Goal: Contribute content: Contribute content

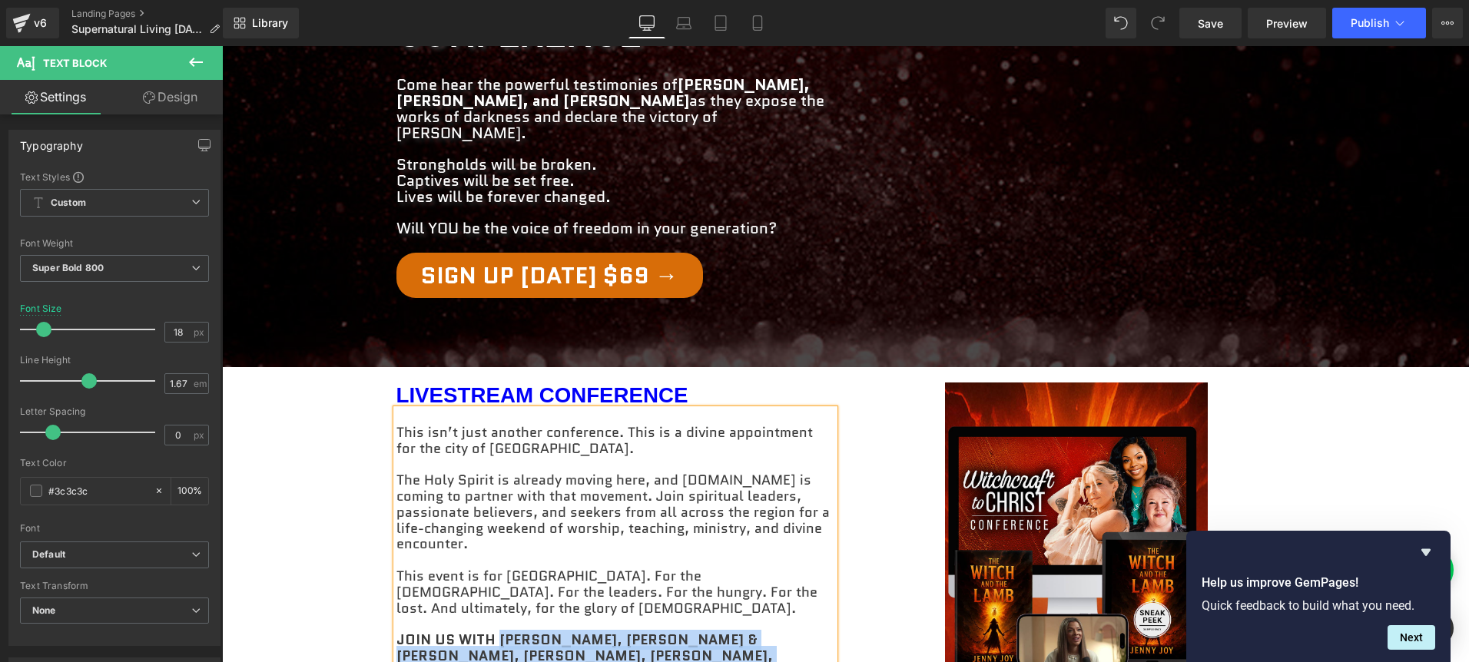
scroll to position [501, 0]
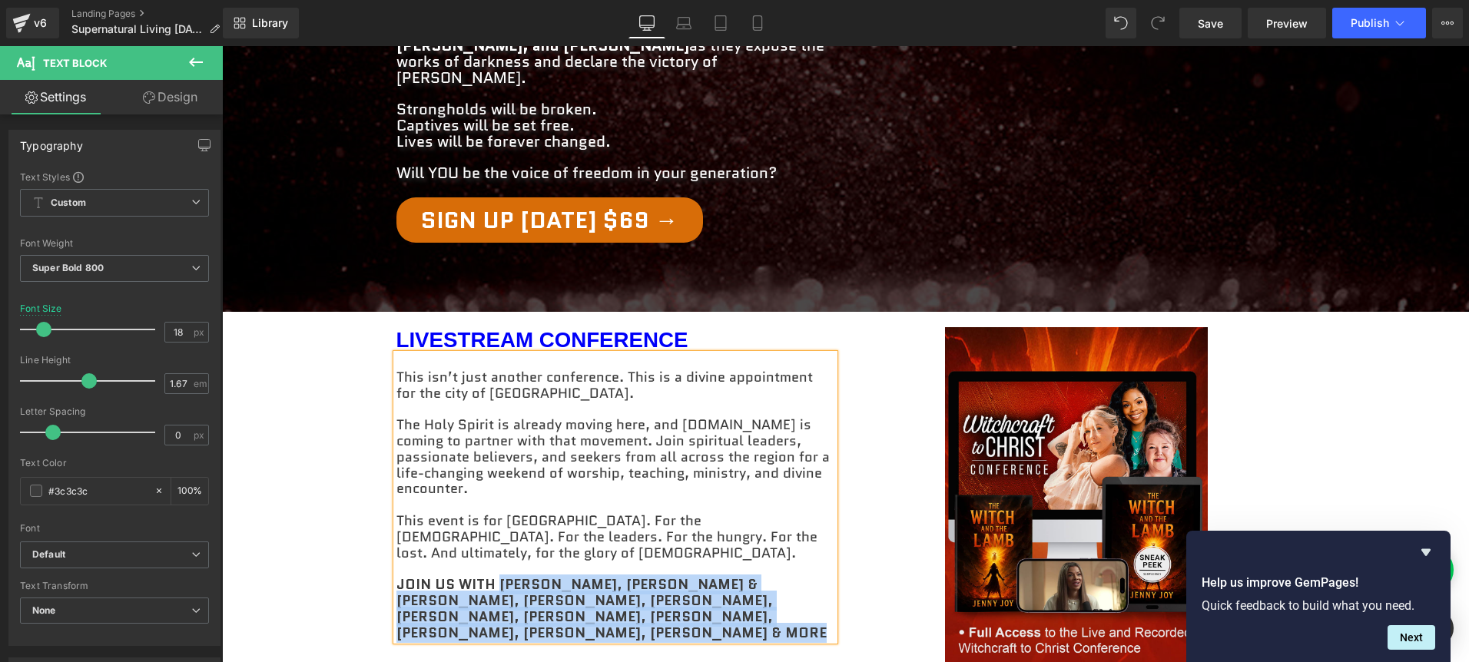
click at [593, 552] on div "LIVESTREAM CONFERENCE Heading This isn’t just another conference. This is a div…" at bounding box center [846, 553] width 922 height 483
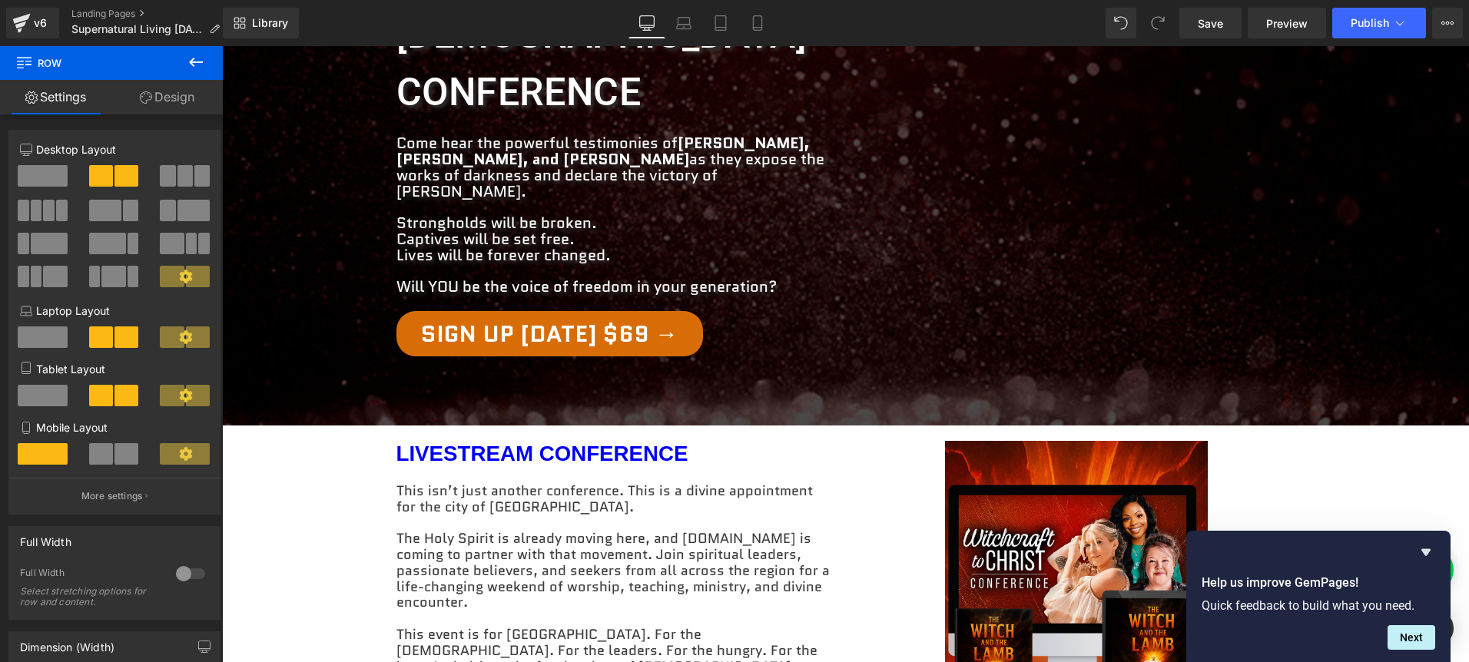
scroll to position [0, 0]
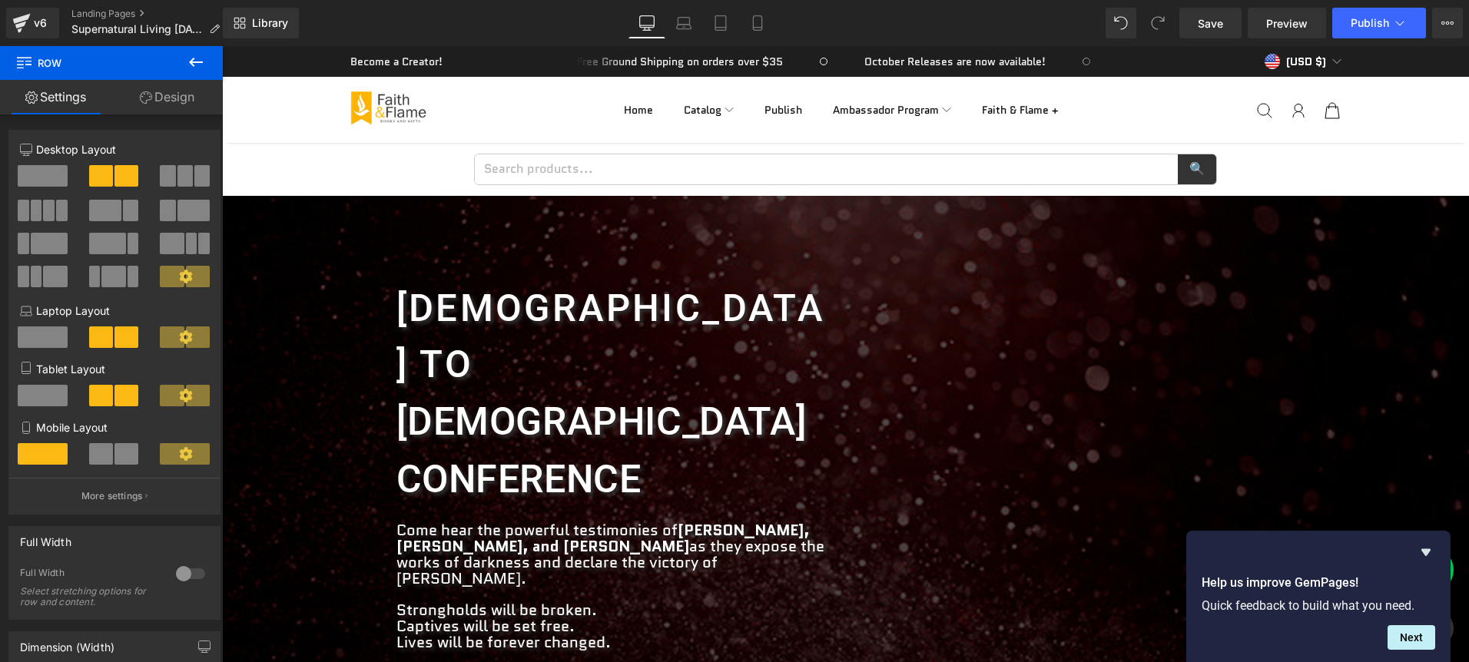
click at [499, 302] on h1 "[DEMOGRAPHIC_DATA] to" at bounding box center [616, 336] width 438 height 113
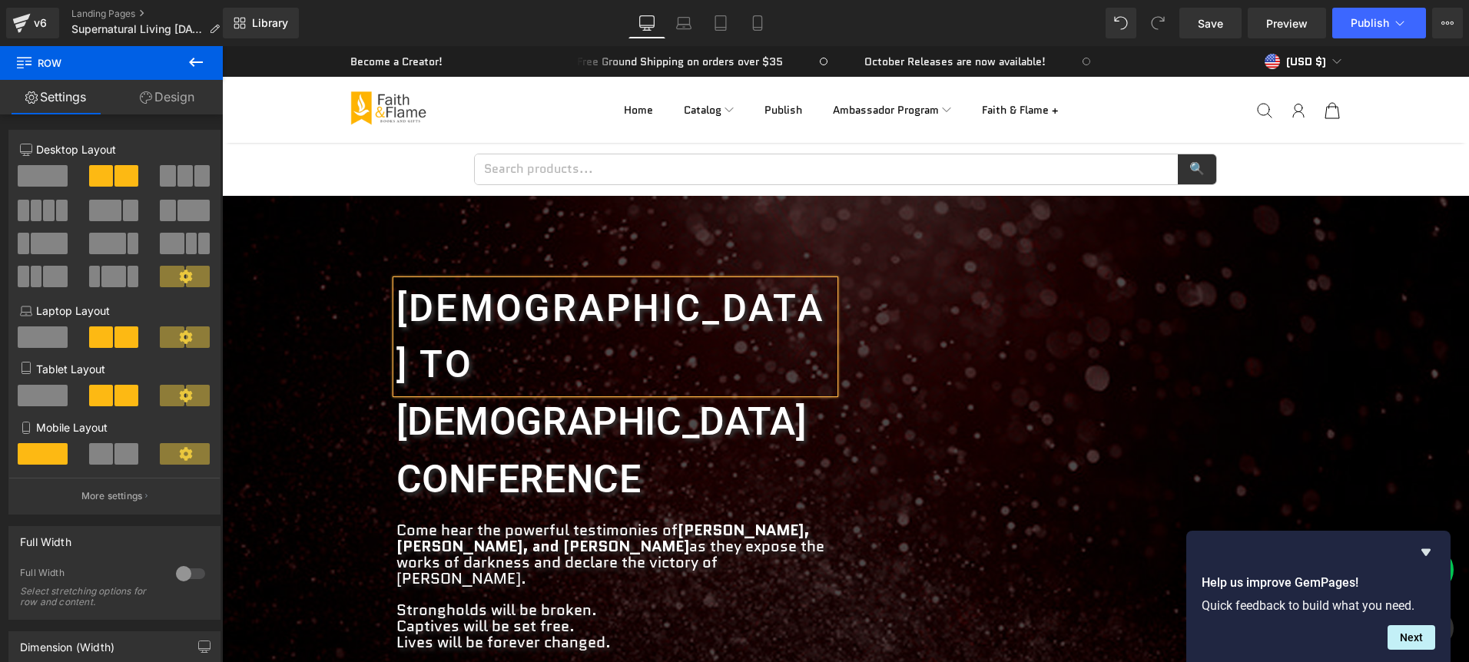
click at [499, 302] on h1 "[DEMOGRAPHIC_DATA] to" at bounding box center [616, 336] width 438 height 113
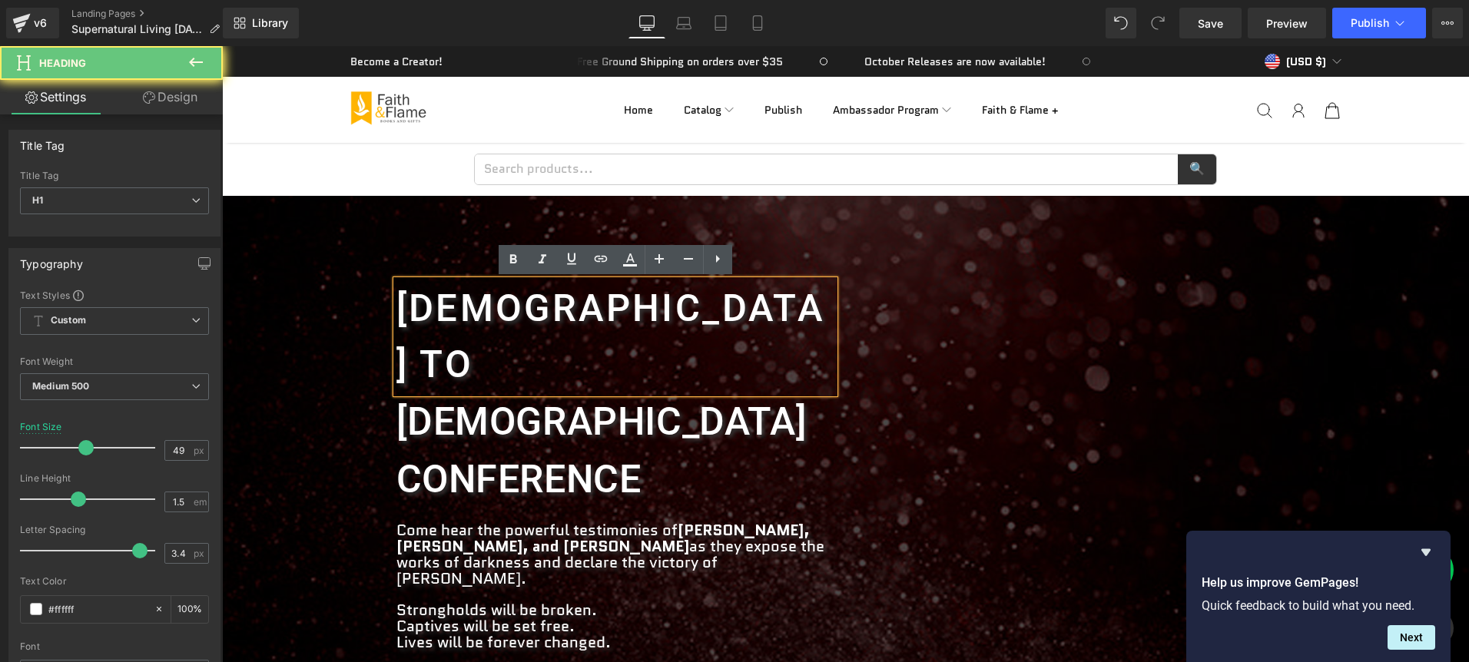
click at [499, 302] on h1 "[DEMOGRAPHIC_DATA] to" at bounding box center [616, 336] width 438 height 113
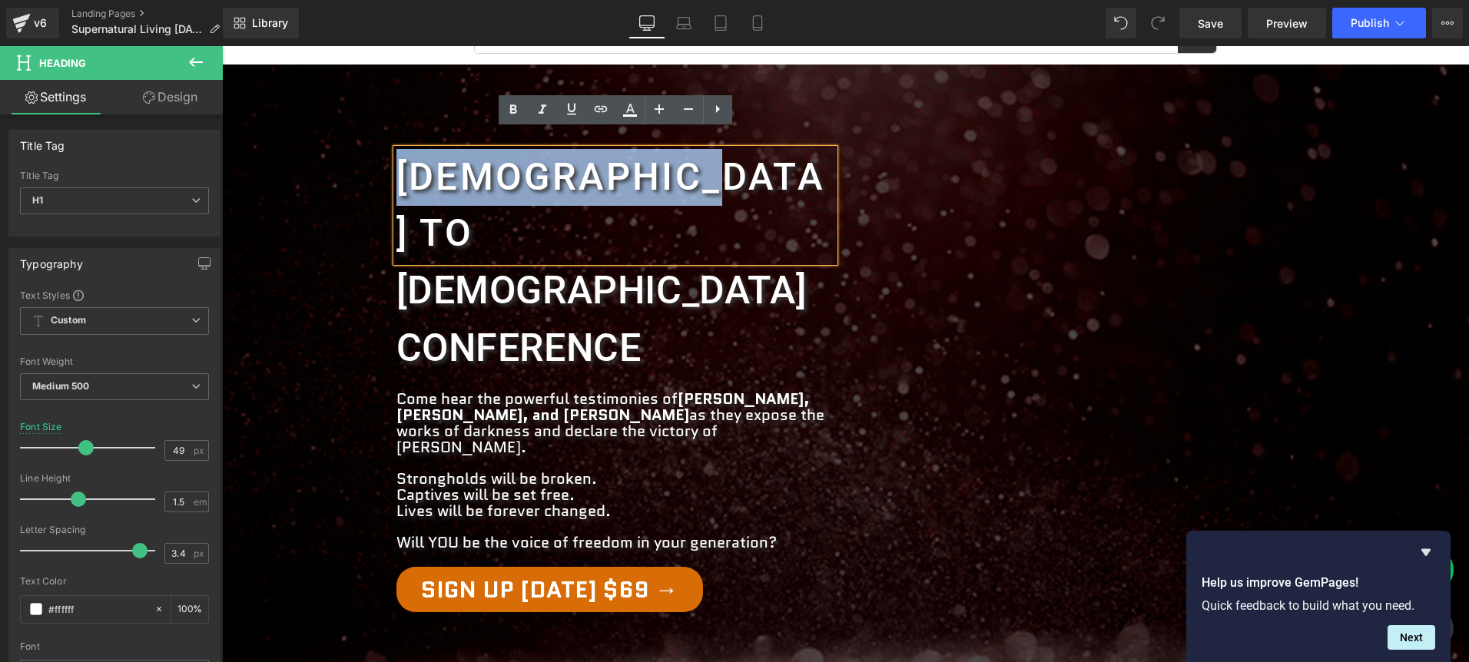
scroll to position [166, 0]
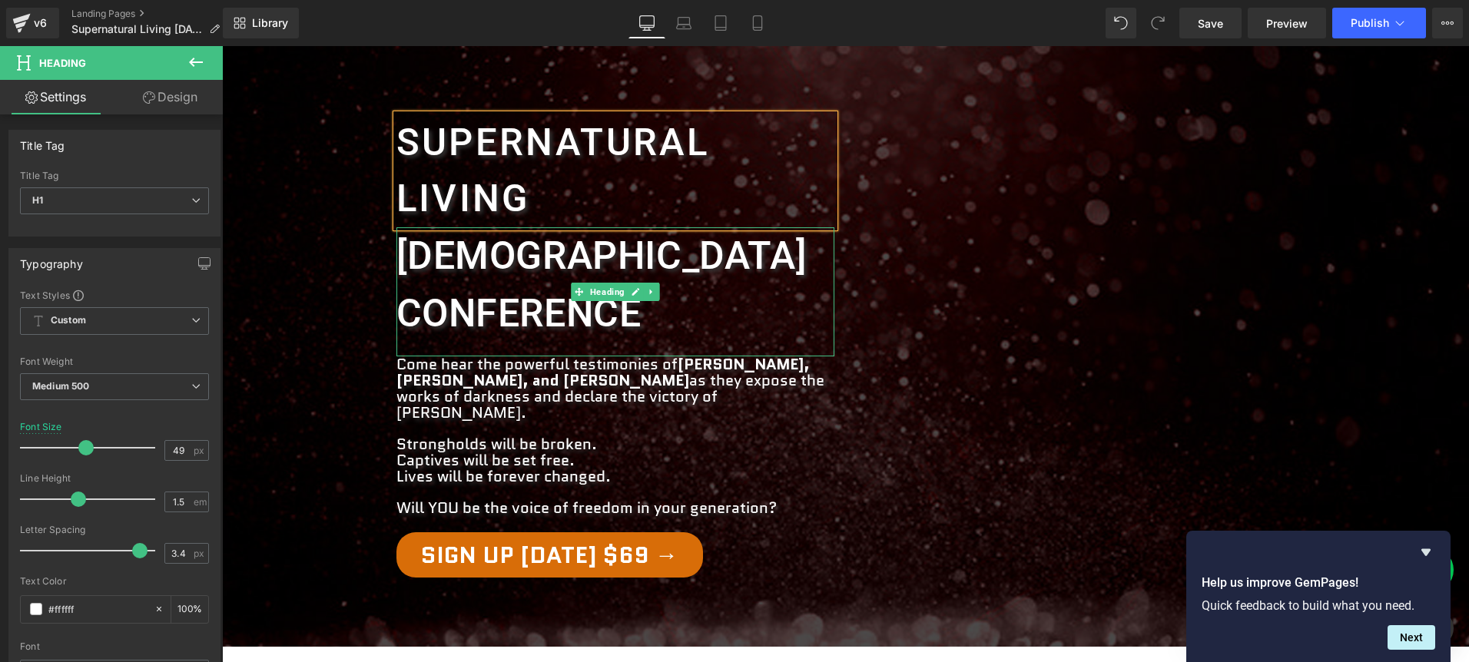
click at [540, 257] on span "[DEMOGRAPHIC_DATA] conference" at bounding box center [602, 285] width 411 height 102
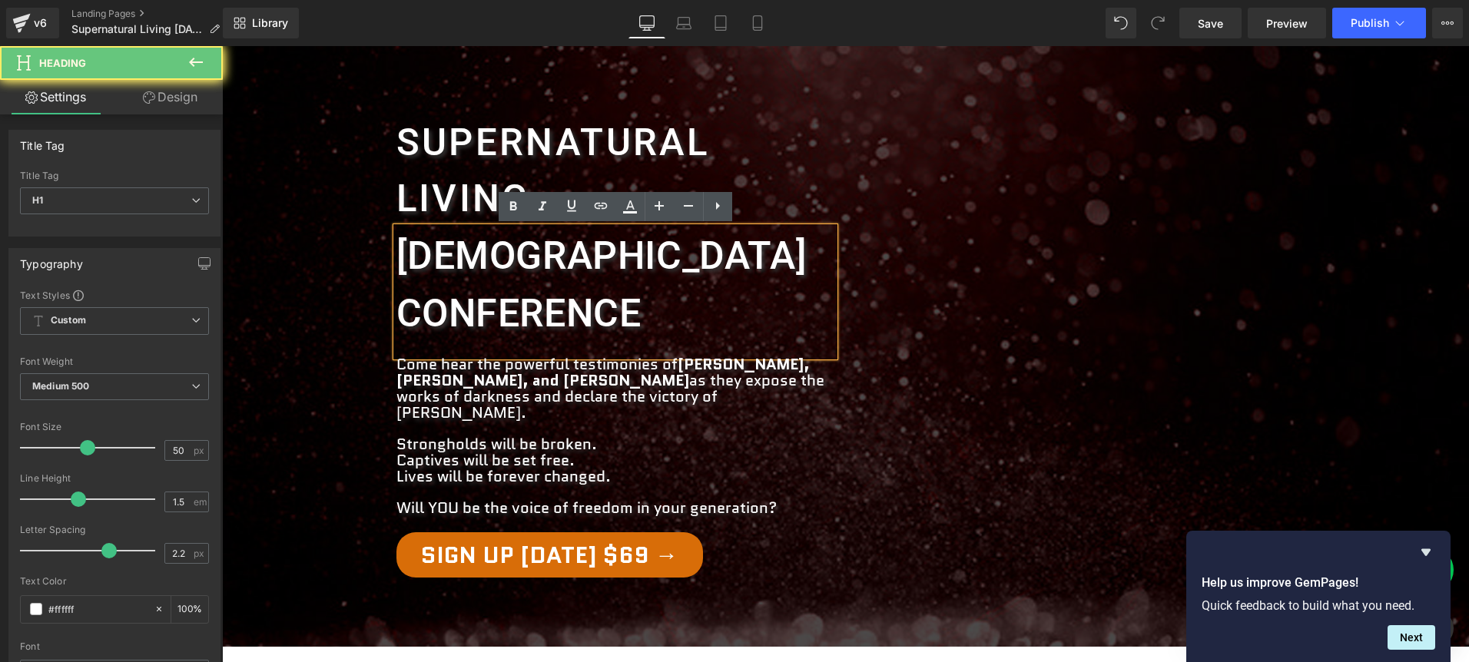
click at [547, 254] on span "[DEMOGRAPHIC_DATA] conference" at bounding box center [602, 285] width 411 height 102
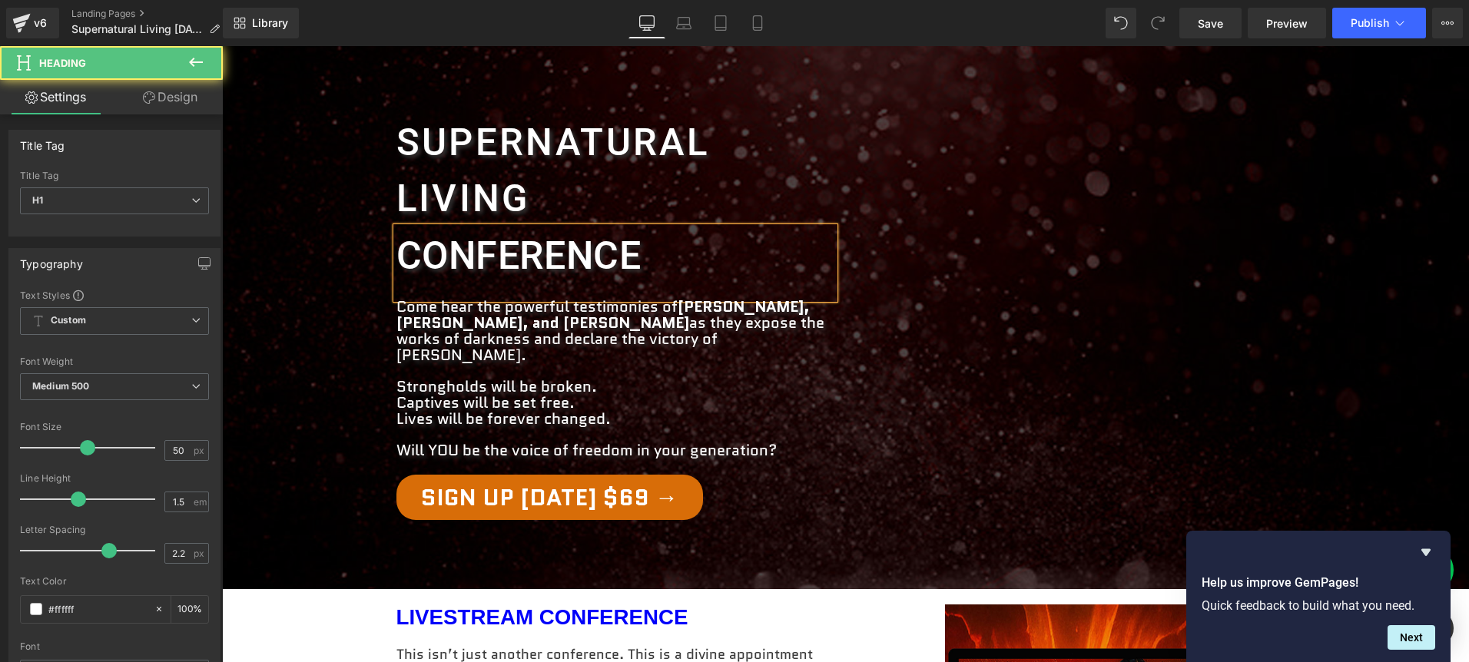
click at [693, 252] on h1 "conference" at bounding box center [616, 256] width 438 height 58
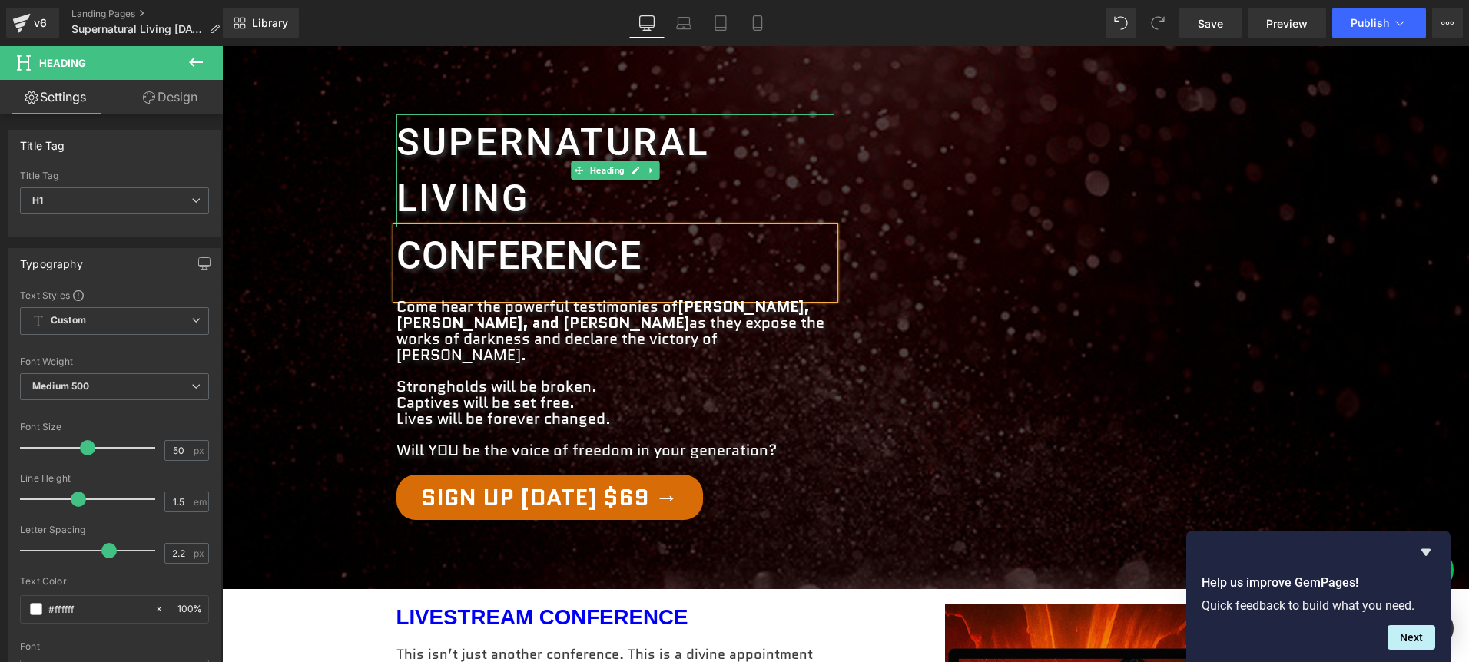
click at [555, 190] on h1 "Supernatural Living" at bounding box center [616, 170] width 438 height 113
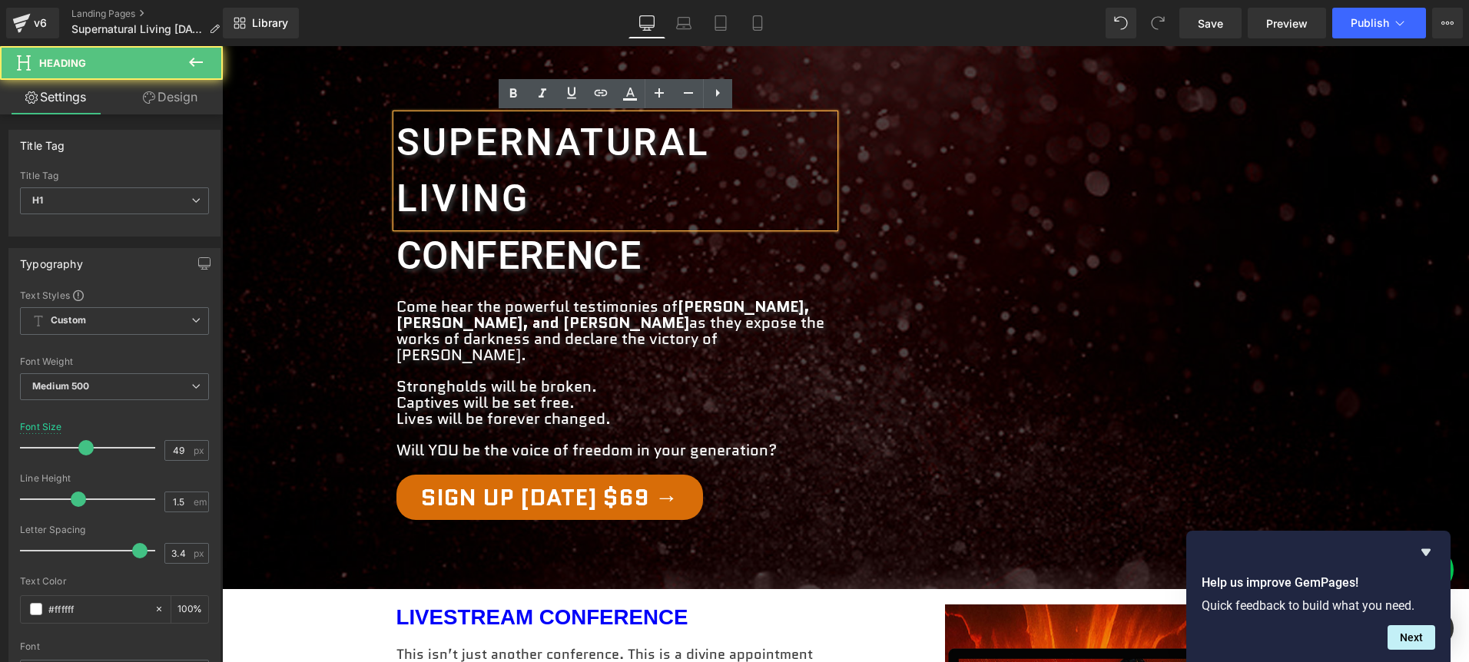
click at [548, 194] on h1 "Supernatural Living" at bounding box center [616, 170] width 438 height 113
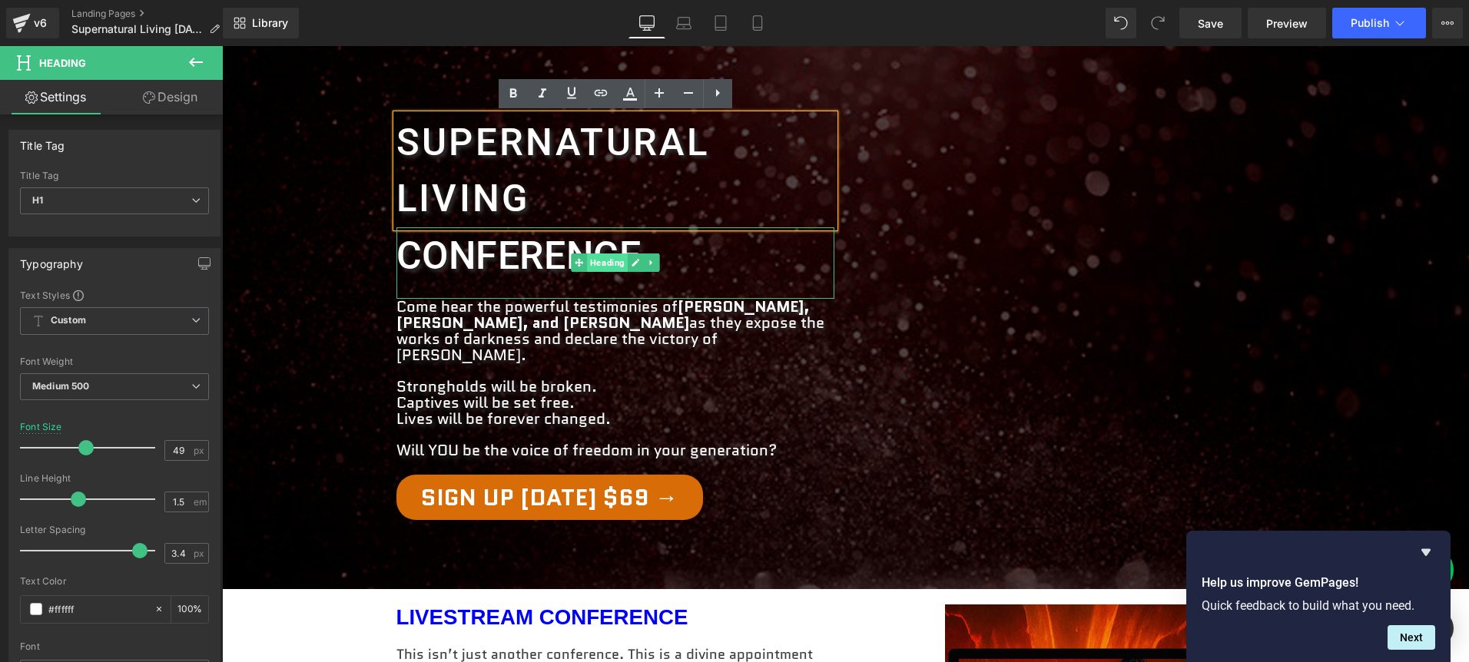
click at [612, 260] on span "Heading" at bounding box center [607, 263] width 41 height 18
click at [347, 300] on span "Supernatural Living Heading conference Heading Come hear the powerful testimoni…" at bounding box center [845, 309] width 1247 height 436
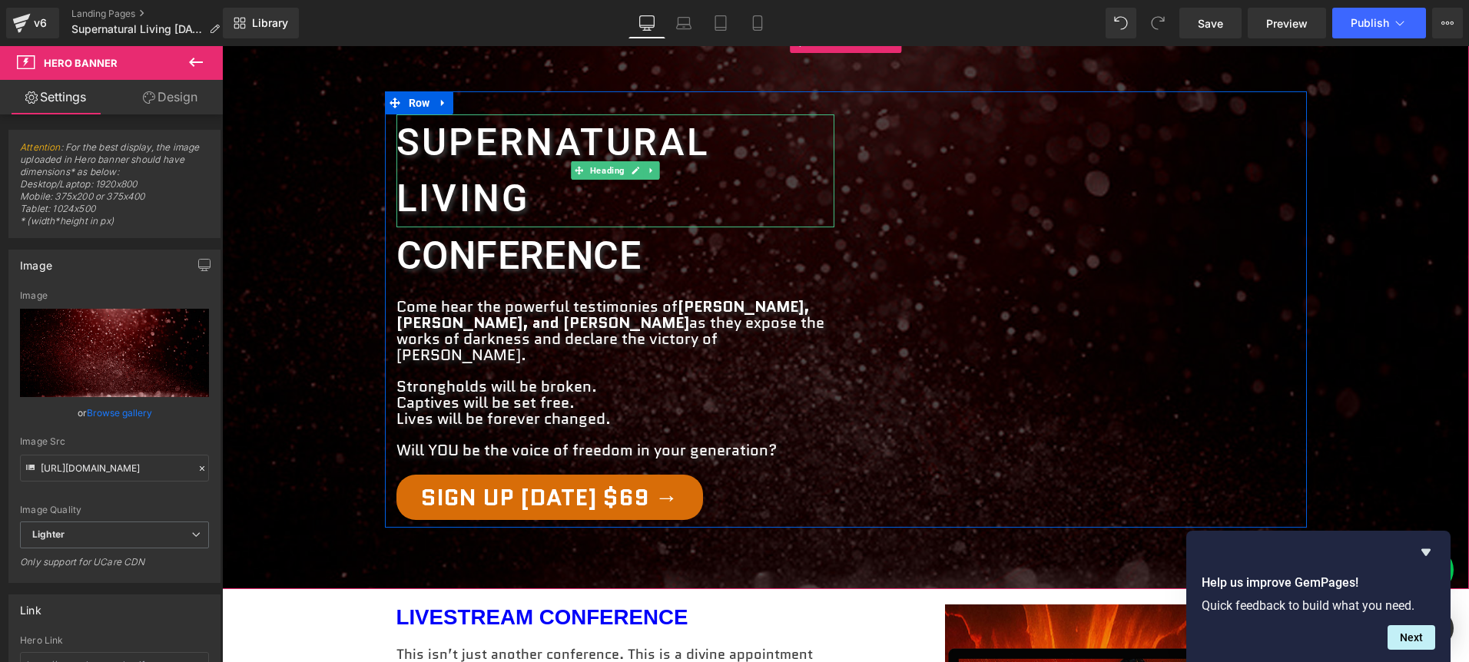
click at [543, 174] on h1 "Supernatural Living" at bounding box center [616, 170] width 438 height 113
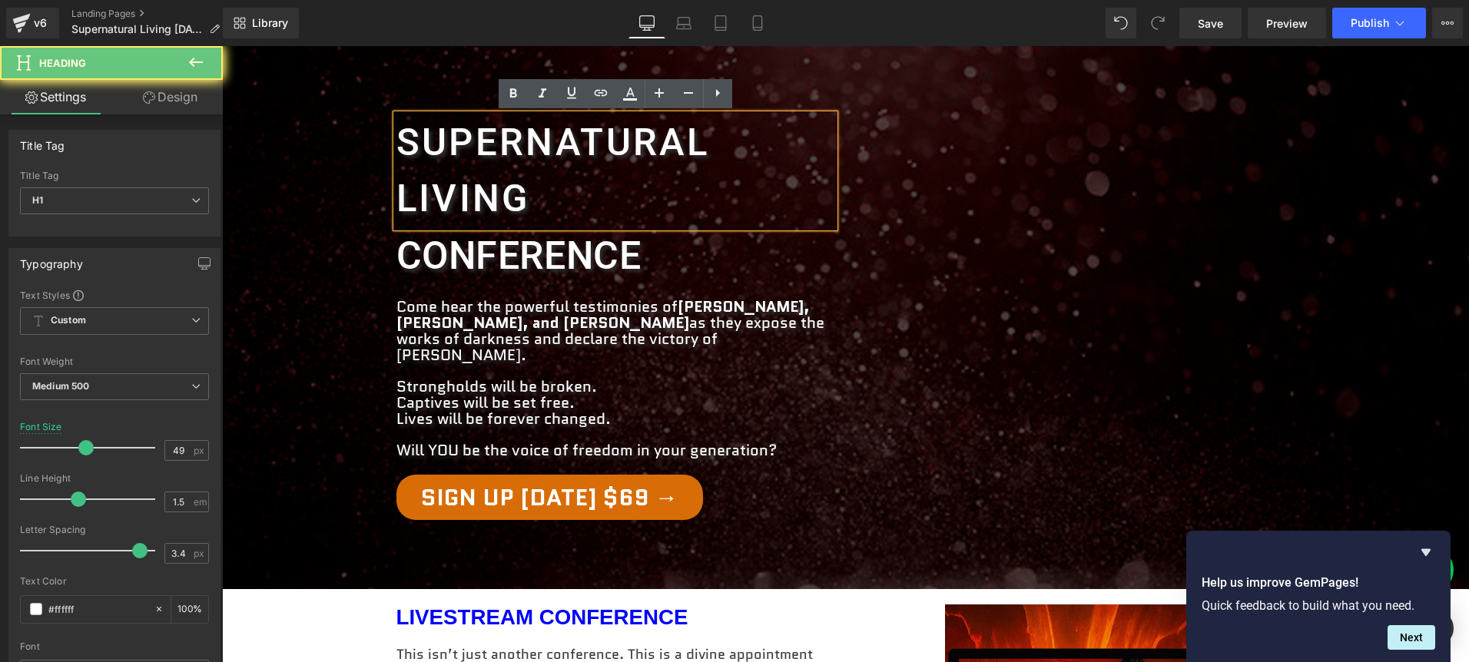
click at [543, 174] on h1 "Supernatural Living" at bounding box center [616, 170] width 438 height 113
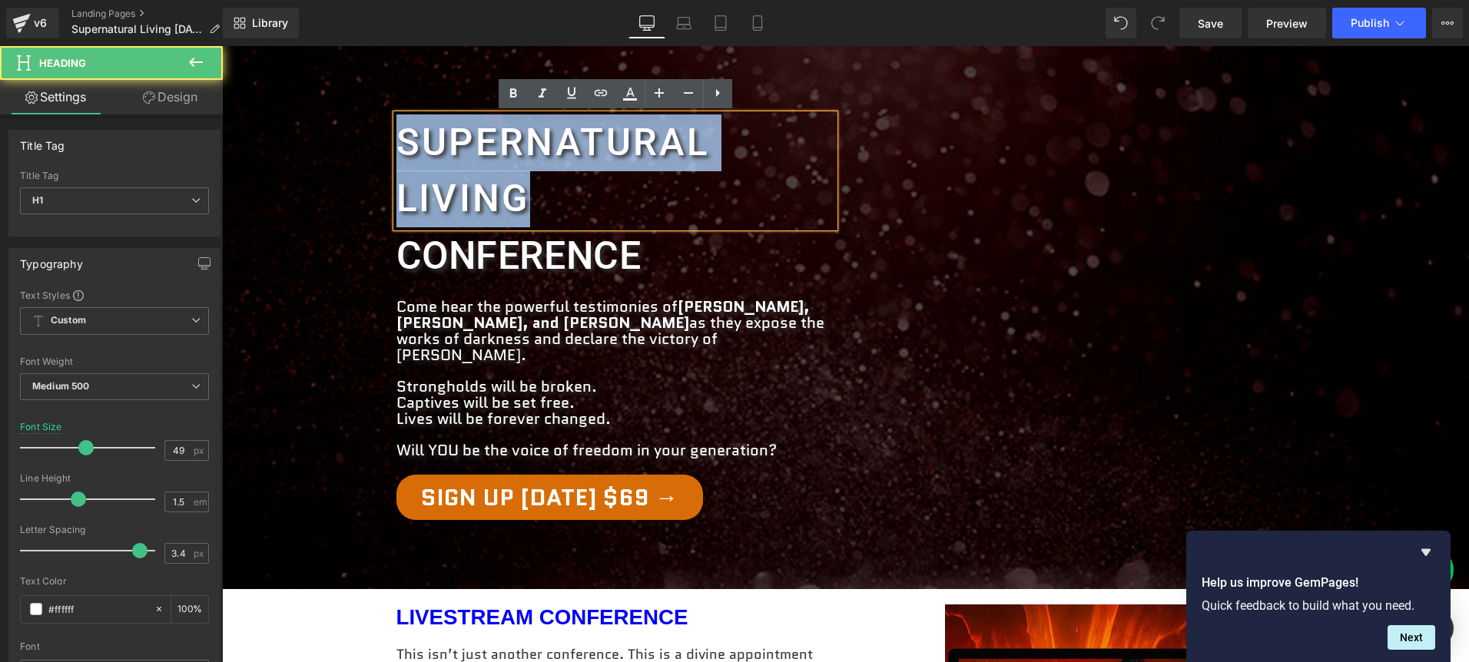
click at [543, 174] on h1 "Supernatural Living" at bounding box center [616, 170] width 438 height 113
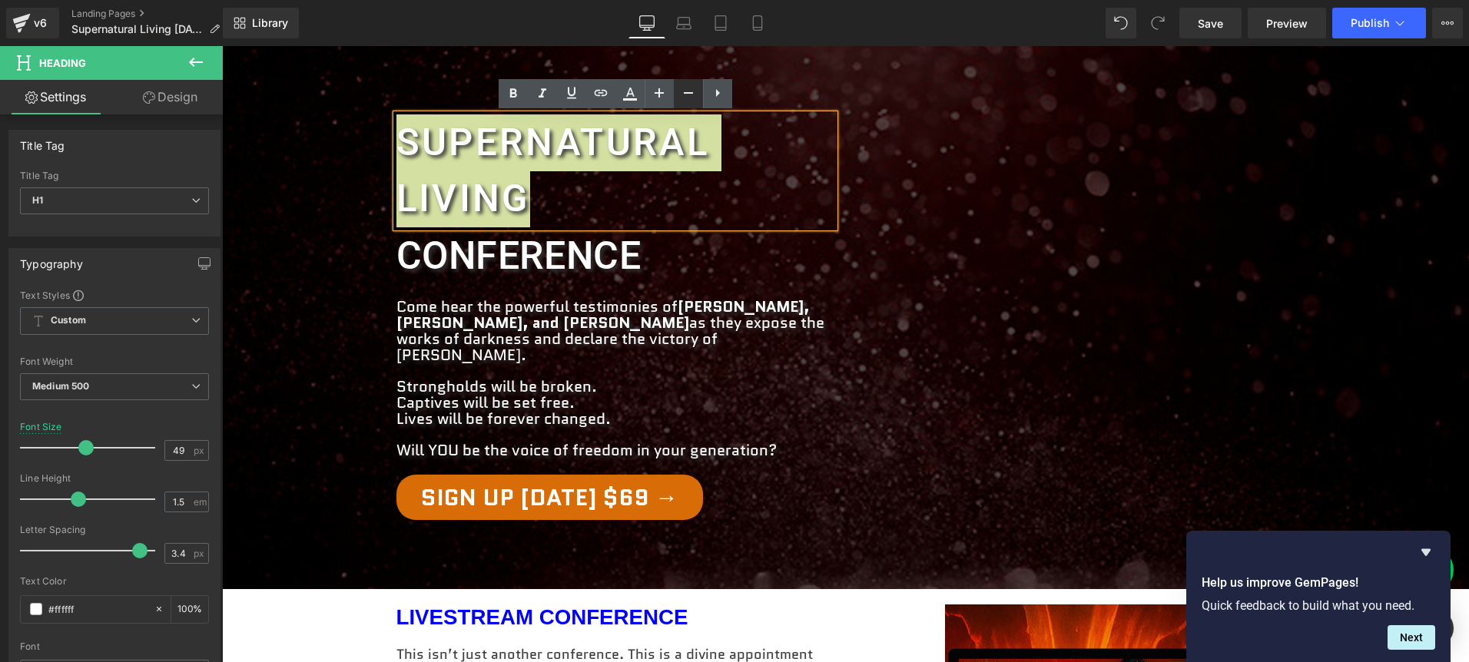
click at [686, 96] on icon at bounding box center [688, 93] width 18 height 18
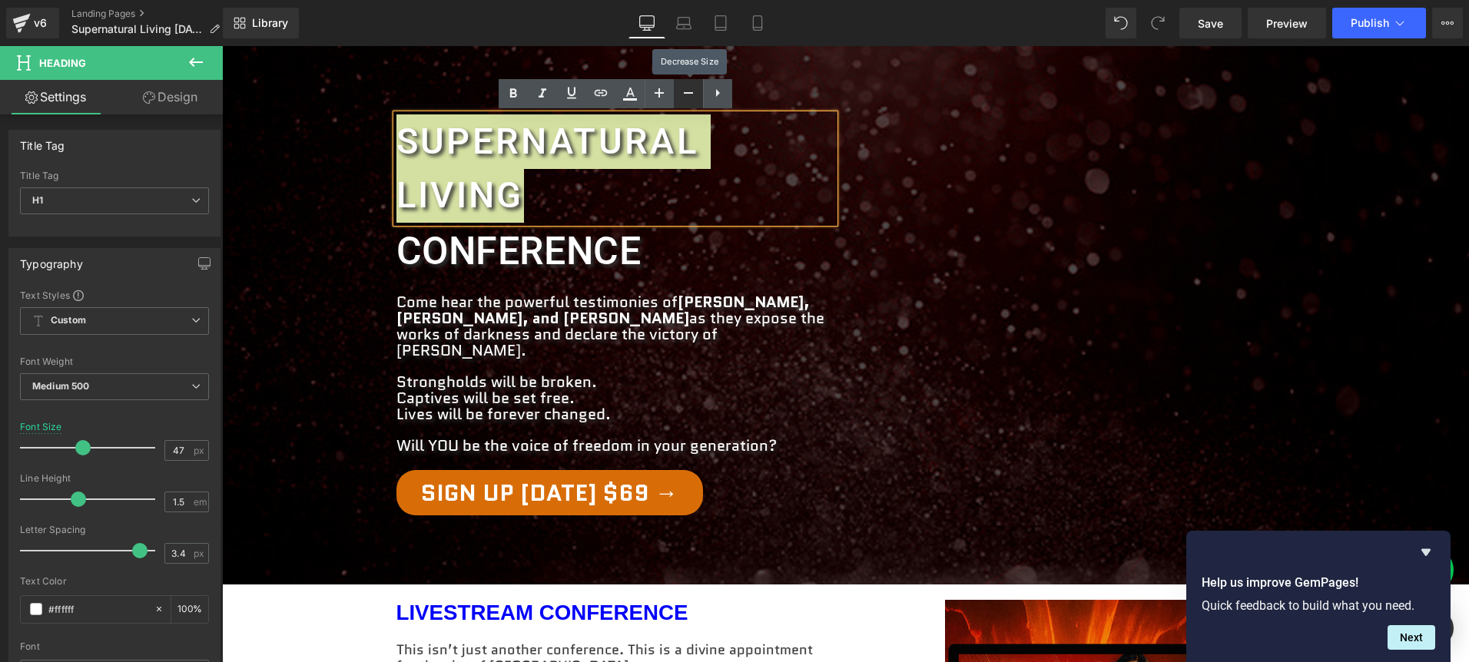
click at [686, 96] on icon at bounding box center [688, 93] width 18 height 18
type input "45"
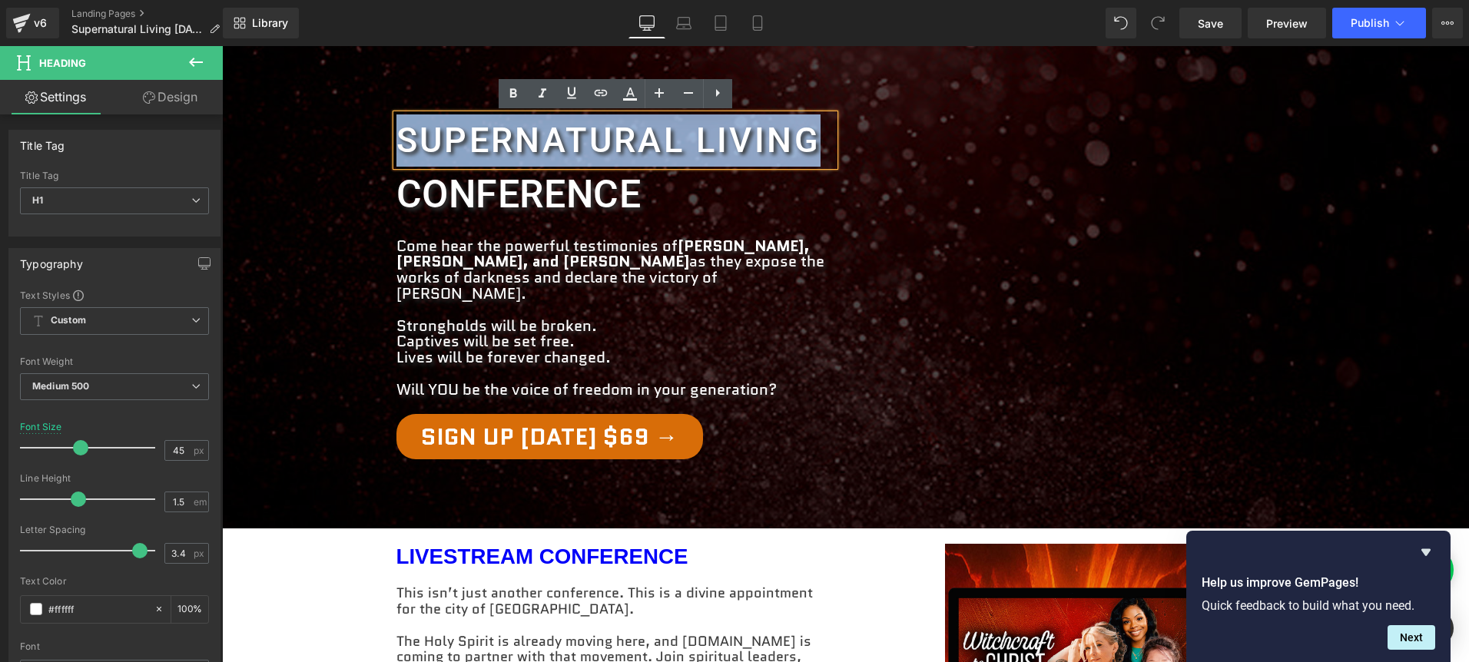
click at [669, 212] on h1 "conference" at bounding box center [616, 195] width 438 height 58
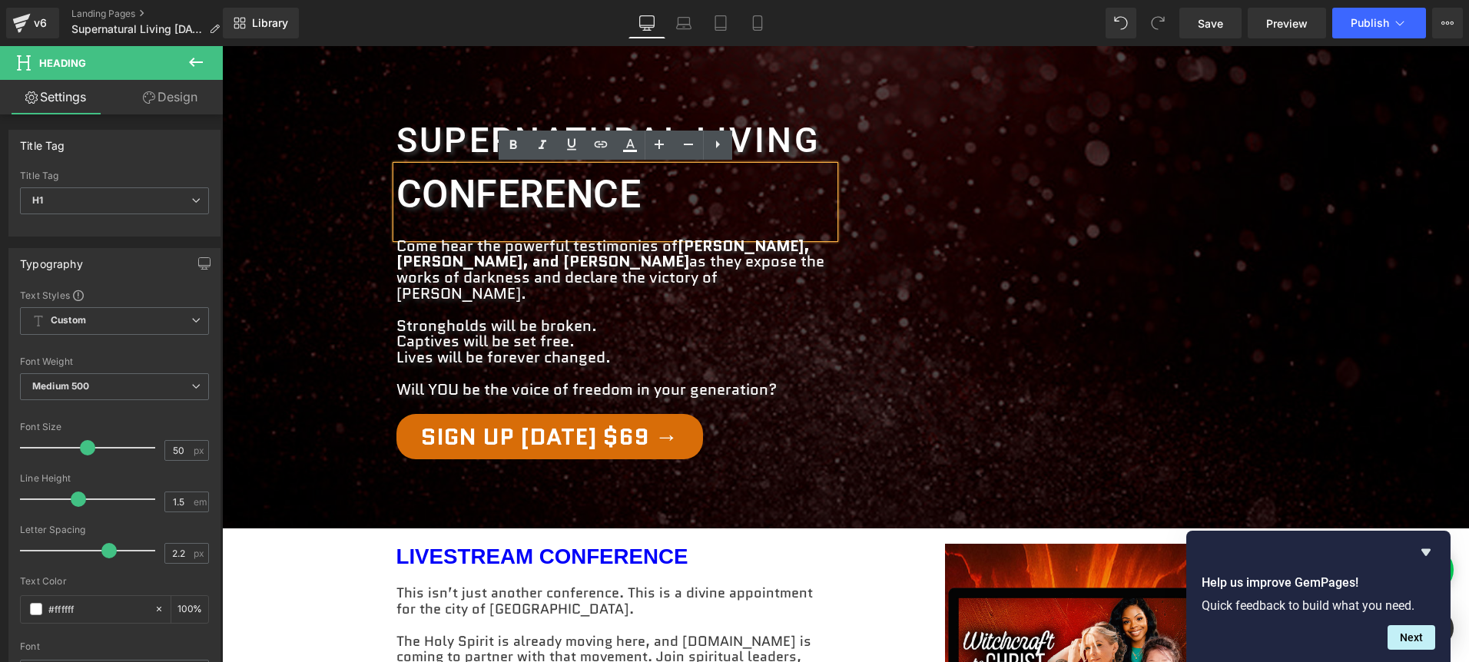
click at [397, 196] on span "conference" at bounding box center [519, 194] width 245 height 45
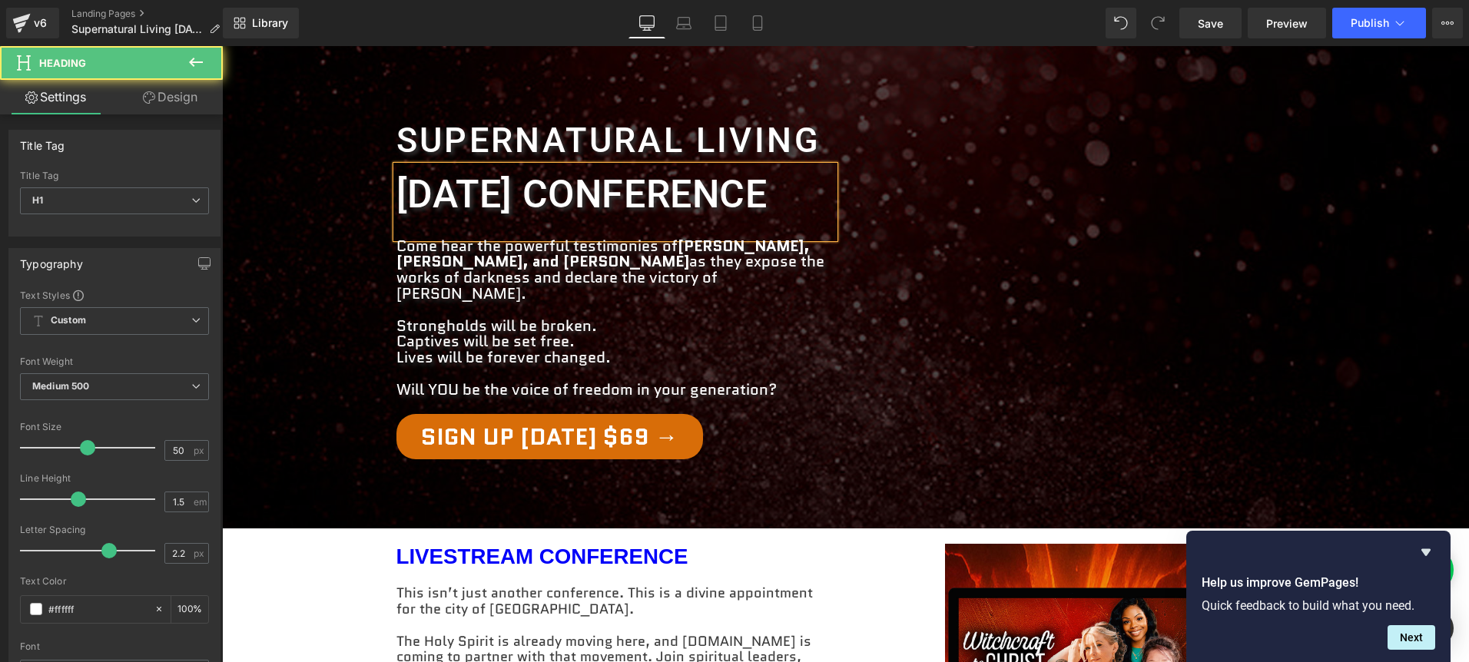
drag, startPoint x: 541, startPoint y: 204, endPoint x: 370, endPoint y: 160, distance: 176.3
click at [368, 155] on span "Supernatural Living Heading [DATE] conference Heading Come hear the powerful te…" at bounding box center [845, 279] width 1247 height 376
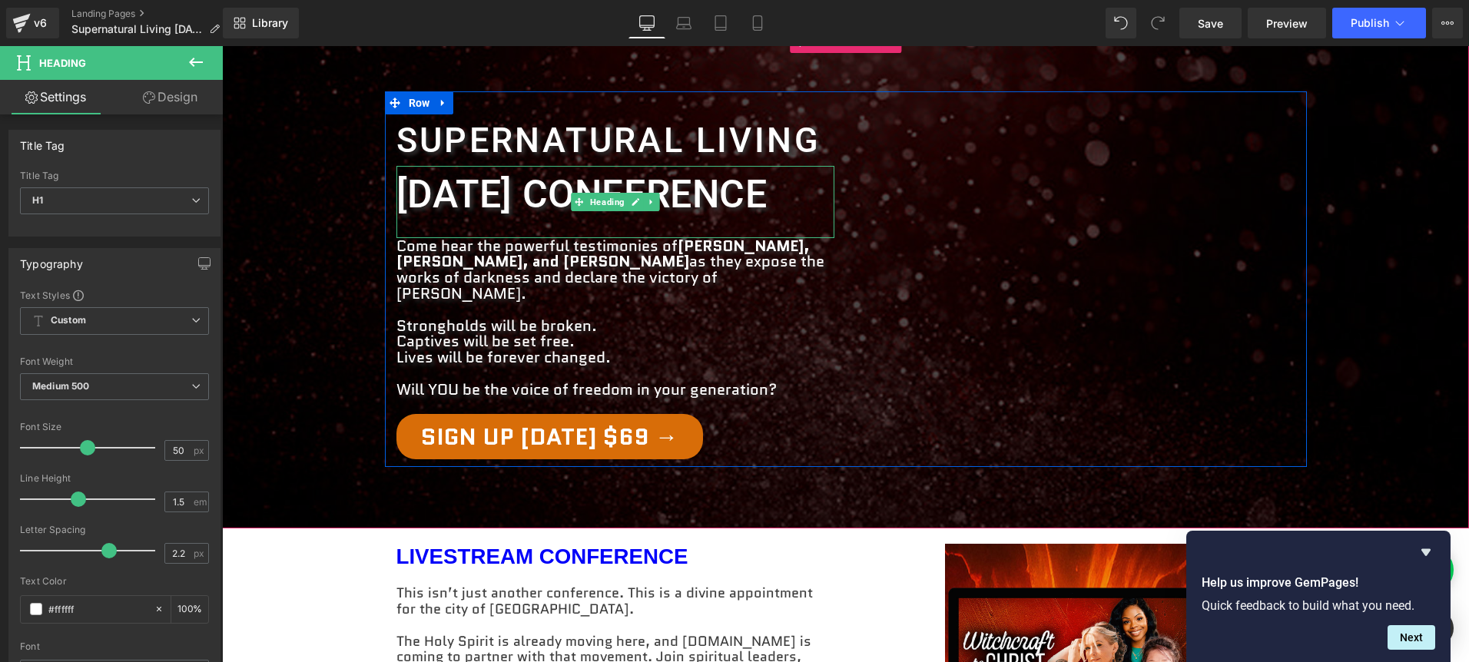
click at [587, 217] on span "[DATE] conference" at bounding box center [582, 194] width 371 height 45
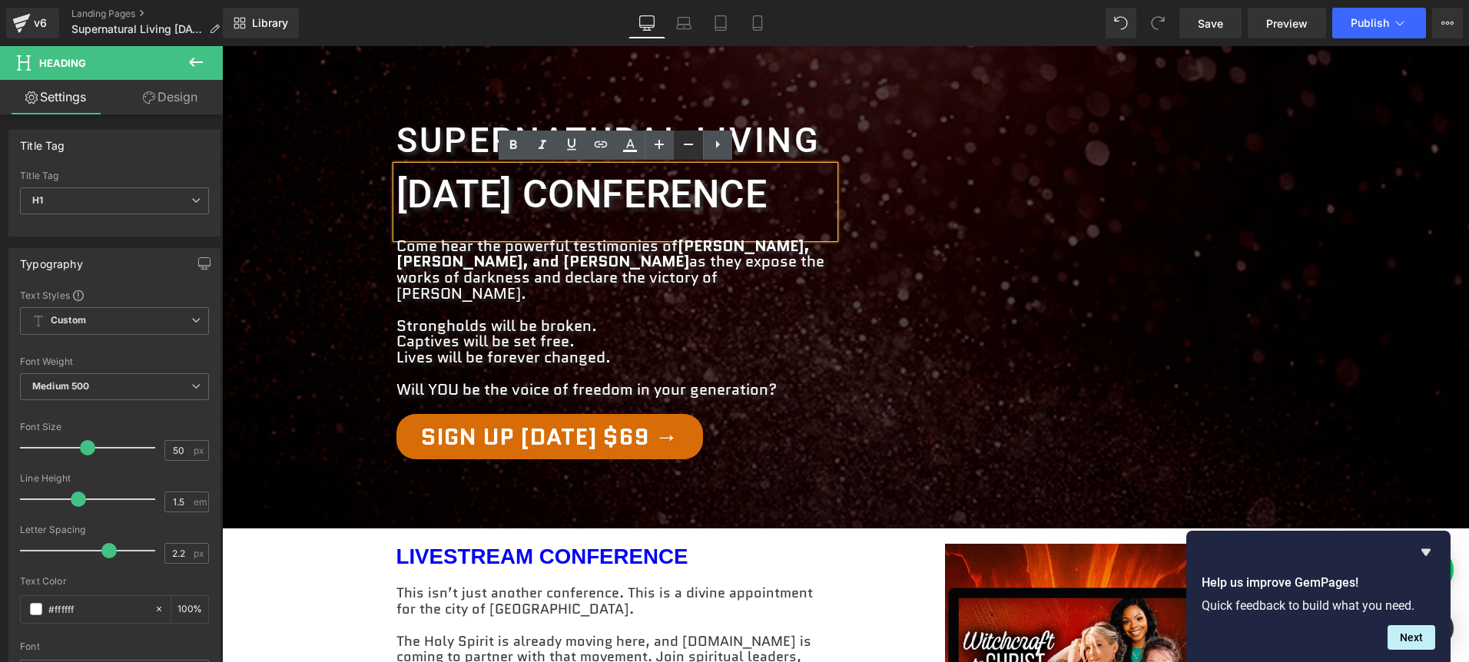
click at [685, 143] on icon at bounding box center [688, 144] width 18 height 18
type input "48"
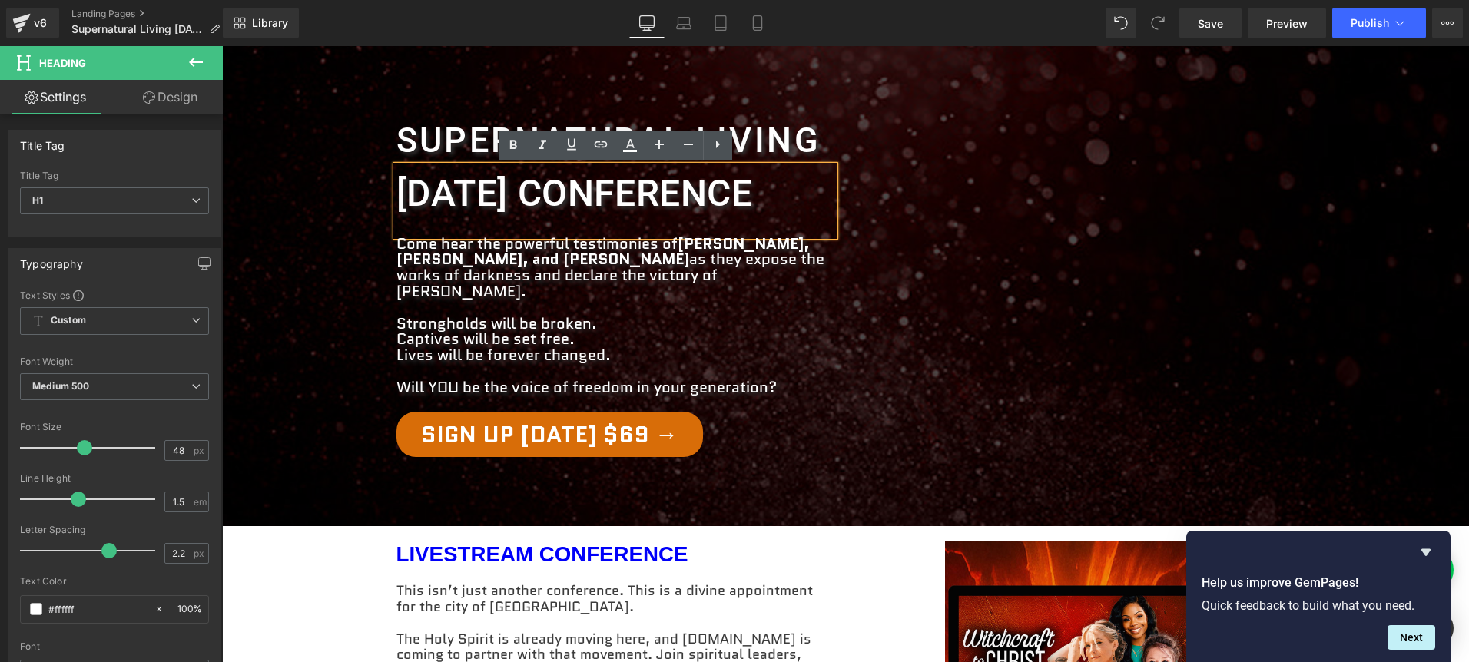
click at [762, 318] on p "Strongholds will be broken. Captives will be set free. Lives will be forever ch…" at bounding box center [616, 340] width 438 height 48
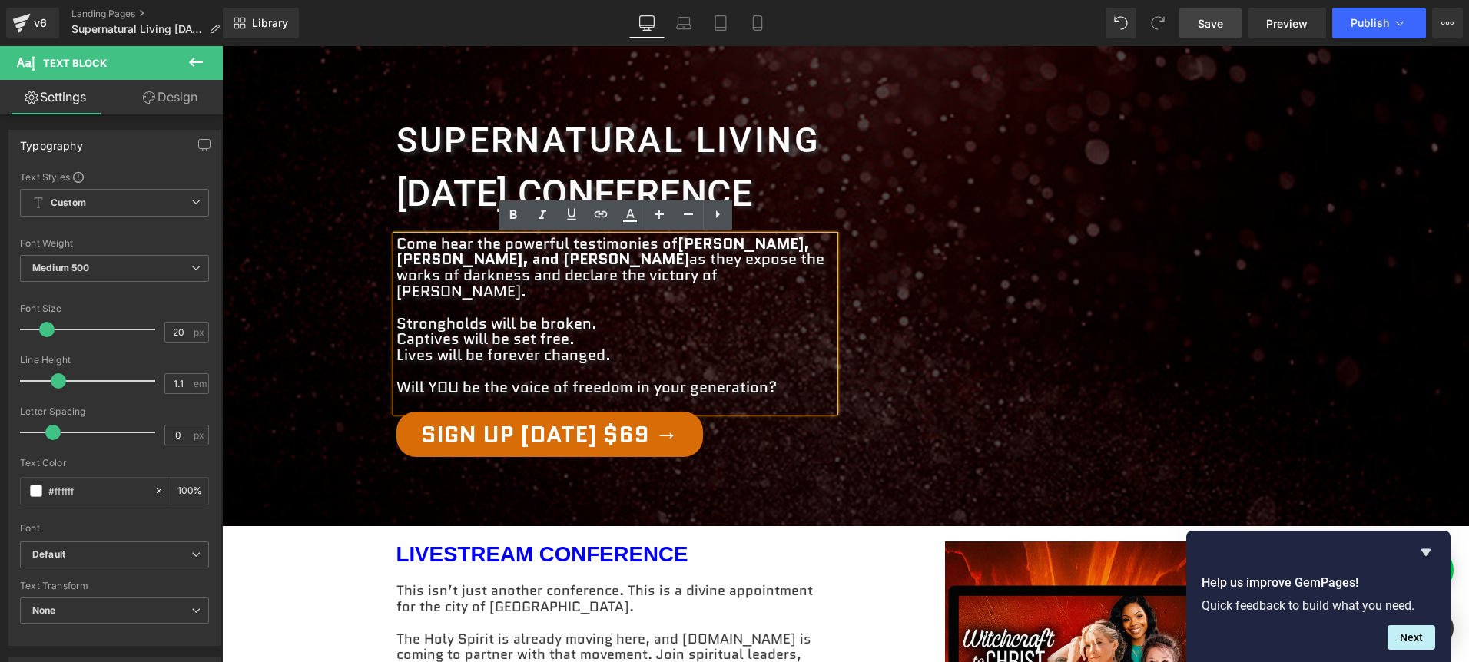
click at [1215, 16] on span "Save" at bounding box center [1210, 23] width 25 height 16
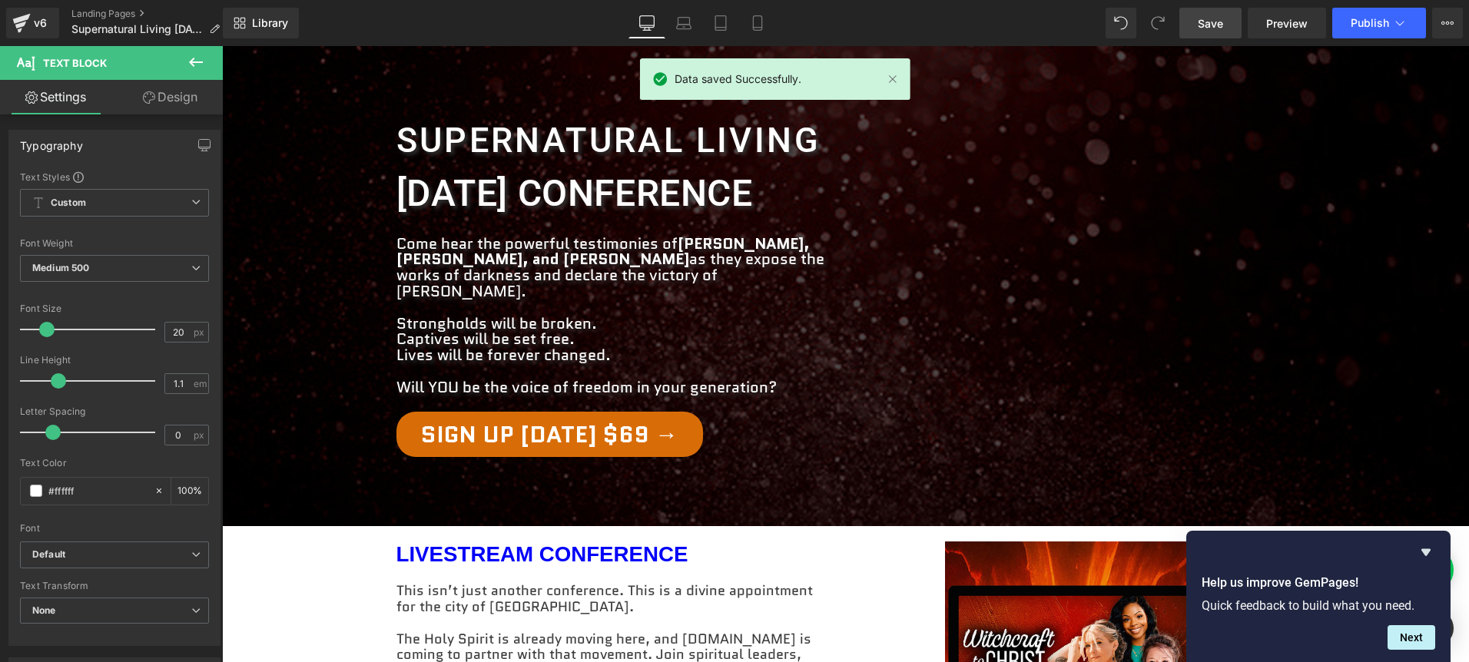
click at [1165, 106] on div "Supernatural Living Heading [DATE] conference Heading Come hear the powerful te…" at bounding box center [846, 277] width 922 height 373
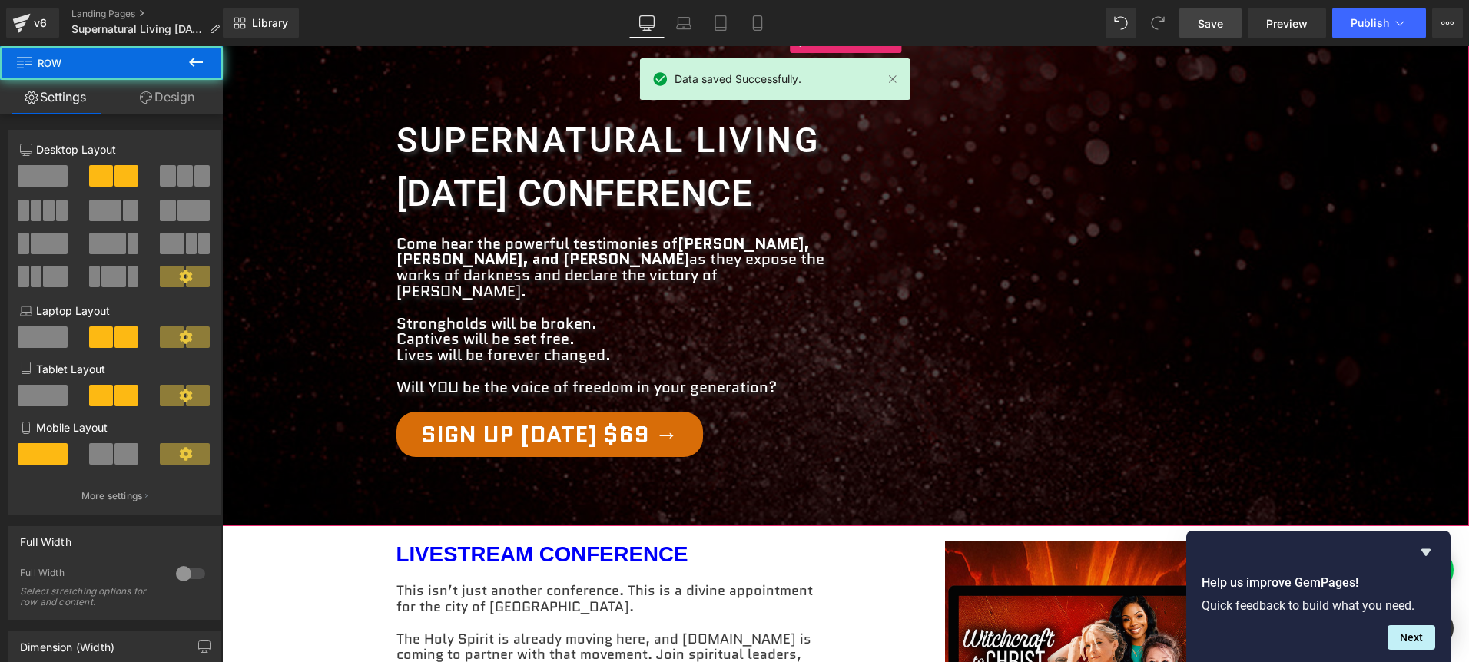
click at [1379, 92] on span "Supernatural Living Heading [DATE] conference Heading Come hear the powerful te…" at bounding box center [845, 277] width 1247 height 373
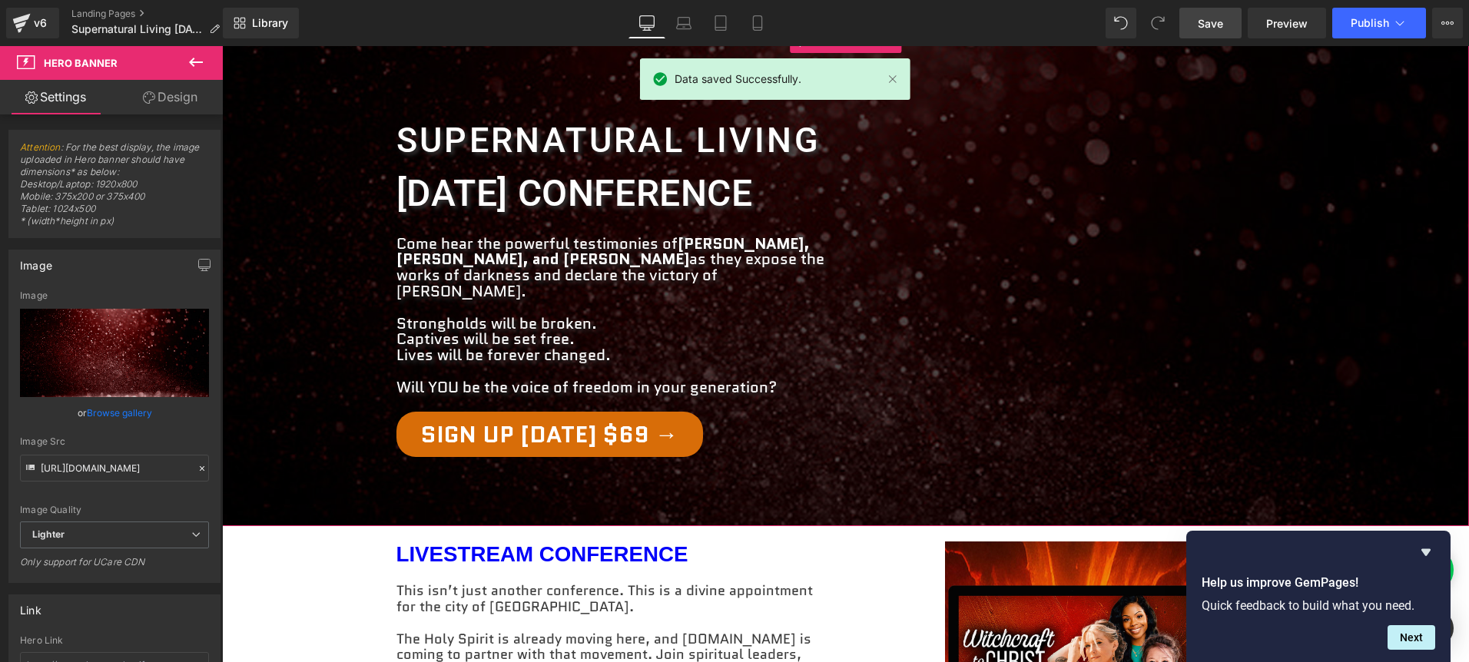
click at [165, 93] on link "Design" at bounding box center [169, 97] width 111 height 35
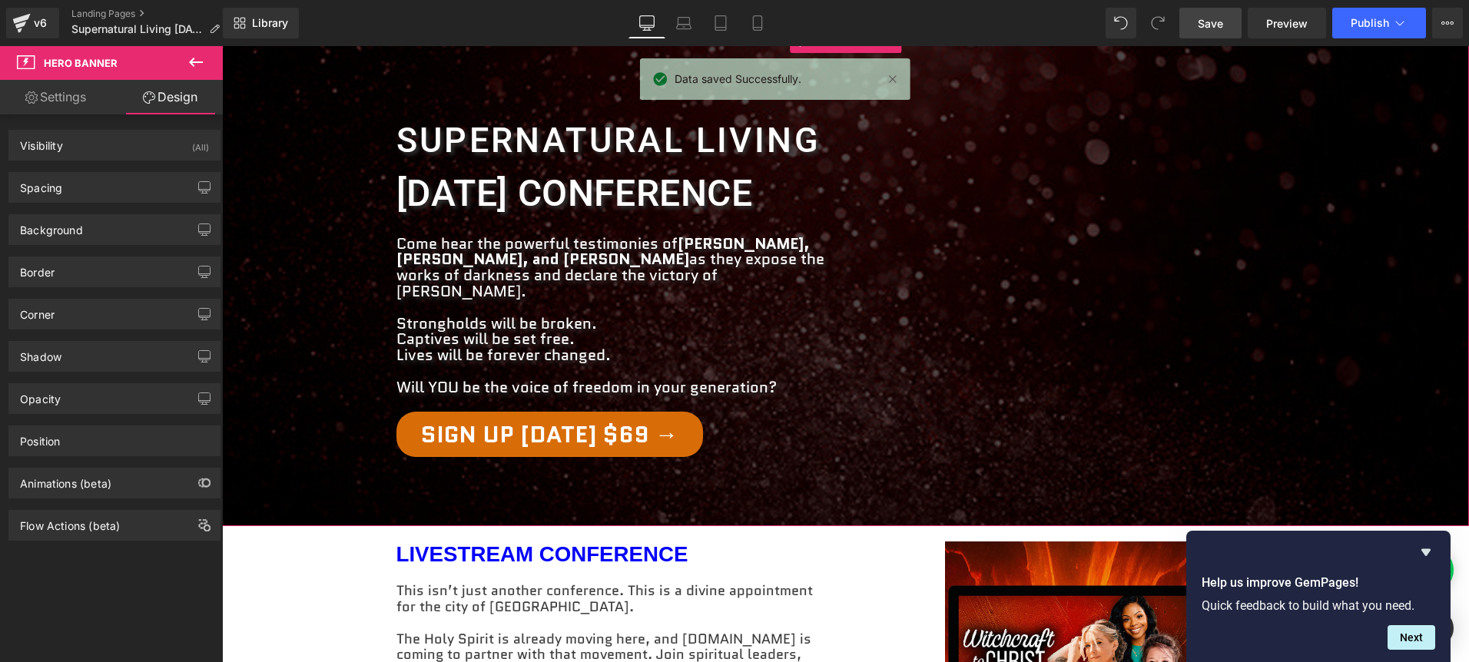
click at [75, 94] on link "Settings" at bounding box center [55, 97] width 111 height 35
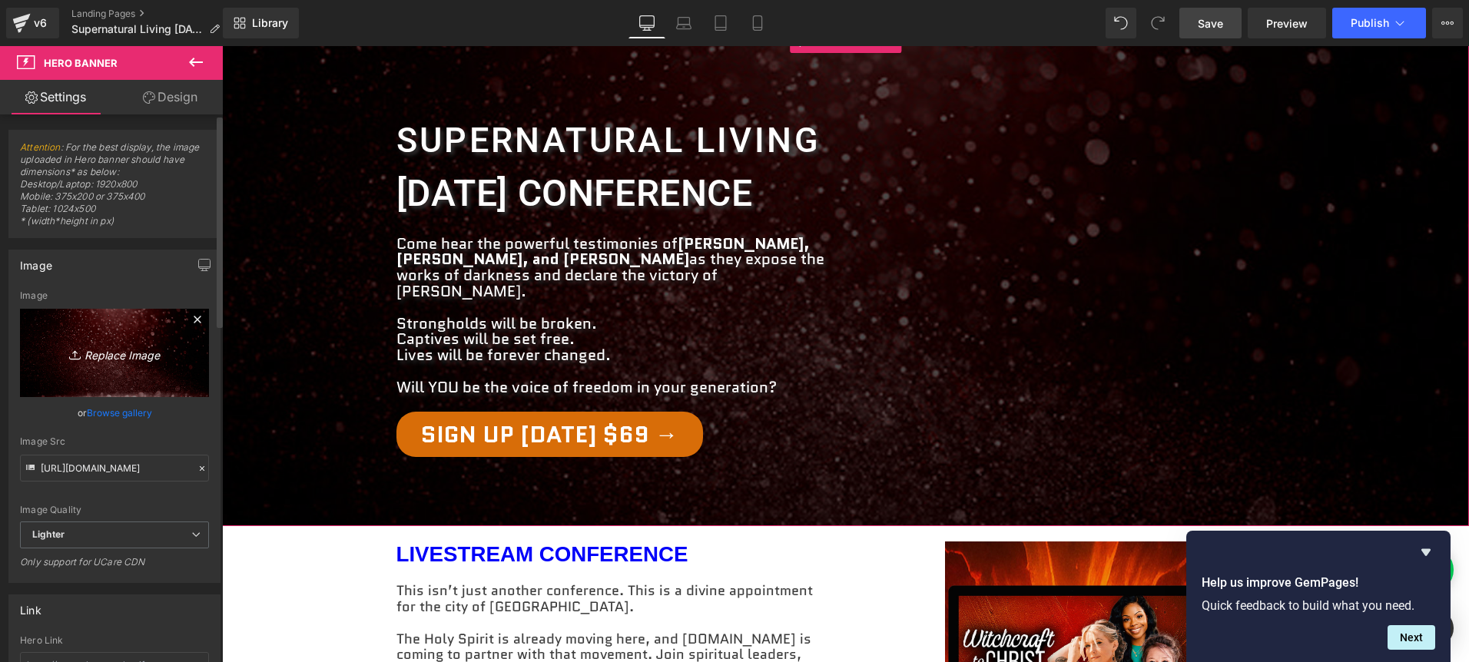
click at [128, 356] on icon "Replace Image" at bounding box center [114, 352] width 123 height 19
click at [128, 407] on link "Browse gallery" at bounding box center [119, 413] width 65 height 27
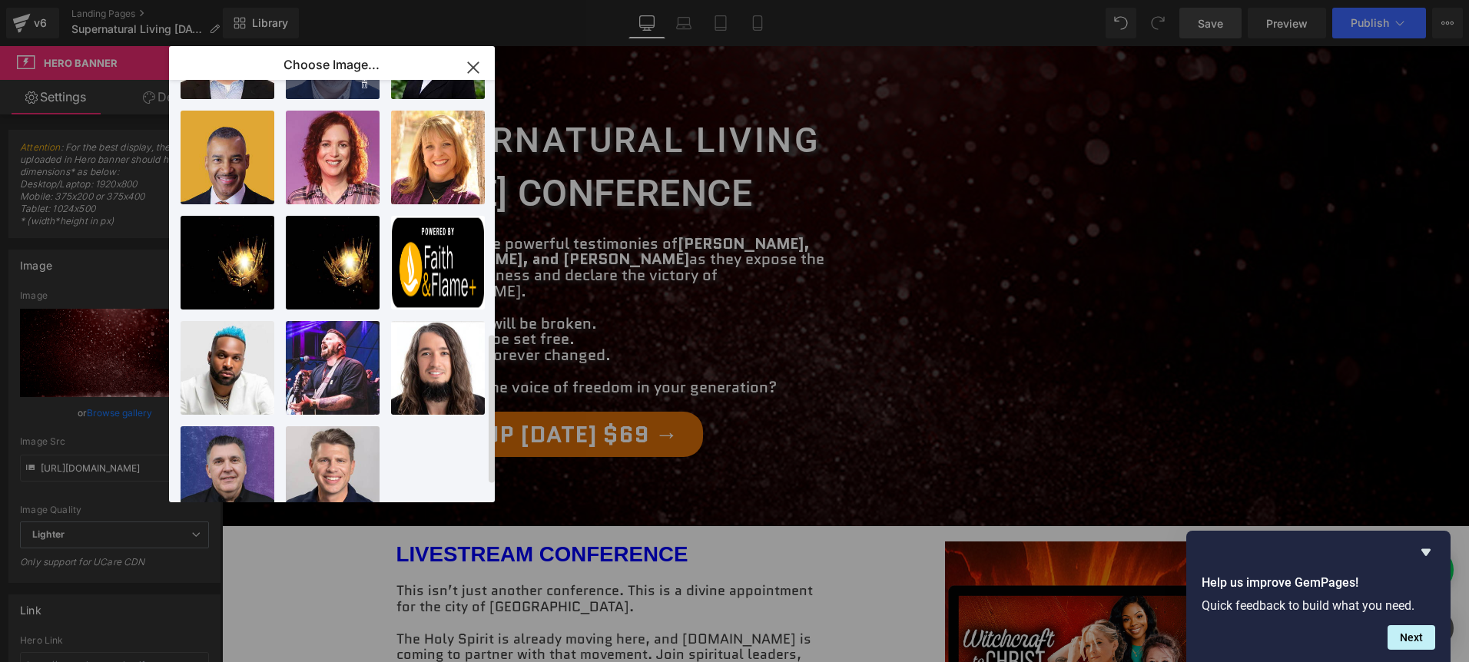
scroll to position [759, 0]
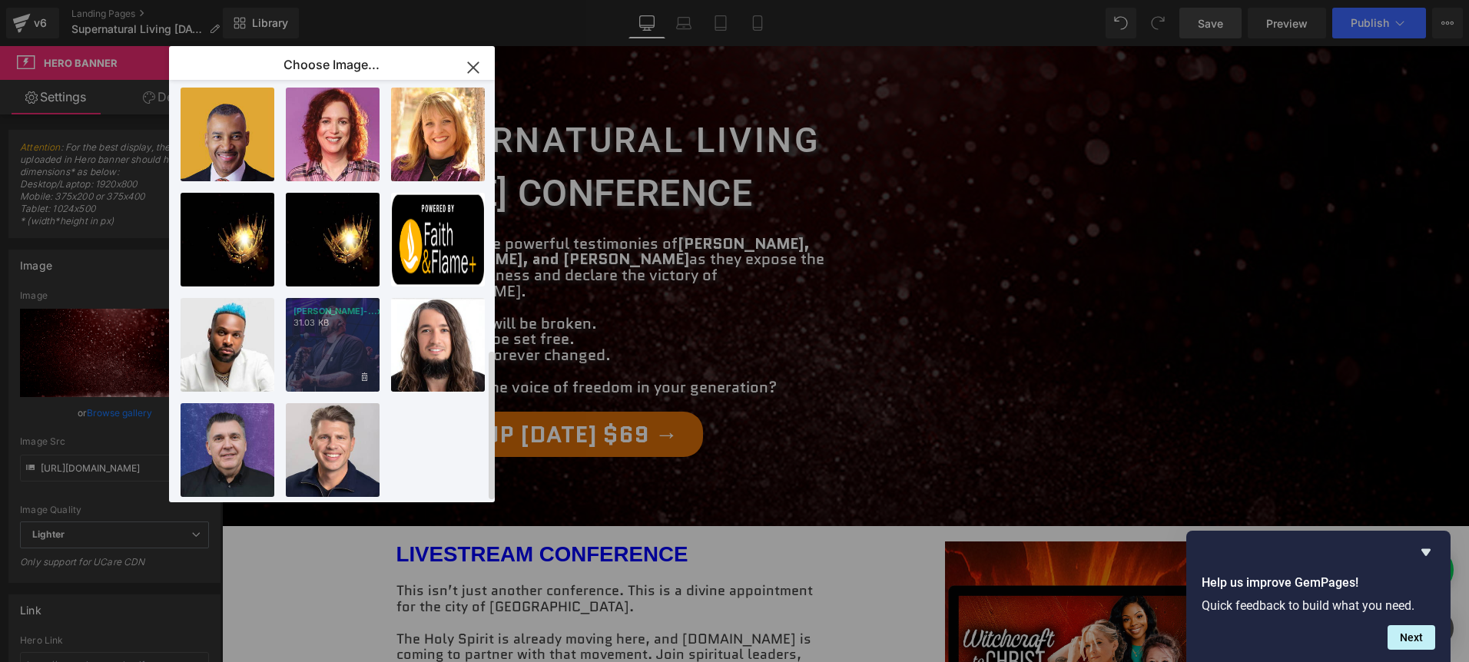
click at [338, 333] on div "[PERSON_NAME]-...x300.jpg 31.03 KB" at bounding box center [333, 345] width 94 height 94
type input "[URL][DOMAIN_NAME][PERSON_NAME]"
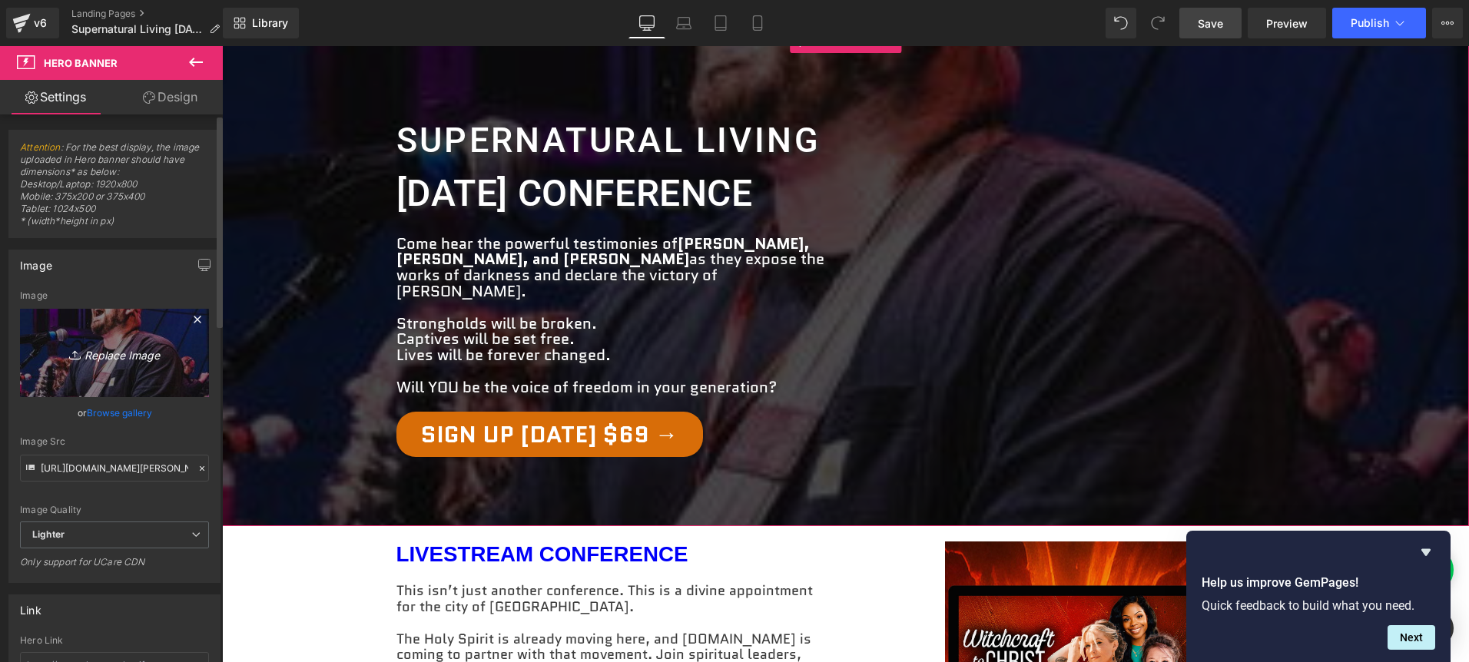
click at [108, 359] on icon "Replace Image" at bounding box center [114, 352] width 123 height 19
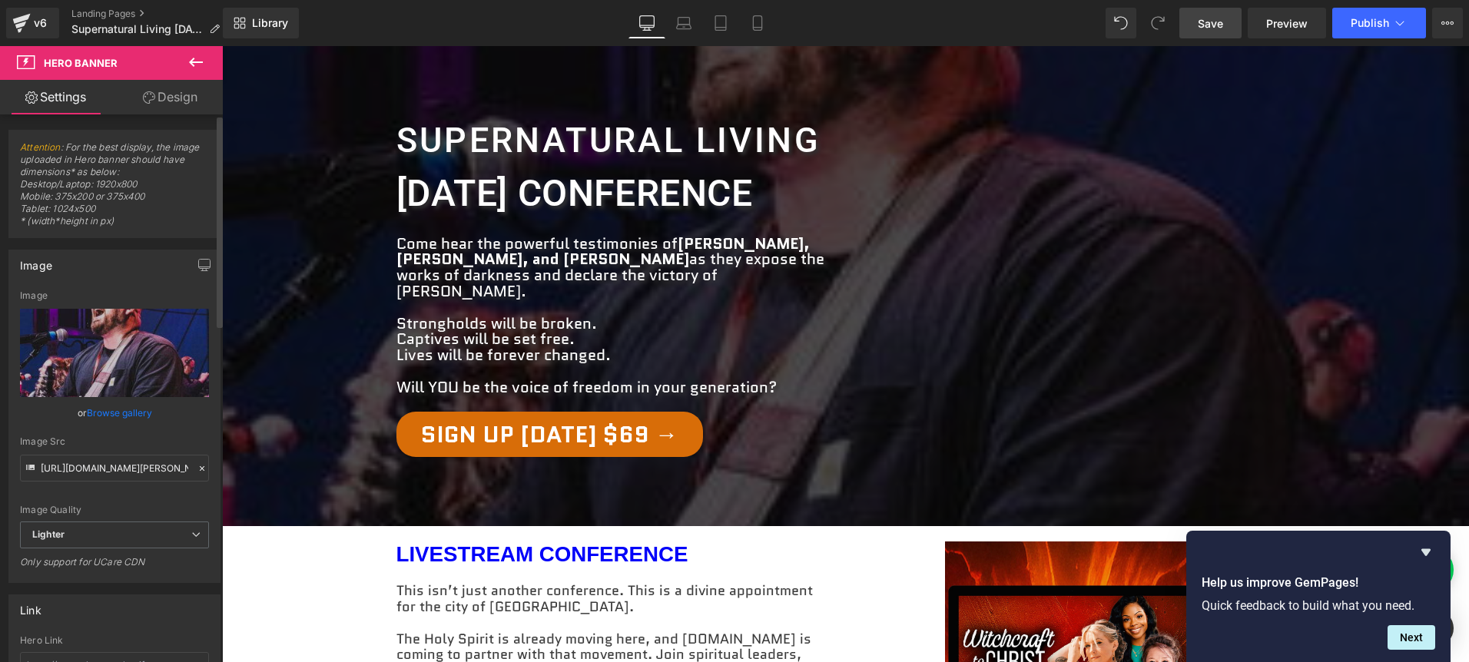
type input "C:\fakepath\Does-it-matter-how-I-worship-[DEMOGRAPHIC_DATA]jpg"
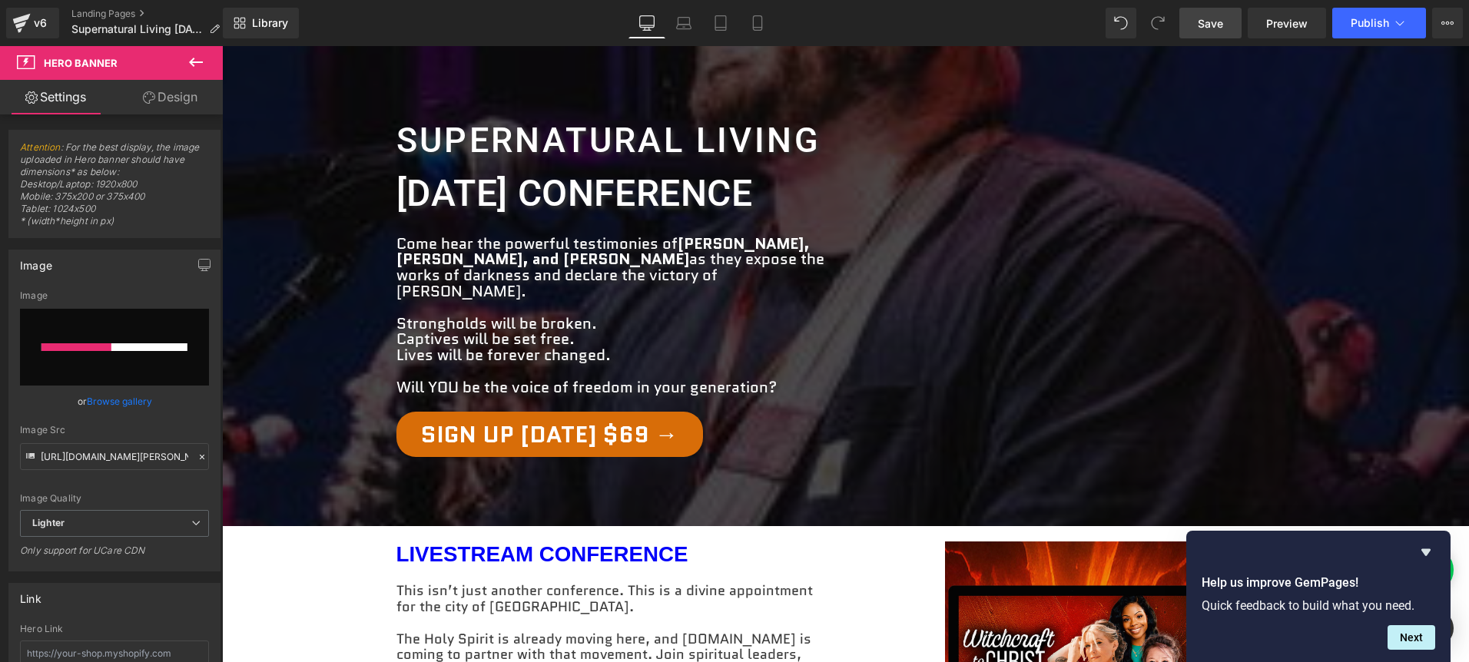
click at [1209, 22] on span "Save" at bounding box center [1210, 23] width 25 height 16
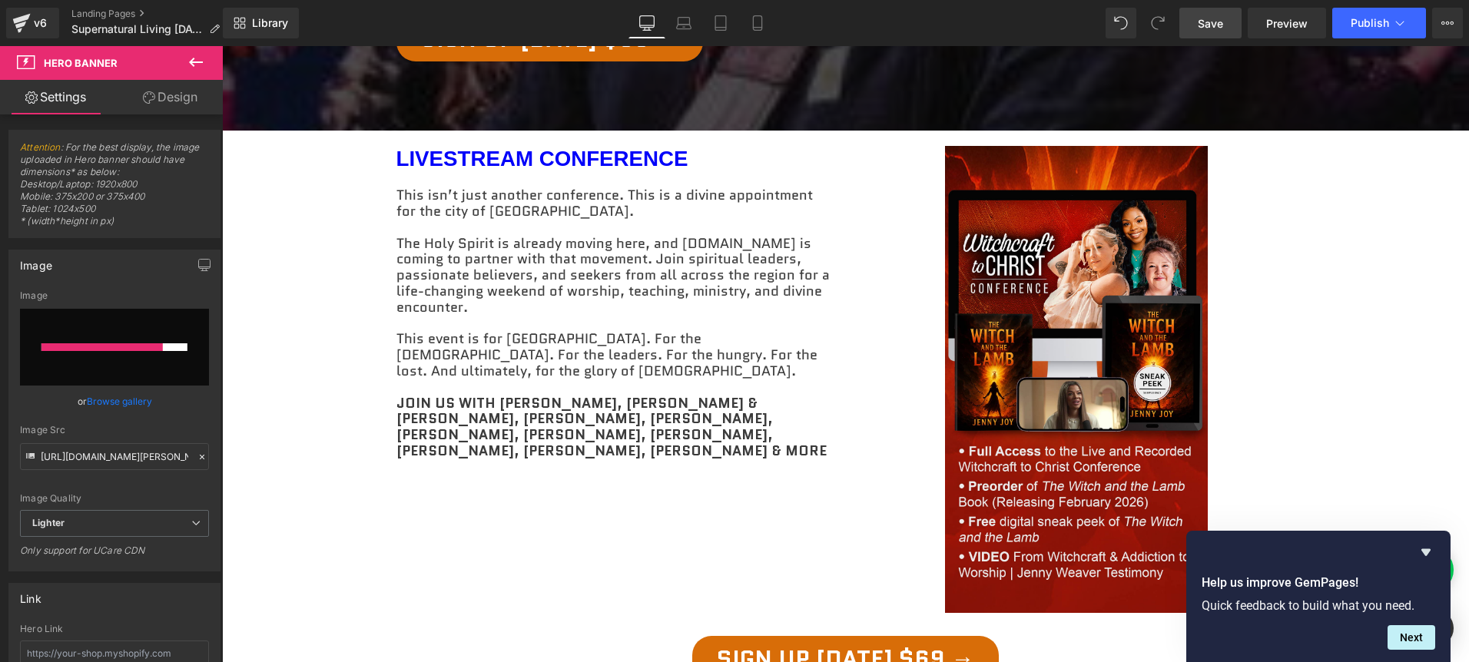
scroll to position [592, 0]
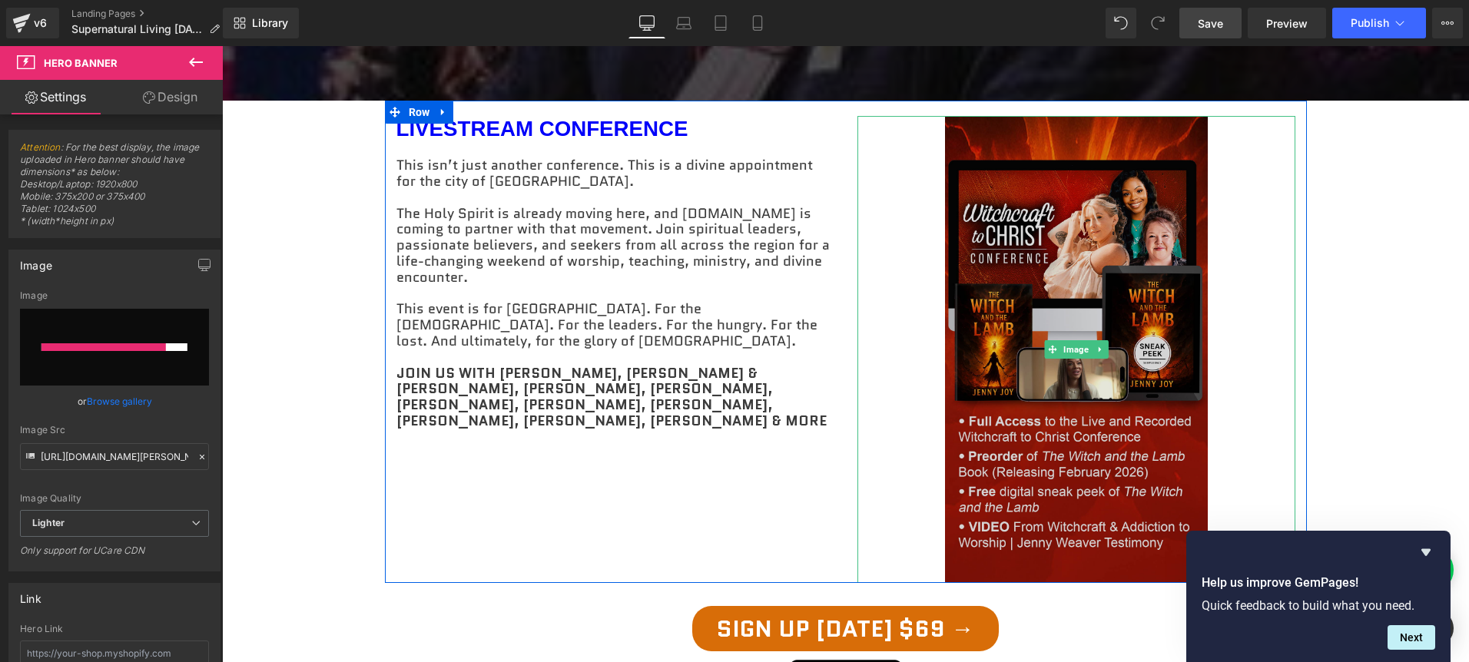
click at [1162, 339] on img at bounding box center [1076, 349] width 263 height 467
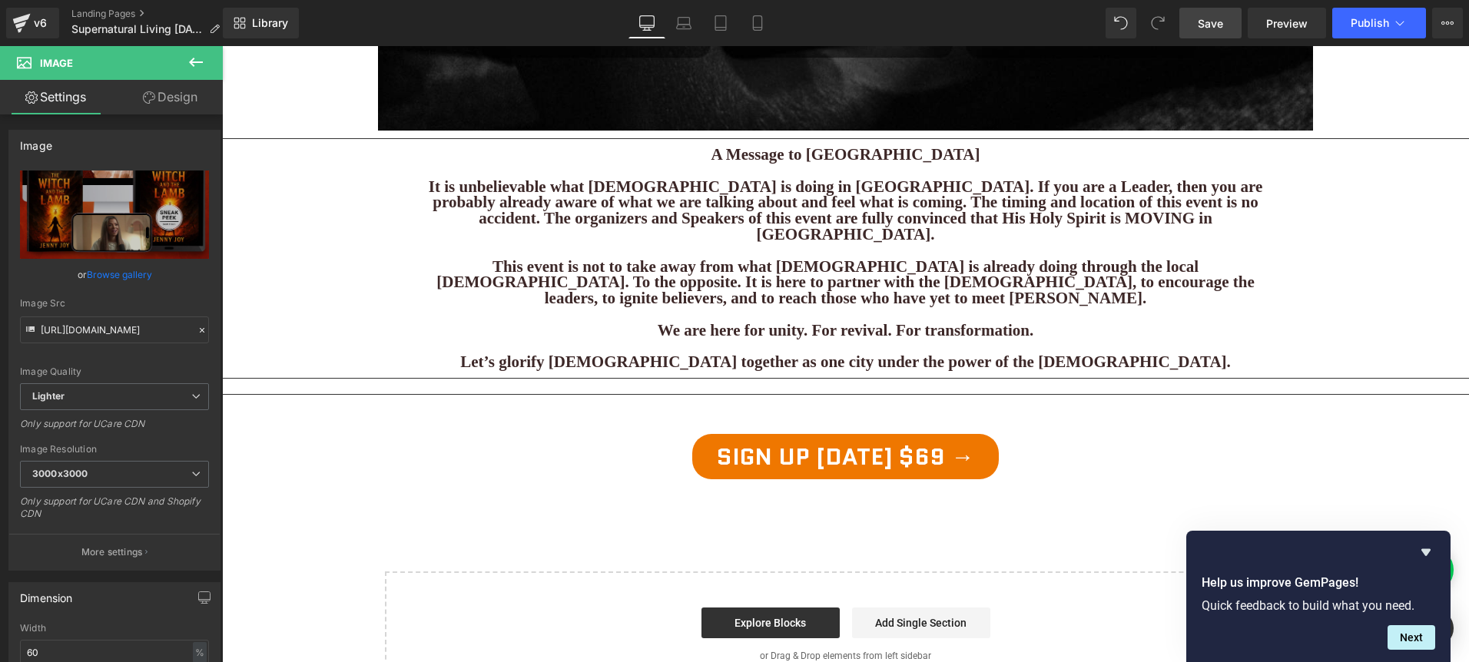
scroll to position [2125, 0]
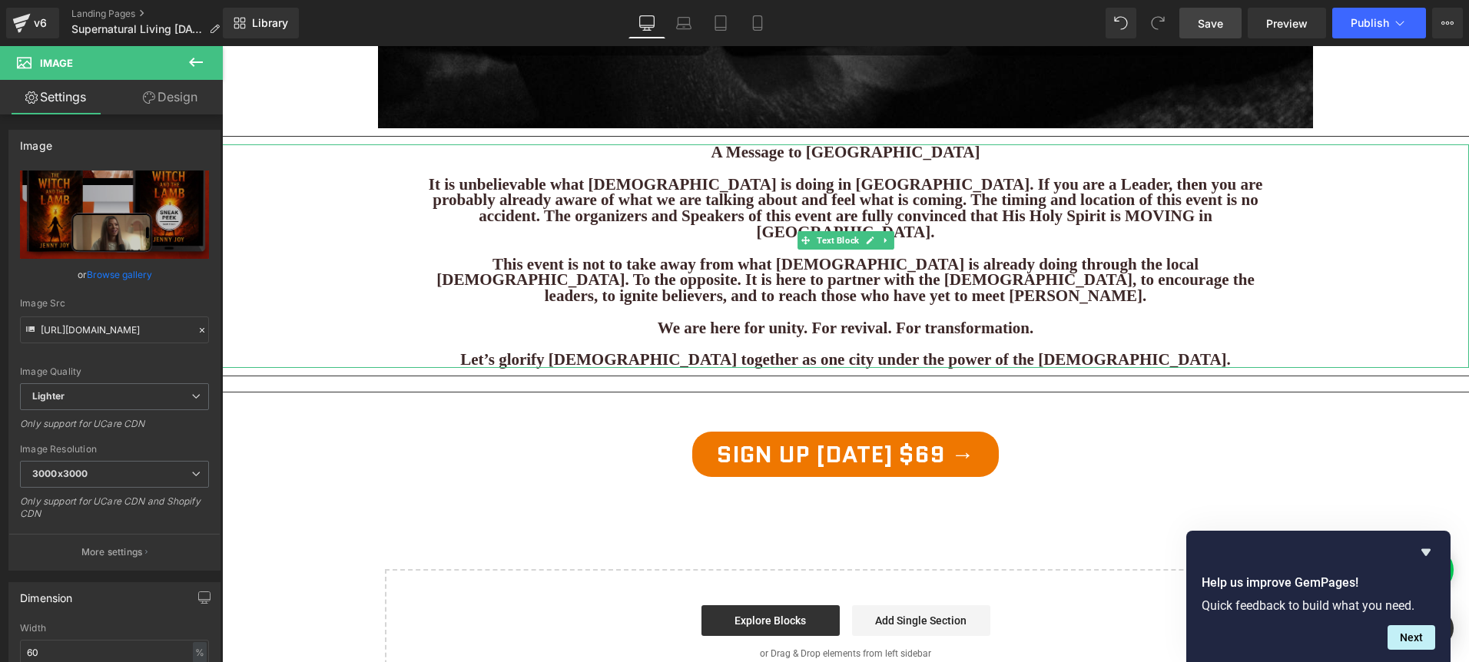
click at [1132, 255] on b "This event is not to take away from what [DEMOGRAPHIC_DATA] is already doing th…" at bounding box center [845, 280] width 818 height 51
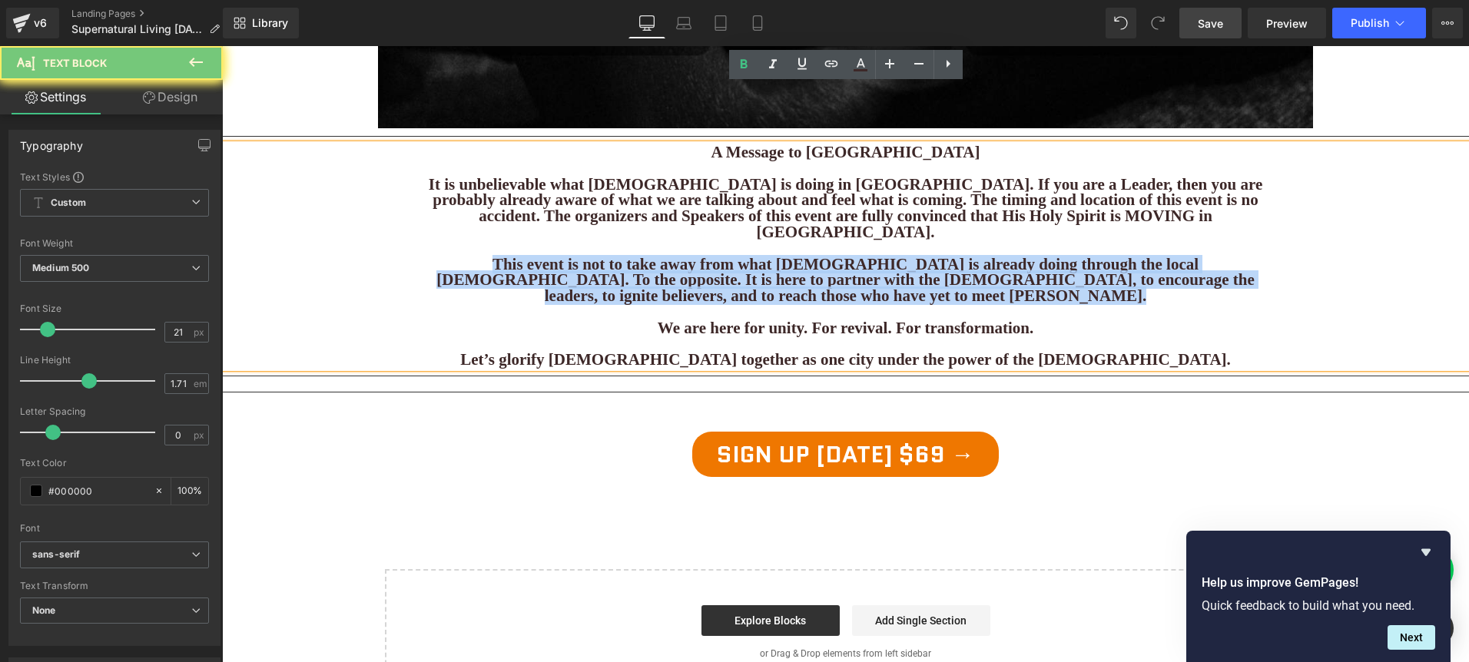
click at [1132, 255] on b "This event is not to take away from what [DEMOGRAPHIC_DATA] is already doing th…" at bounding box center [845, 280] width 818 height 51
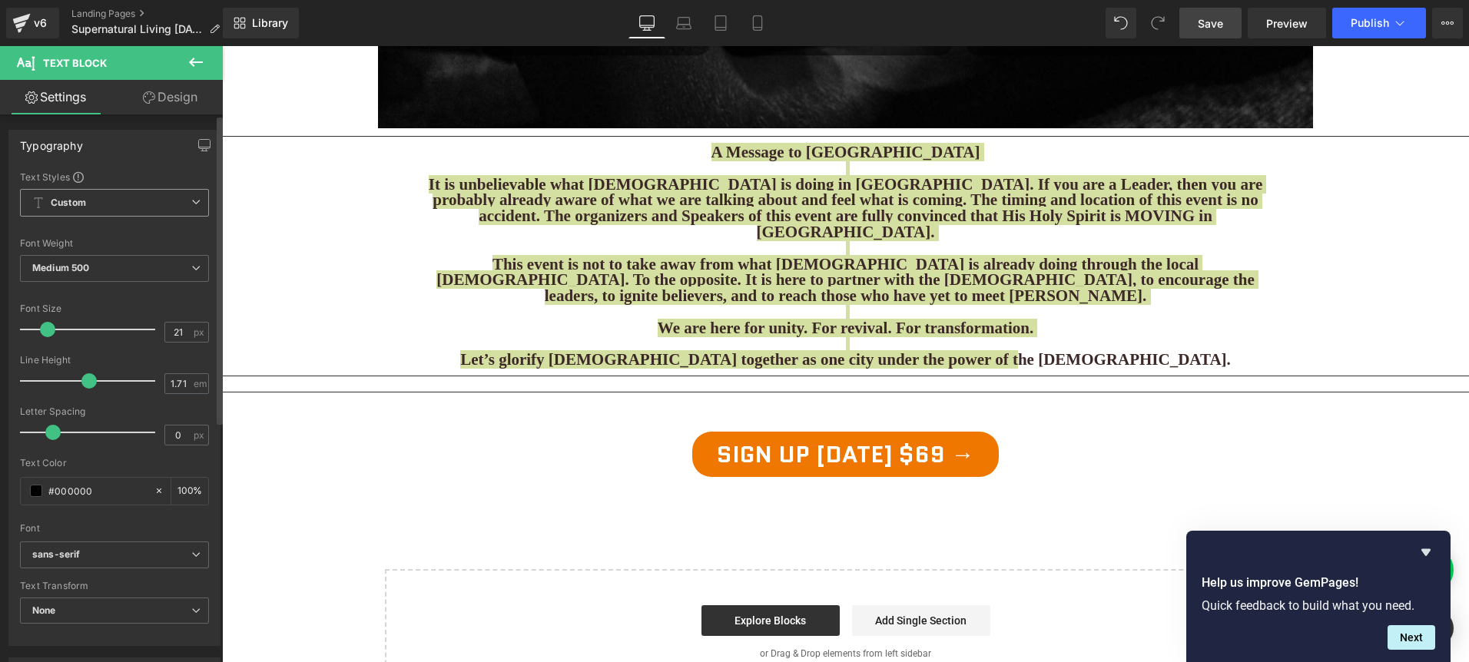
click at [118, 207] on span "Custom Setup Global Style" at bounding box center [114, 203] width 189 height 28
click at [124, 201] on span "Custom Setup Global Style" at bounding box center [111, 203] width 183 height 28
click at [114, 260] on span "Medium 500" at bounding box center [114, 268] width 189 height 27
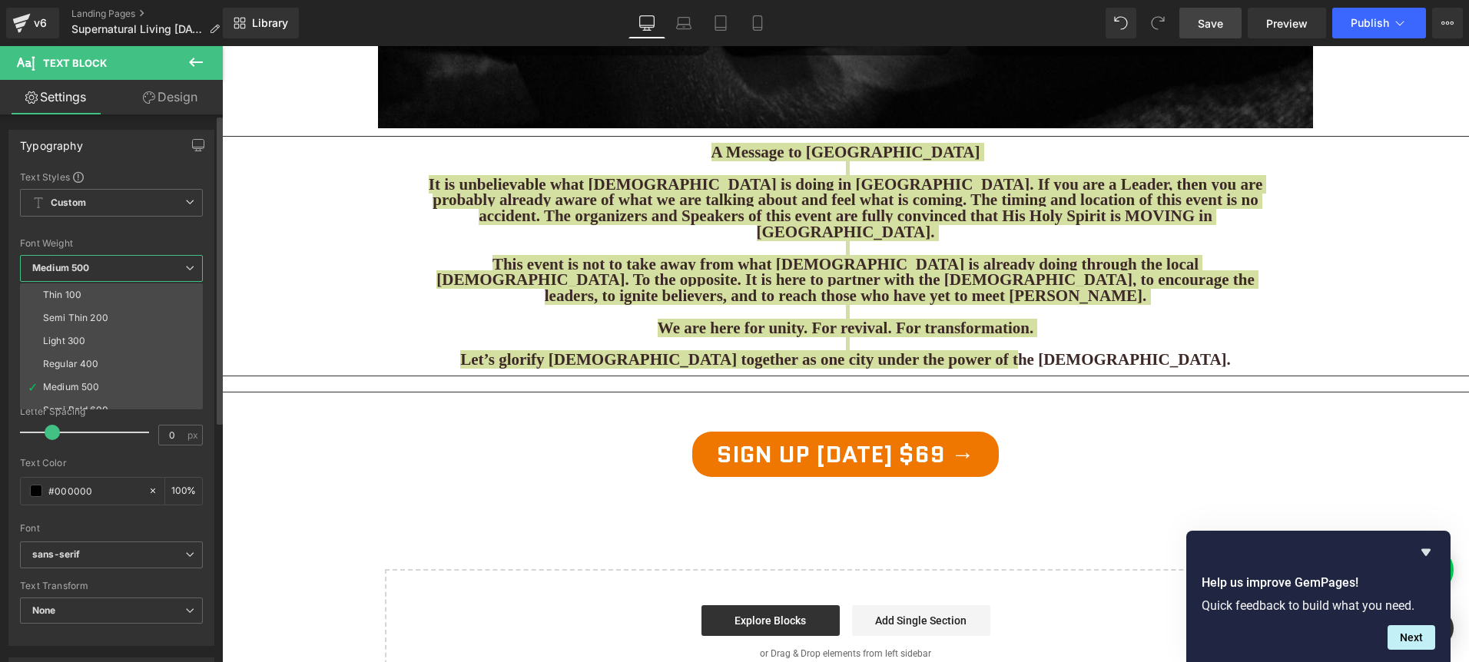
click at [127, 235] on div "Font Default Roboto [GEOGRAPHIC_DATA] Libre [PERSON_NAME] Libre Bodoni Franklin…" at bounding box center [111, 356] width 183 height 371
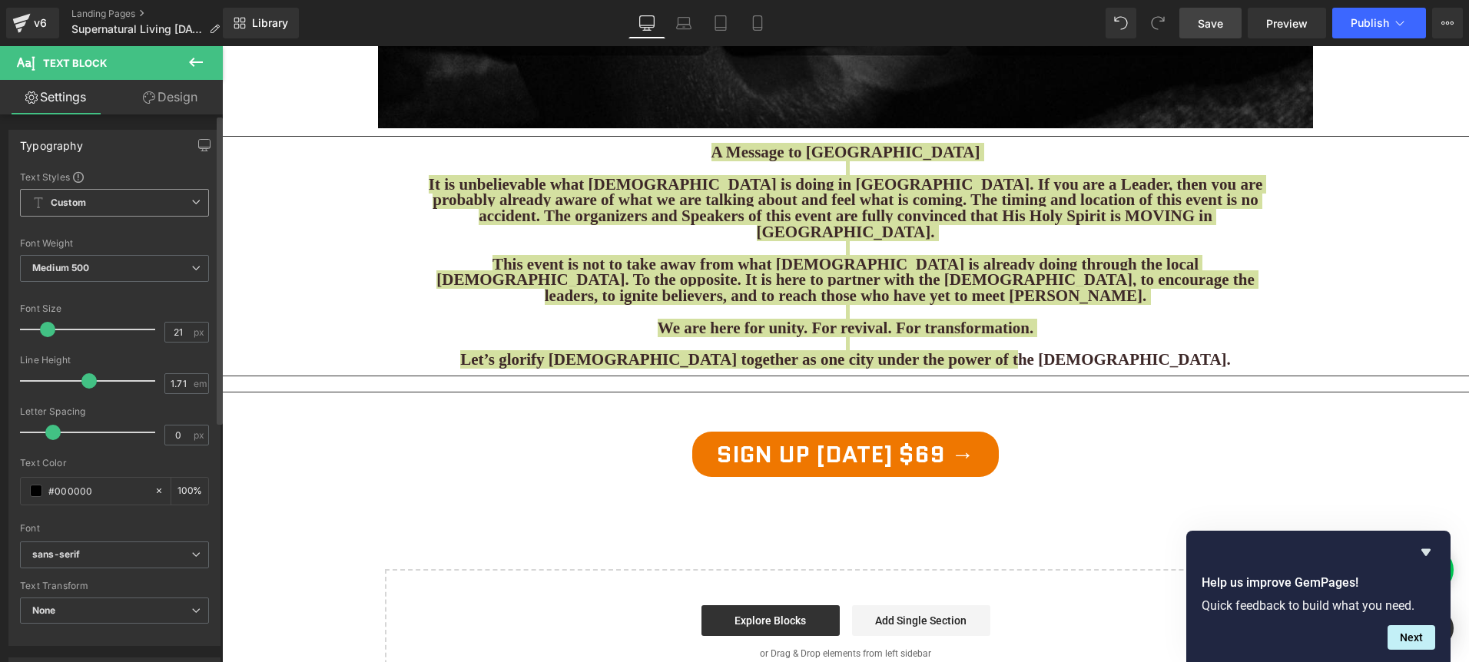
click at [174, 201] on span "Custom Setup Global Style" at bounding box center [114, 203] width 189 height 28
click at [121, 263] on div "Setup Global Style" at bounding box center [111, 265] width 183 height 36
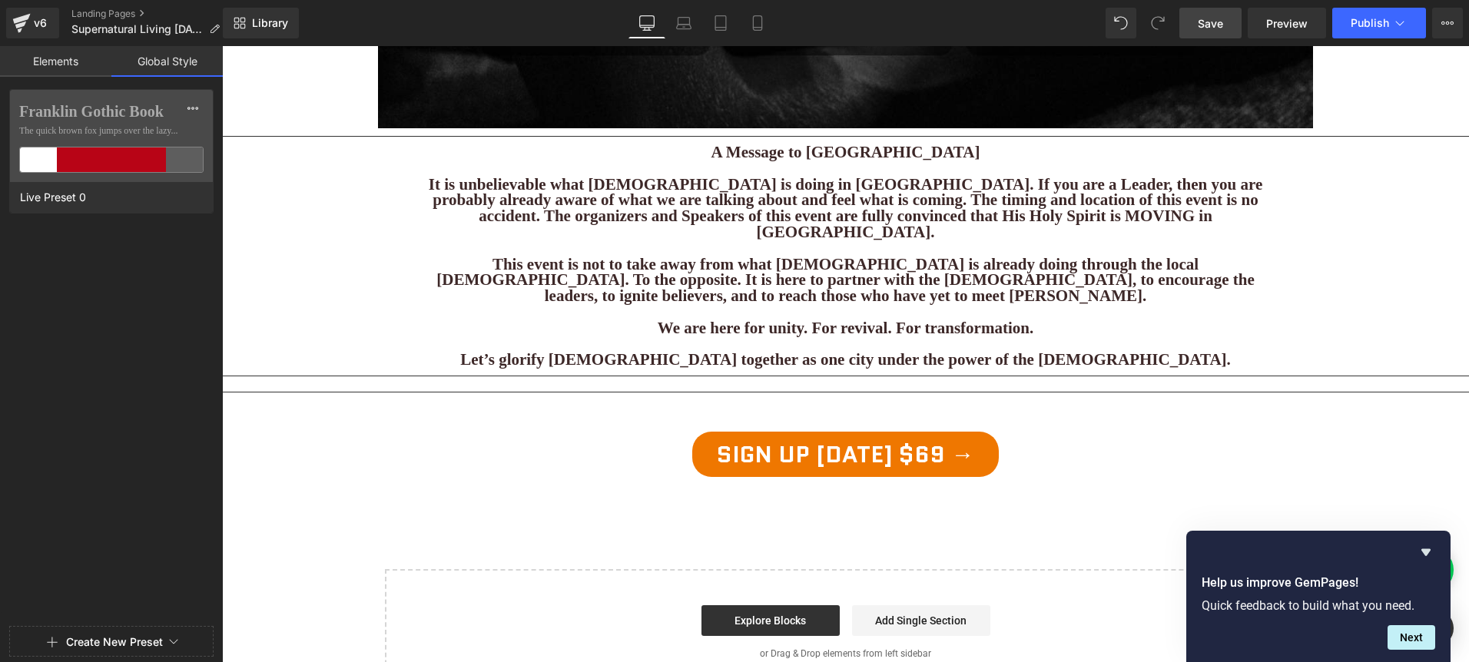
click at [530, 255] on b "This event is not to take away from what [DEMOGRAPHIC_DATA] is already doing th…" at bounding box center [845, 280] width 818 height 51
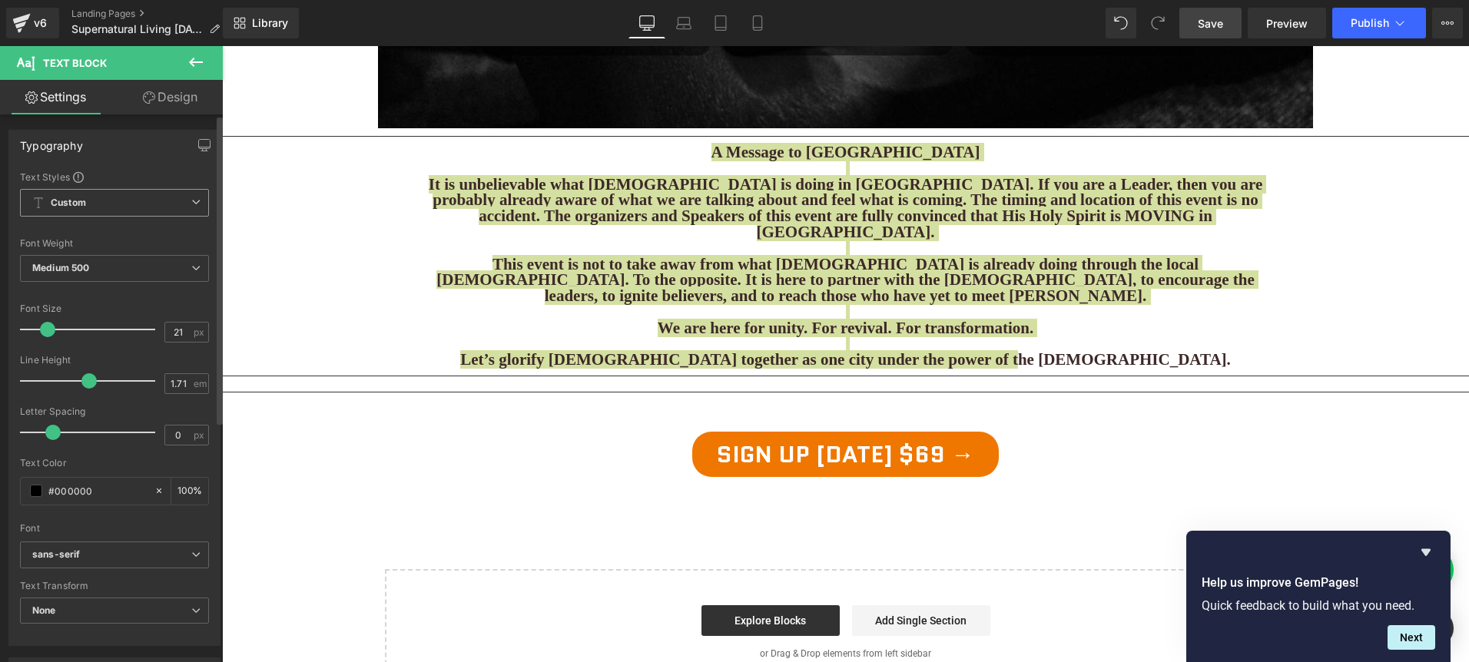
click at [93, 211] on span "Custom Setup Global Style" at bounding box center [114, 203] width 189 height 28
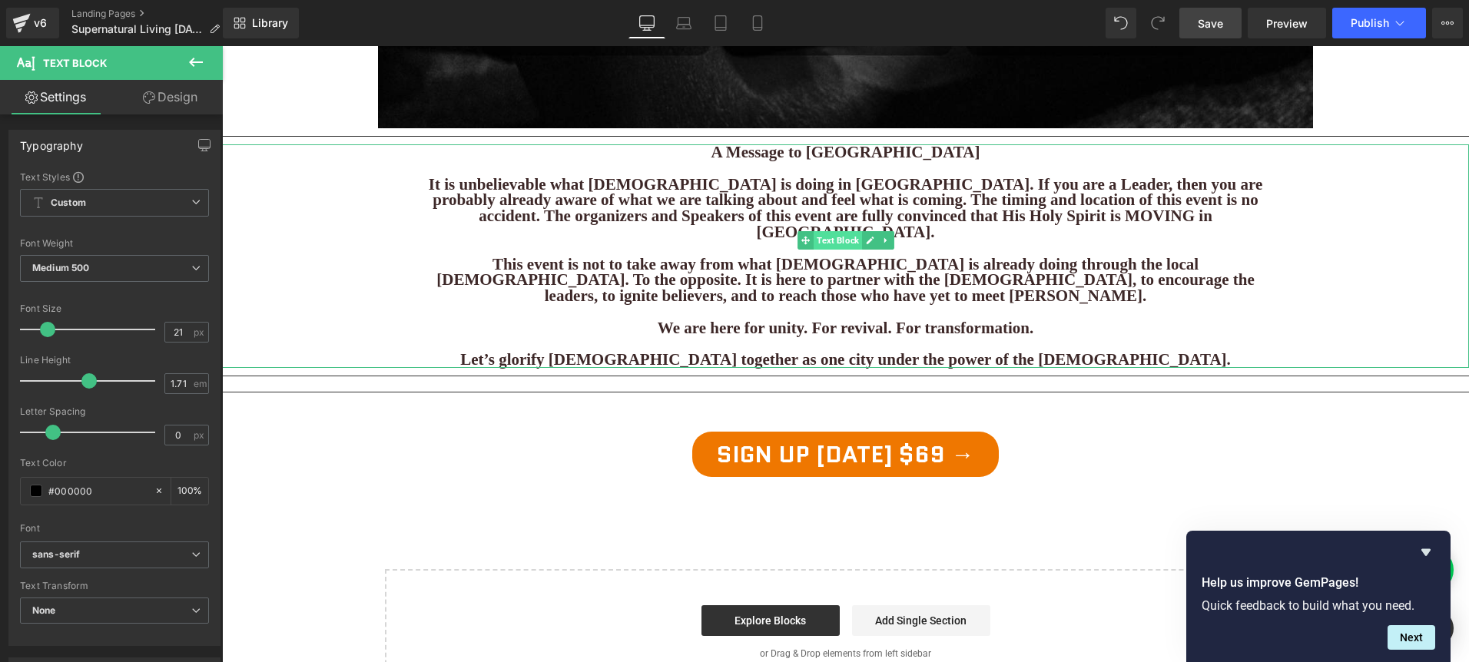
click at [855, 231] on span "Text Block" at bounding box center [838, 240] width 48 height 18
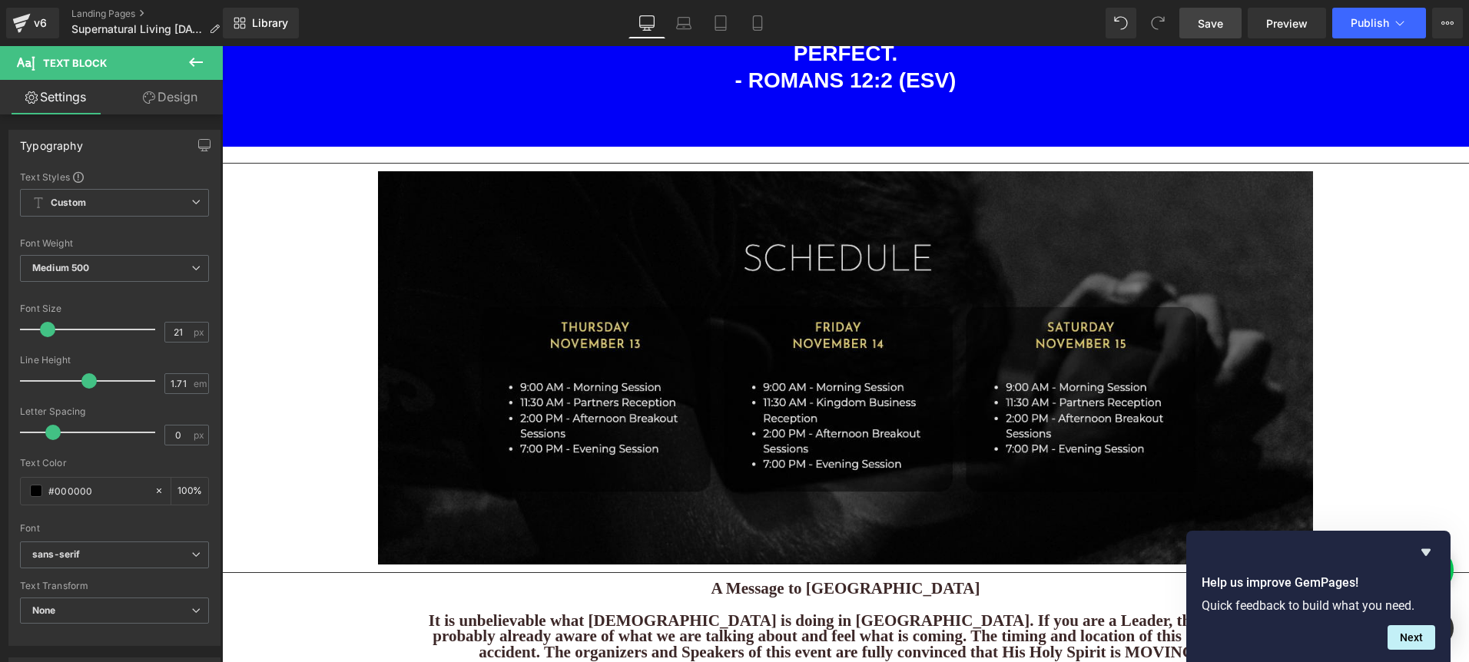
click at [636, 287] on img at bounding box center [845, 367] width 935 height 393
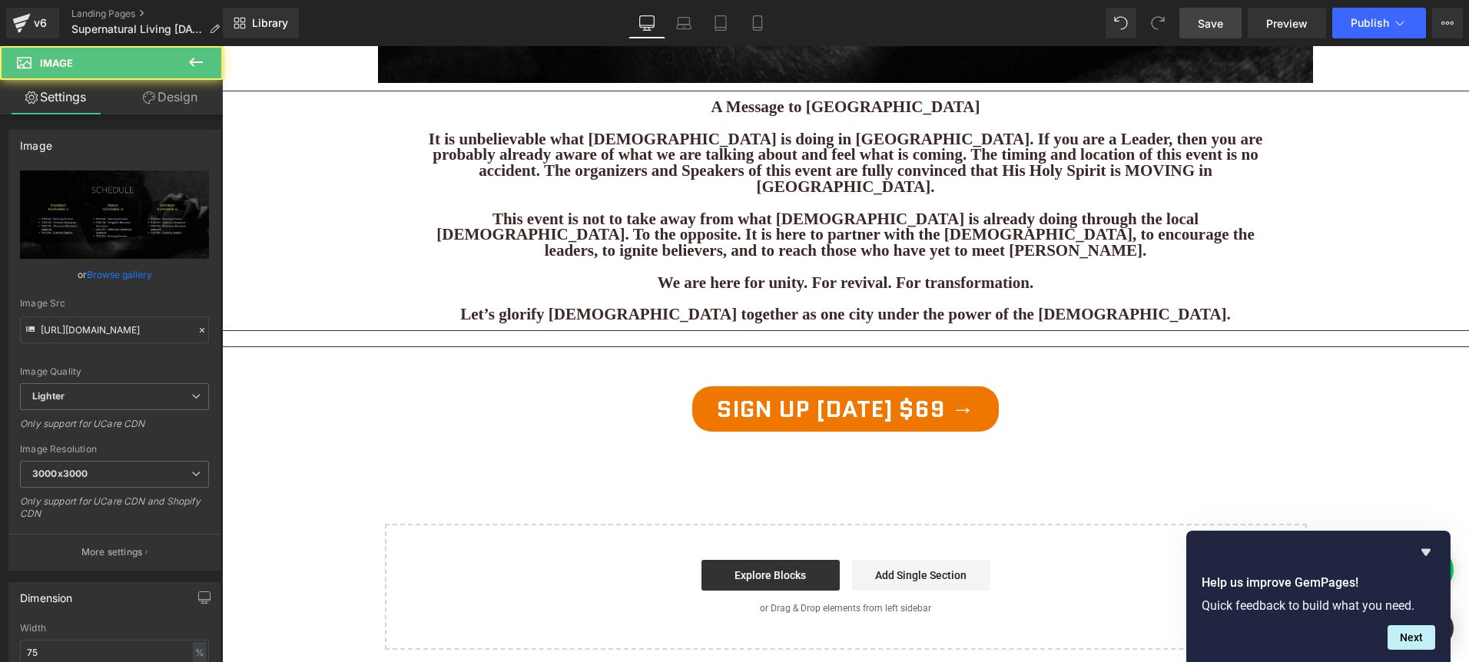
scroll to position [2203, 0]
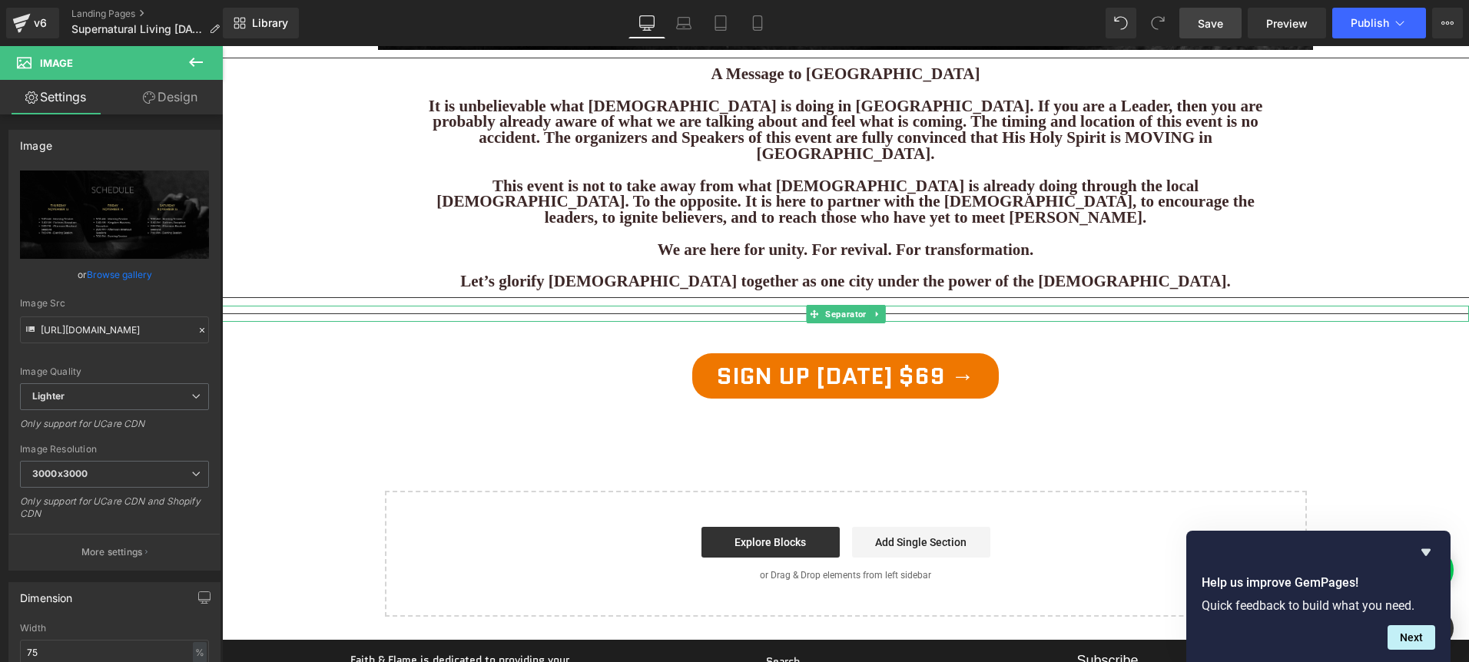
click at [1028, 314] on hr at bounding box center [845, 318] width 1247 height 8
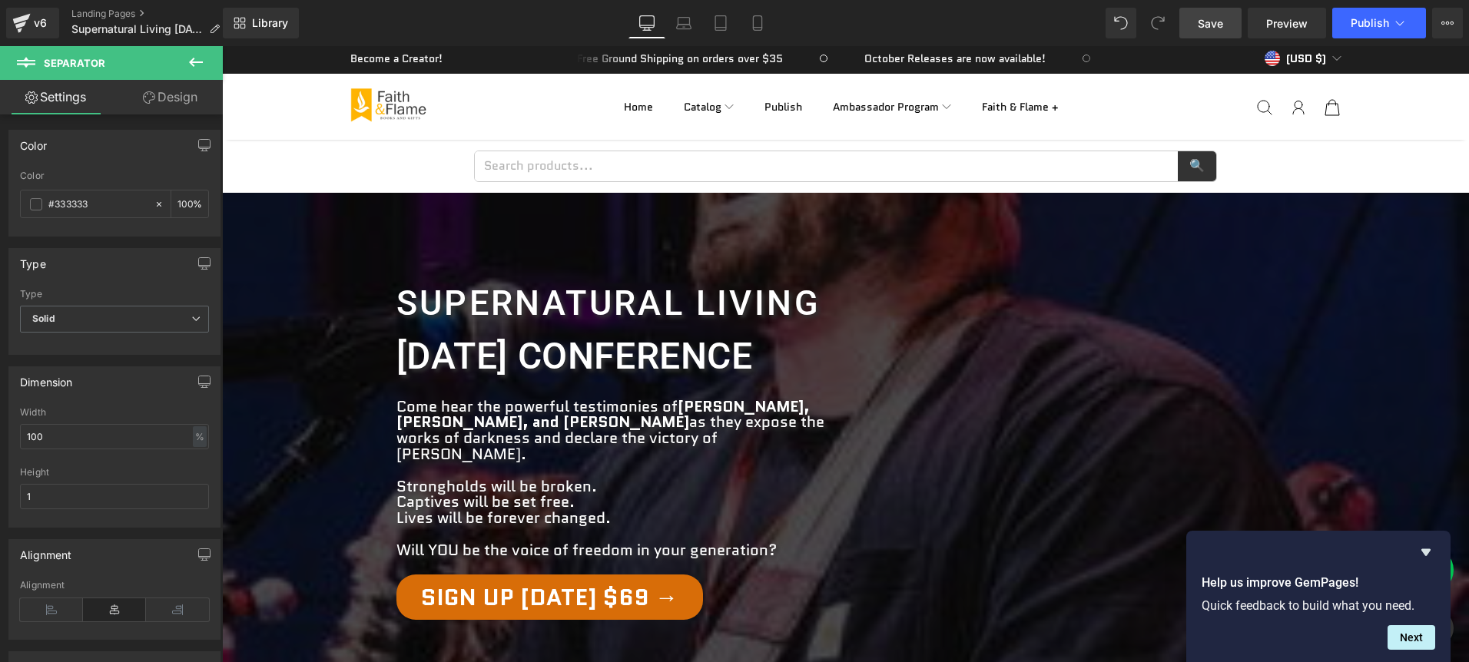
scroll to position [0, 0]
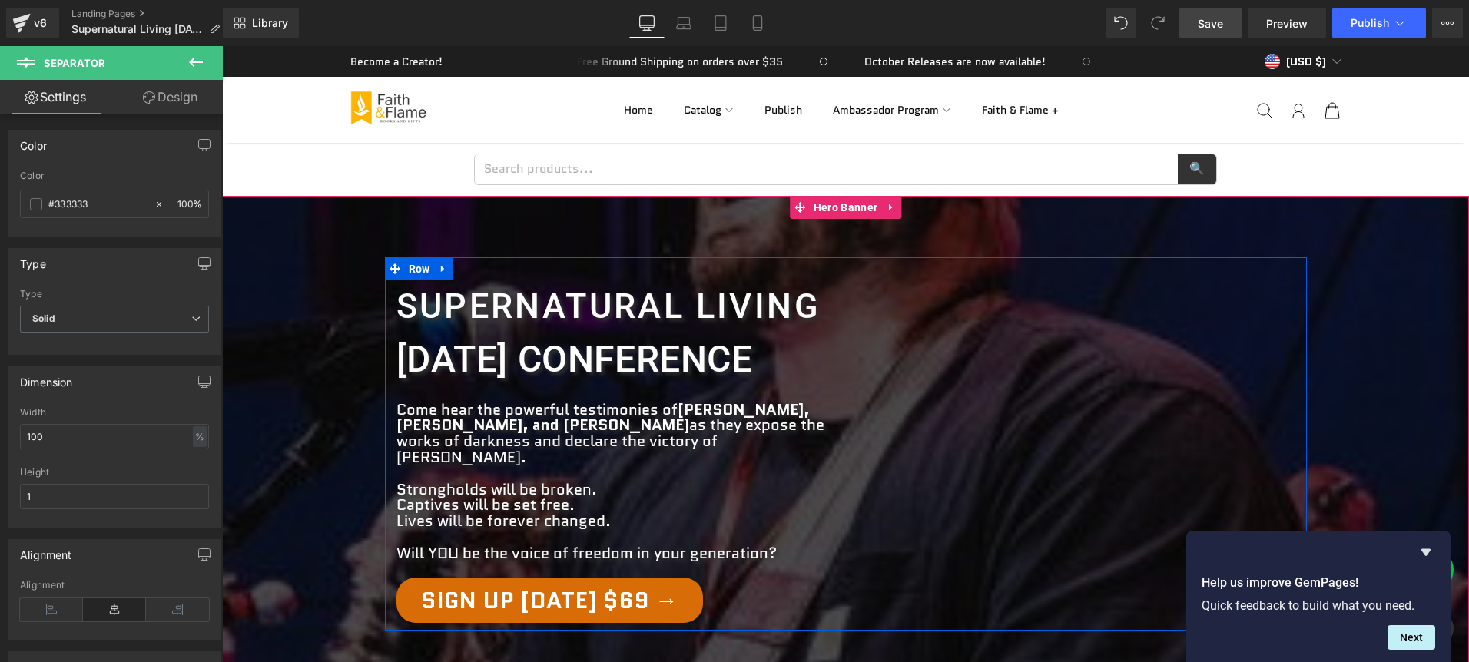
click at [864, 269] on div "Supernatural Living Heading [DATE] conference Heading Come hear the powerful te…" at bounding box center [846, 443] width 922 height 373
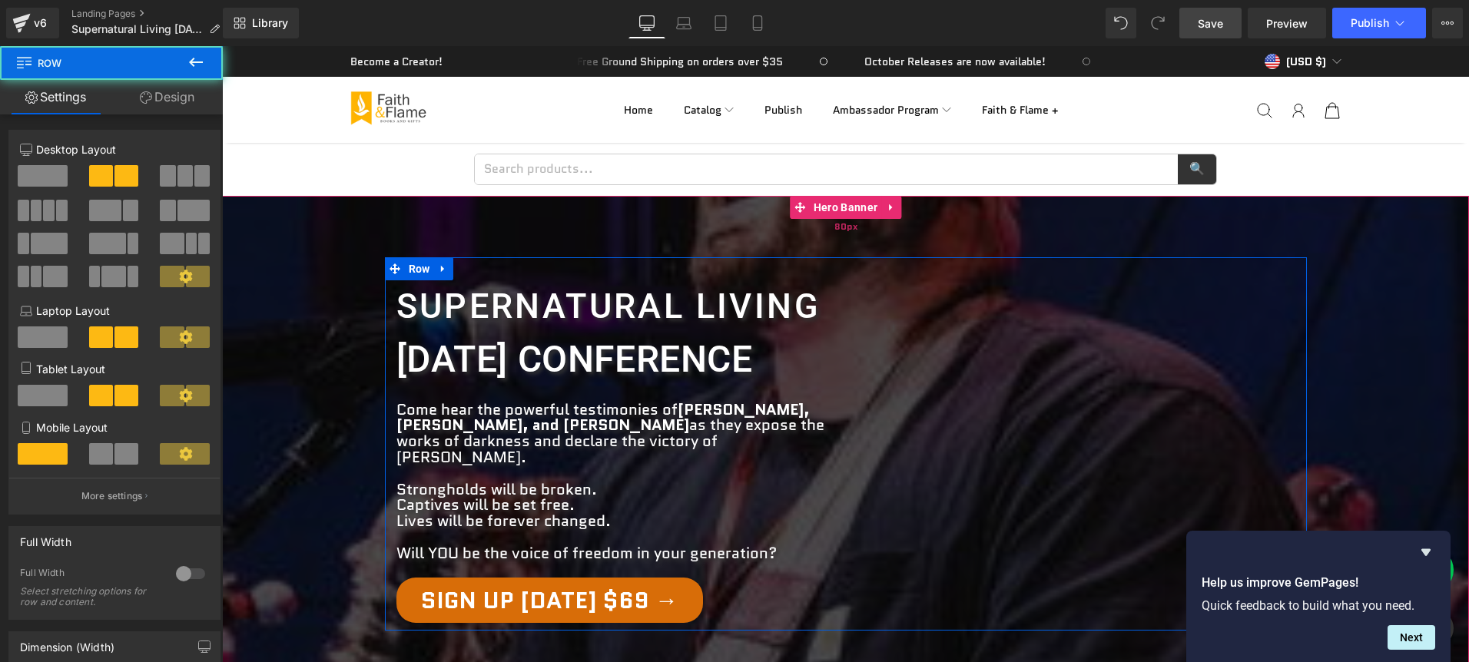
click at [609, 236] on div "80px" at bounding box center [845, 226] width 1247 height 61
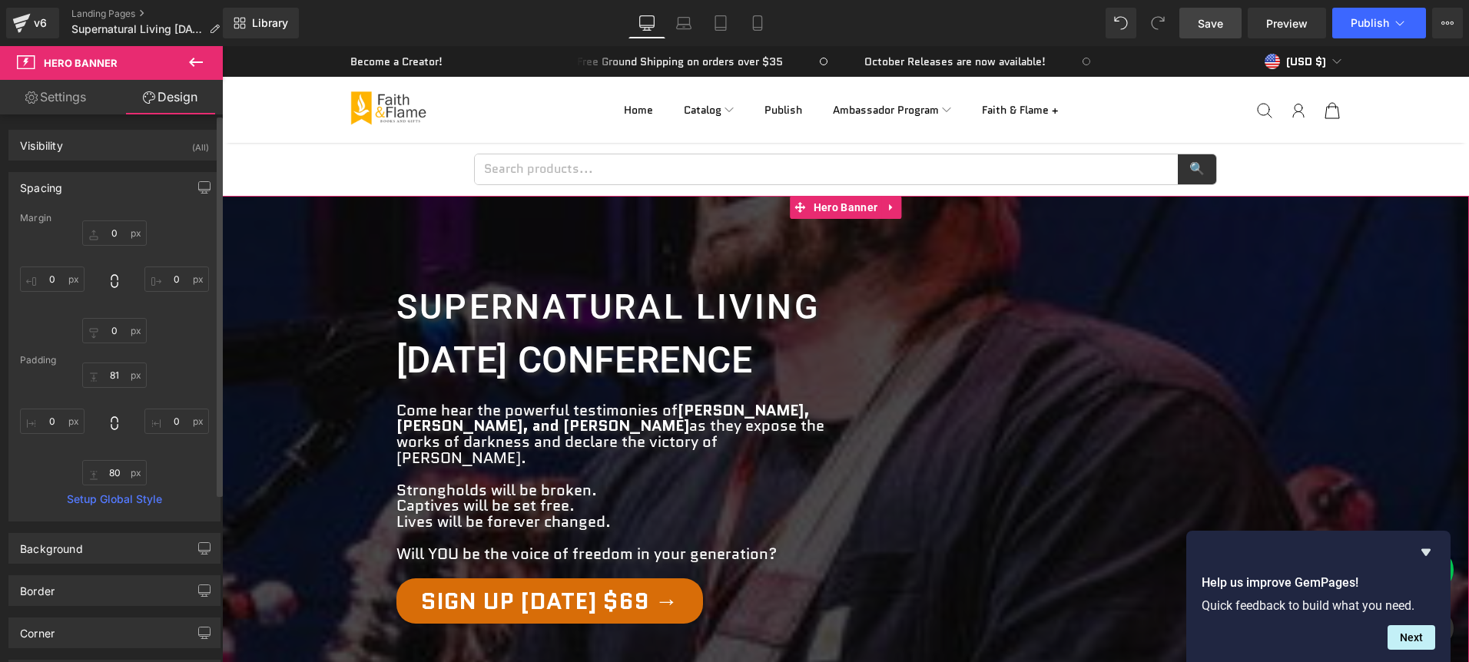
scroll to position [241, 0]
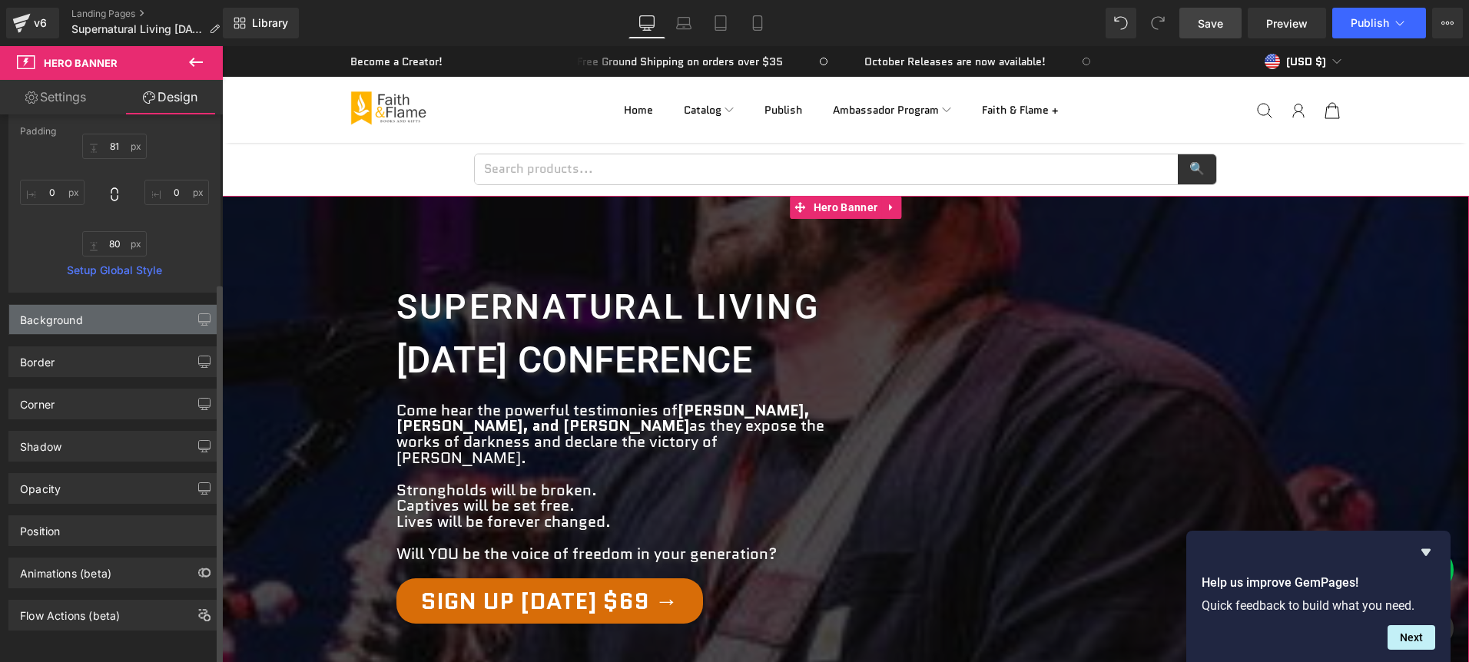
click at [74, 310] on div "Background" at bounding box center [51, 316] width 63 height 22
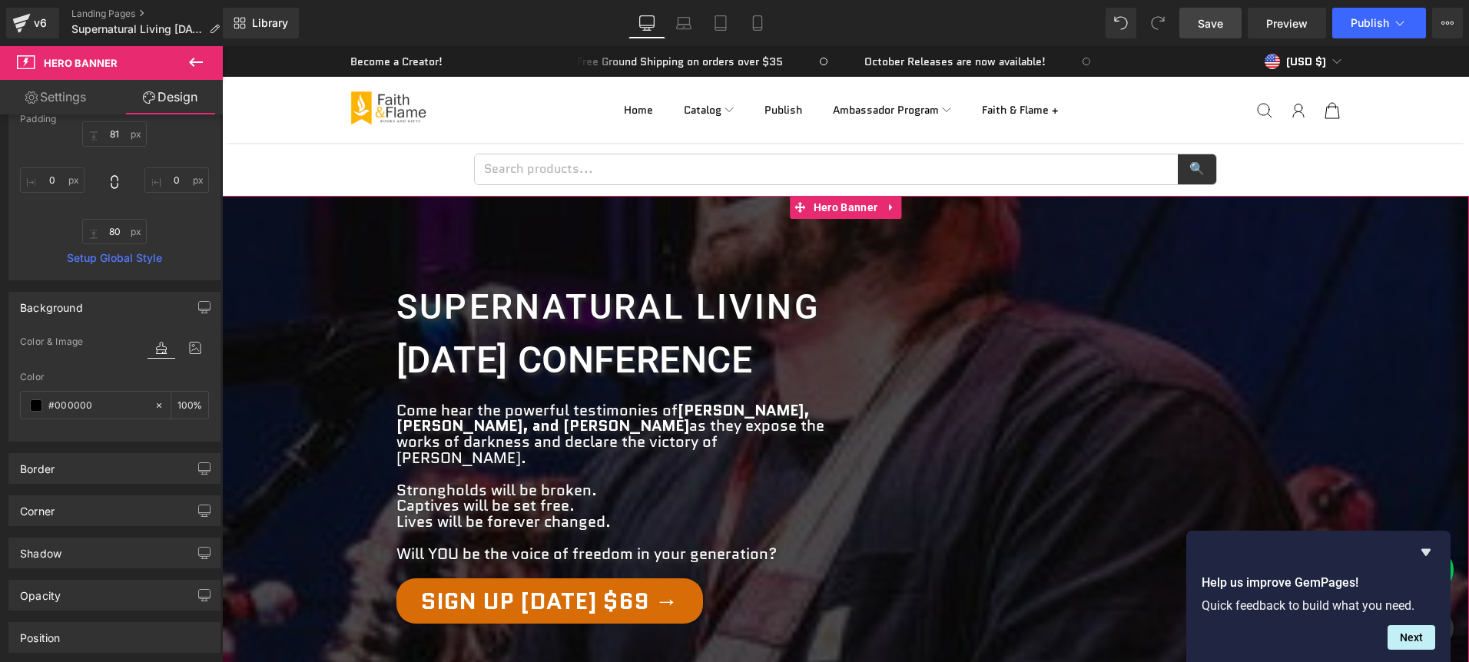
click at [30, 91] on link "Settings" at bounding box center [55, 97] width 111 height 35
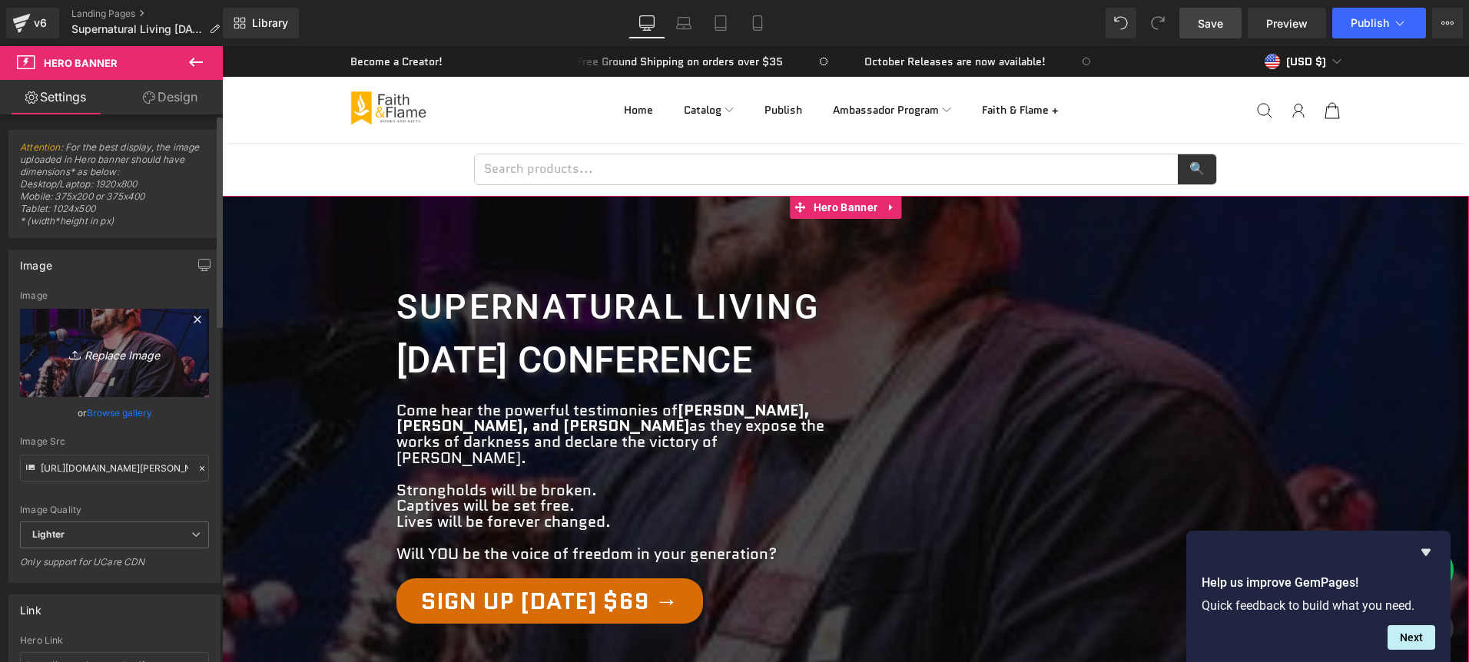
click at [99, 357] on icon "Replace Image" at bounding box center [114, 352] width 123 height 19
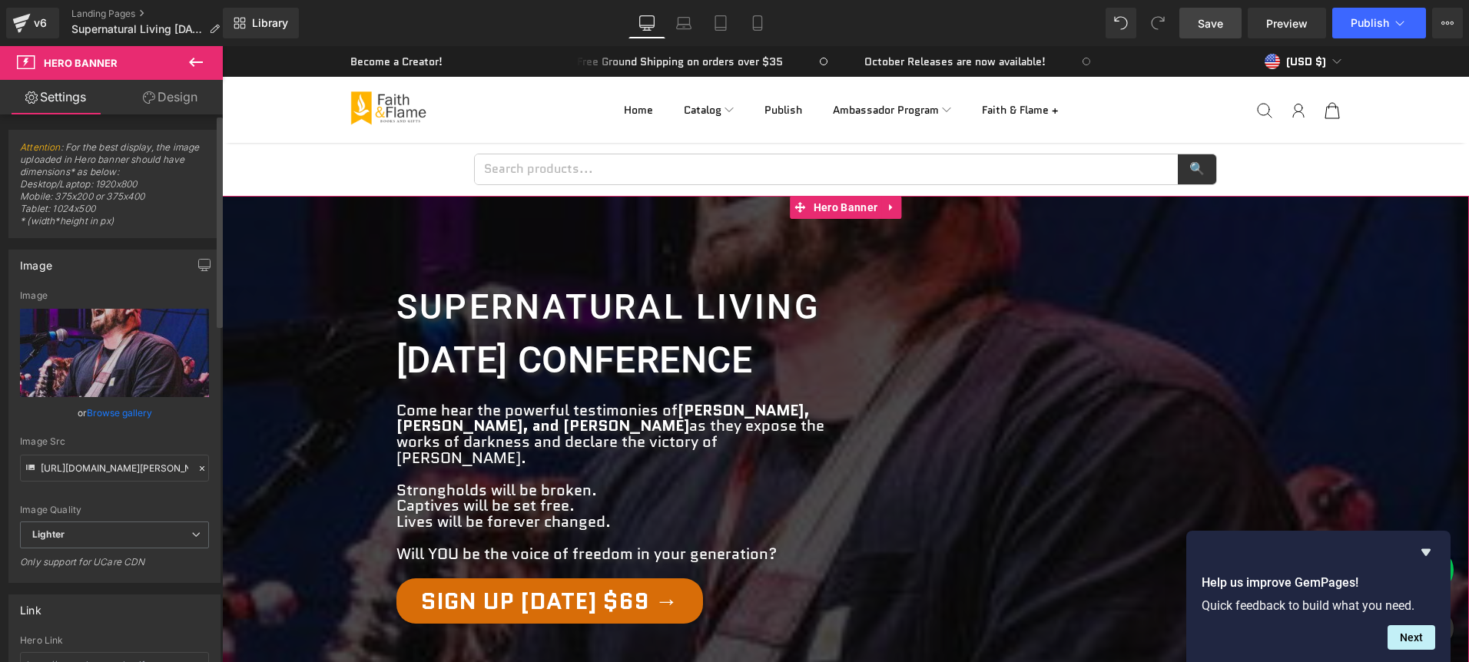
click at [125, 416] on link "Browse gallery" at bounding box center [119, 413] width 65 height 27
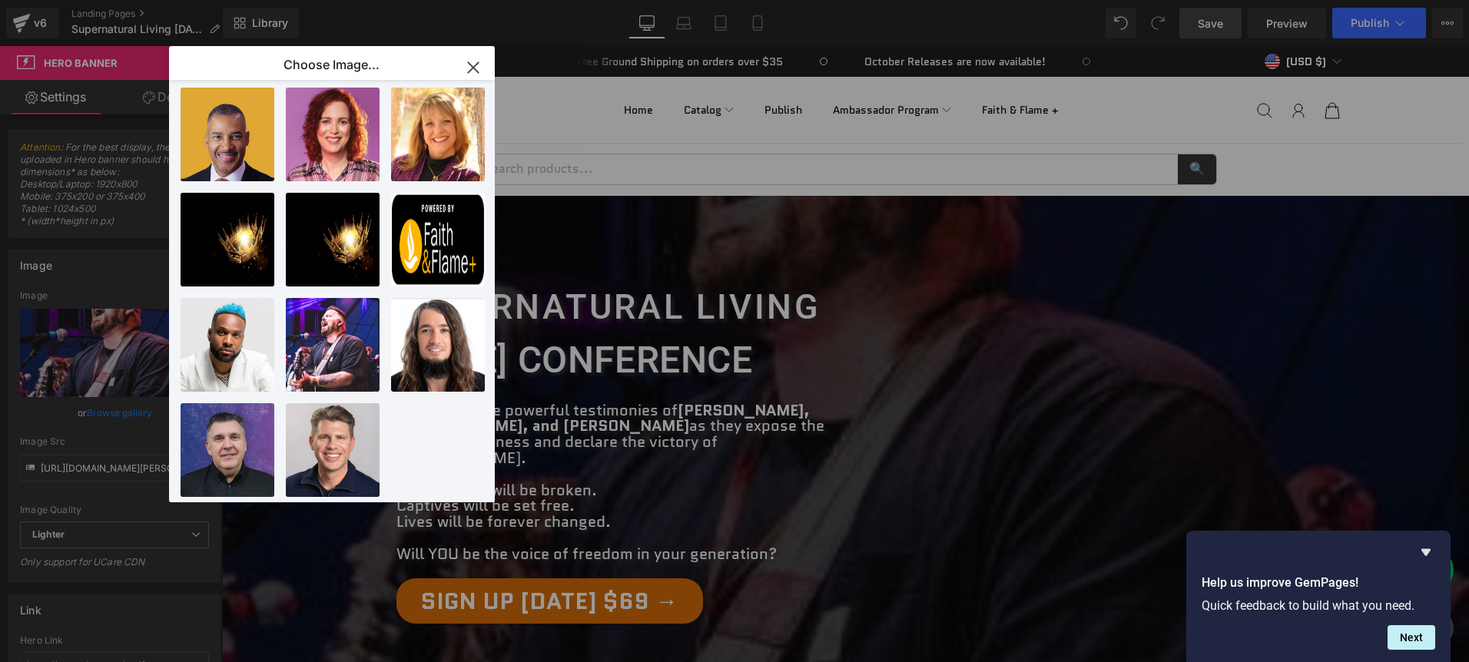
scroll to position [0, 0]
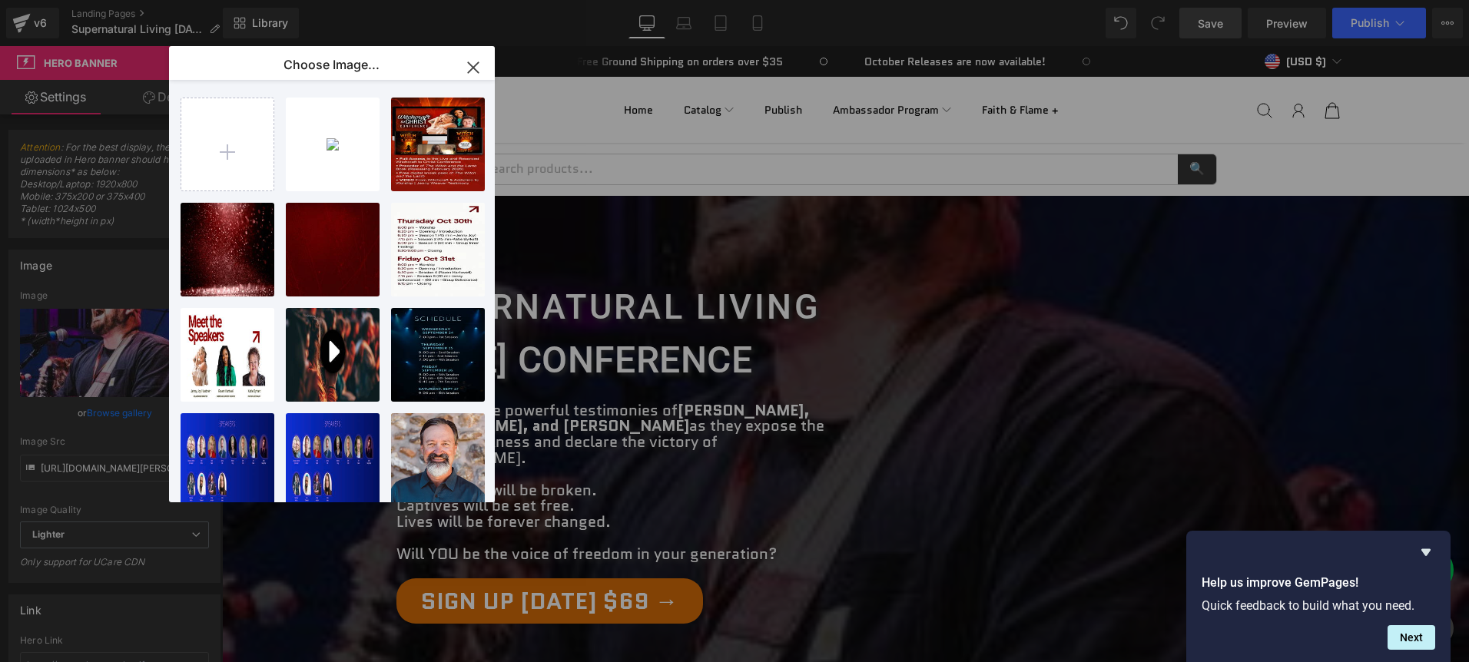
click at [482, 61] on icon "button" at bounding box center [473, 67] width 25 height 25
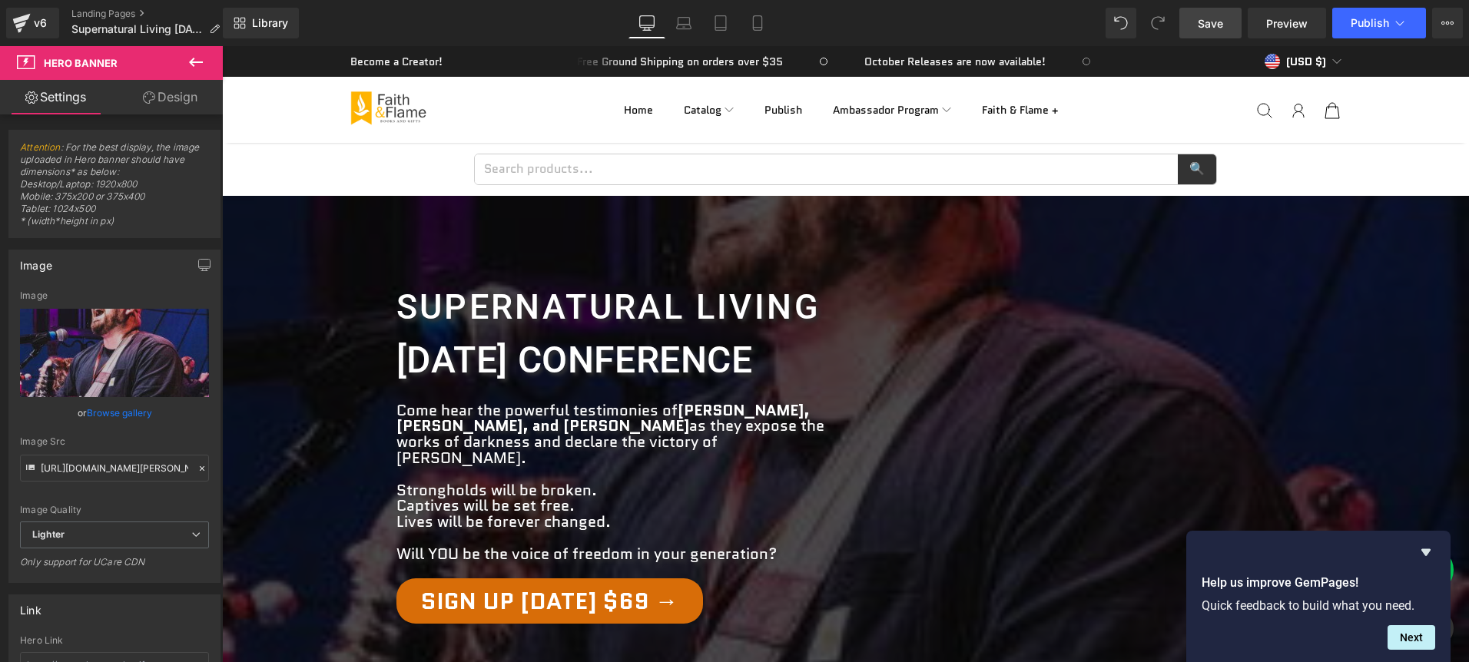
click at [1204, 13] on link "Save" at bounding box center [1211, 23] width 62 height 31
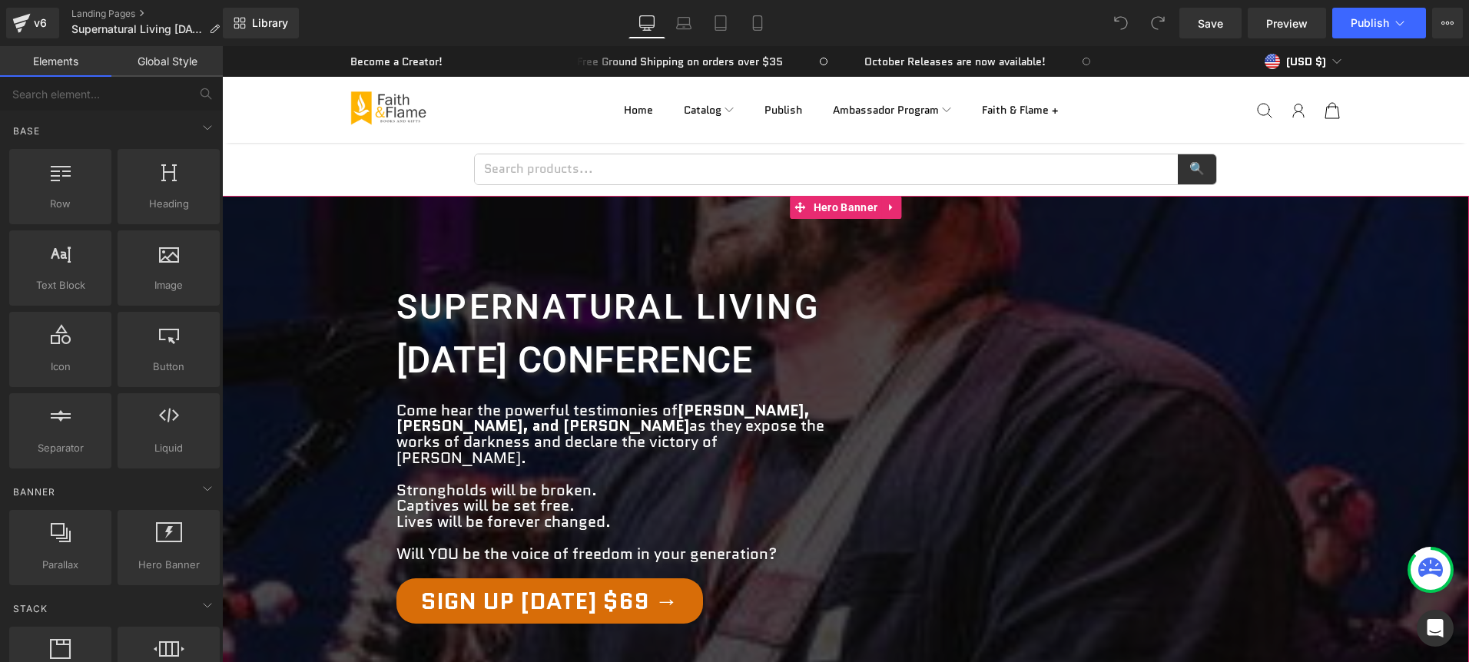
click at [298, 333] on span "Supernatural Living Heading [DATE] conference Heading Come hear the powerful te…" at bounding box center [845, 444] width 1247 height 373
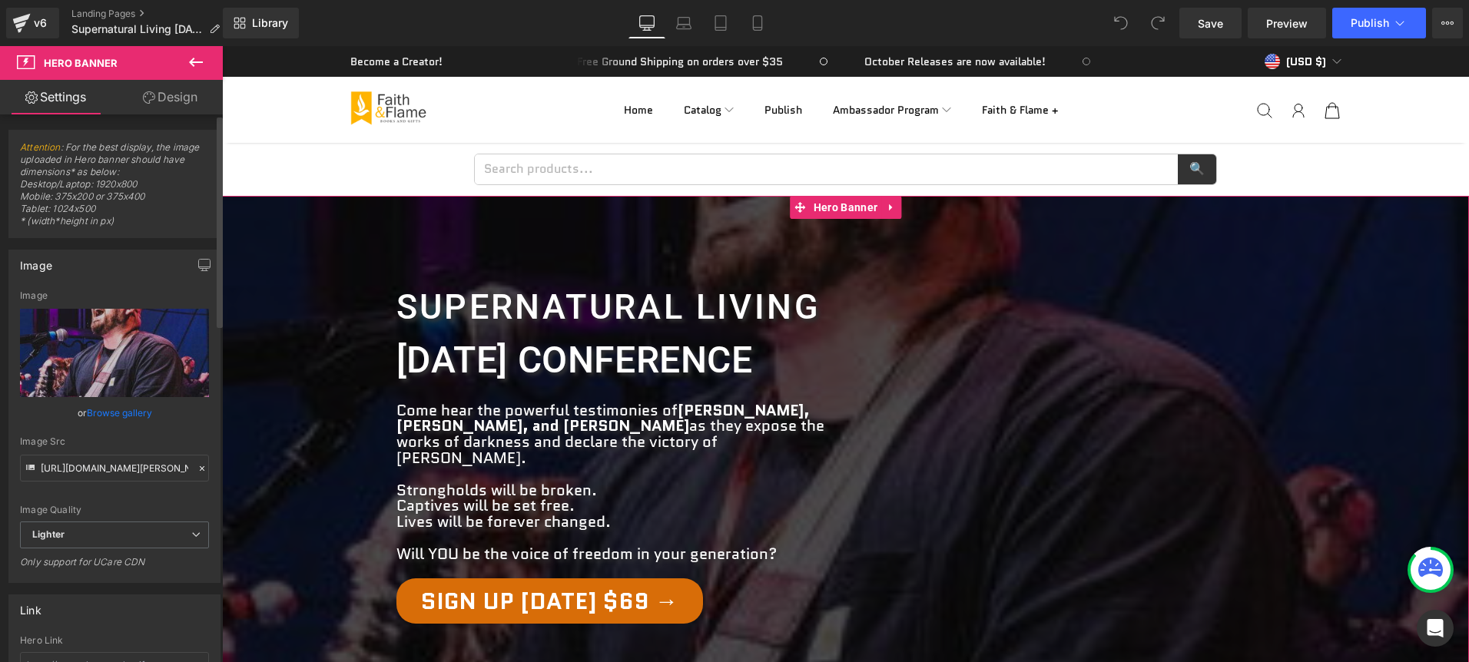
click at [128, 410] on link "Browse gallery" at bounding box center [119, 413] width 65 height 27
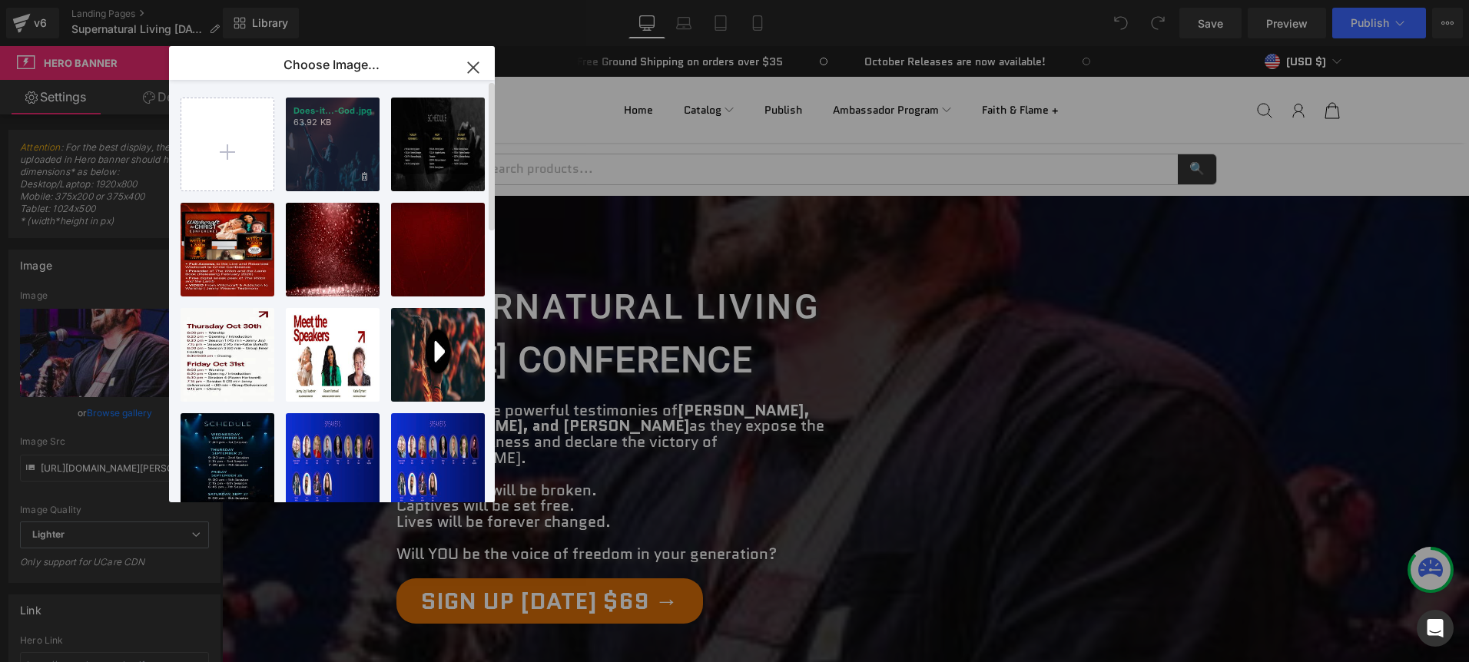
click at [332, 146] on div "Does-it...-God.jpg 63.92 KB" at bounding box center [333, 145] width 94 height 94
type input "https://ucarecdn.com/e3889e71-daef-4dec-871b-321cf9f392fe/-/format/auto/-/previ…"
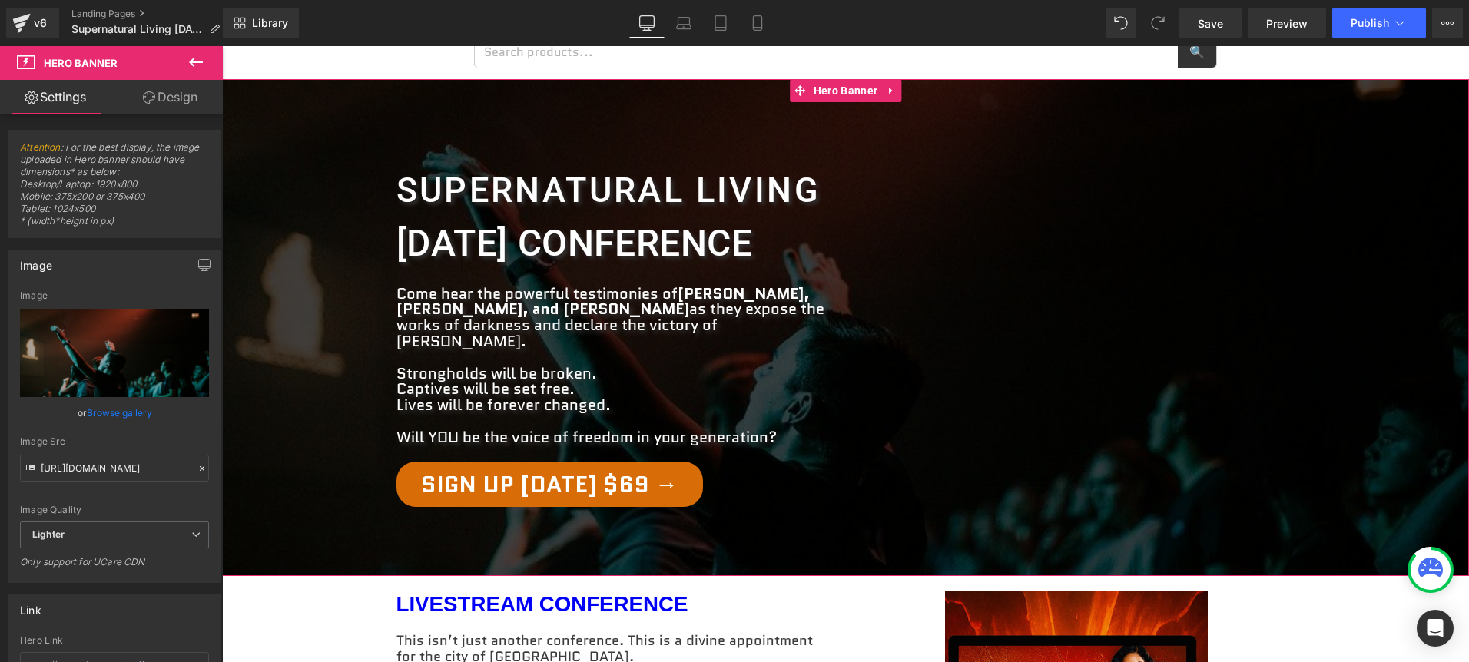
scroll to position [121, 0]
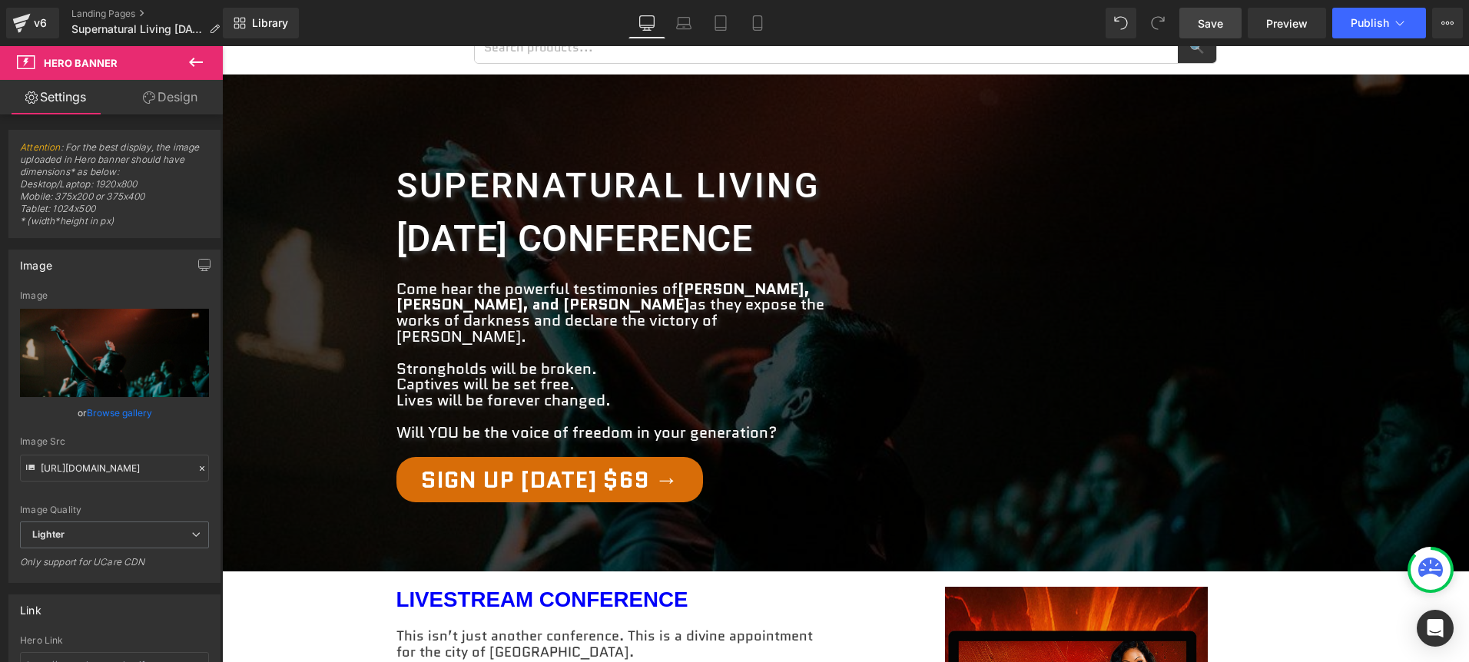
click at [1223, 25] on span "Save" at bounding box center [1210, 23] width 25 height 16
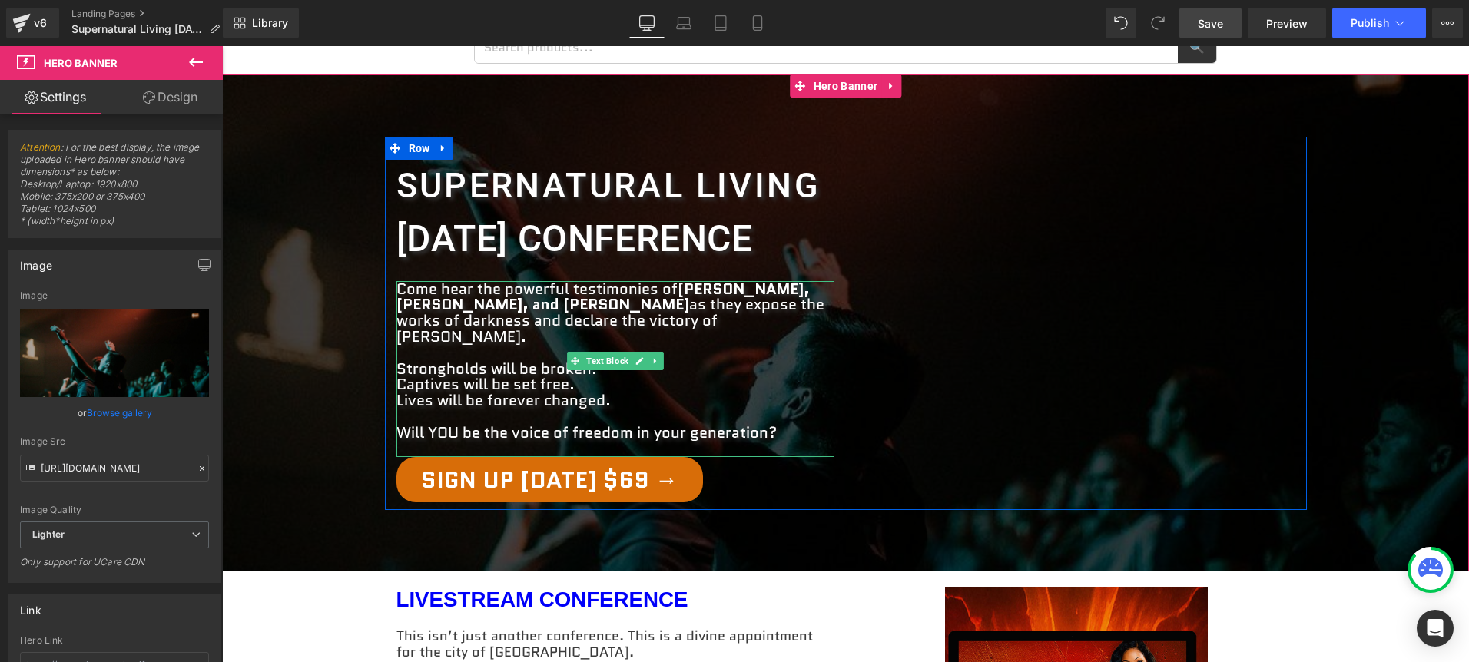
click at [631, 307] on strong "[PERSON_NAME], [PERSON_NAME], and [PERSON_NAME]" at bounding box center [603, 297] width 413 height 38
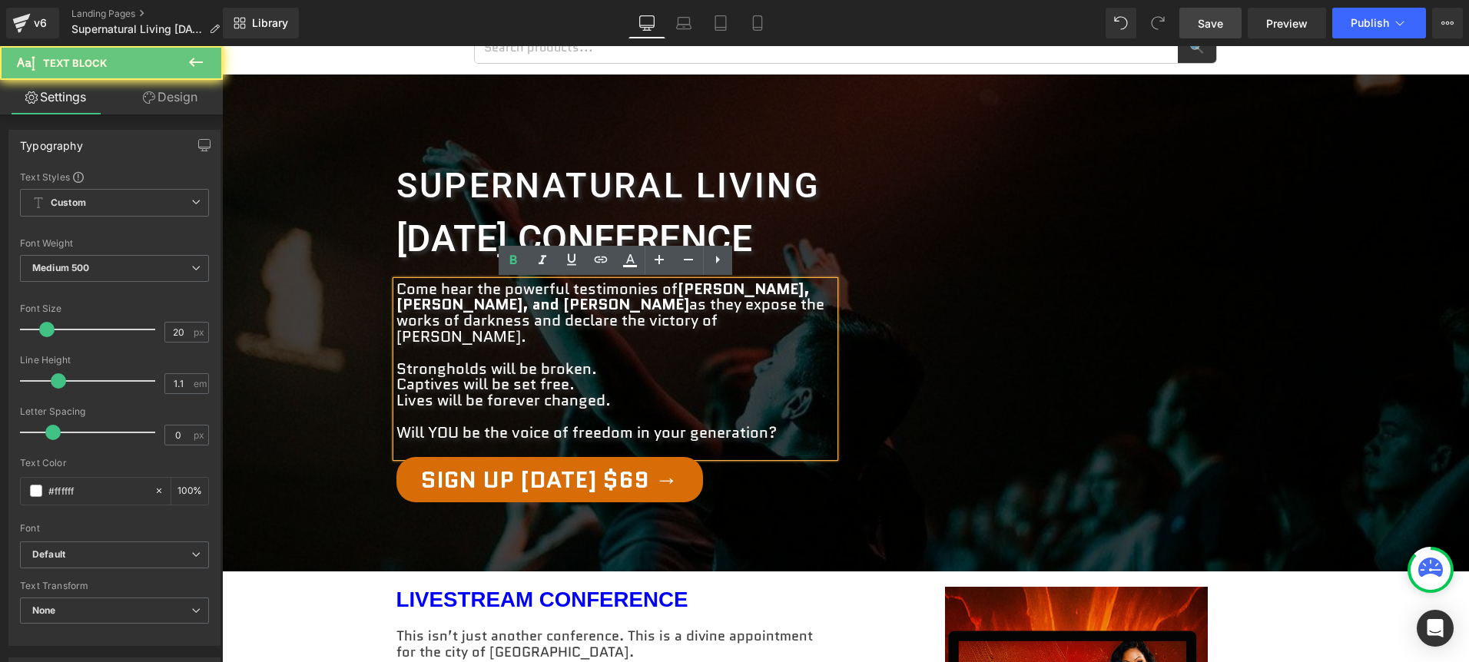
click at [631, 307] on strong "[PERSON_NAME], [PERSON_NAME], and [PERSON_NAME]" at bounding box center [603, 297] width 413 height 38
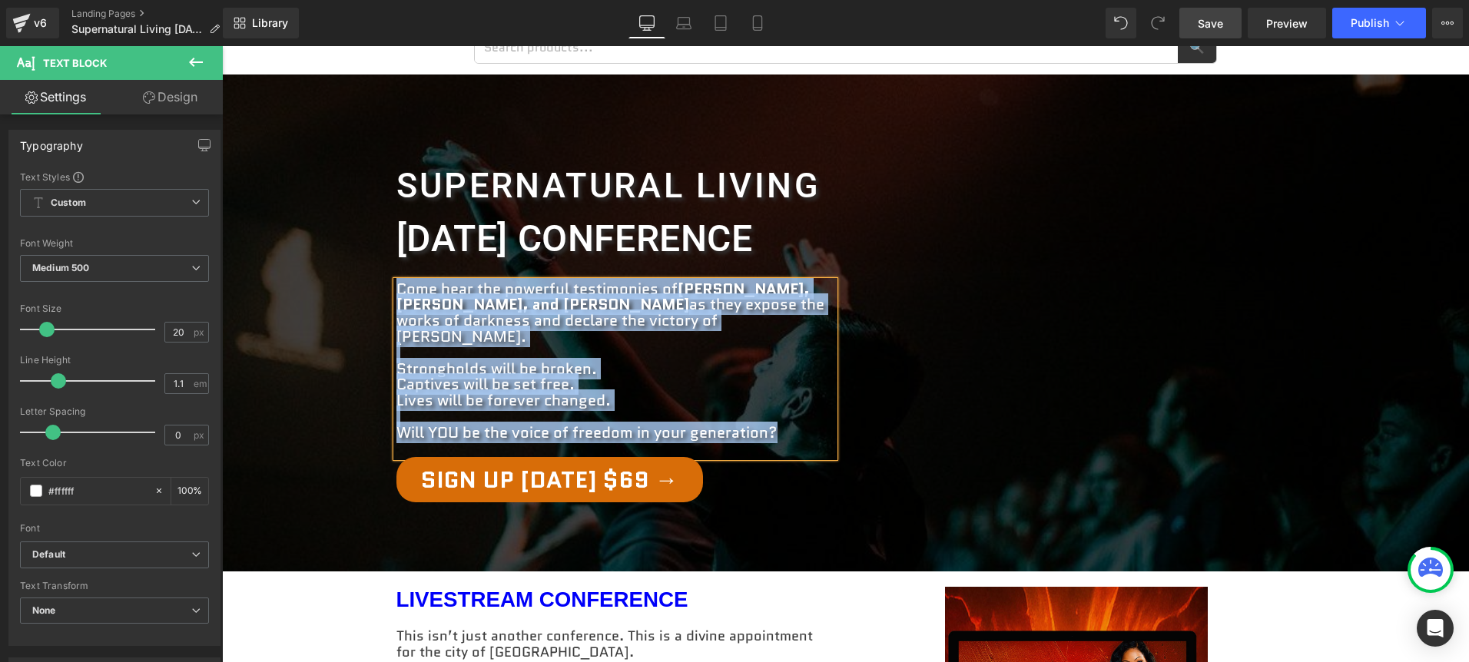
copy div "Come hear the powerful testimonies of Jenny Joy Huebner, Katie Byrkett, and Rav…"
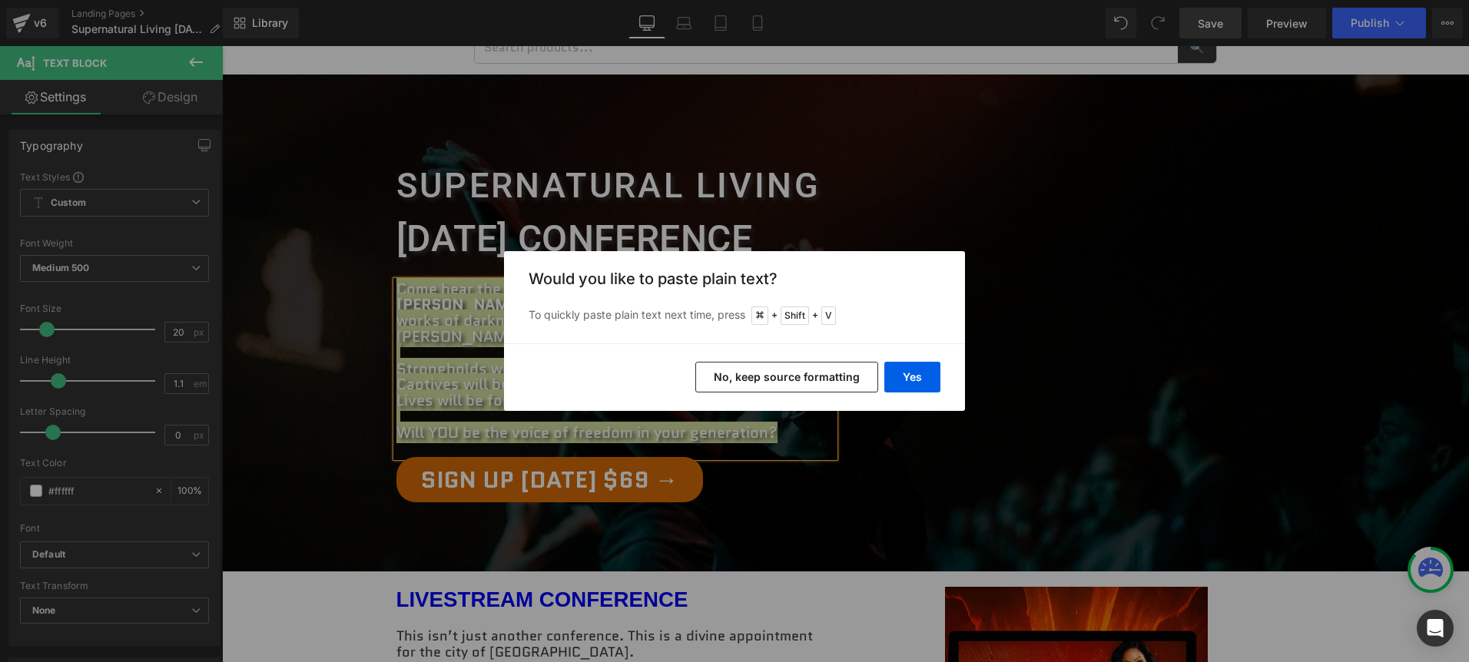
click at [832, 371] on button "No, keep source formatting" at bounding box center [786, 377] width 183 height 31
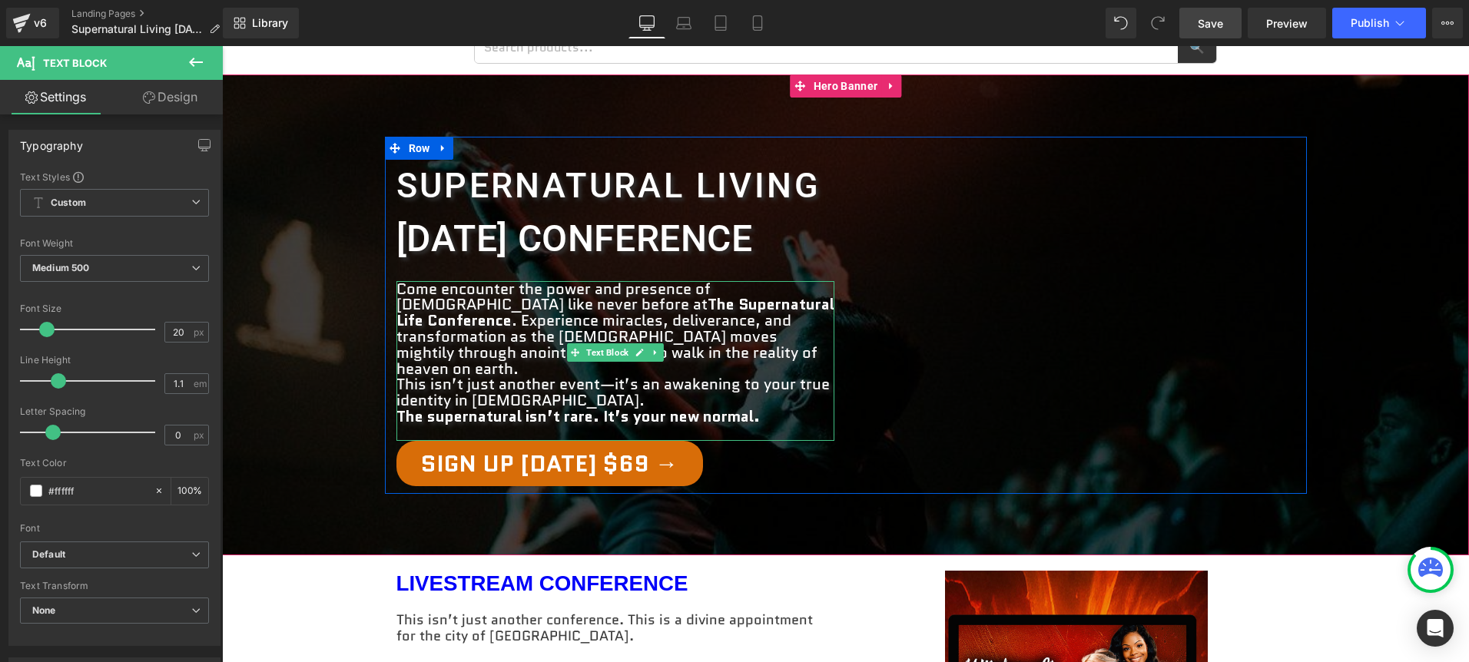
click at [539, 350] on p "Come encounter the power and presence of God like never before at The Supernatu…" at bounding box center [616, 345] width 438 height 128
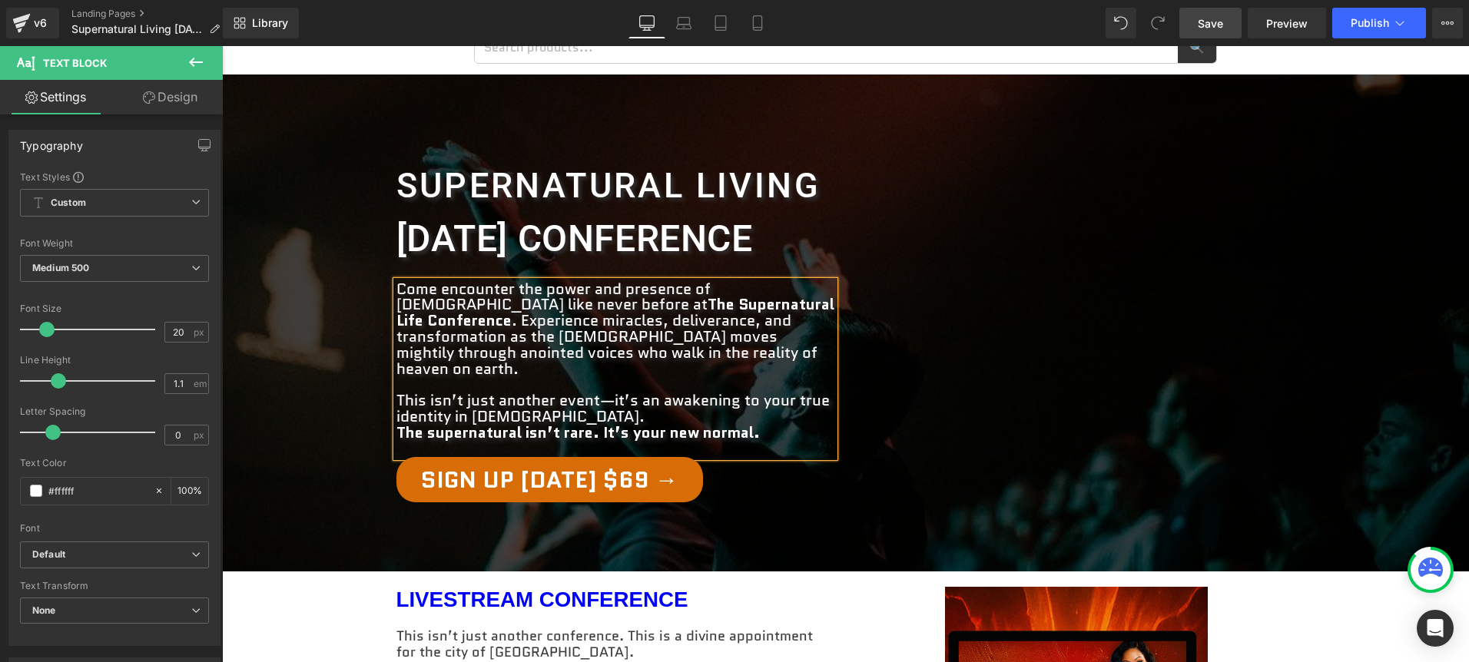
click at [533, 400] on p "This isn’t just another event—it’s an awakening to your true identity in Christ." at bounding box center [616, 401] width 438 height 48
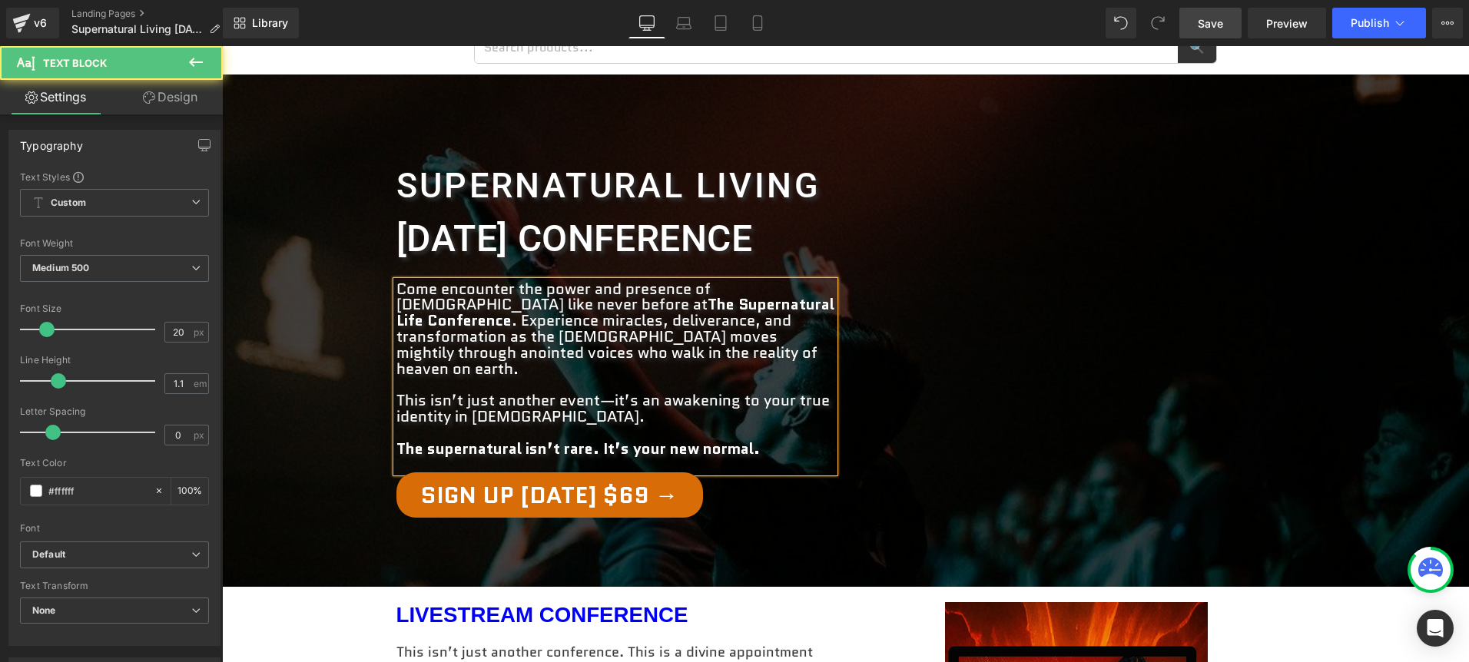
click at [846, 505] on div "Supernatural Living Heading Nov 2025 conference Heading Come encounter the powe…" at bounding box center [846, 332] width 922 height 390
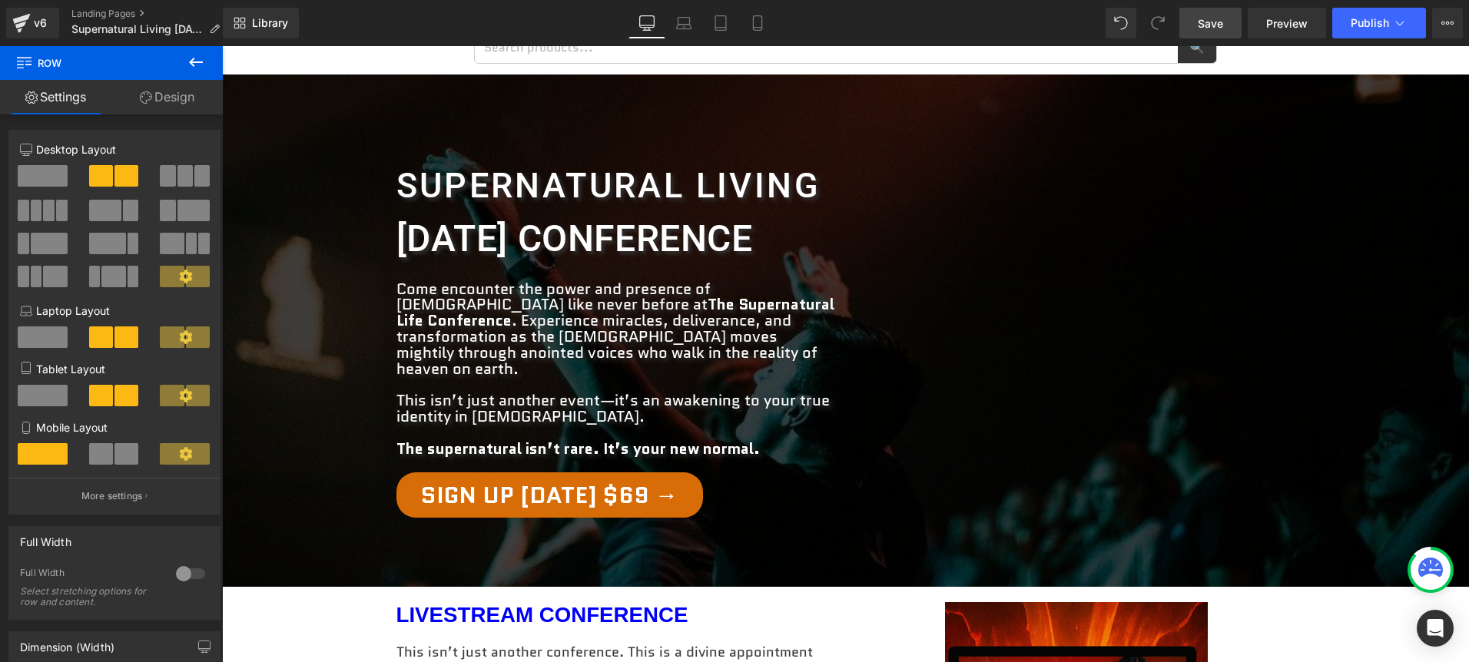
click at [1224, 31] on link "Save" at bounding box center [1211, 23] width 62 height 31
click at [793, 493] on div "Sign Up [DATE] $69 →" at bounding box center [616, 495] width 438 height 45
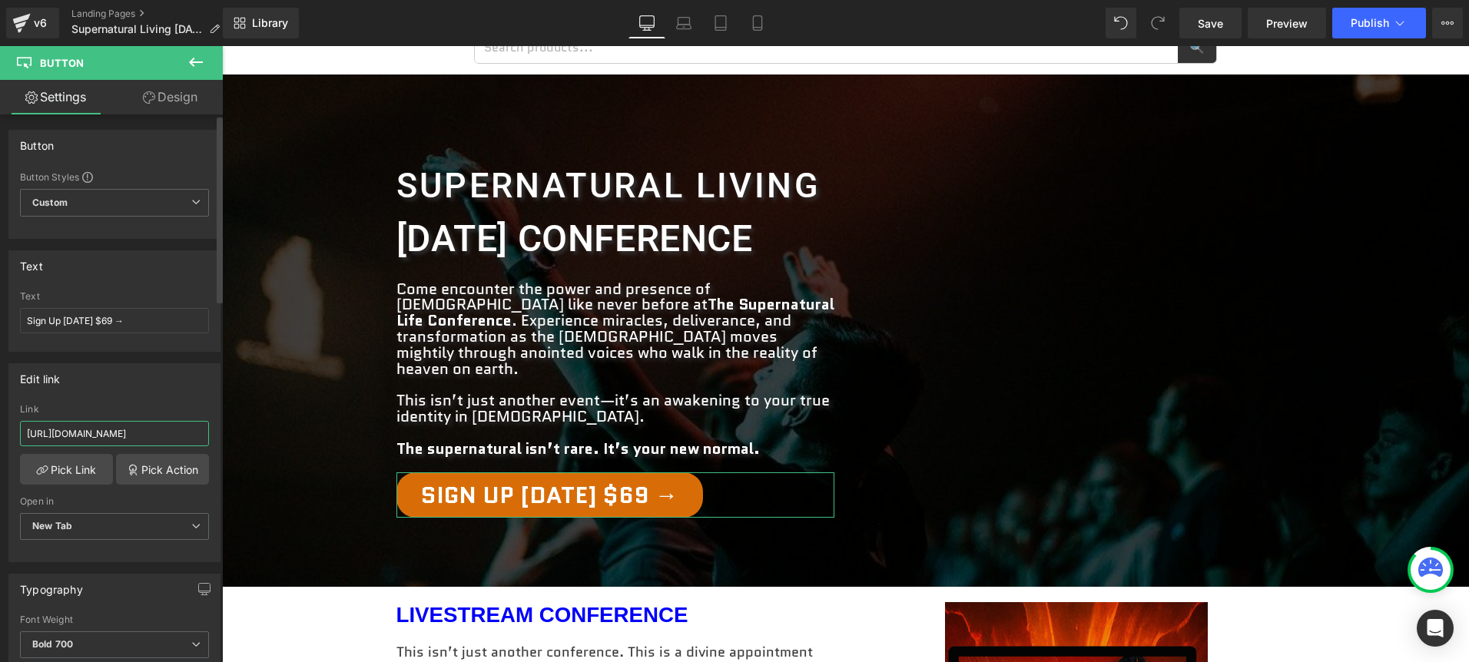
click at [122, 423] on input "https://www.faithandflame.com/Witchcraft_to_Christ" at bounding box center [114, 433] width 189 height 25
type input "https://www.faithandflame.com/supernaturalnov13"
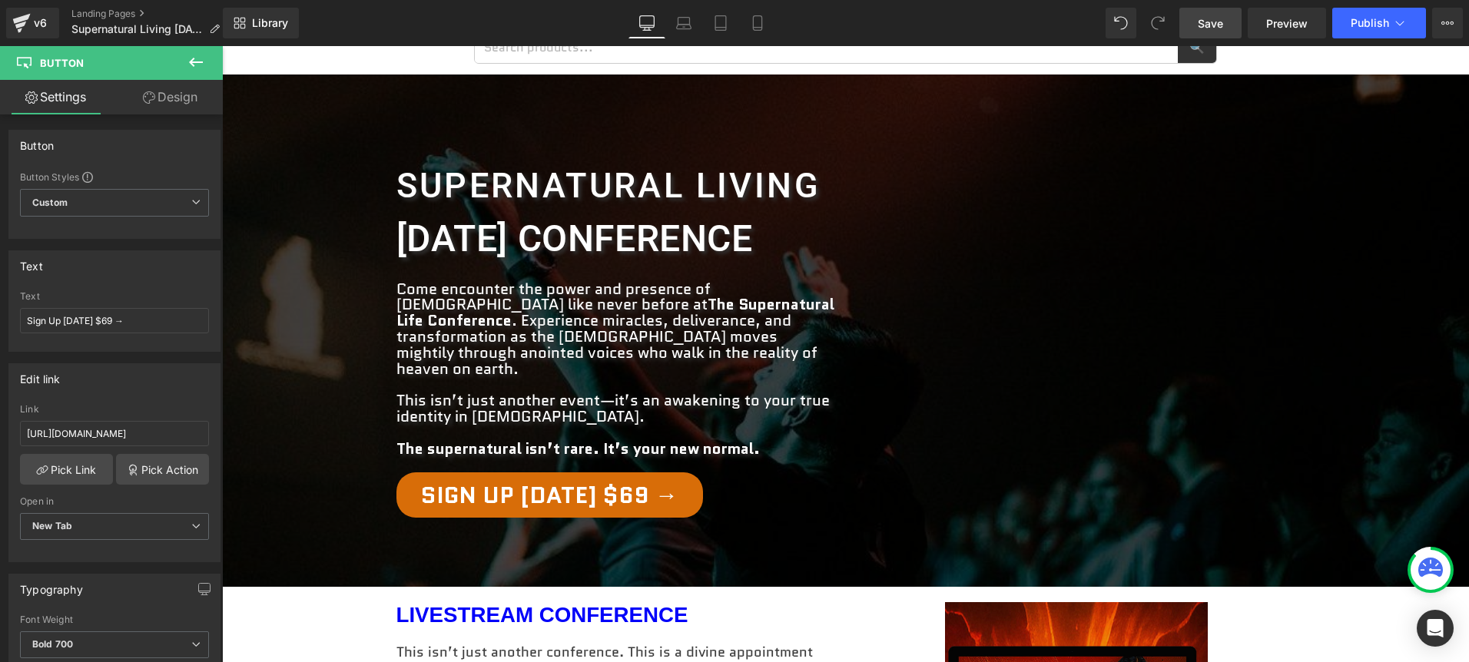
click at [1200, 22] on span "Save" at bounding box center [1210, 23] width 25 height 16
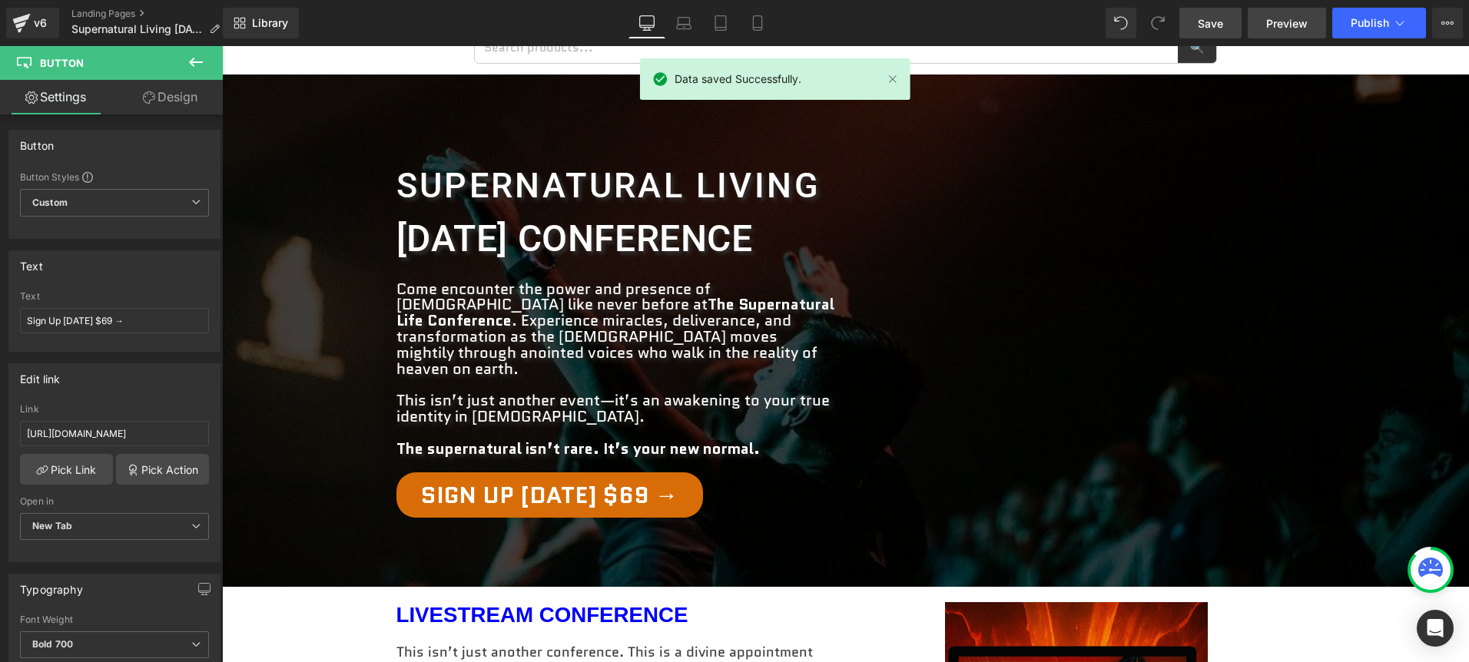
click at [1305, 27] on span "Preview" at bounding box center [1286, 23] width 41 height 16
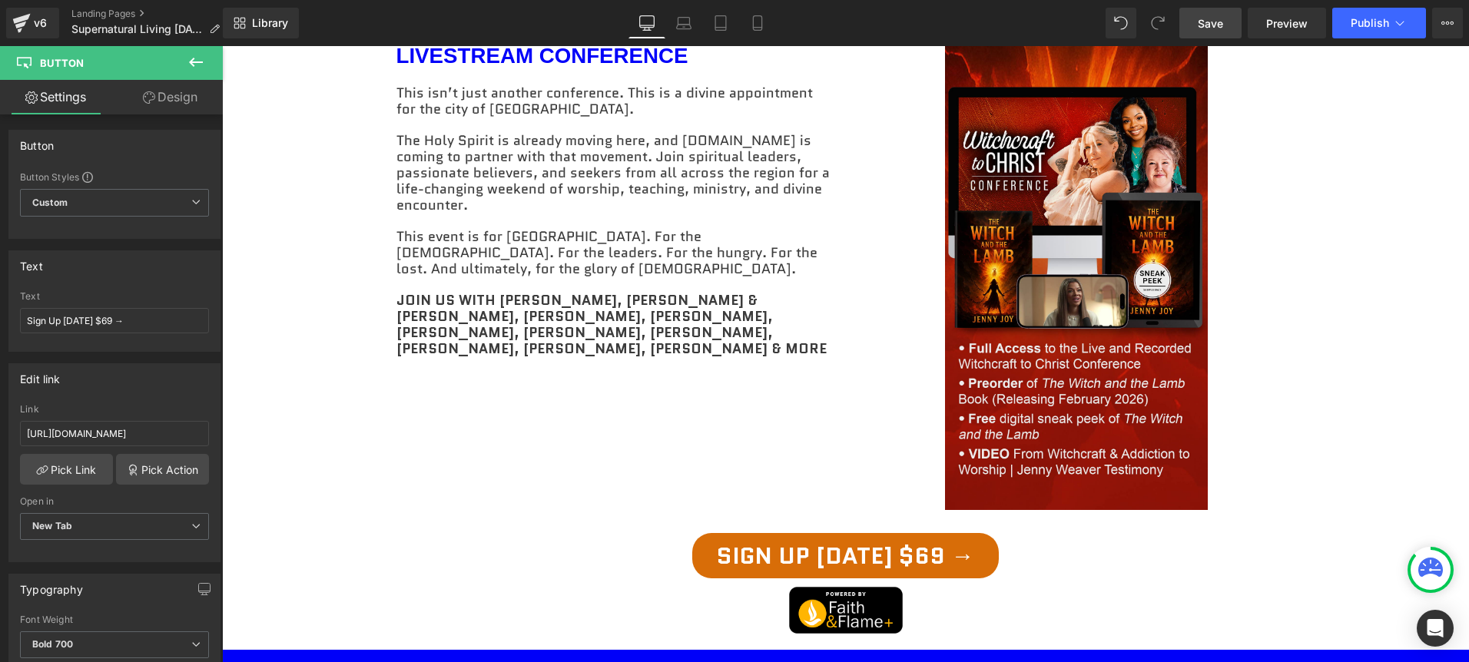
scroll to position [719, 0]
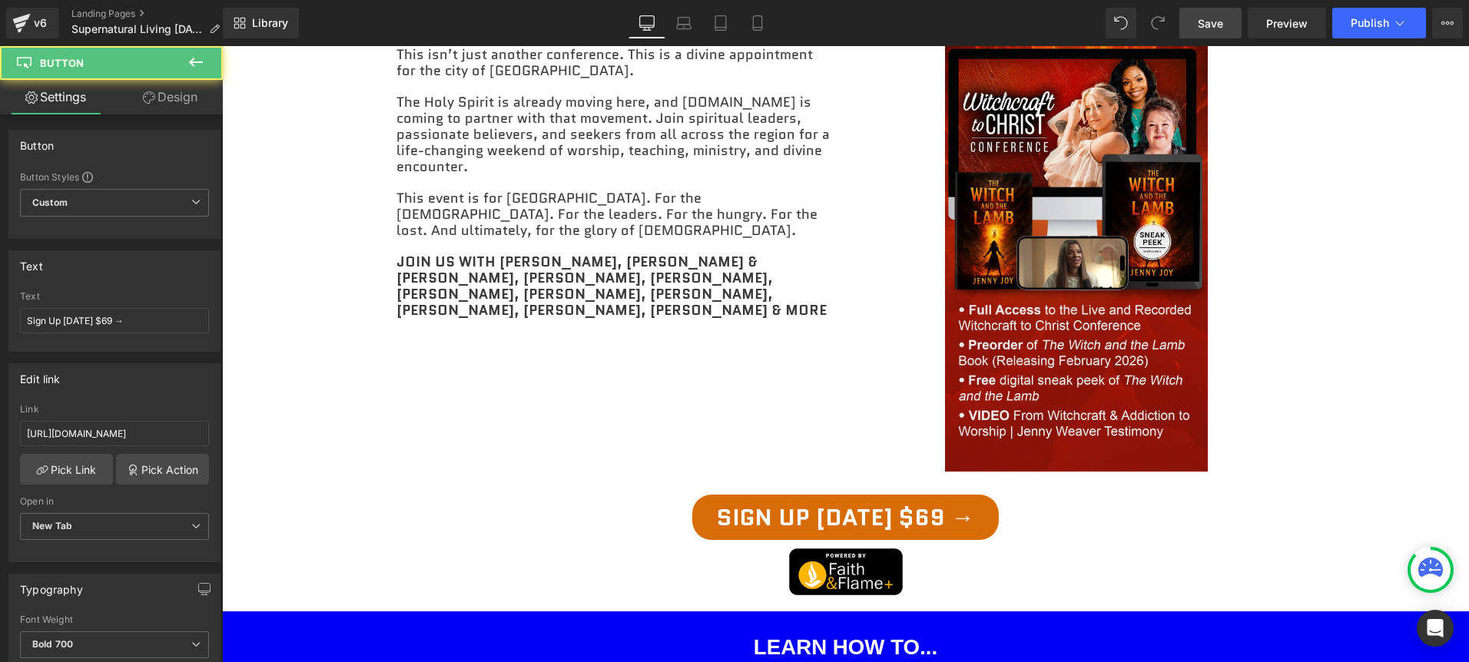
click at [1068, 496] on div "Sign Up [DATE] $69 →" at bounding box center [846, 517] width 899 height 45
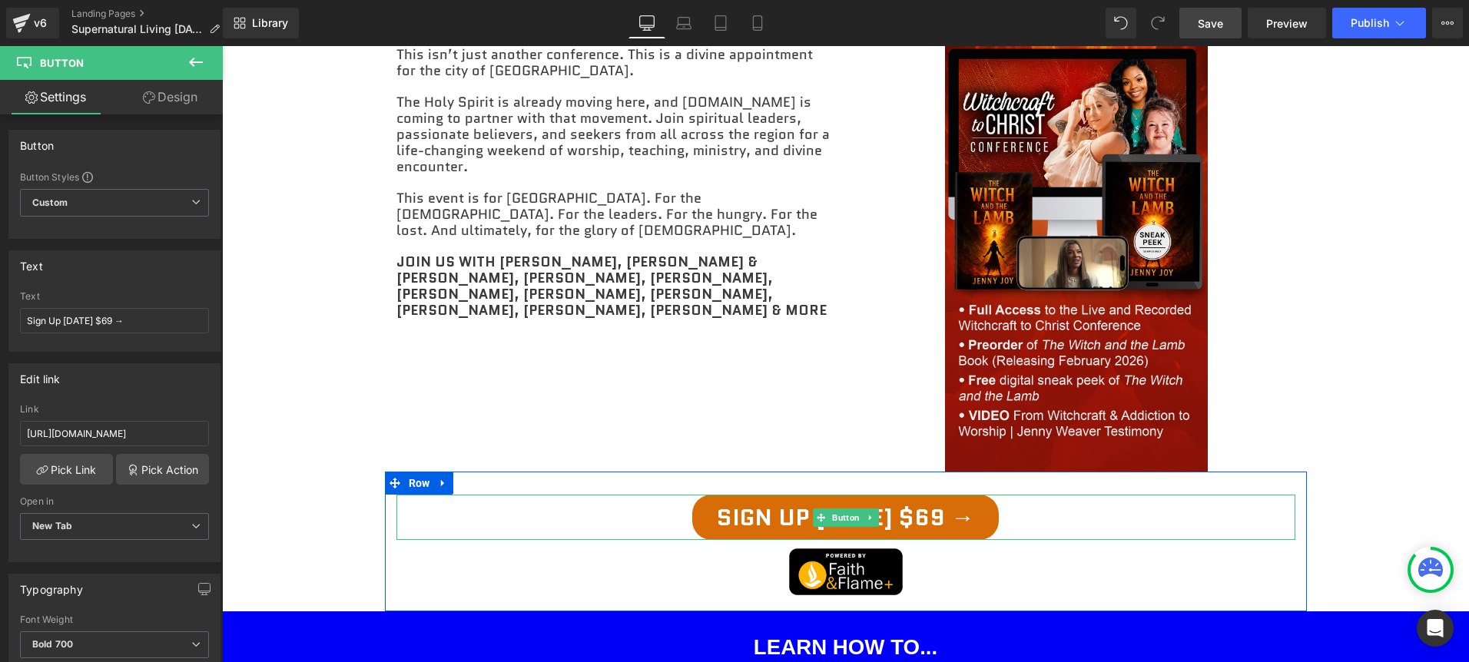
click at [1013, 507] on div "Sign Up [DATE] $69 →" at bounding box center [846, 517] width 899 height 45
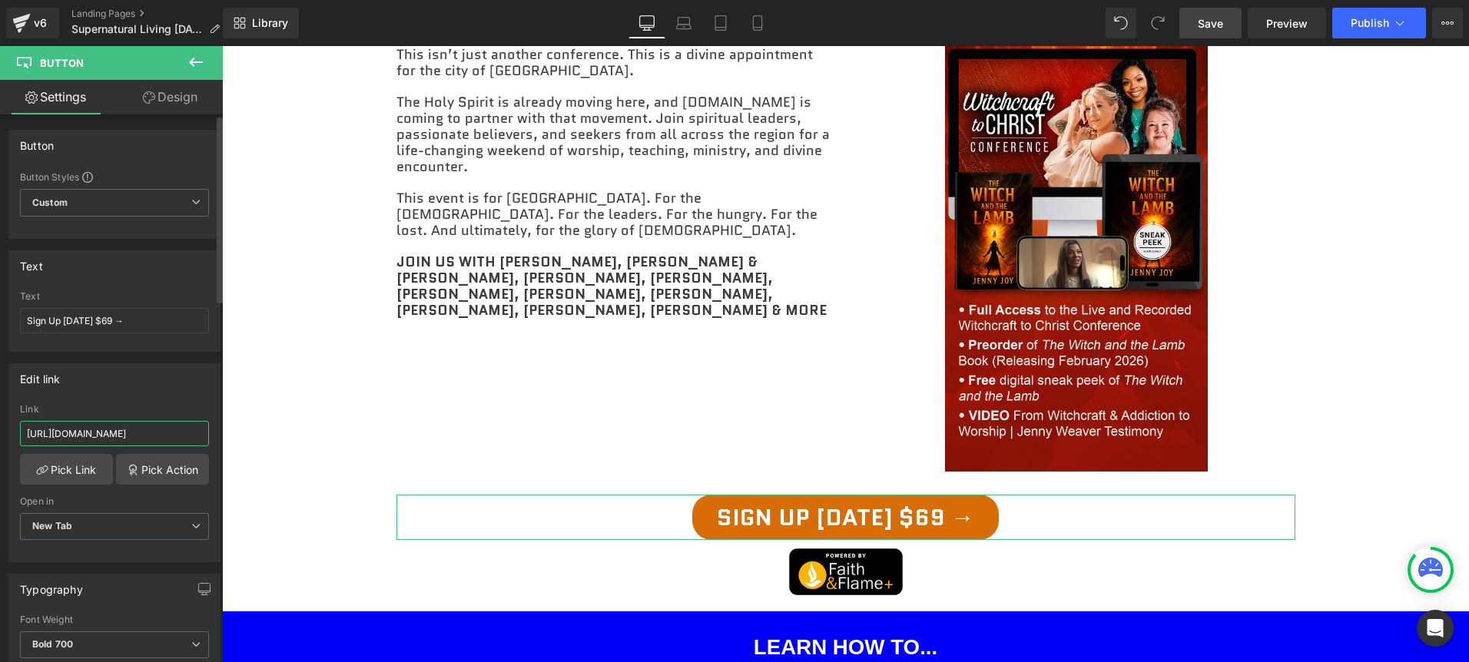
click at [110, 436] on input "https://www.faithandflame.com/Witchcraft_to_Christ" at bounding box center [114, 433] width 189 height 25
paste input "supernaturalnov13"
type input "https://www.faithandflame.com/supernaturalnov13"
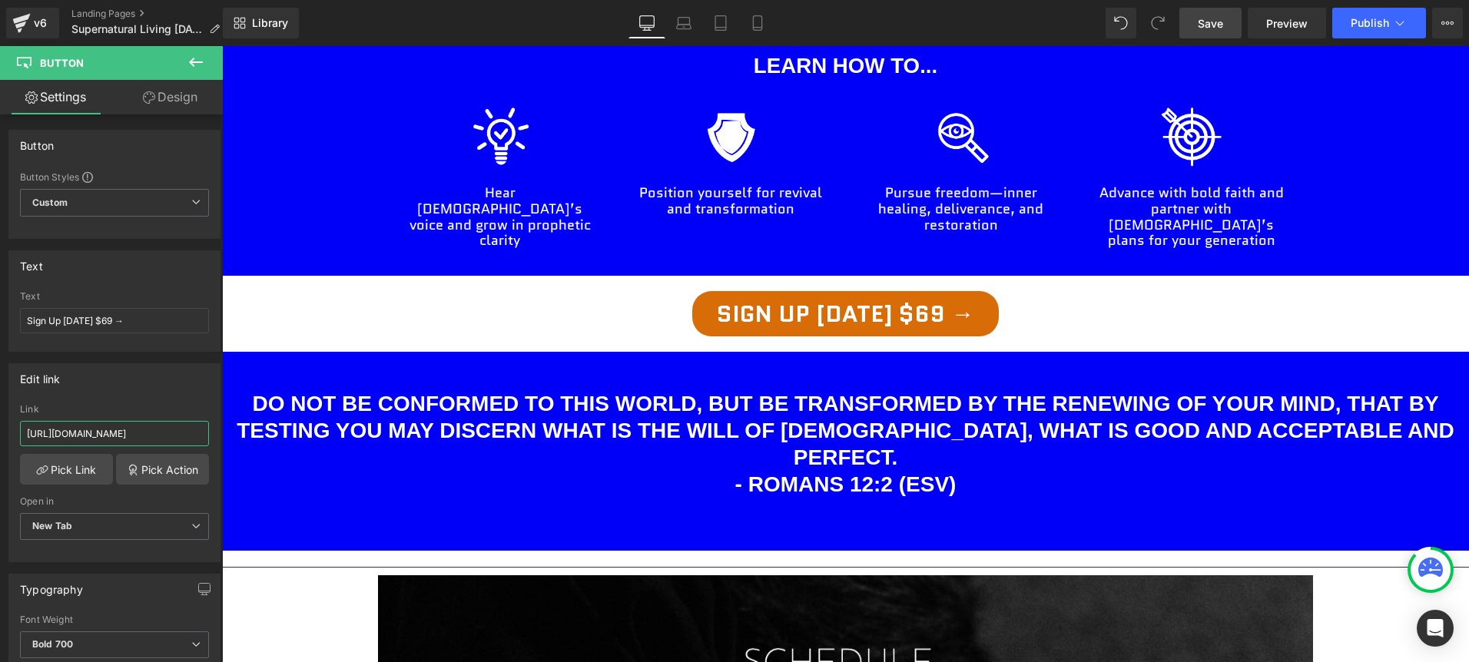
scroll to position [1262, 0]
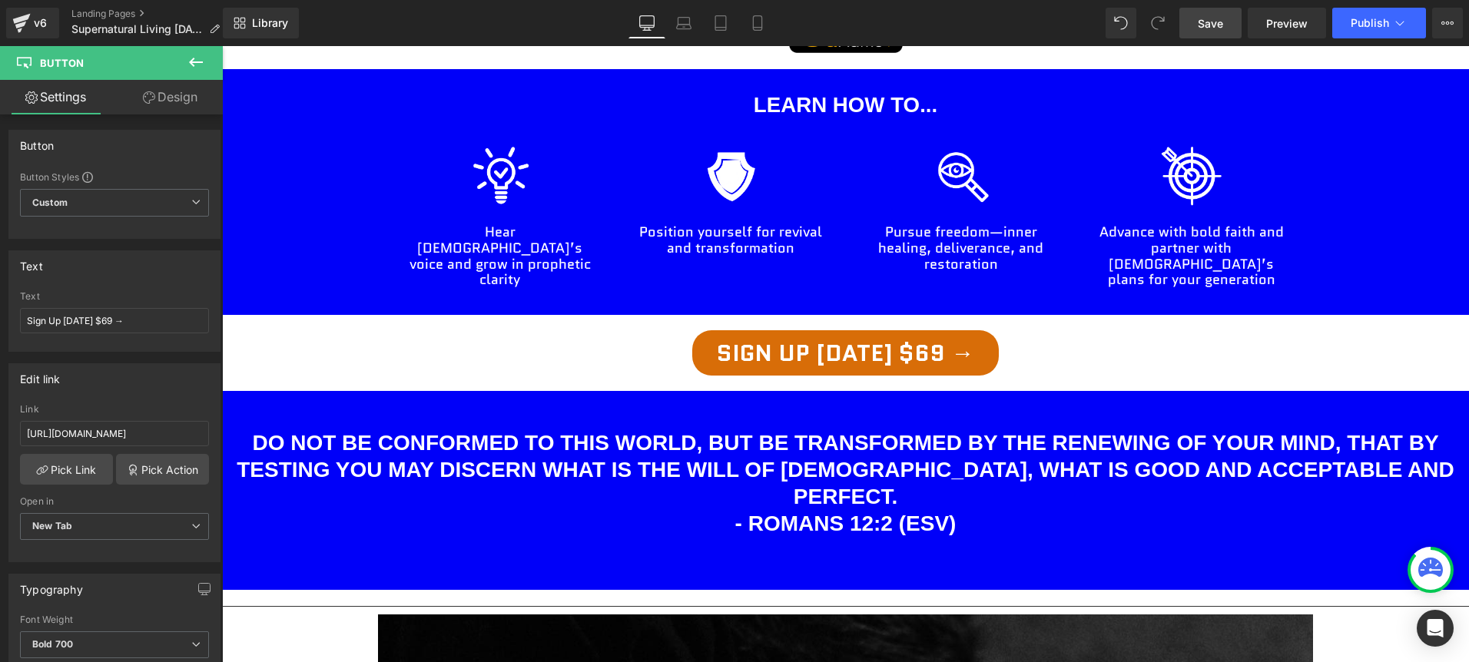
click at [1057, 330] on div "Sign Up [DATE] $69 →" at bounding box center [845, 352] width 1247 height 45
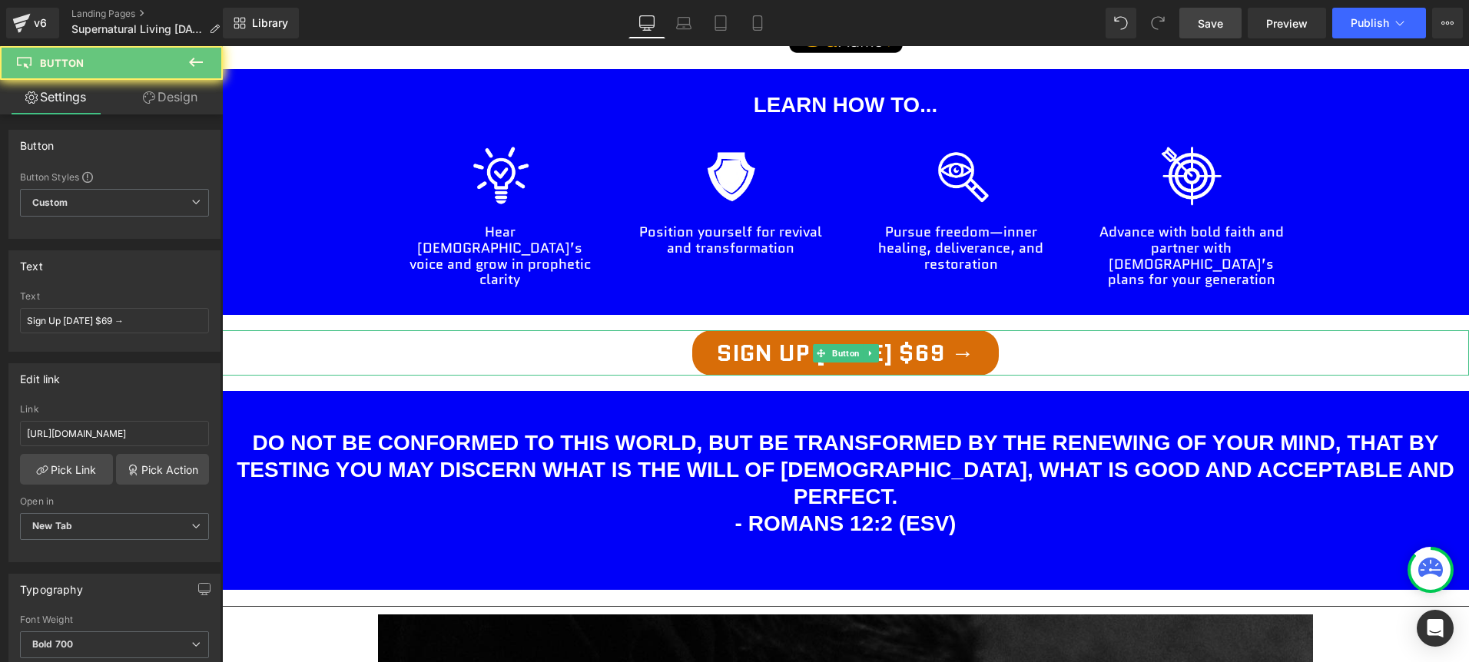
click at [1013, 330] on div "Sign Up [DATE] $69 →" at bounding box center [845, 352] width 1247 height 45
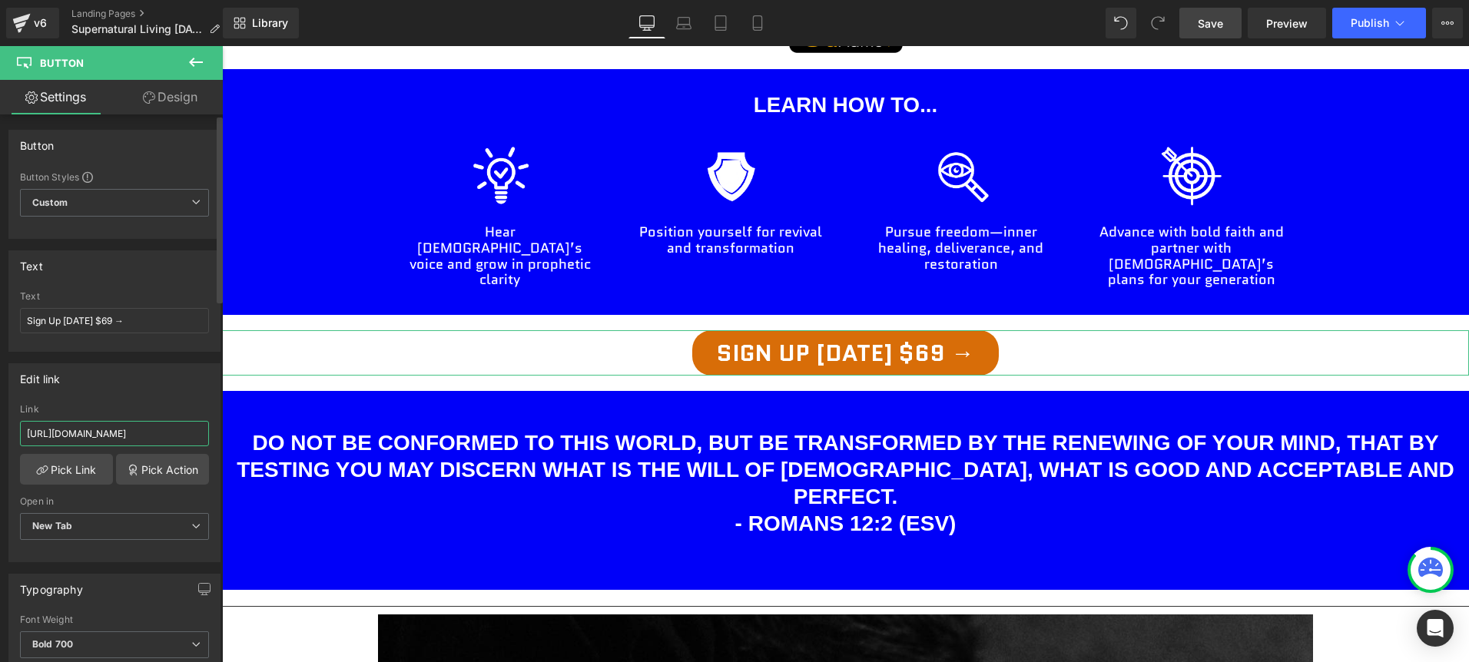
click at [95, 436] on input "https://www.faithandflame.com/Witchcraft_to_Christ" at bounding box center [114, 433] width 189 height 25
paste input "supernaturalnov13"
type input "https://www.faithandflame.com/supernaturalnov13"
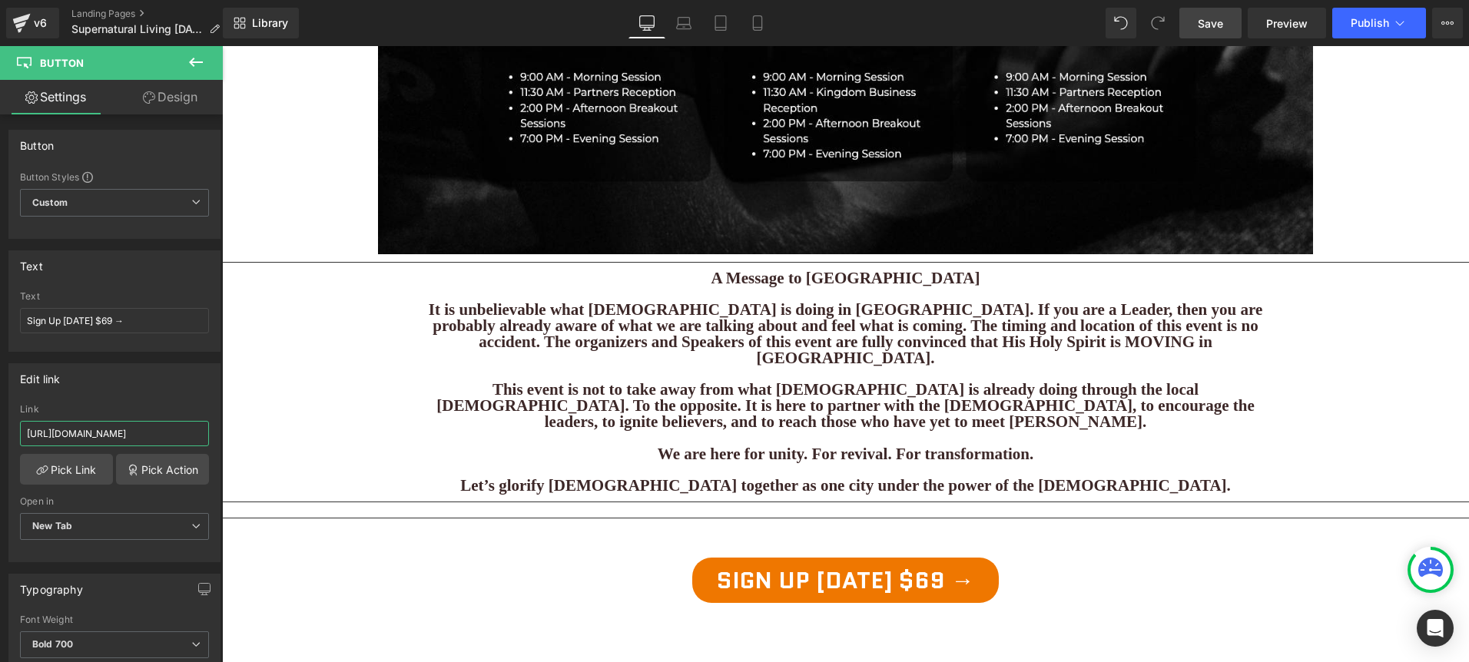
scroll to position [2041, 0]
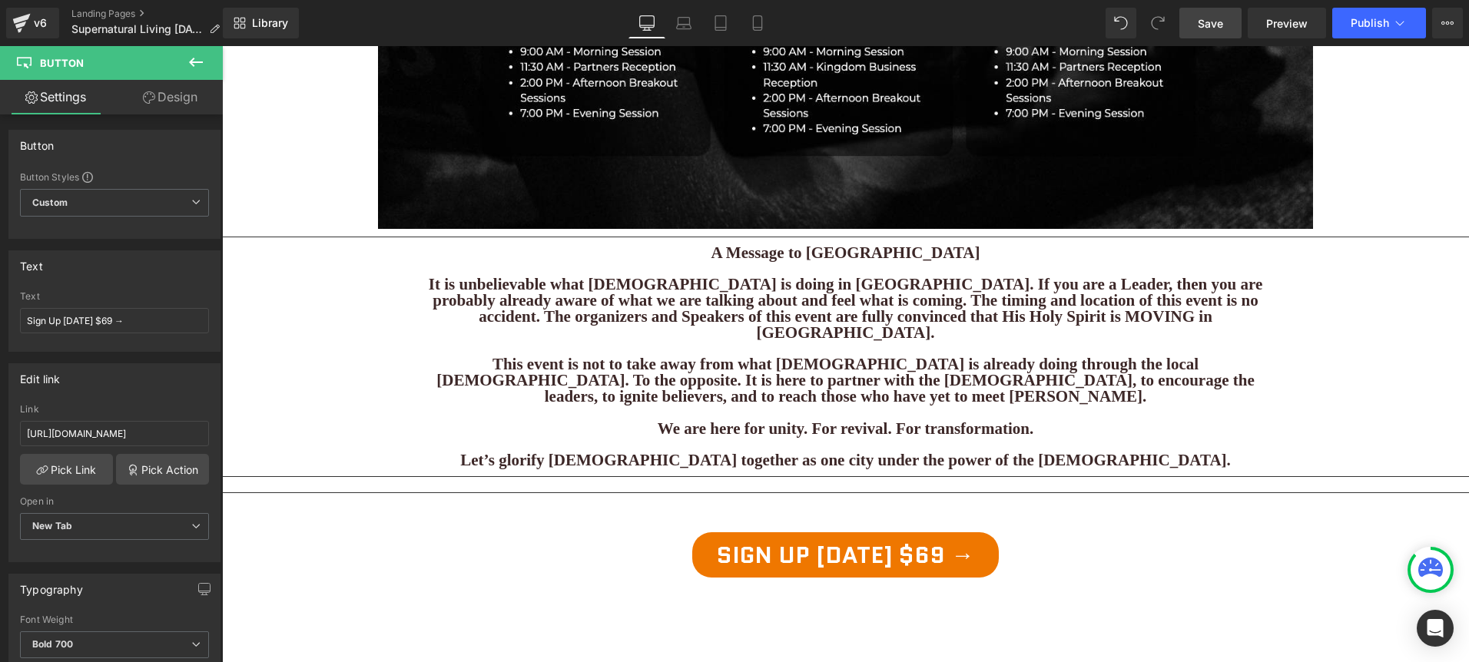
click at [1025, 533] on div "Sign Up [DATE] $69 →" at bounding box center [845, 555] width 1247 height 45
click at [141, 433] on input "https://www.faithandflame.com/Witchcraft_to_Christ" at bounding box center [114, 433] width 189 height 25
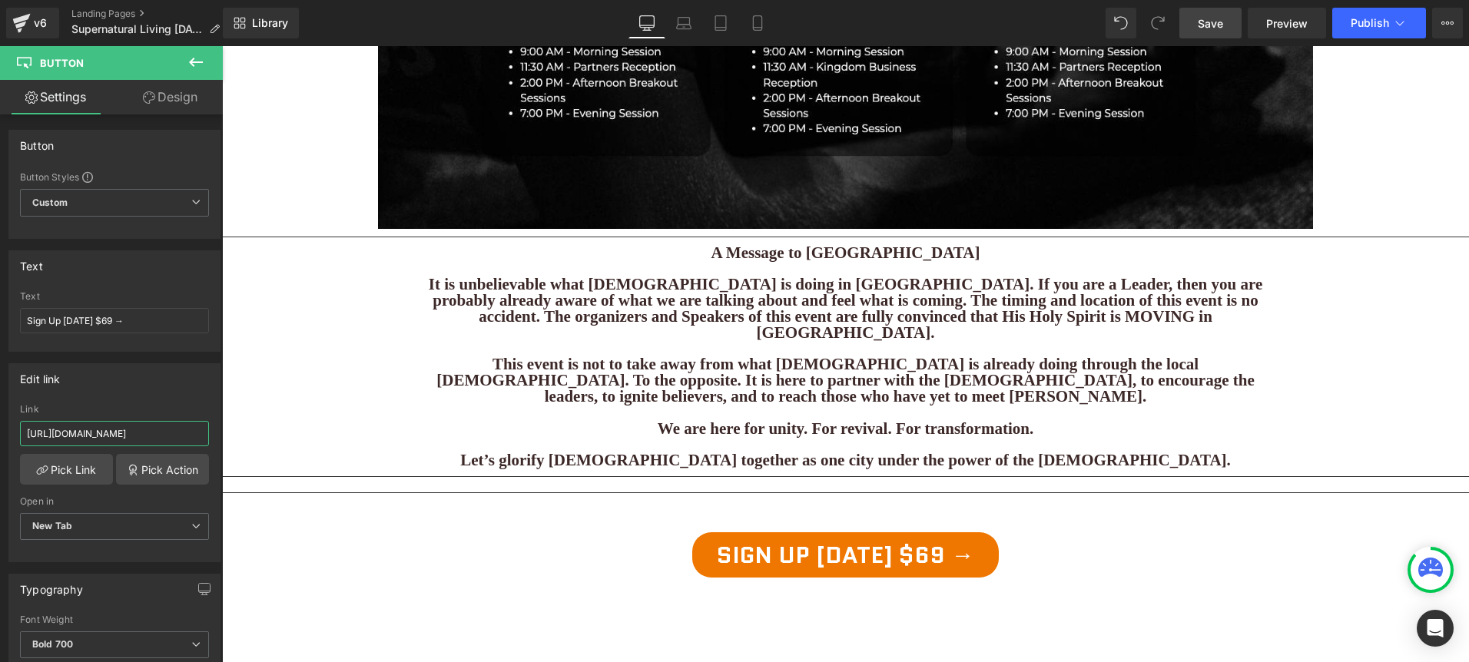
type input "https://www.faithandflame.com/supernaturalnov13"
click at [1221, 18] on span "Save" at bounding box center [1210, 23] width 25 height 16
click at [1014, 355] on b "This event is not to take away from what [DEMOGRAPHIC_DATA] is already doing th…" at bounding box center [845, 380] width 818 height 51
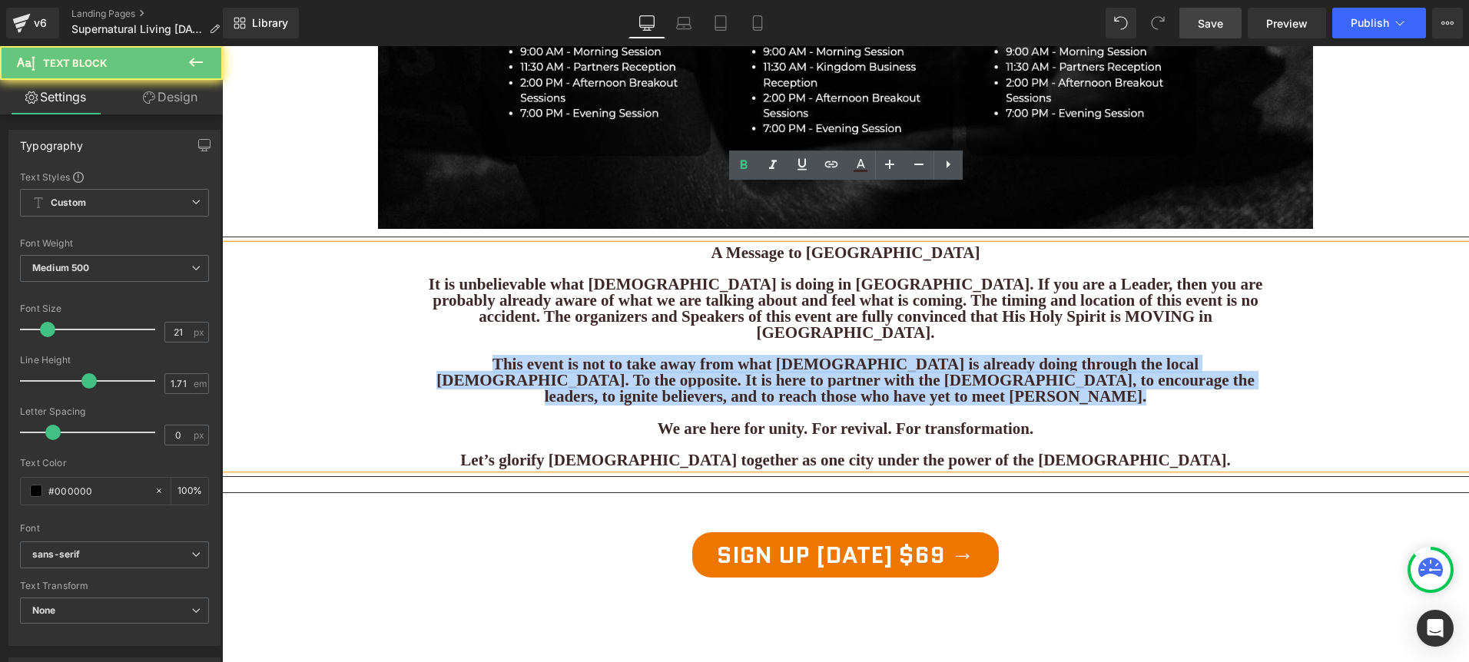
click at [1014, 355] on b "This event is not to take away from what [DEMOGRAPHIC_DATA] is already doing th…" at bounding box center [845, 380] width 818 height 51
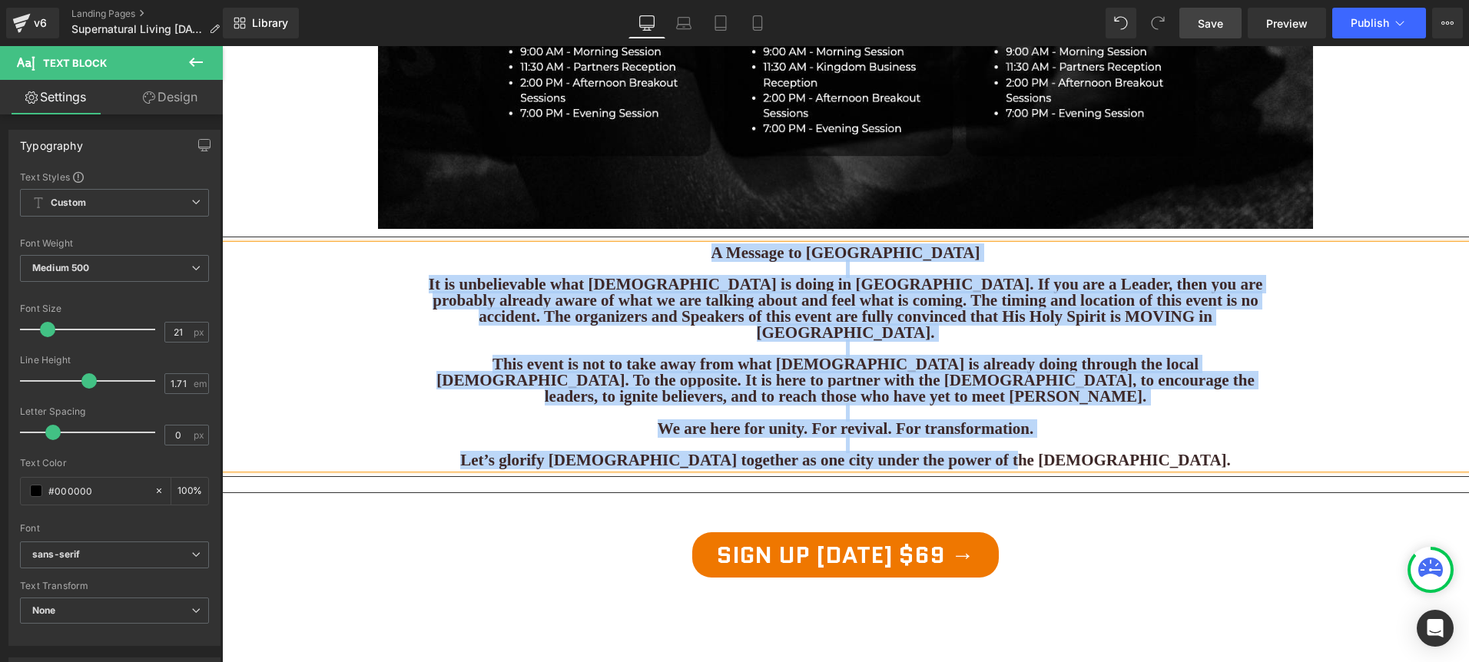
copy div "A Message to [GEOGRAPHIC_DATA] It is unbelievable what [DEMOGRAPHIC_DATA] is do…"
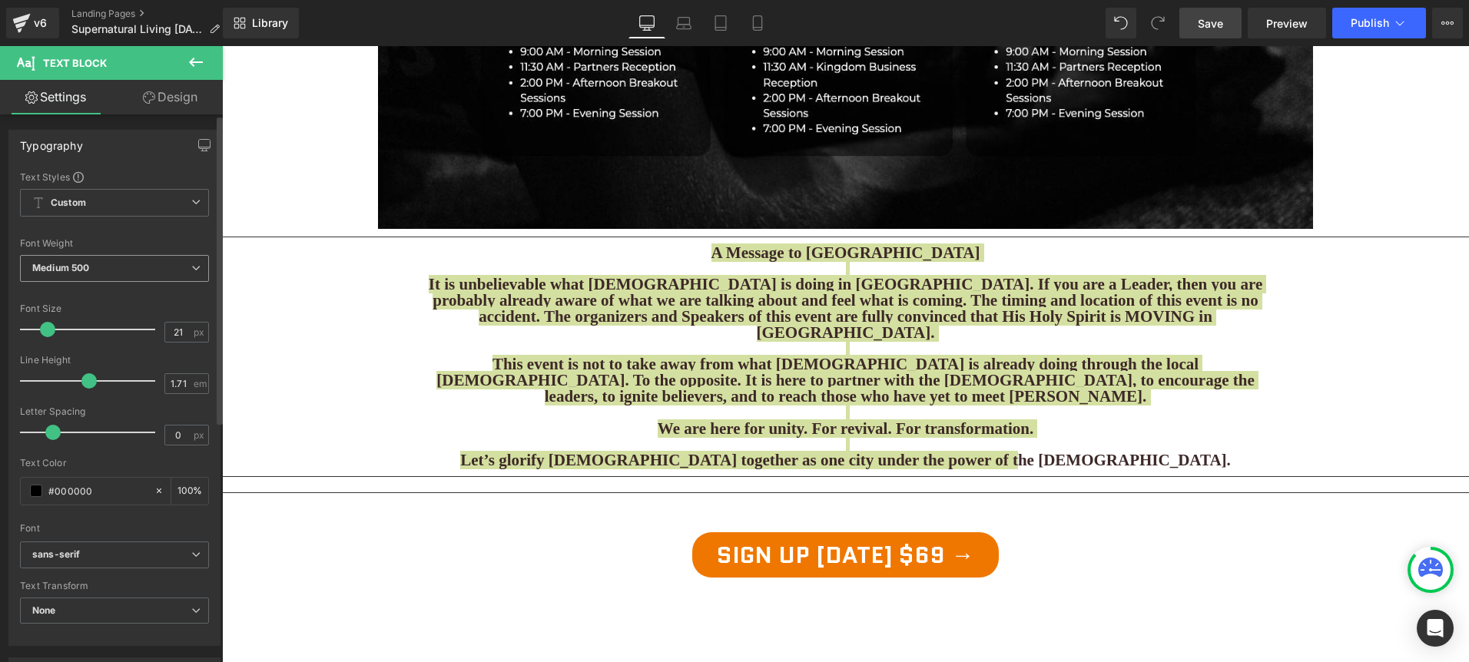
click at [127, 260] on span "Medium 500" at bounding box center [114, 268] width 189 height 27
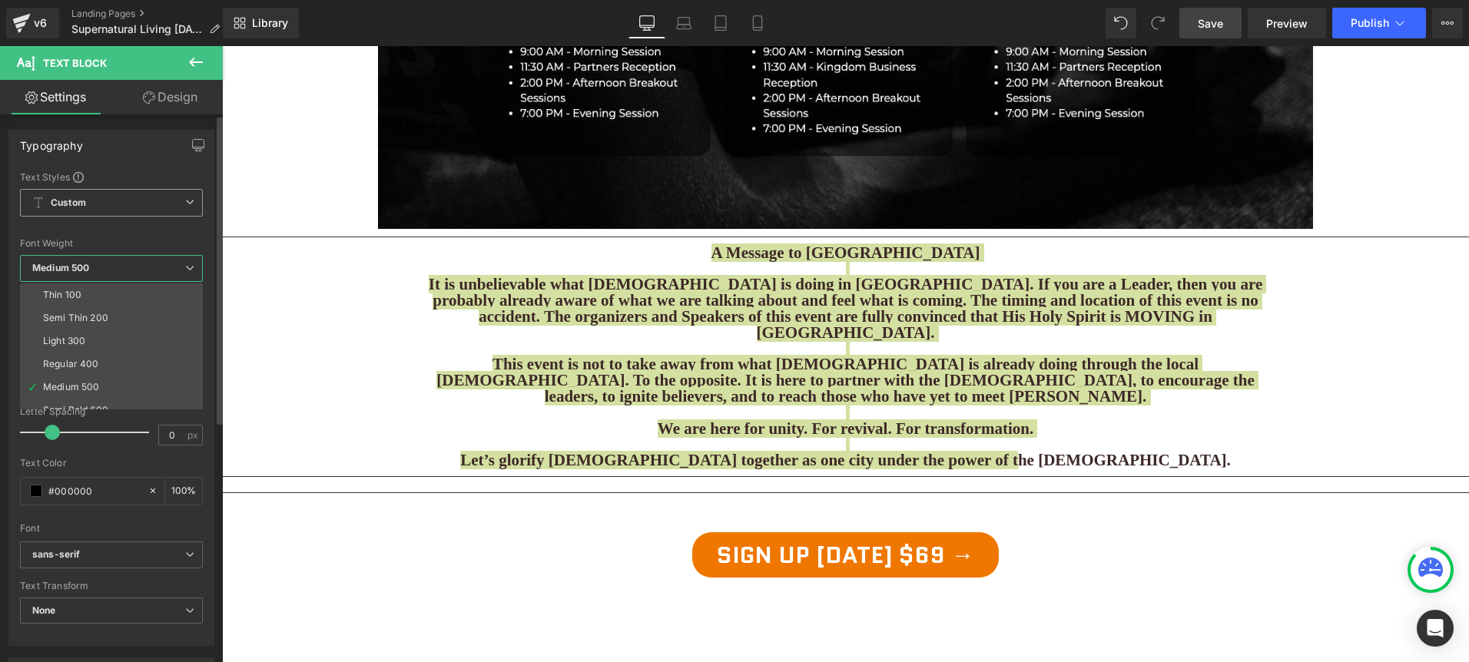
click at [130, 215] on span "Custom Setup Global Style" at bounding box center [111, 203] width 183 height 28
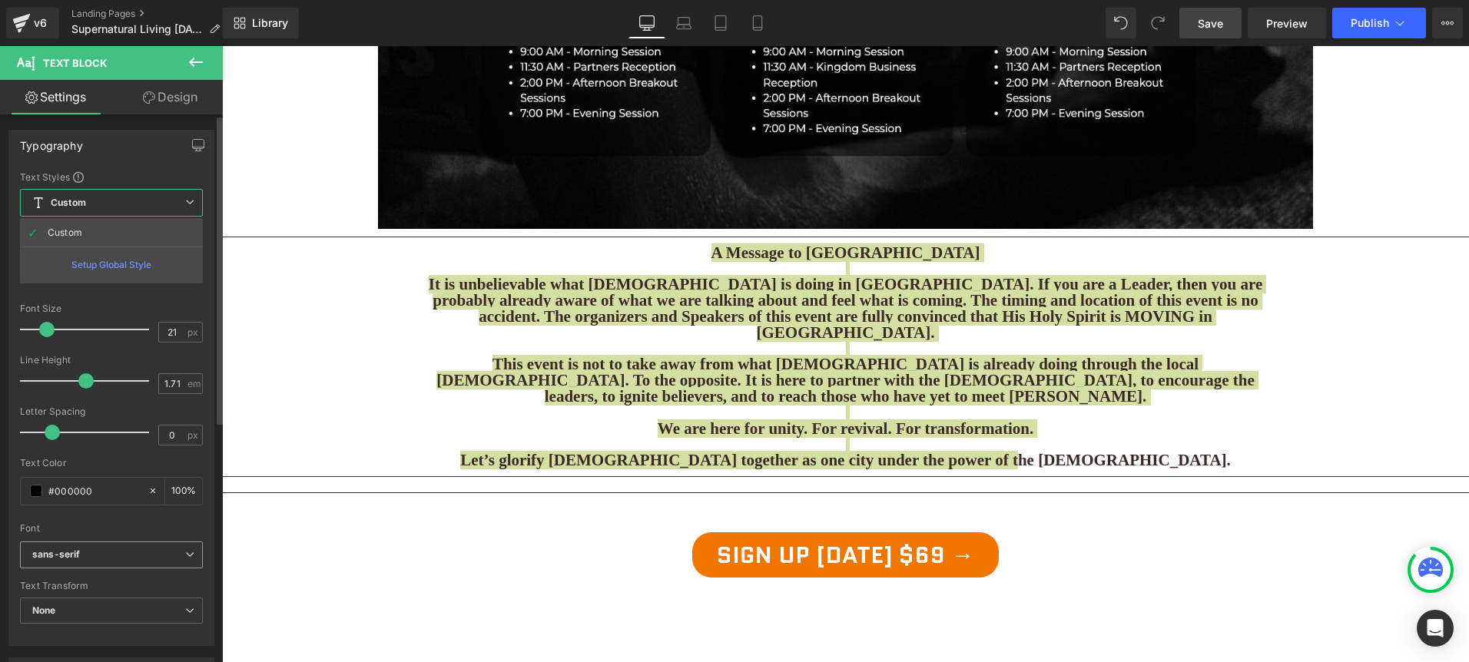
click at [140, 542] on span "sans-serif" at bounding box center [111, 555] width 183 height 27
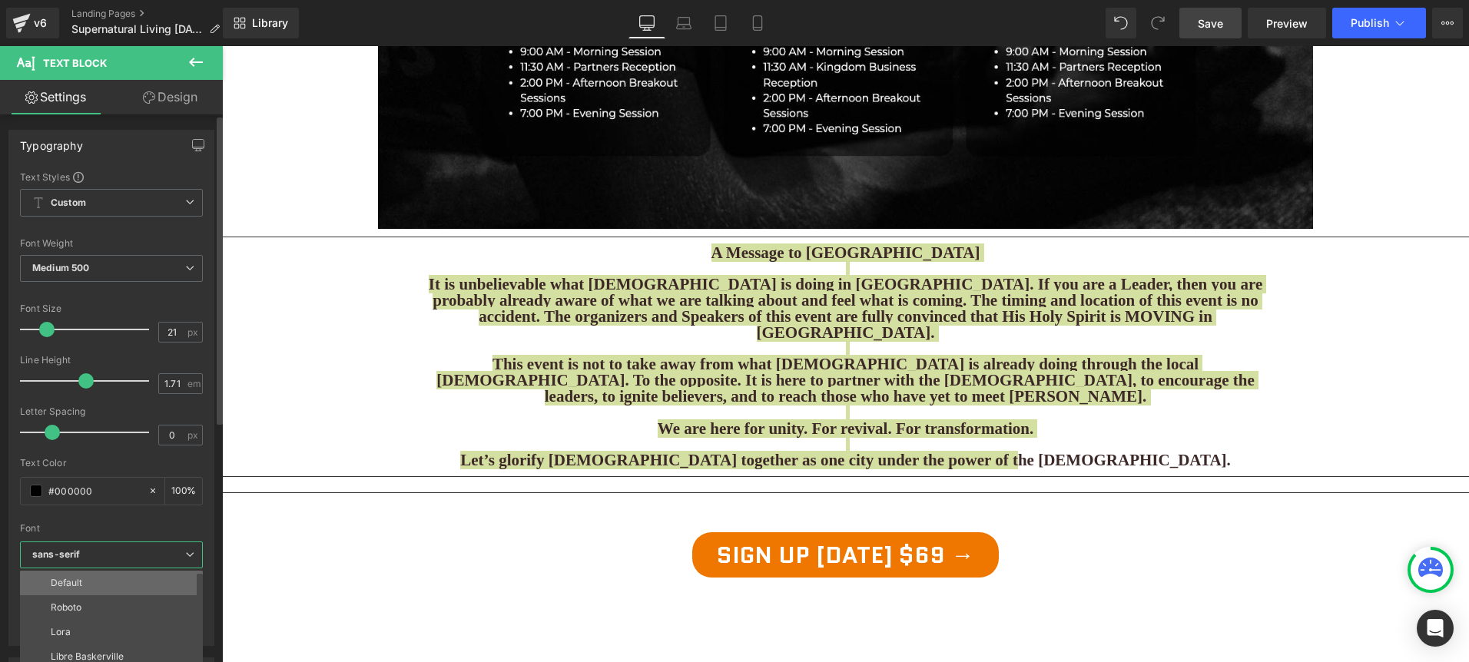
click at [101, 582] on li "Default" at bounding box center [115, 583] width 190 height 25
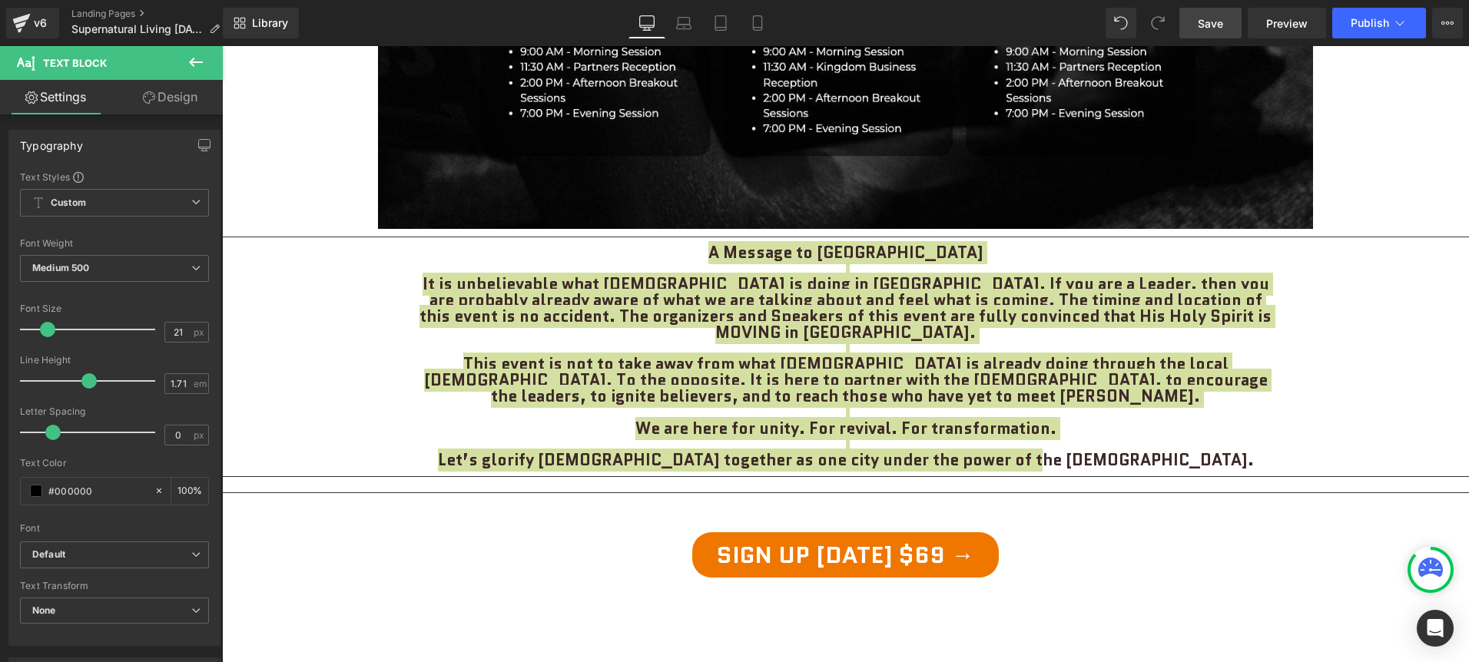
click at [1206, 22] on span "Save" at bounding box center [1210, 23] width 25 height 16
click at [1306, 20] on span "Preview" at bounding box center [1286, 23] width 41 height 16
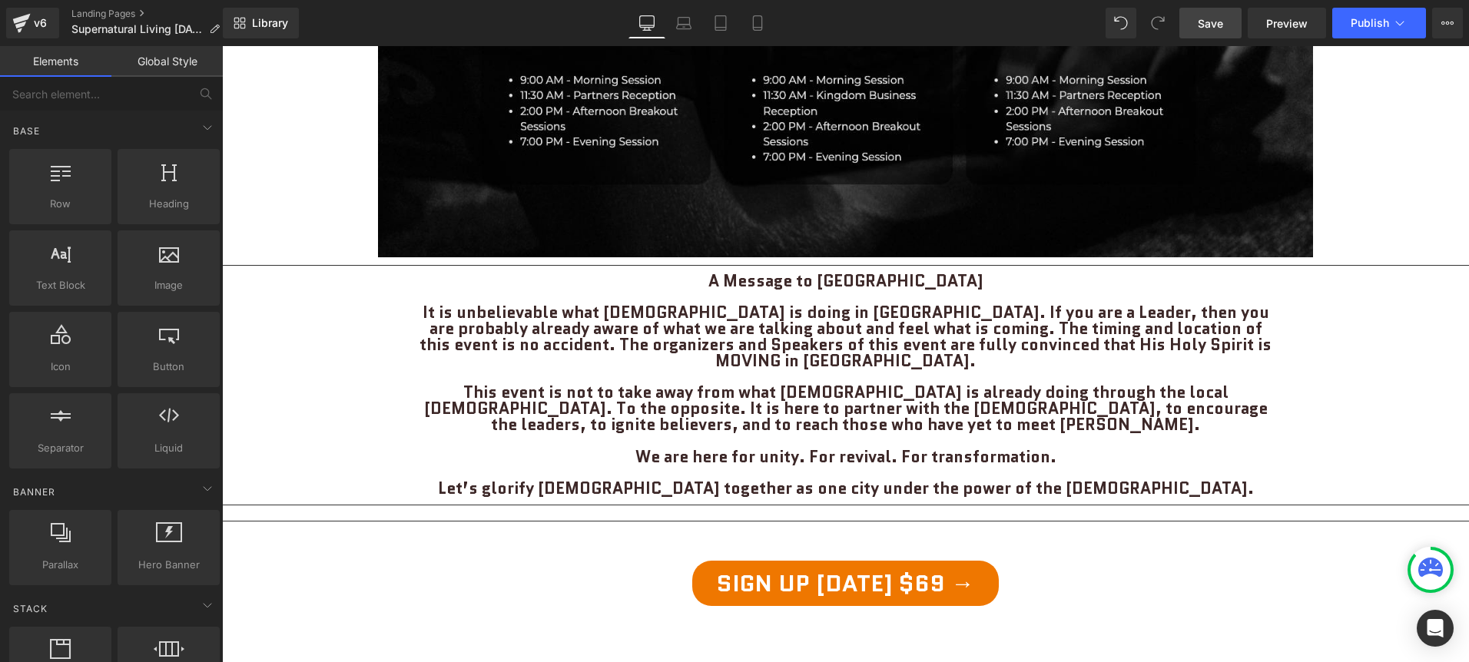
scroll to position [1784, 0]
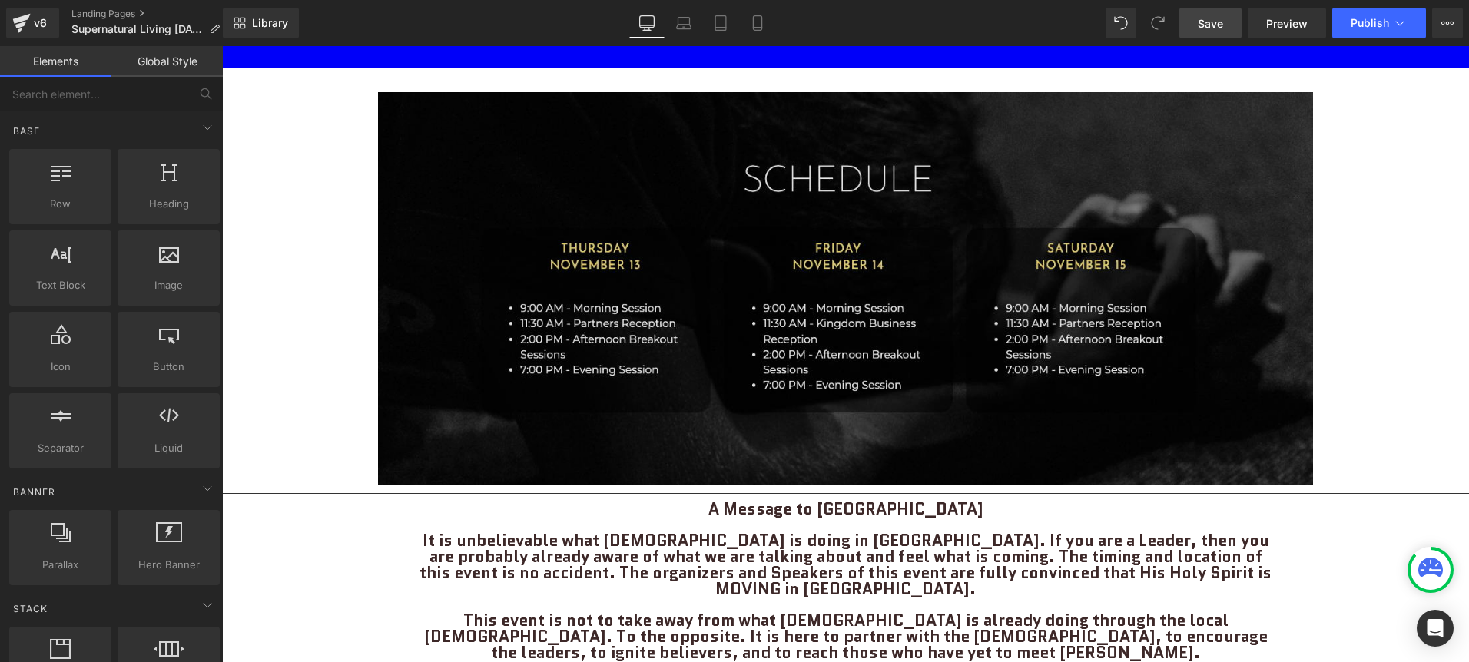
click at [816, 400] on img at bounding box center [845, 288] width 935 height 393
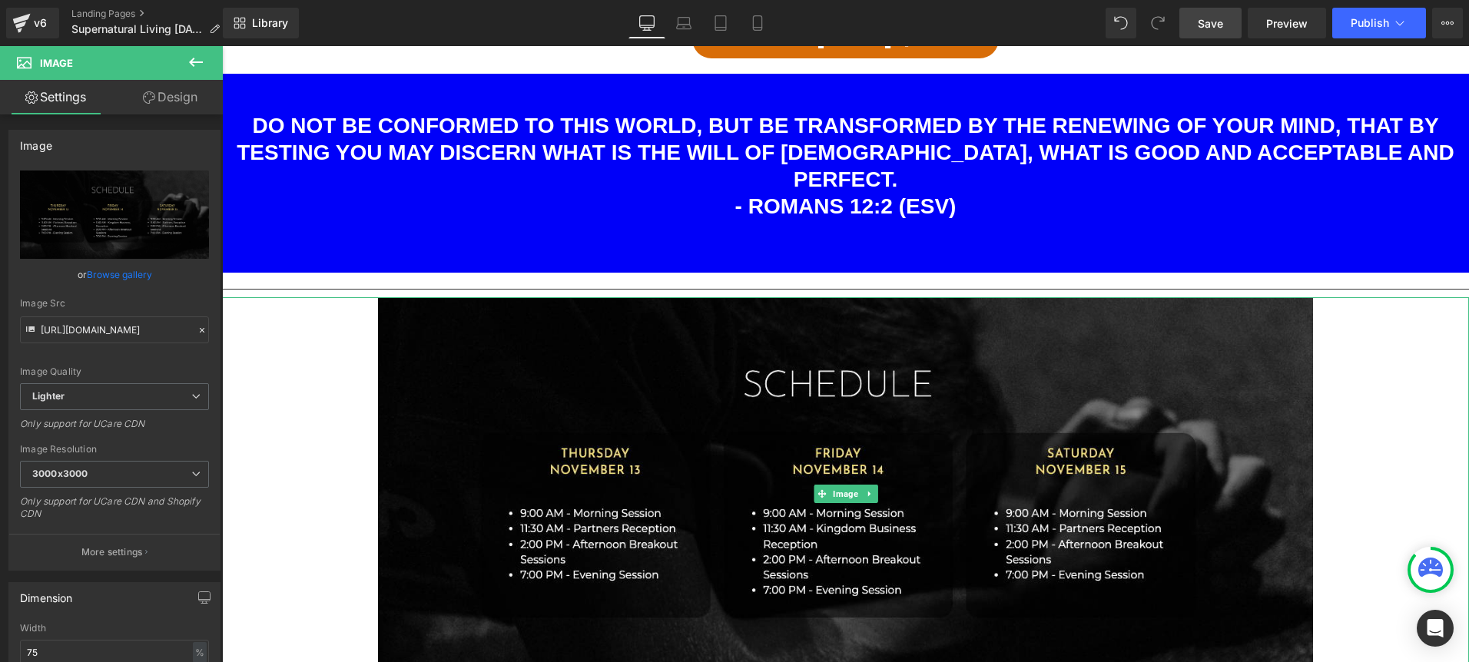
scroll to position [1746, 0]
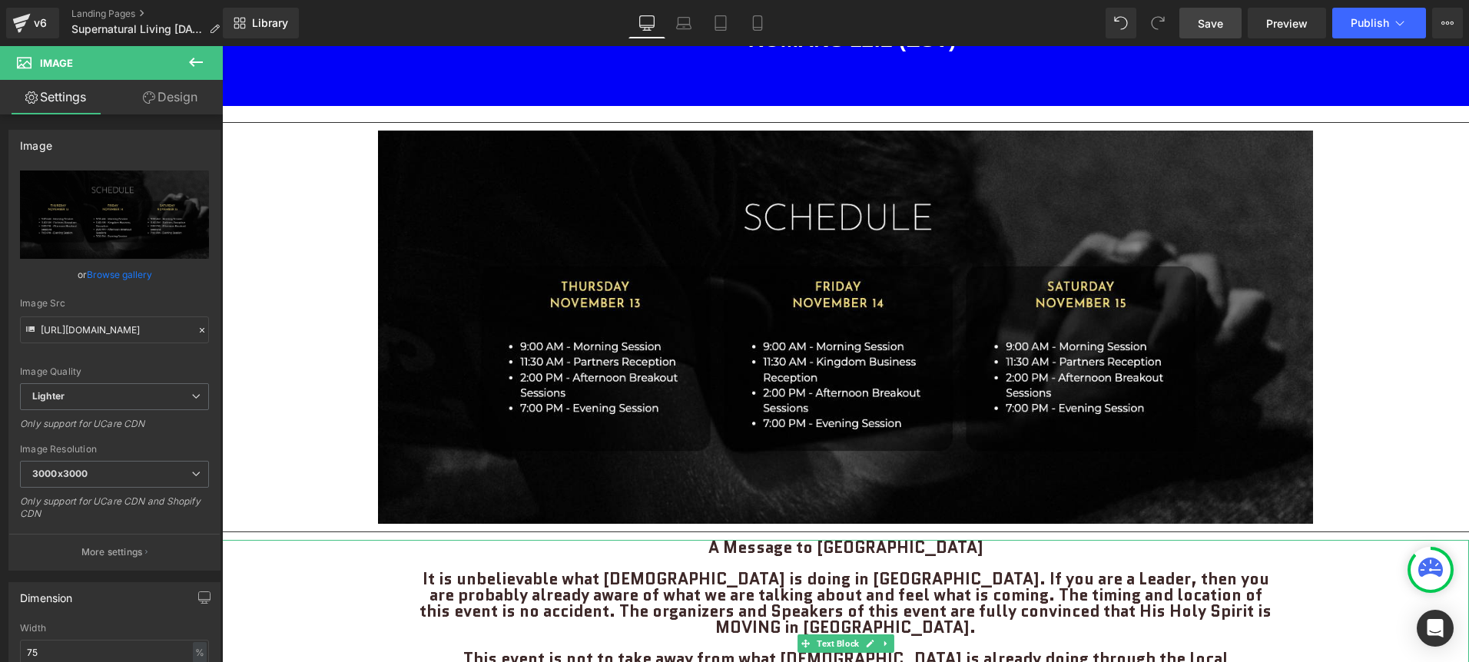
click at [918, 540] on div at bounding box center [845, 542] width 1247 height 4
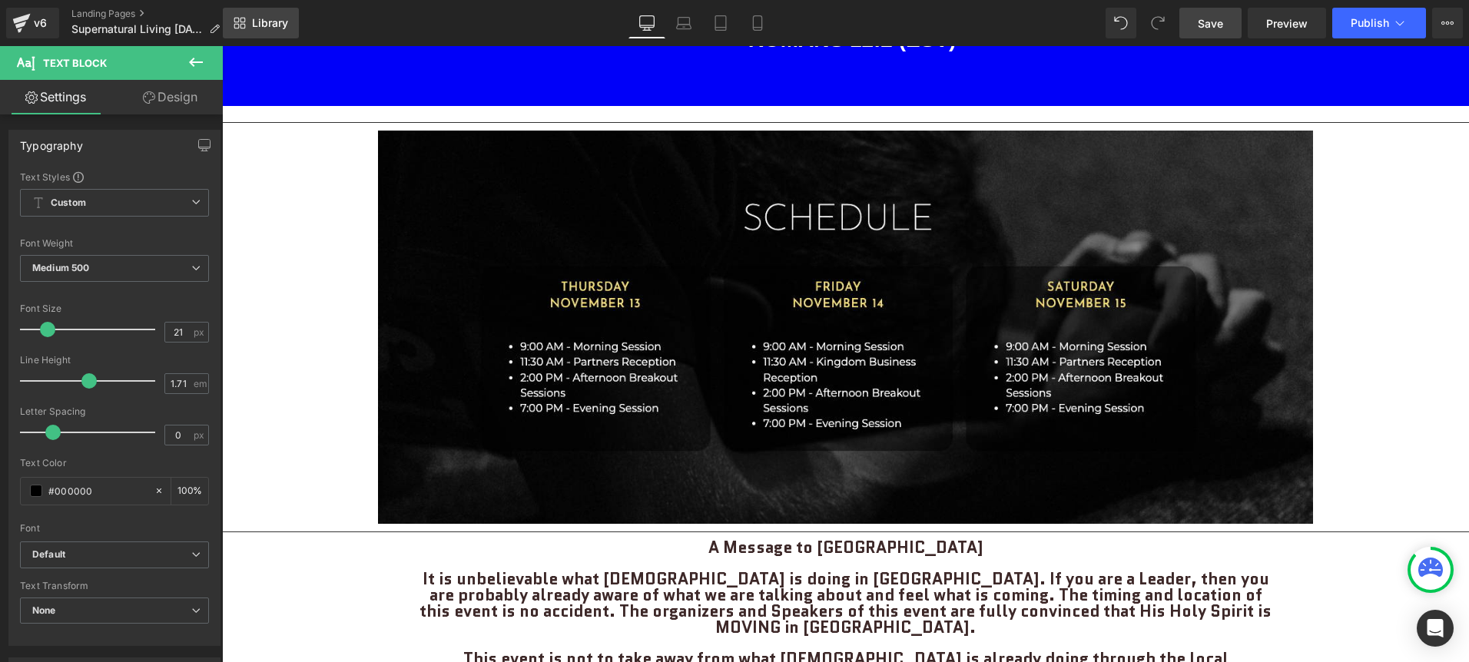
click at [252, 20] on span "Library" at bounding box center [270, 23] width 36 height 14
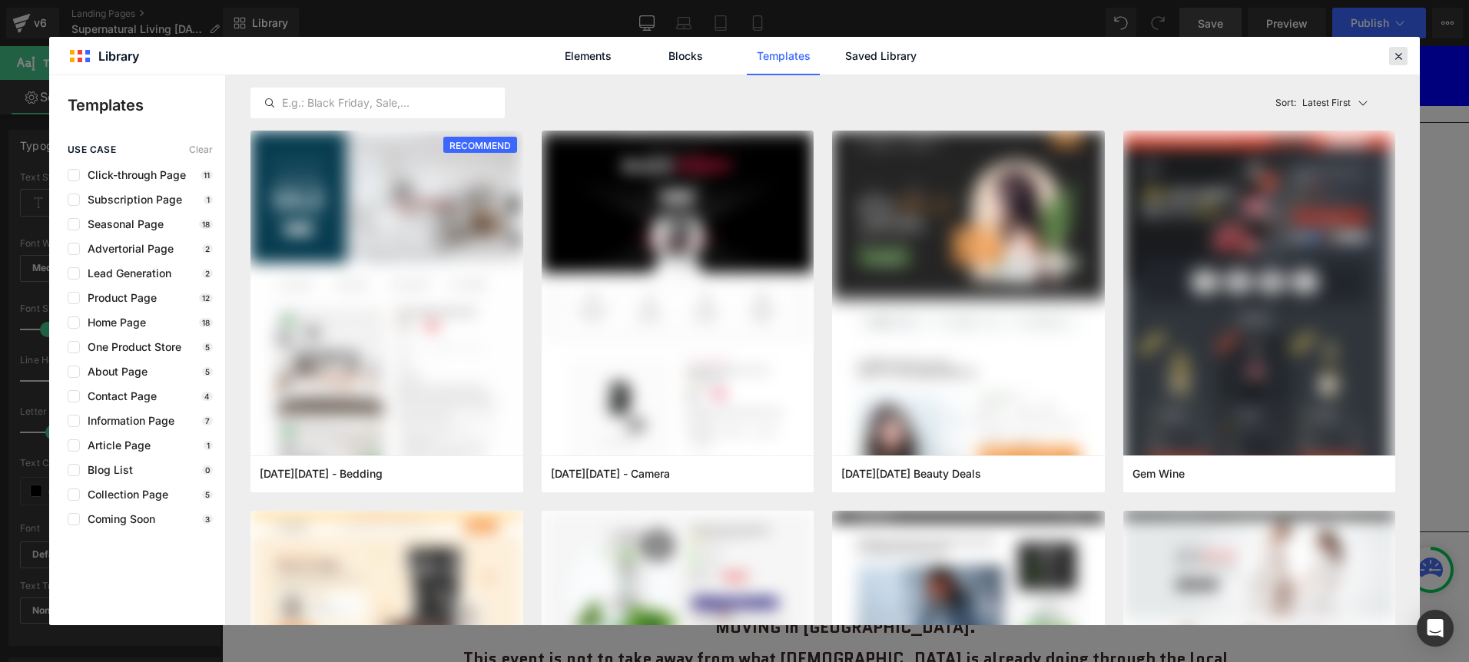
click at [1395, 54] on icon at bounding box center [1399, 56] width 14 height 14
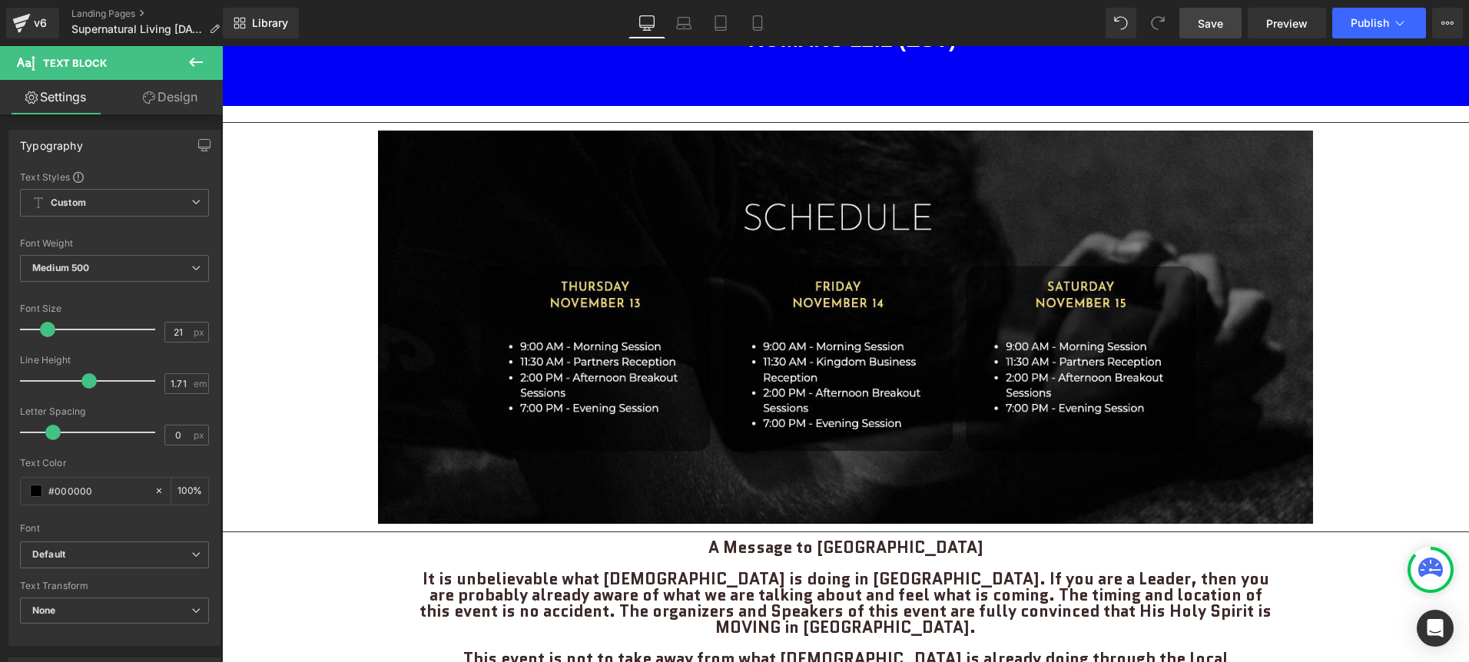
click at [197, 68] on icon at bounding box center [196, 62] width 18 height 18
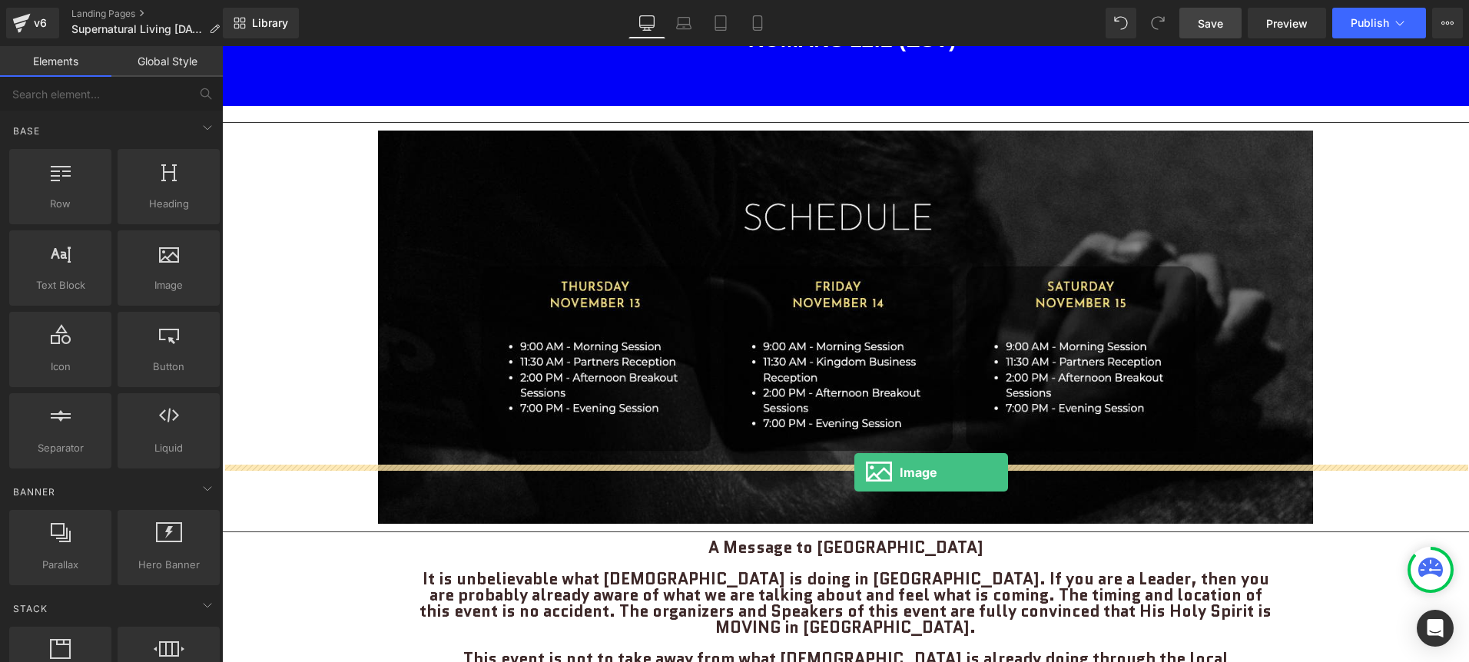
drag, startPoint x: 395, startPoint y: 308, endPoint x: 854, endPoint y: 473, distance: 488.1
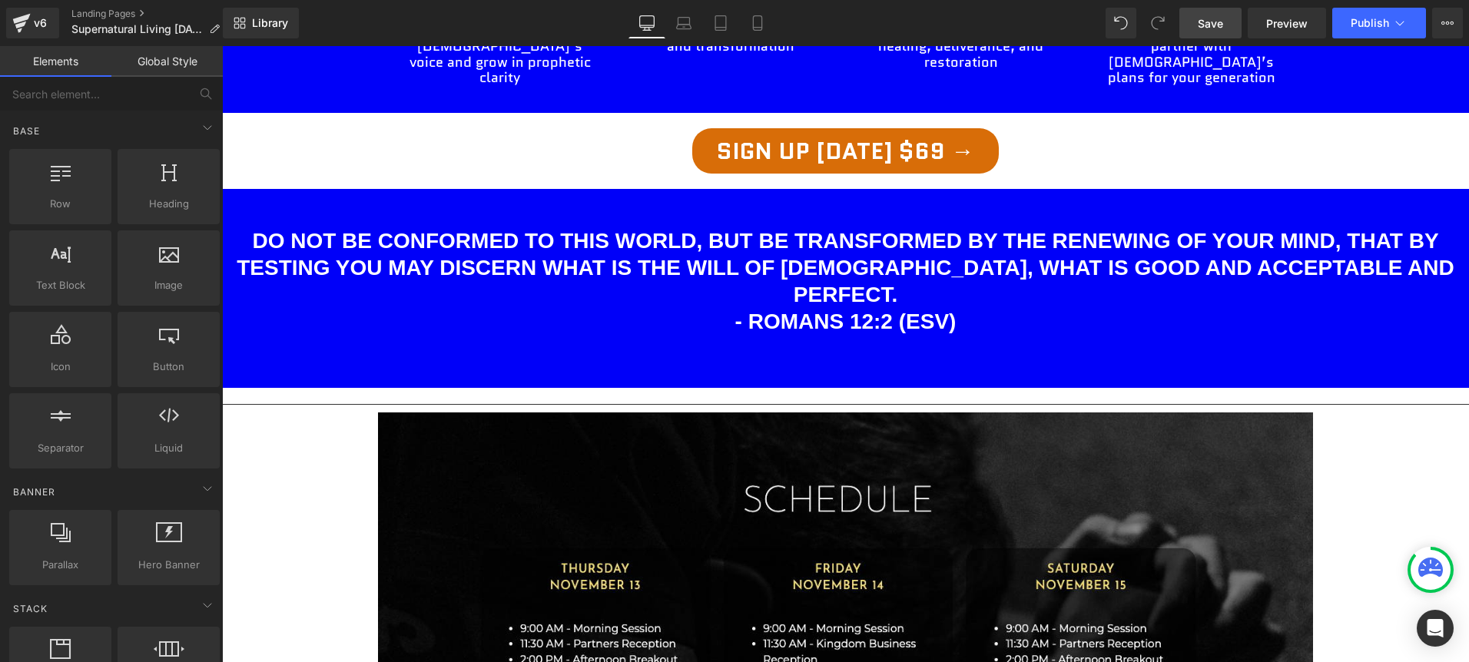
scroll to position [1408, 0]
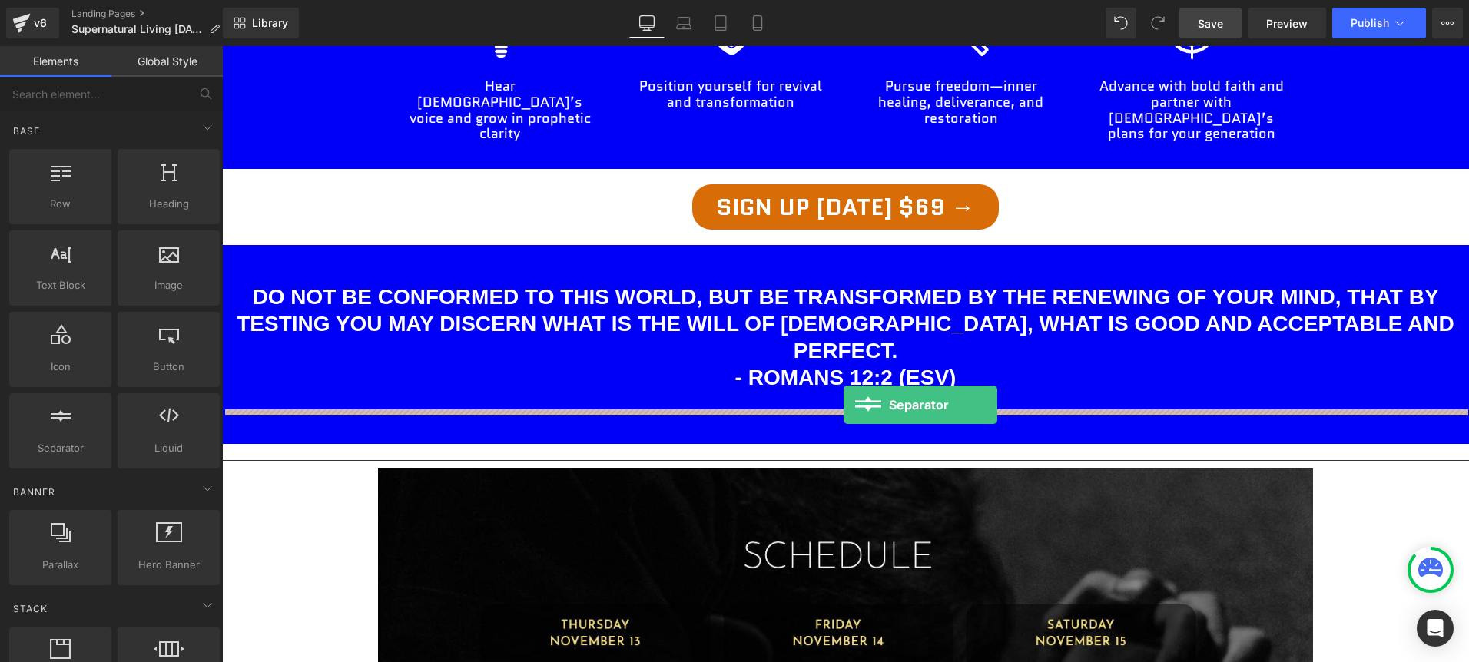
drag, startPoint x: 358, startPoint y: 474, endPoint x: 844, endPoint y: 405, distance: 490.5
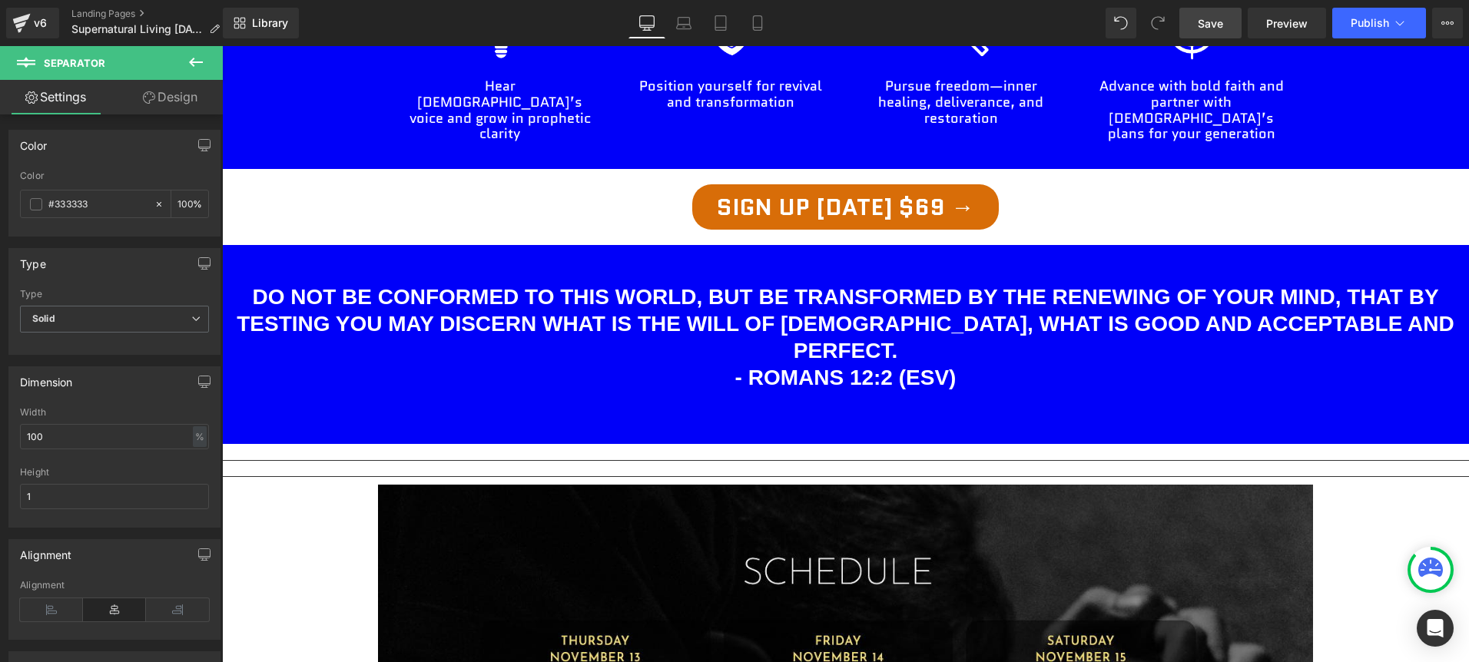
click at [201, 55] on icon at bounding box center [196, 62] width 18 height 18
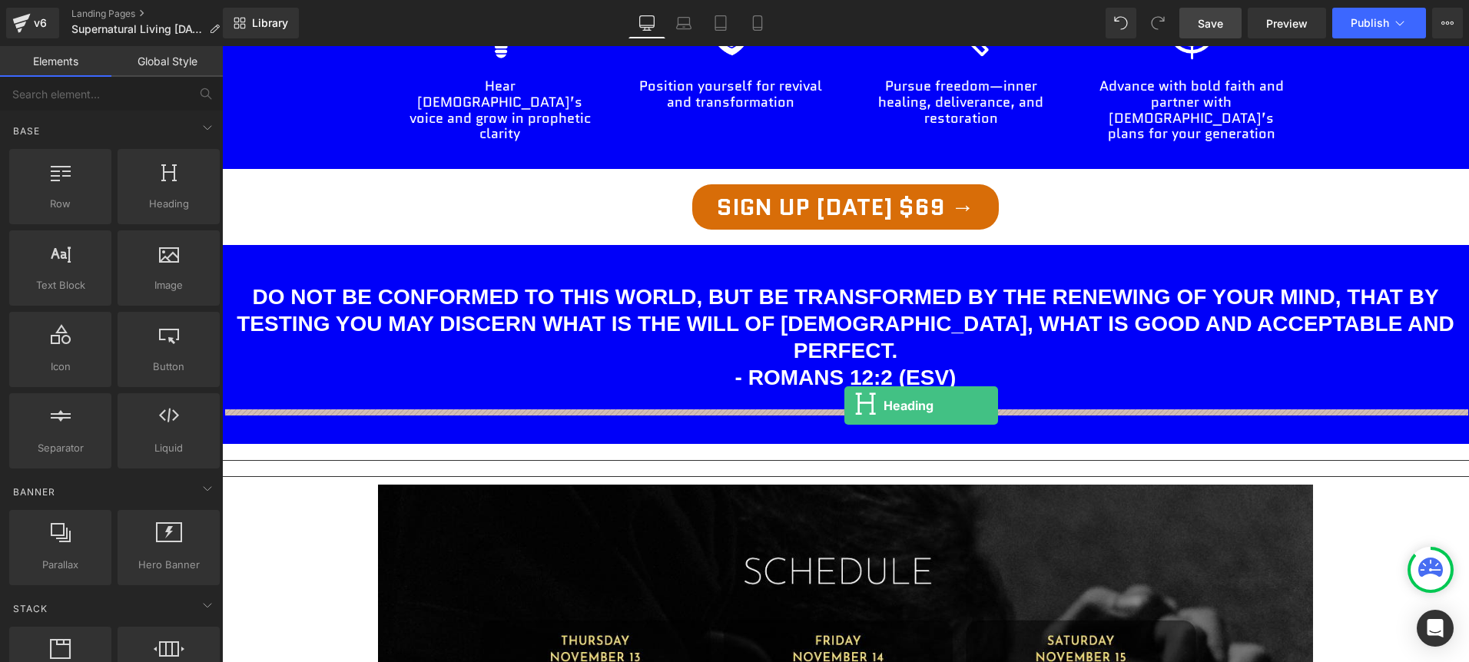
drag, startPoint x: 394, startPoint y: 258, endPoint x: 845, endPoint y: 406, distance: 473.9
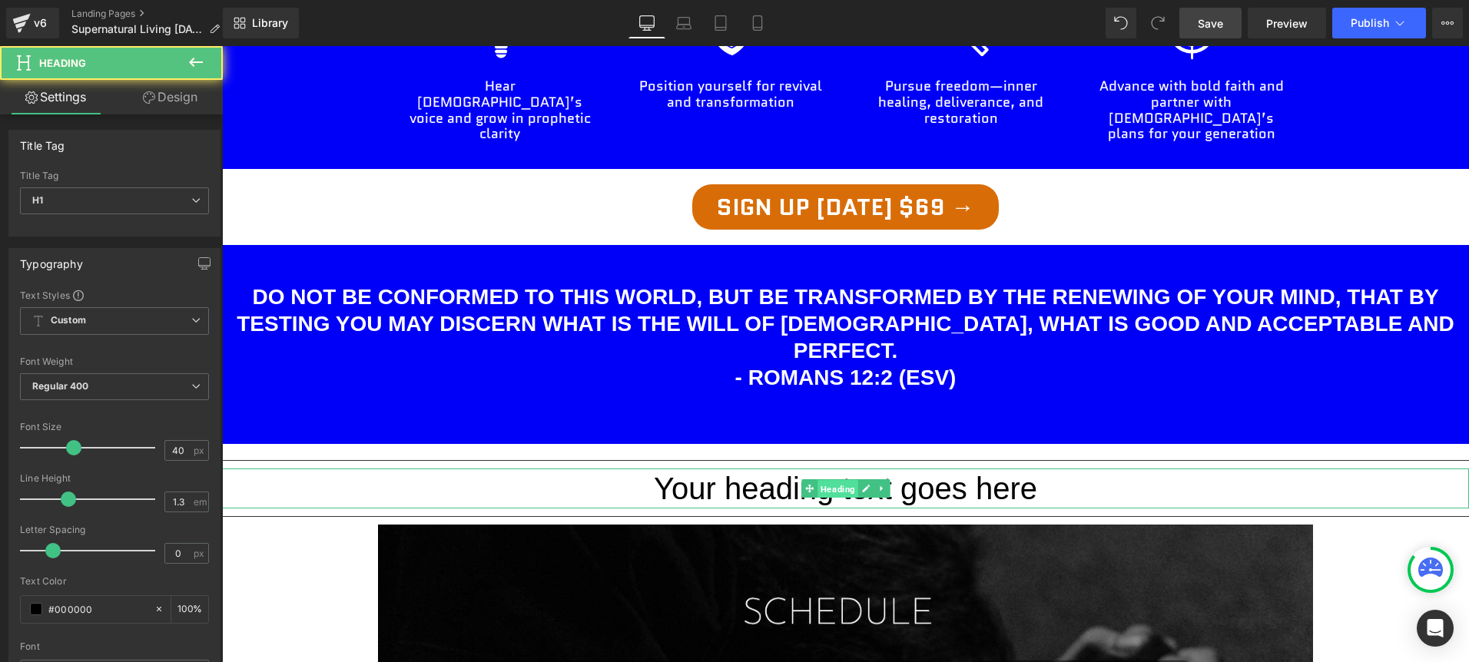
click at [818, 479] on span "Heading" at bounding box center [838, 488] width 41 height 18
click at [997, 469] on h1 "Your heading text goes here" at bounding box center [845, 489] width 1247 height 40
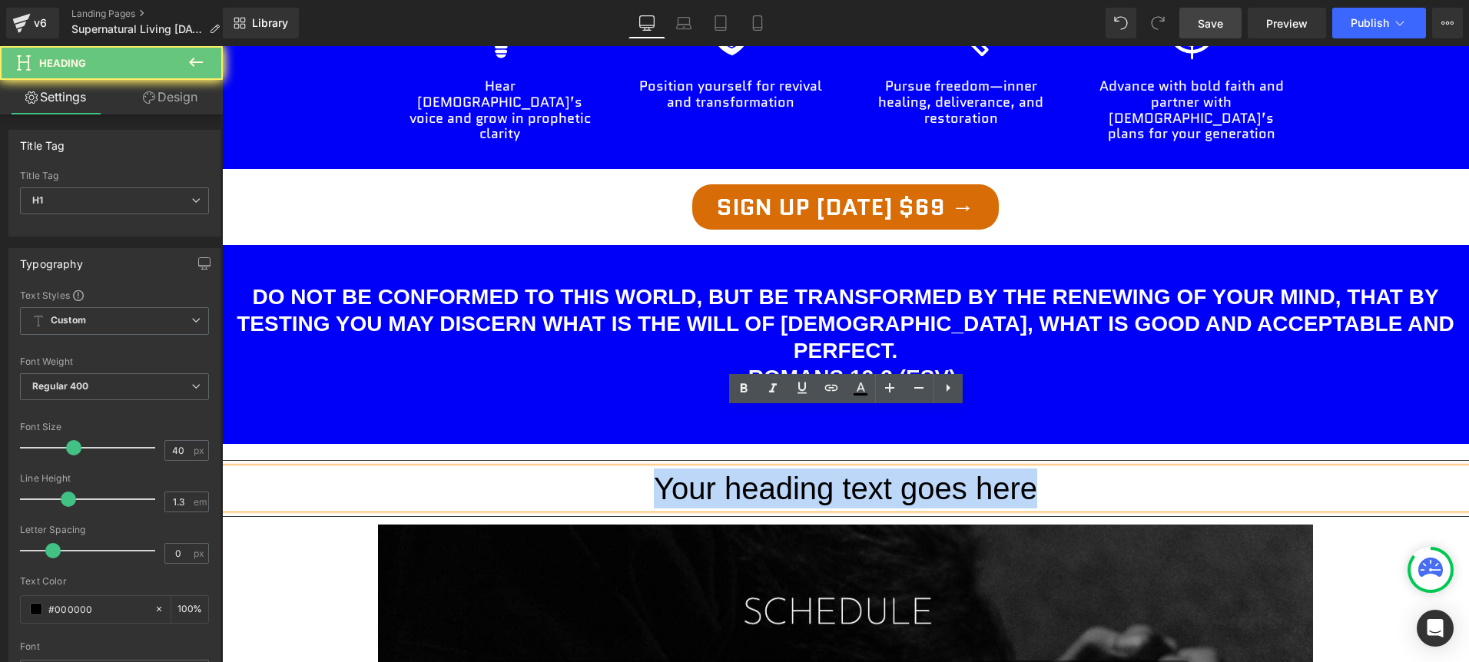
click at [997, 469] on h1 "Your heading text goes here" at bounding box center [845, 489] width 1247 height 40
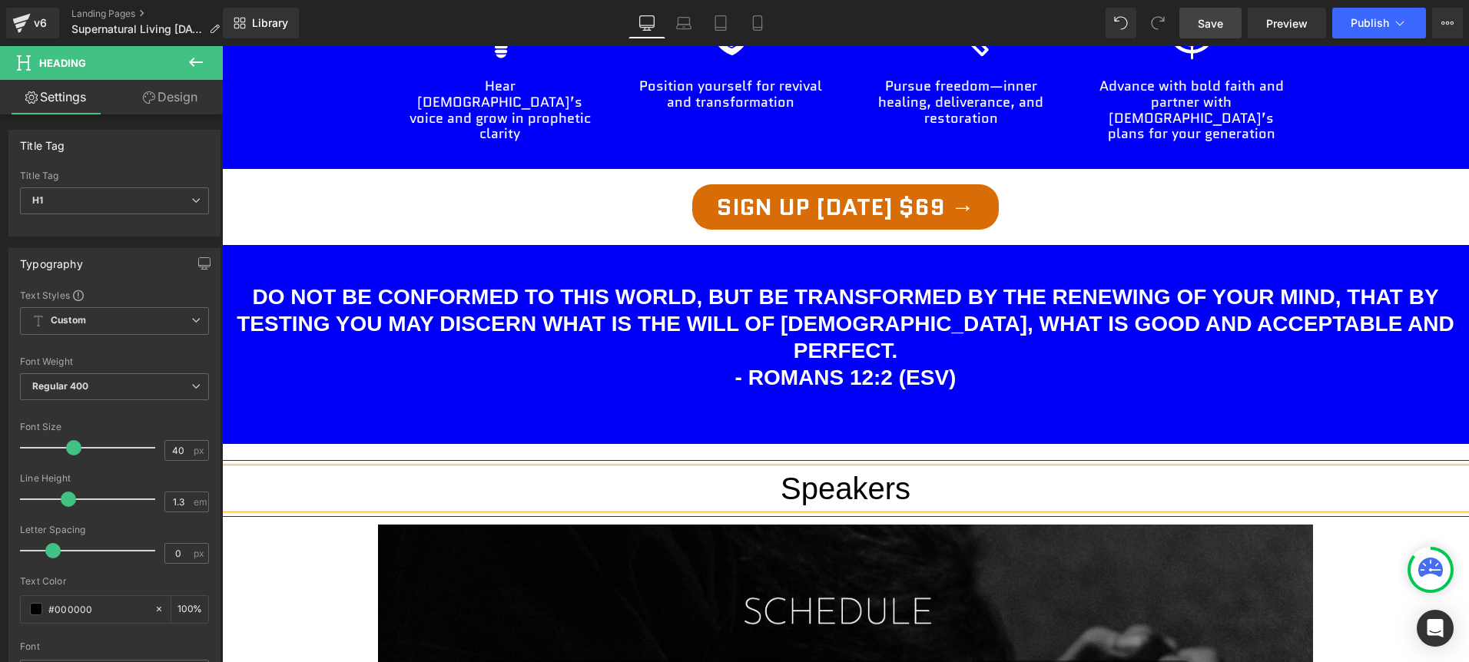
click at [1079, 469] on h1 "Speakers" at bounding box center [845, 489] width 1247 height 40
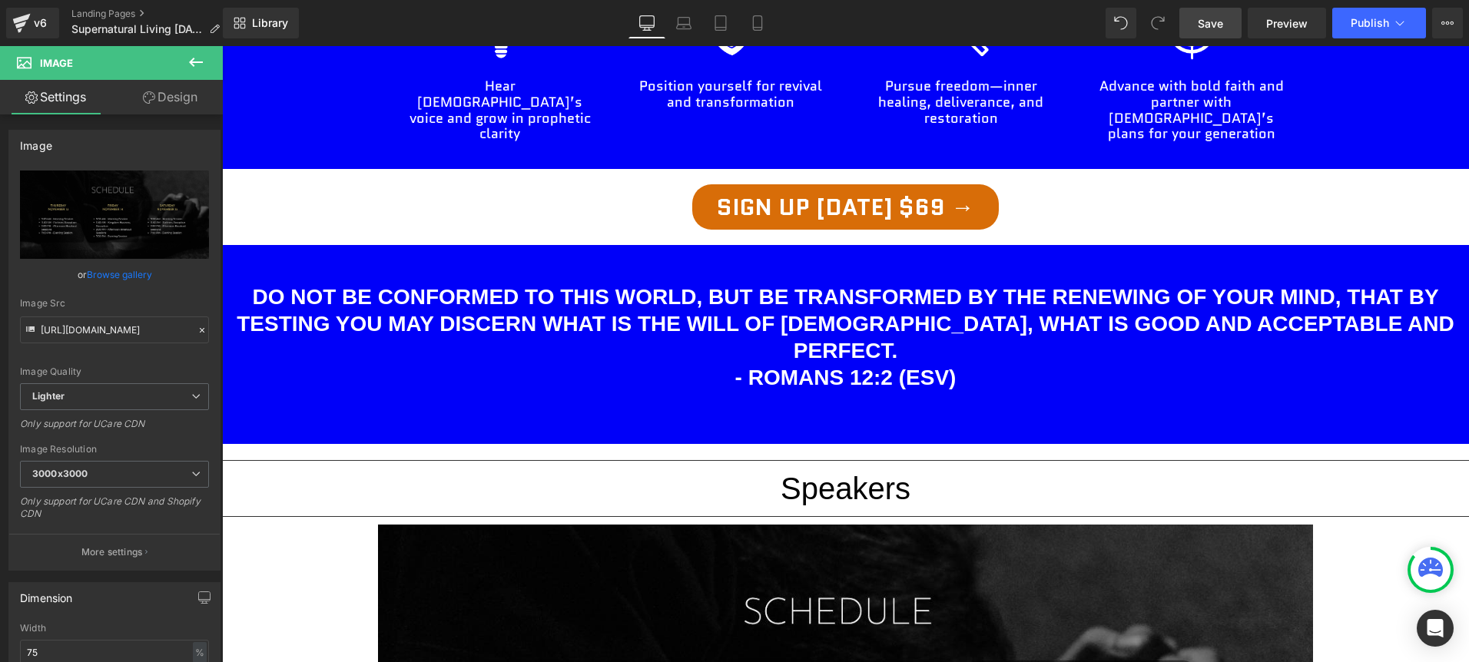
click at [191, 59] on icon at bounding box center [196, 62] width 14 height 9
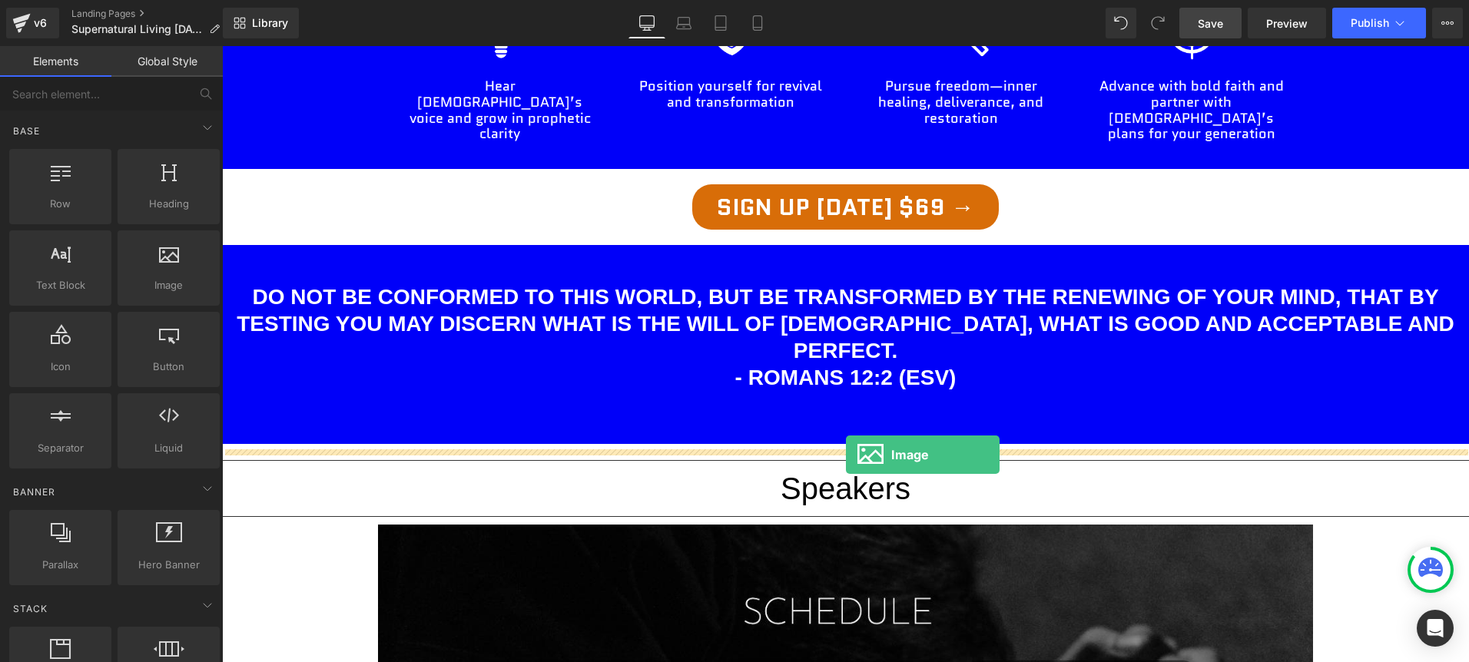
drag, startPoint x: 440, startPoint y: 338, endPoint x: 846, endPoint y: 455, distance: 422.2
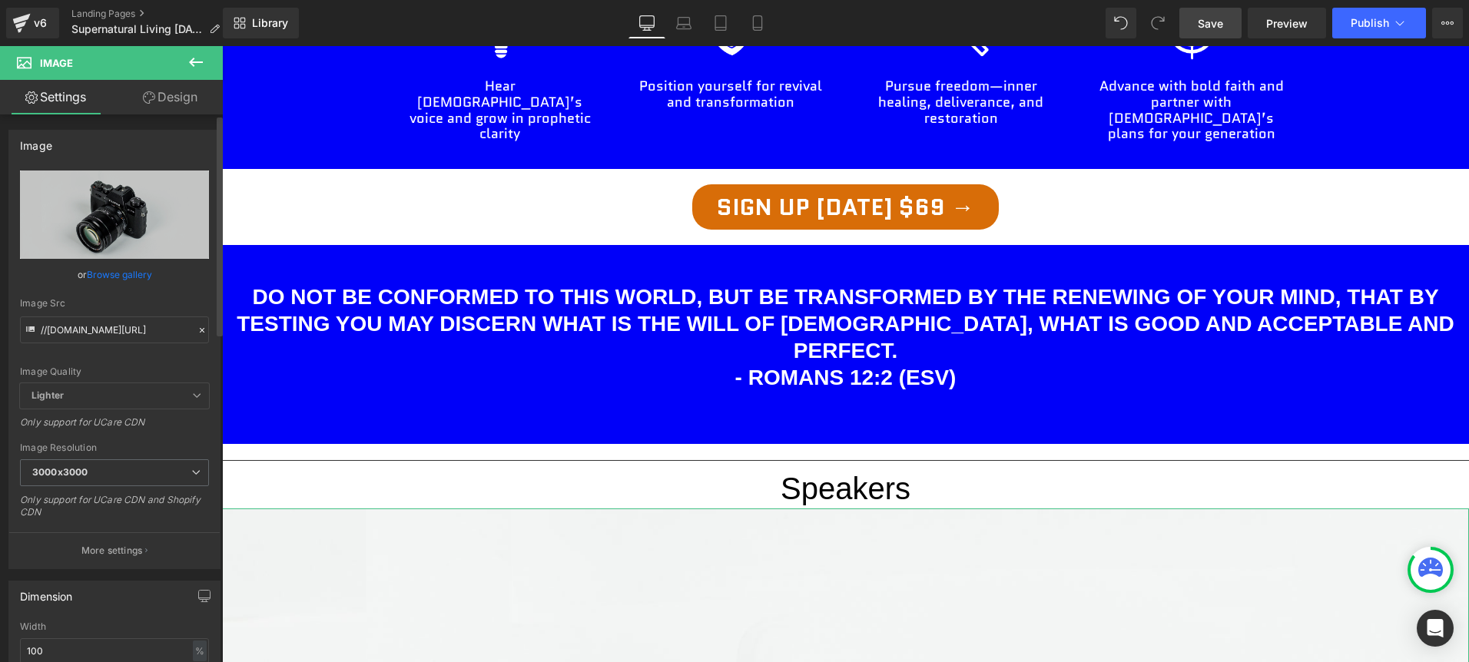
click at [106, 278] on link "Browse gallery" at bounding box center [119, 274] width 65 height 27
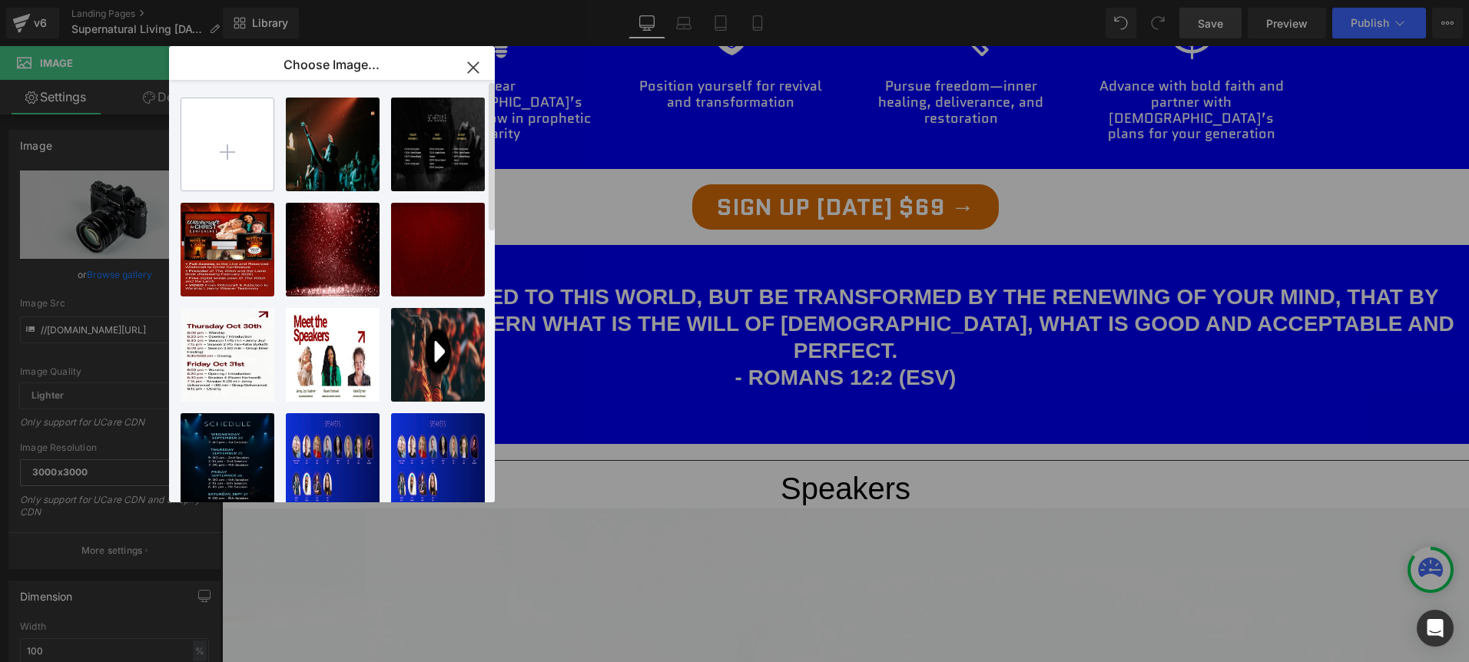
click at [229, 153] on input "file" at bounding box center [227, 144] width 92 height 92
type input "C:\fakepath\The Holy Spirit is already moving here.png"
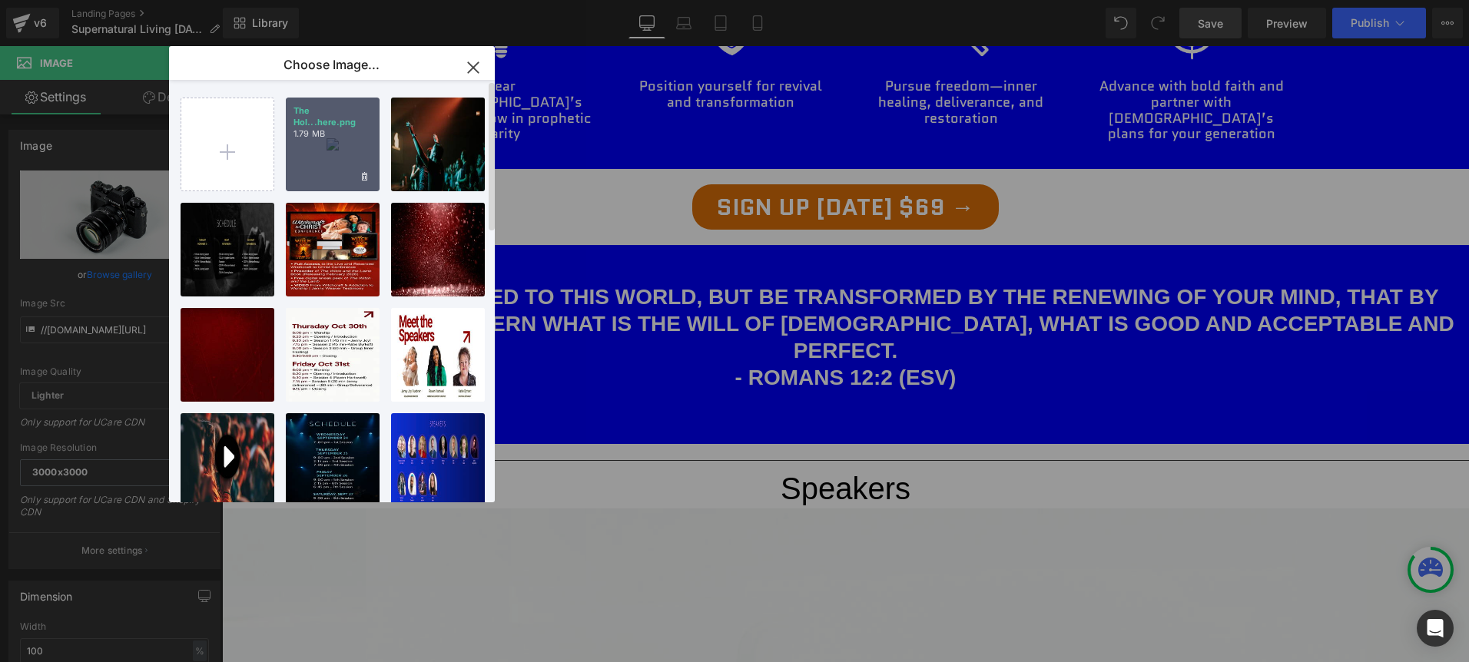
click at [351, 168] on div "The Hol...here.png 1.79 MB" at bounding box center [333, 145] width 94 height 94
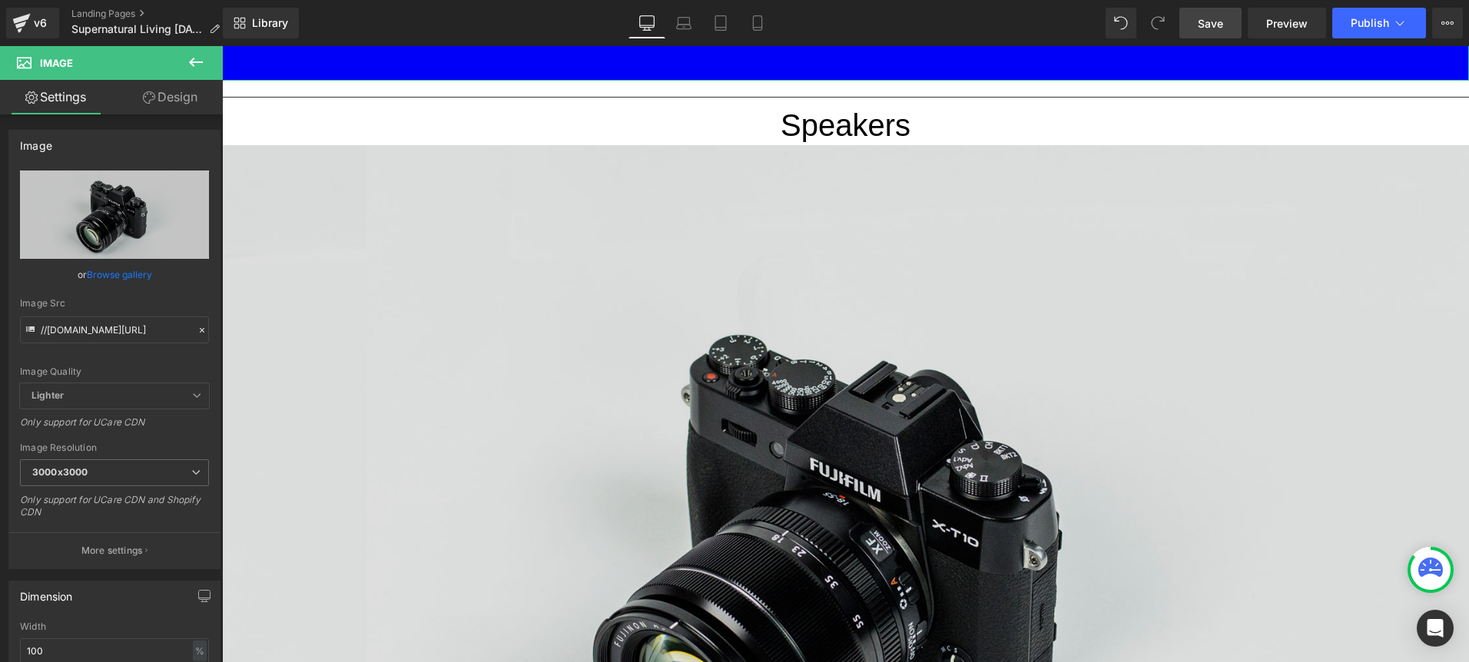
scroll to position [1872, 0]
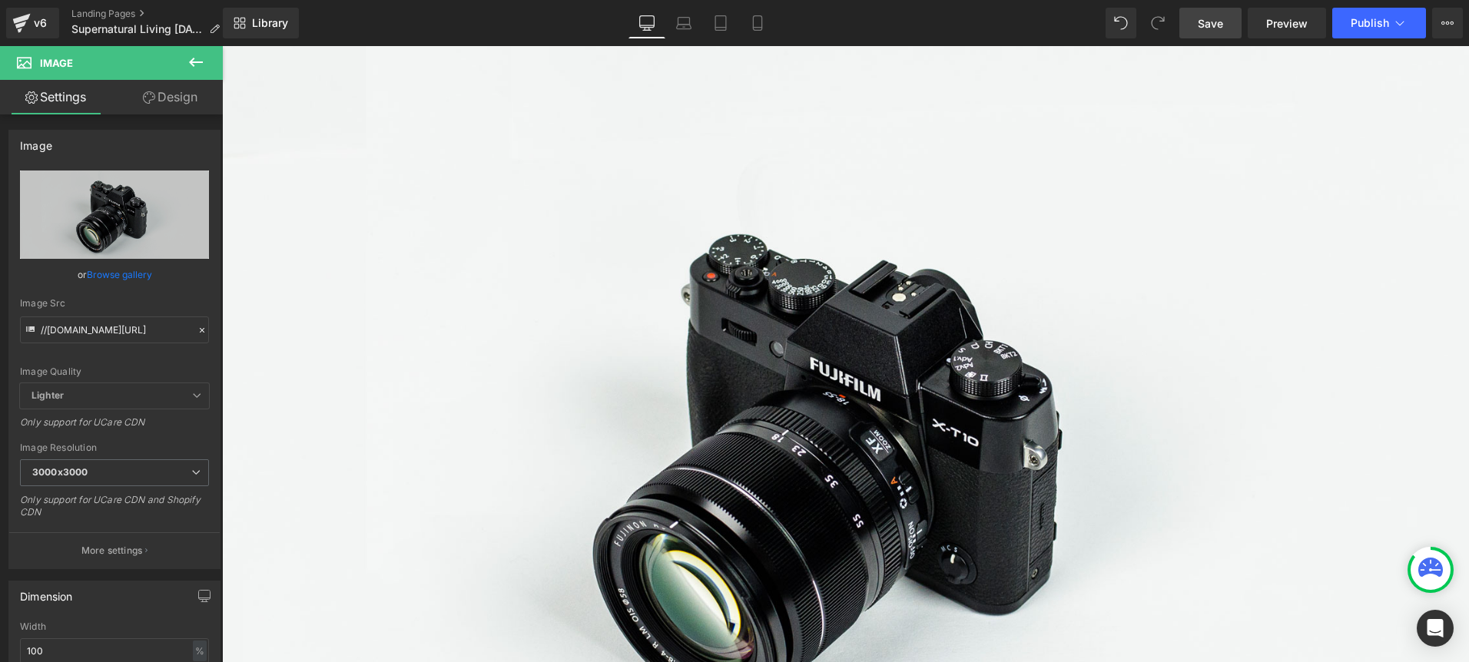
click at [1216, 25] on span "Save" at bounding box center [1210, 23] width 25 height 16
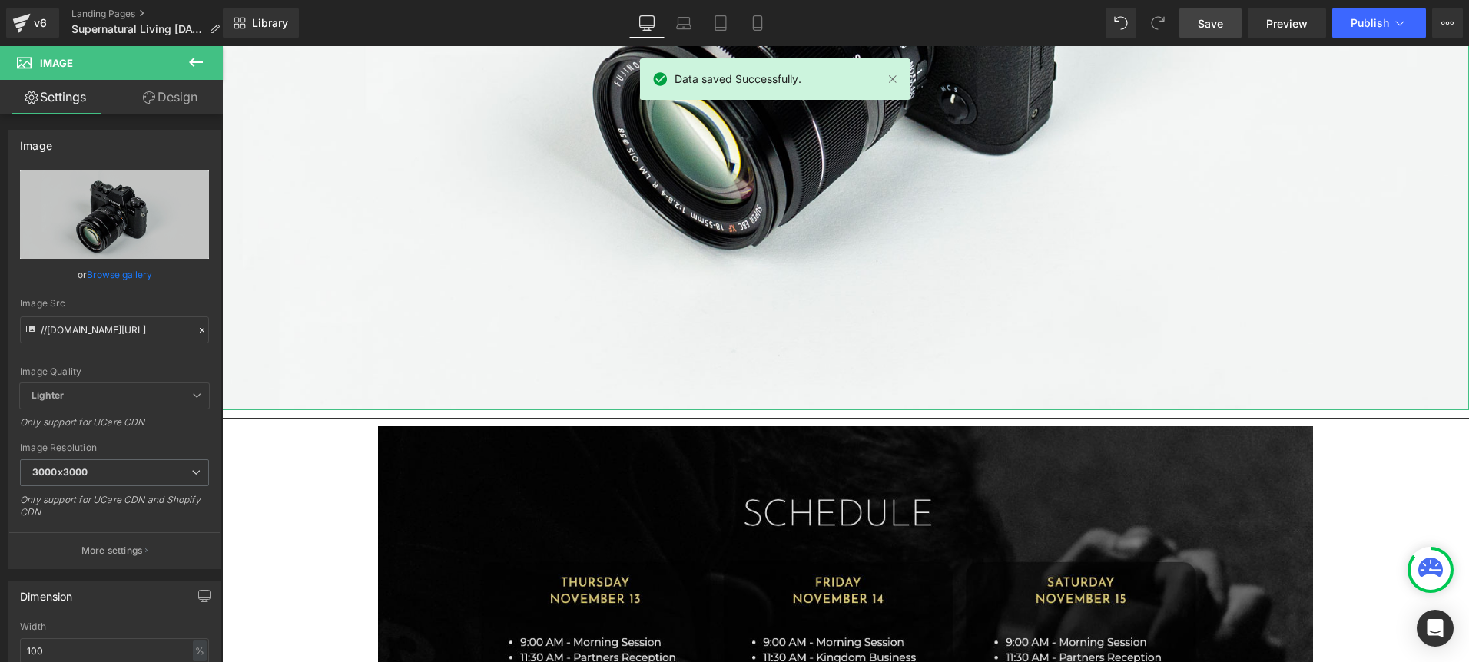
scroll to position [2676, 0]
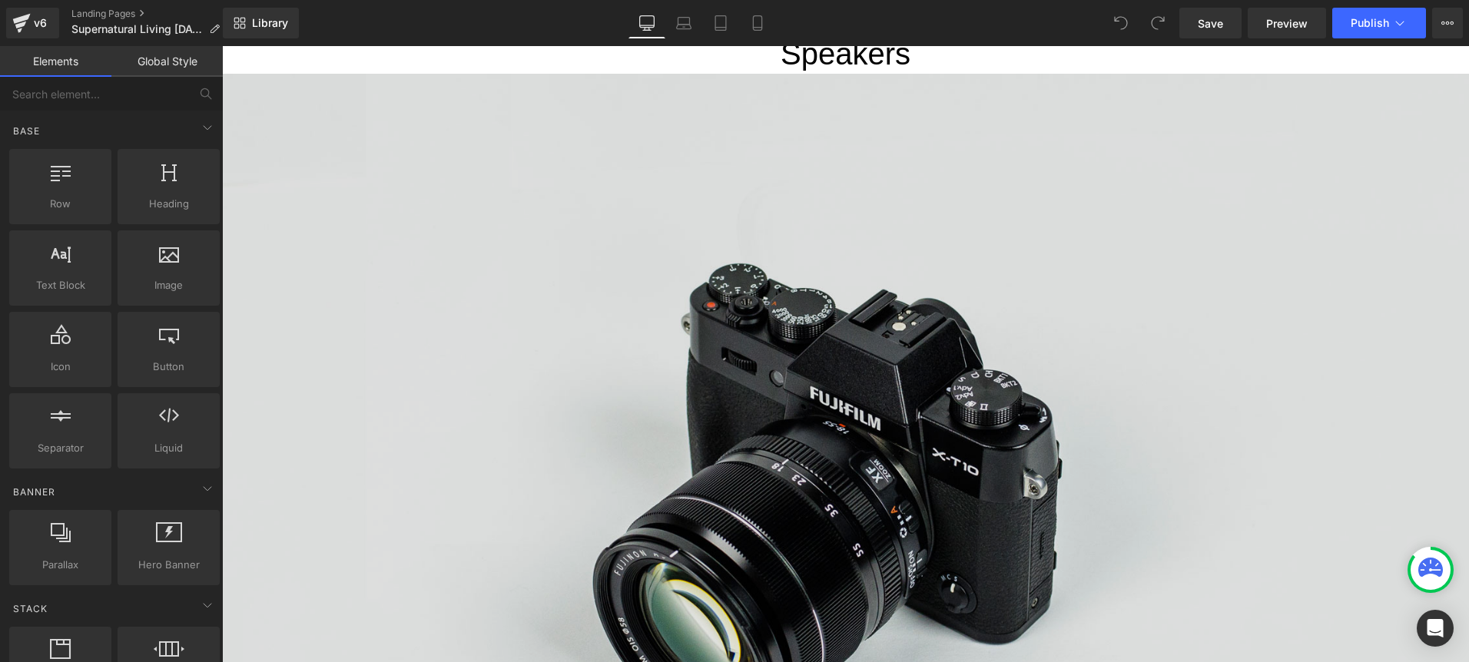
click at [964, 334] on img at bounding box center [845, 487] width 1247 height 826
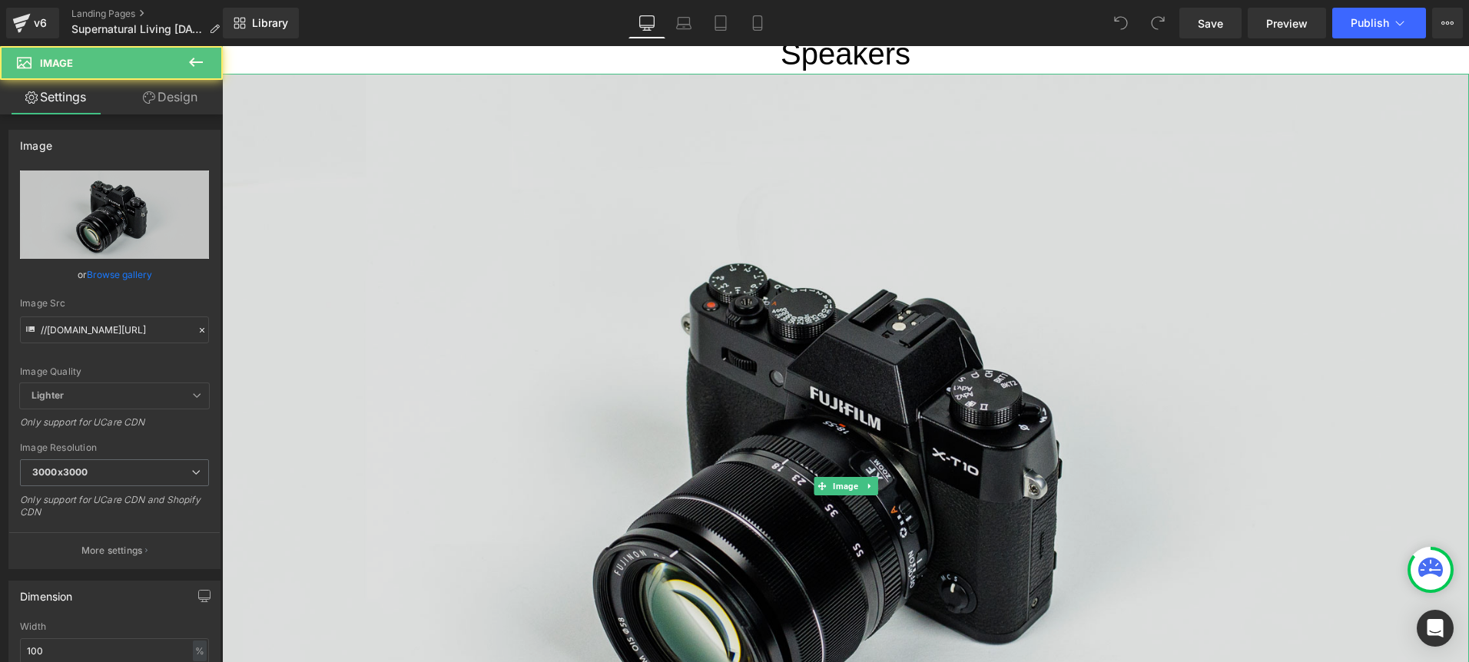
scroll to position [1846, 0]
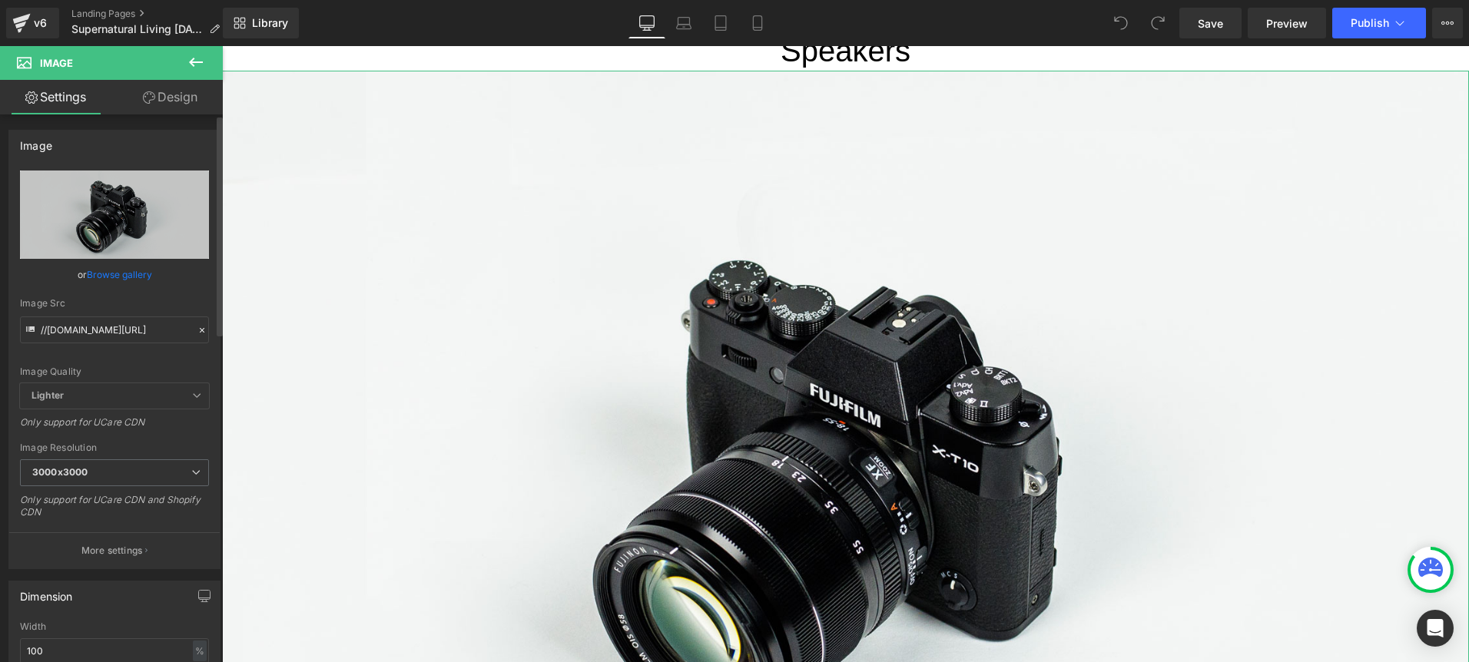
click at [124, 278] on link "Browse gallery" at bounding box center [119, 274] width 65 height 27
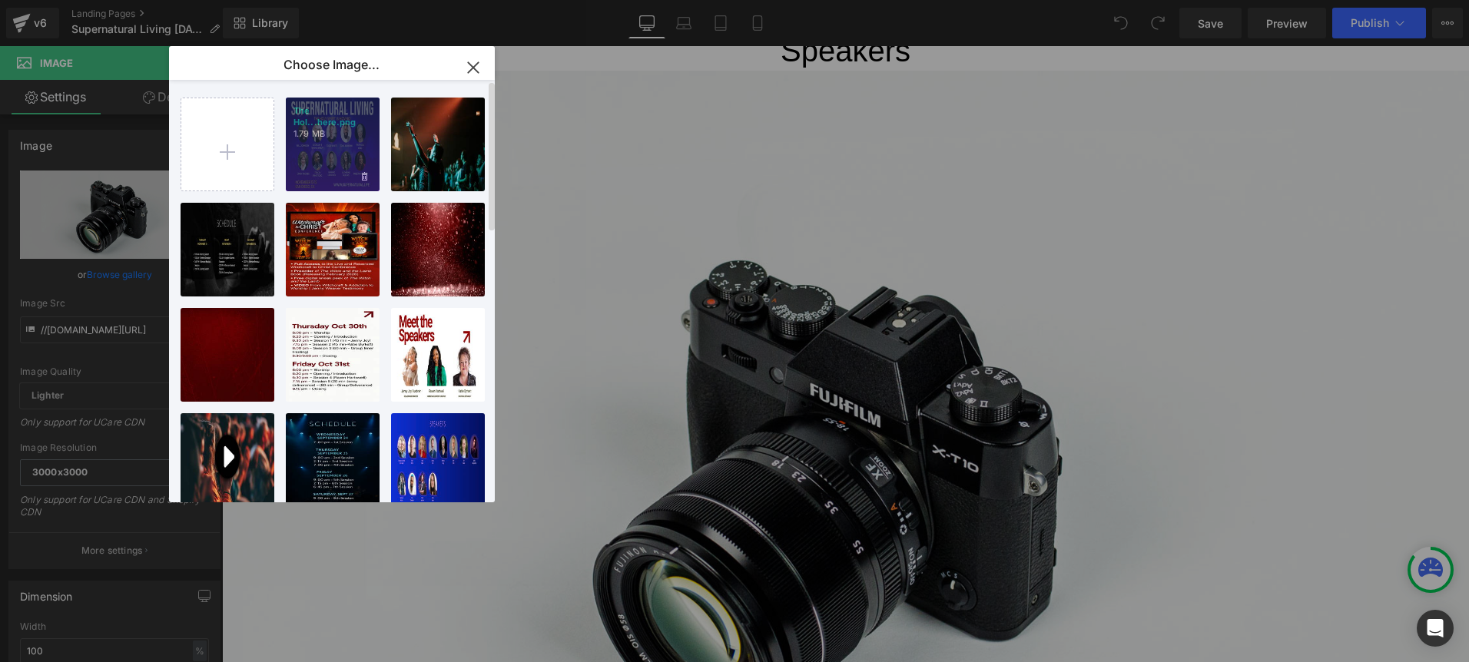
drag, startPoint x: 317, startPoint y: 158, endPoint x: 95, endPoint y: 112, distance: 226.8
click at [317, 158] on div "The Hol...here.png 1.79 MB" at bounding box center [333, 145] width 94 height 94
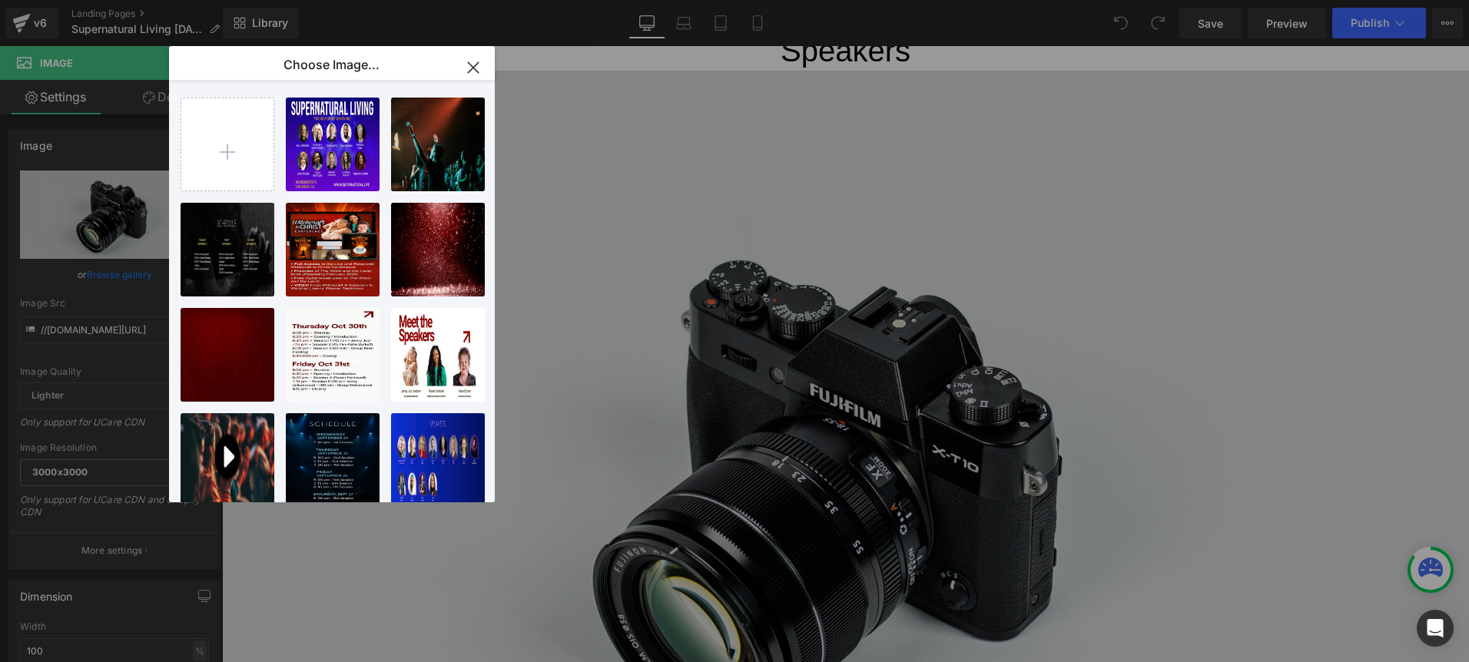
type input "https://ucarecdn.com/c25a0965-813c-4da2-8bd9-7607d1e5ce11/-/format/auto/-/previ…"
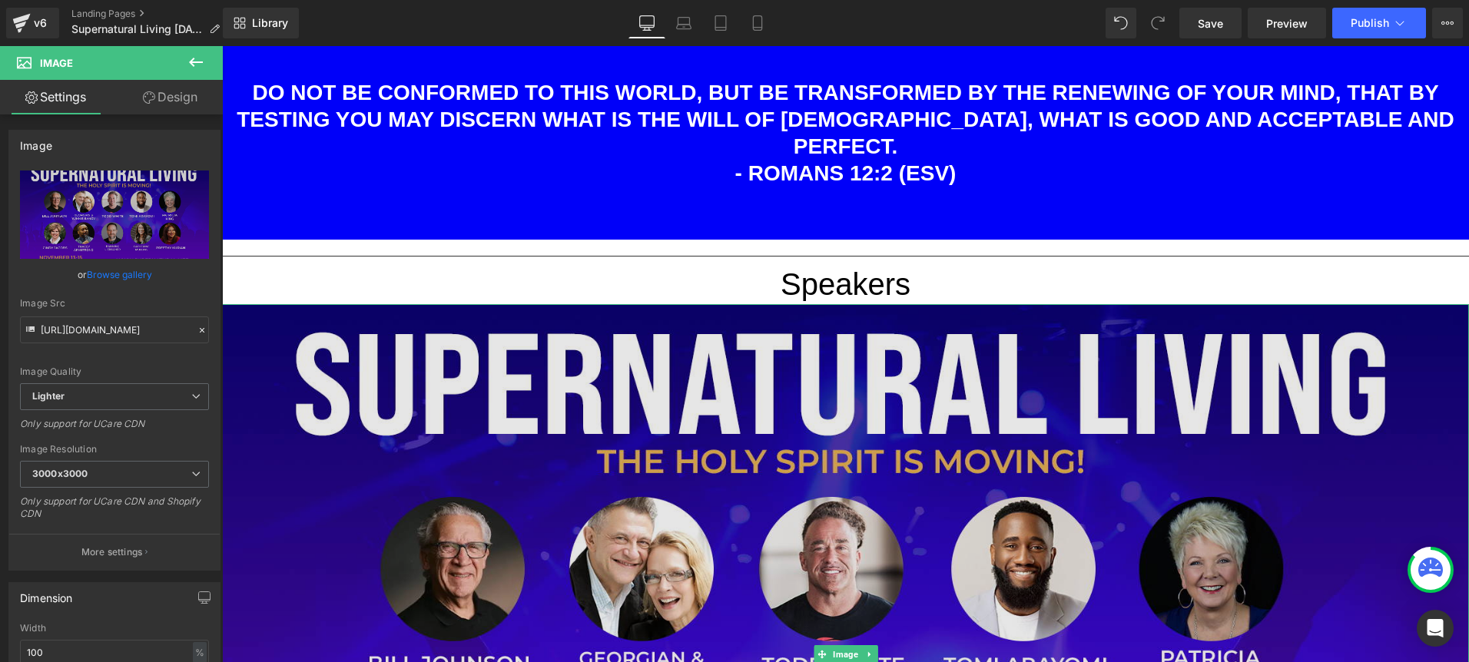
scroll to position [1552, 0]
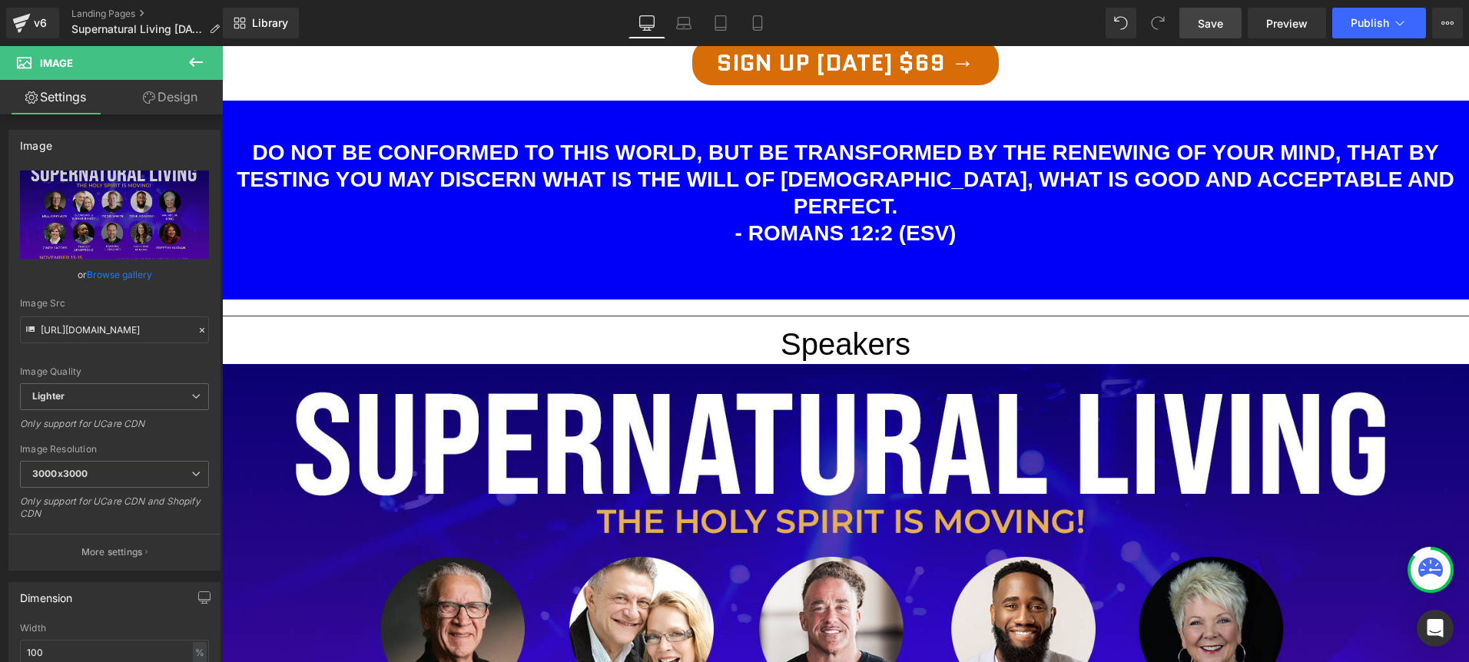
click at [1200, 22] on span "Save" at bounding box center [1210, 23] width 25 height 16
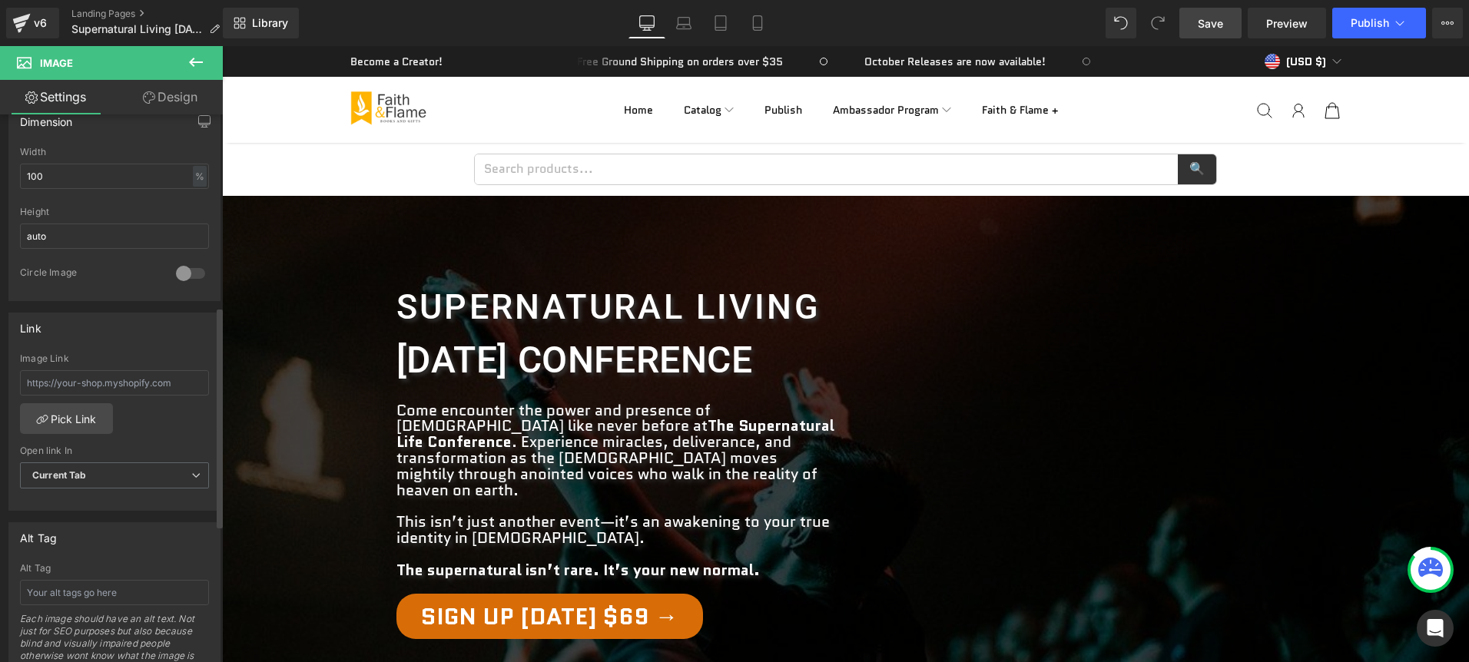
scroll to position [478, 0]
click at [117, 377] on input "text" at bounding box center [114, 381] width 189 height 25
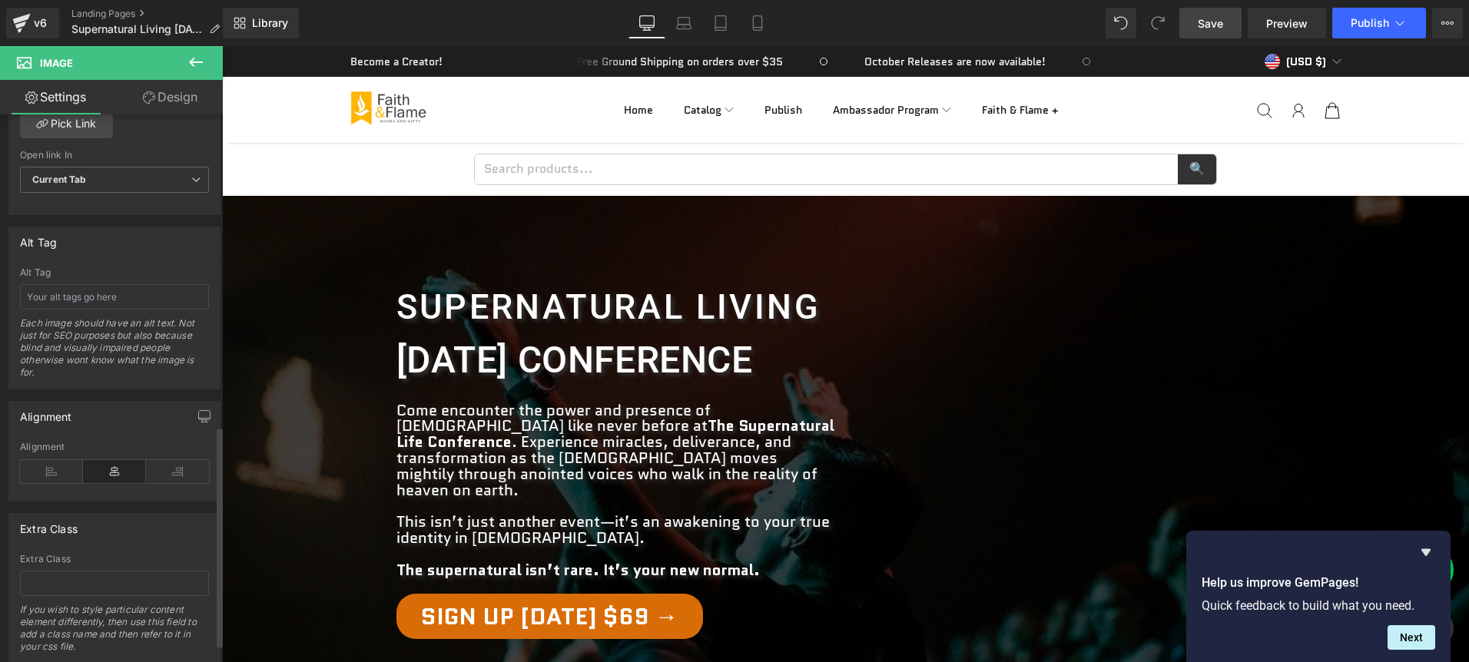
scroll to position [818, 0]
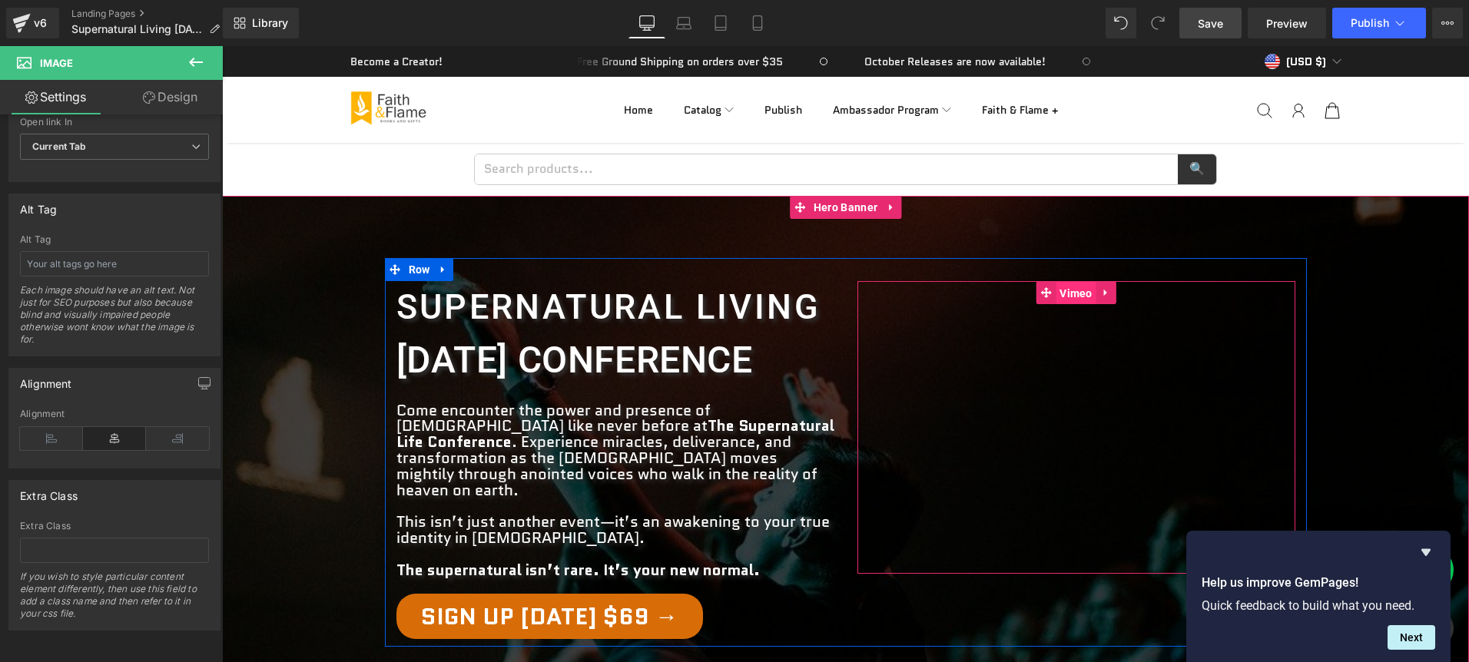
click at [1075, 293] on span "Vimeo" at bounding box center [1076, 293] width 41 height 23
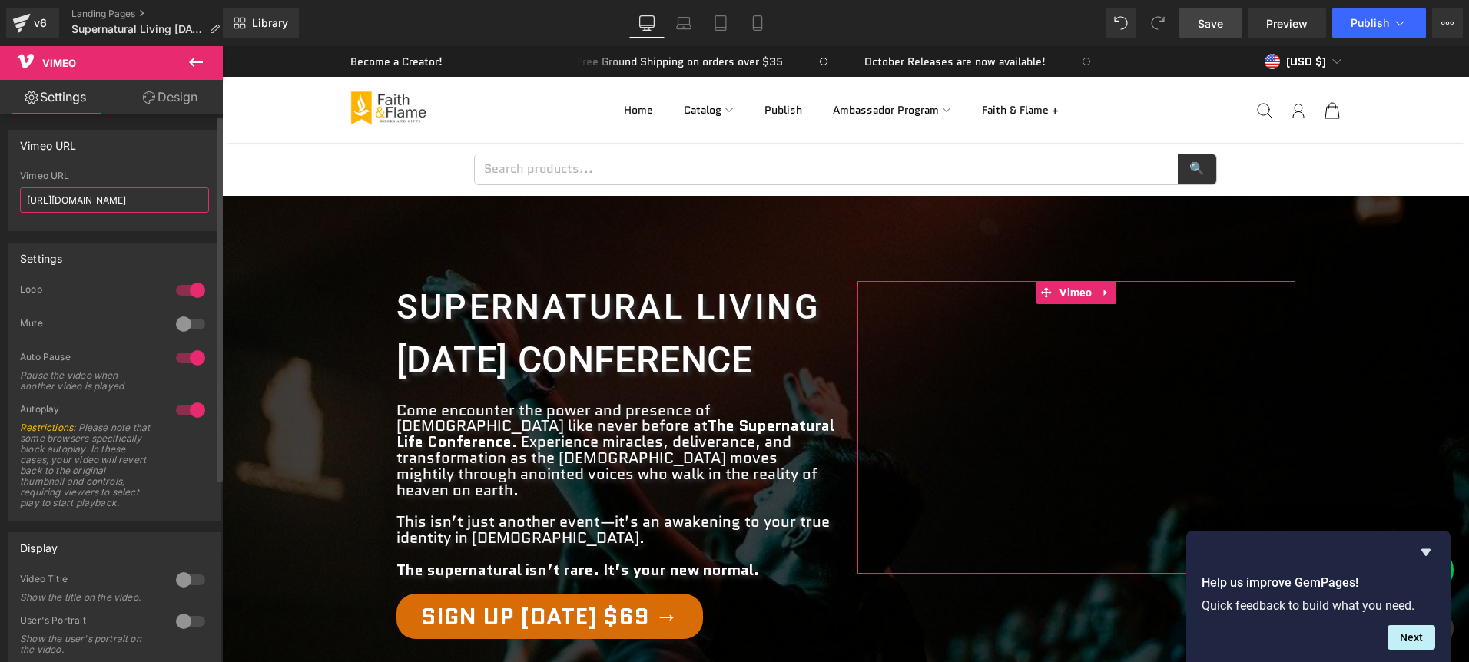
click at [95, 194] on input "https://vimeo.com/1121622239?share=copy" at bounding box center [114, 199] width 189 height 25
paste input "5622196"
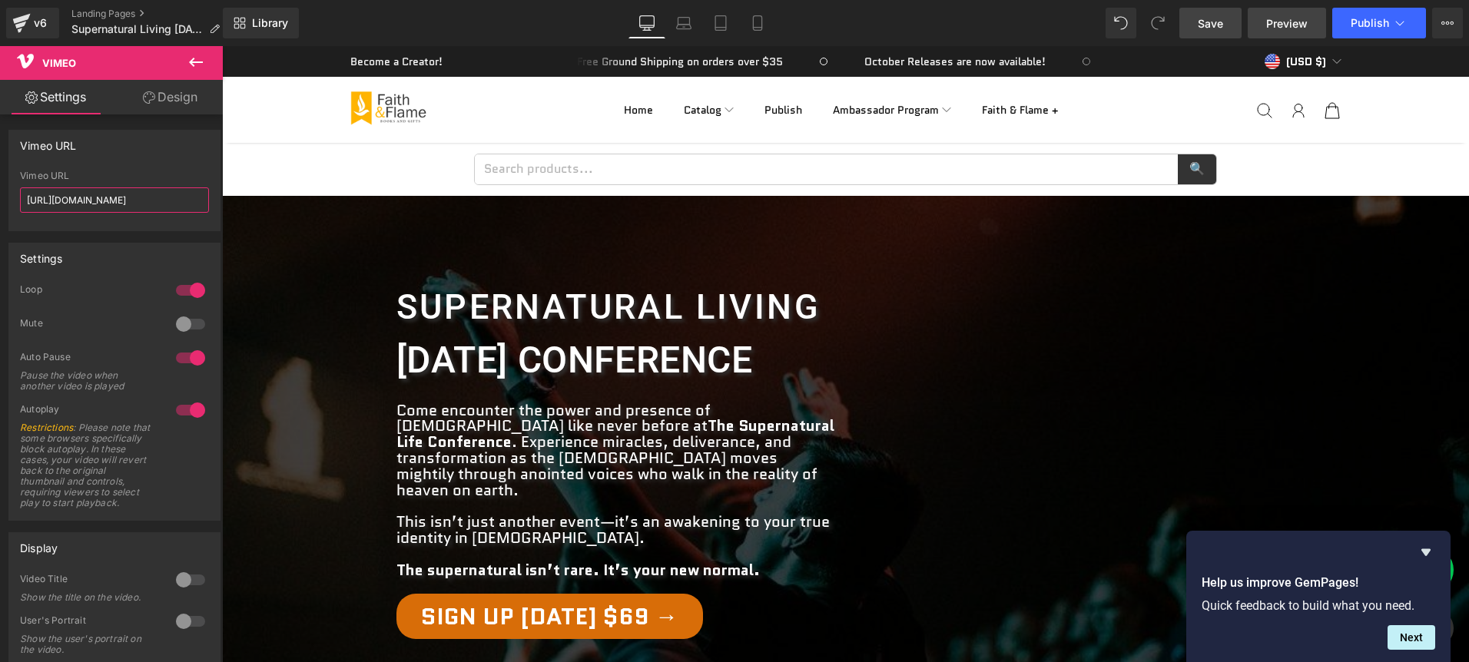
type input "https://vimeo.com/1125622196?share=copy"
click at [1276, 25] on span "Preview" at bounding box center [1286, 23] width 41 height 16
click at [1223, 25] on span "Save" at bounding box center [1210, 23] width 25 height 16
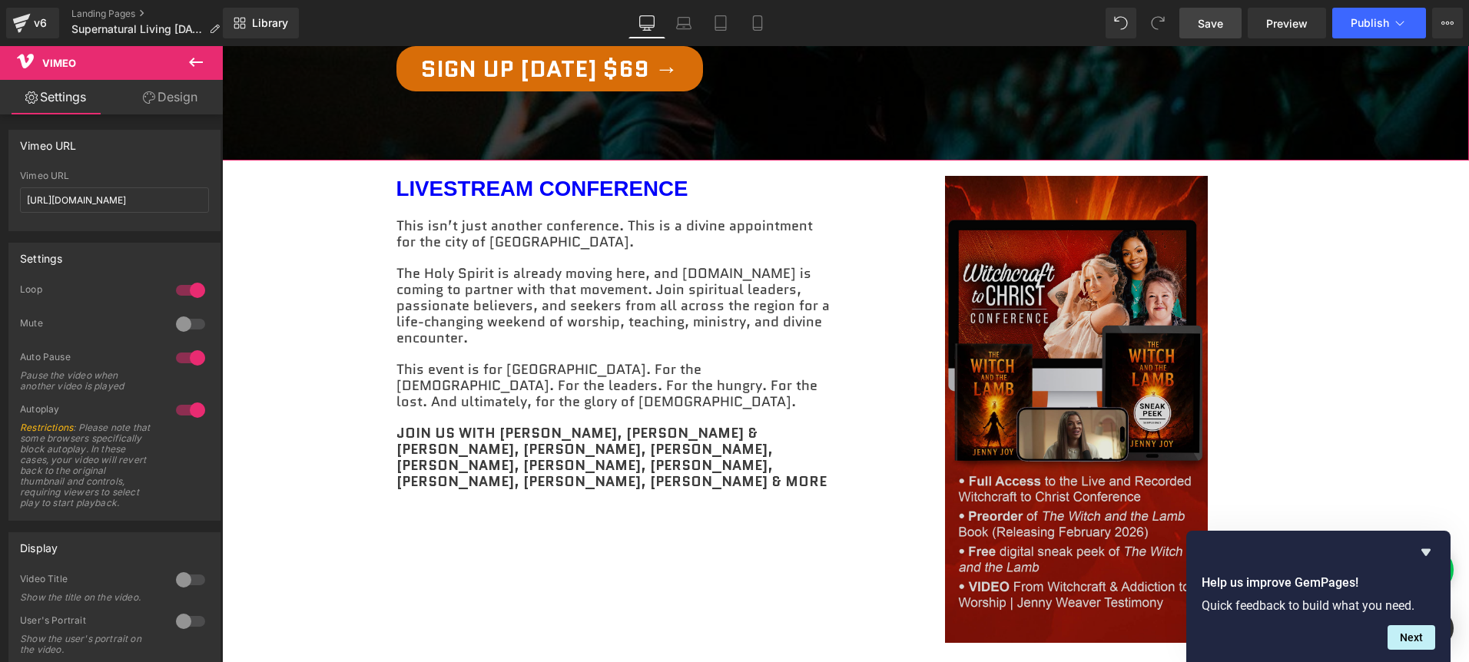
scroll to position [609, 0]
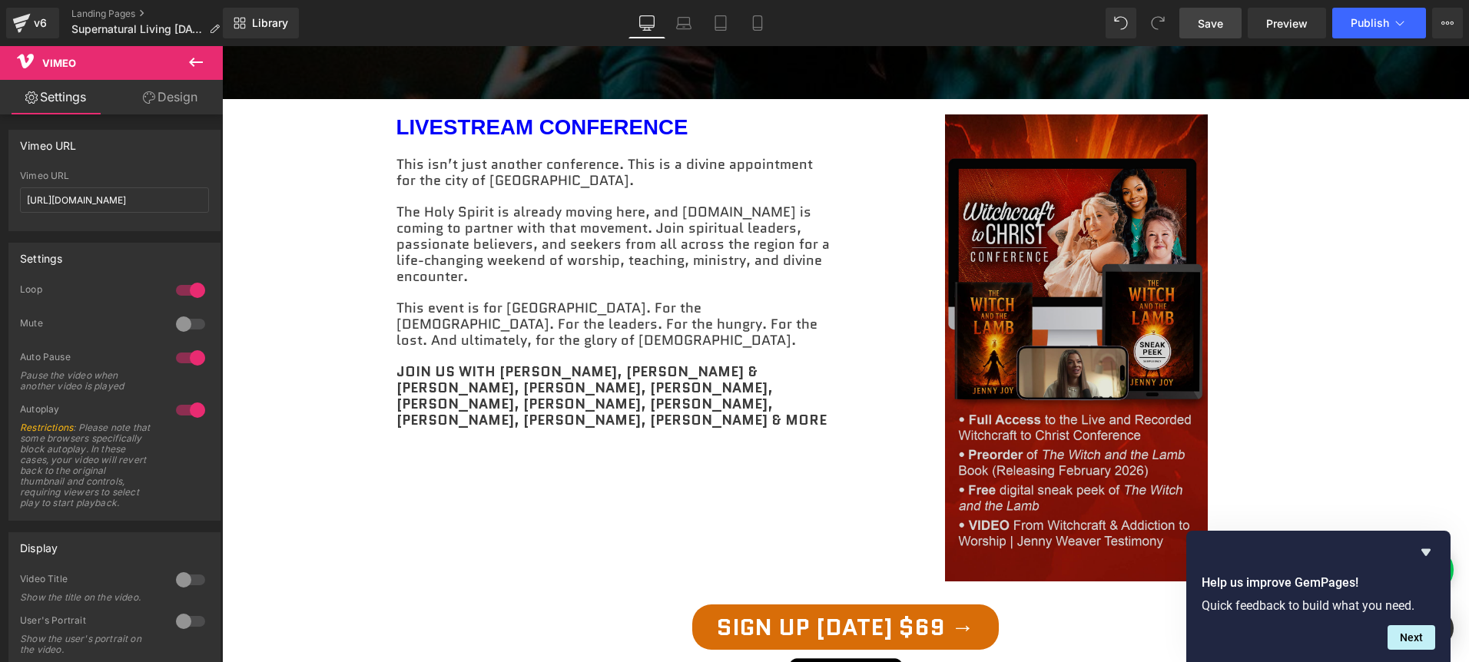
click at [1143, 373] on img at bounding box center [1076, 347] width 263 height 467
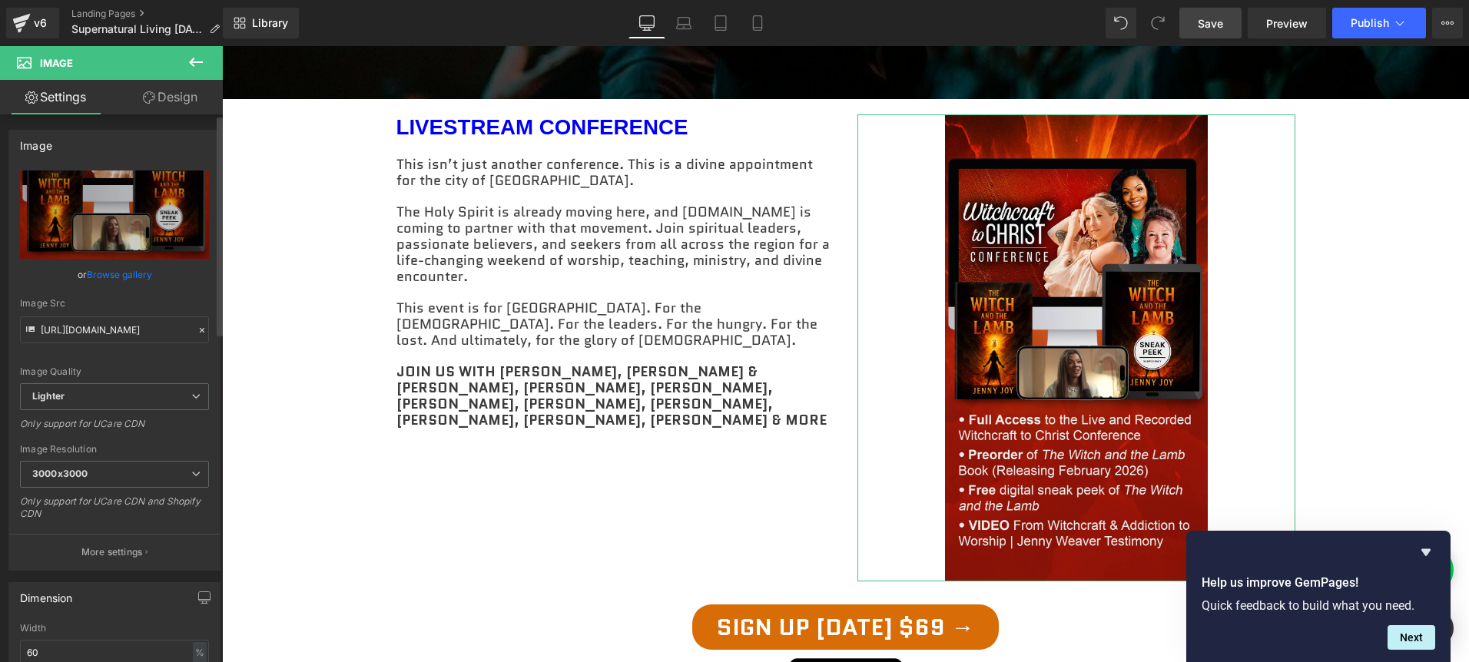
click at [121, 274] on link "Browse gallery" at bounding box center [119, 274] width 65 height 27
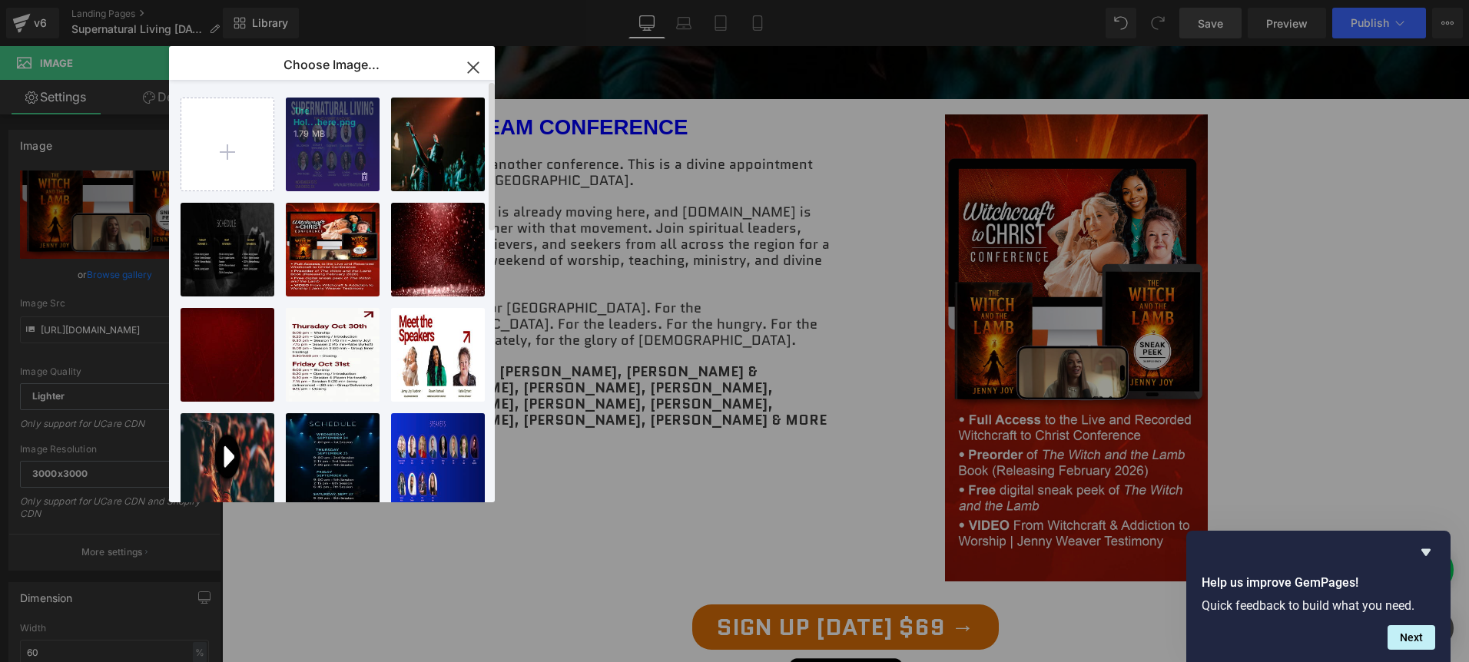
click at [306, 165] on div "The Hol...here.png 1.79 MB" at bounding box center [333, 145] width 94 height 94
type input "https://ucarecdn.com/c25a0965-813c-4da2-8bd9-7607d1e5ce11/-/format/auto/-/previ…"
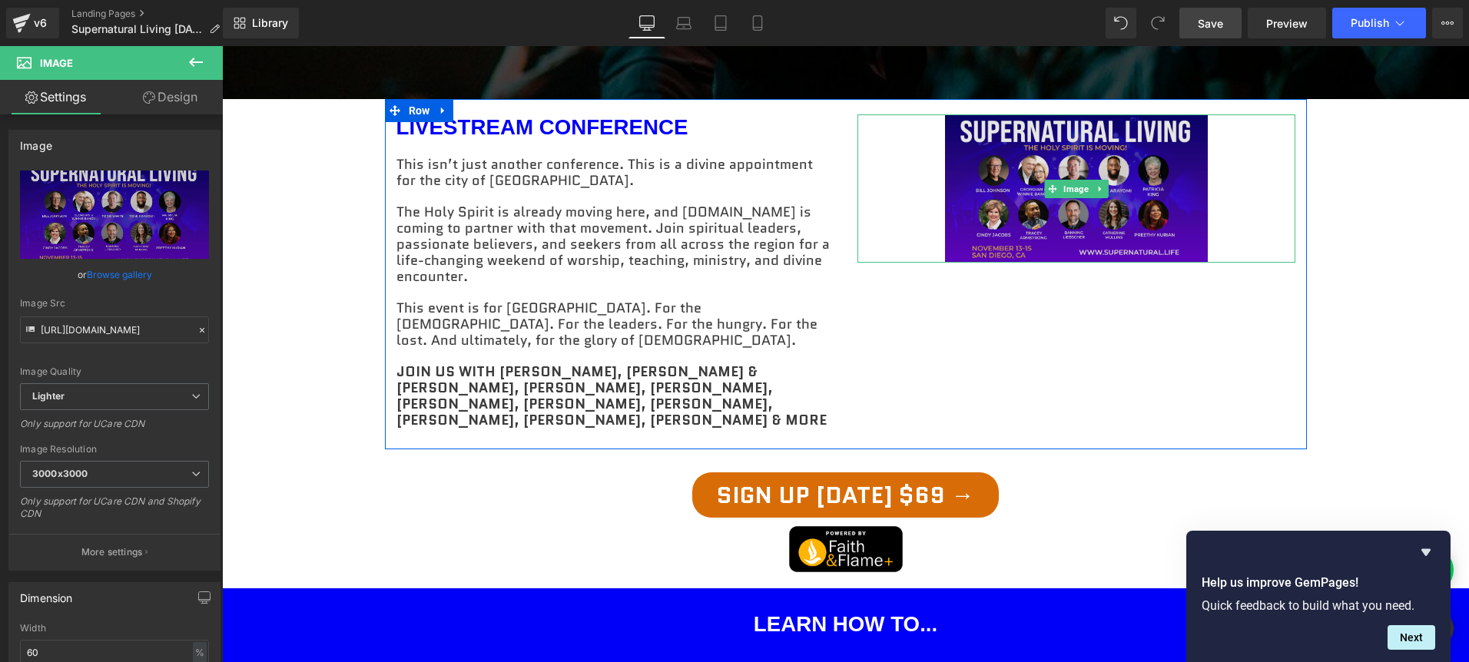
click at [1132, 231] on img at bounding box center [1076, 188] width 263 height 148
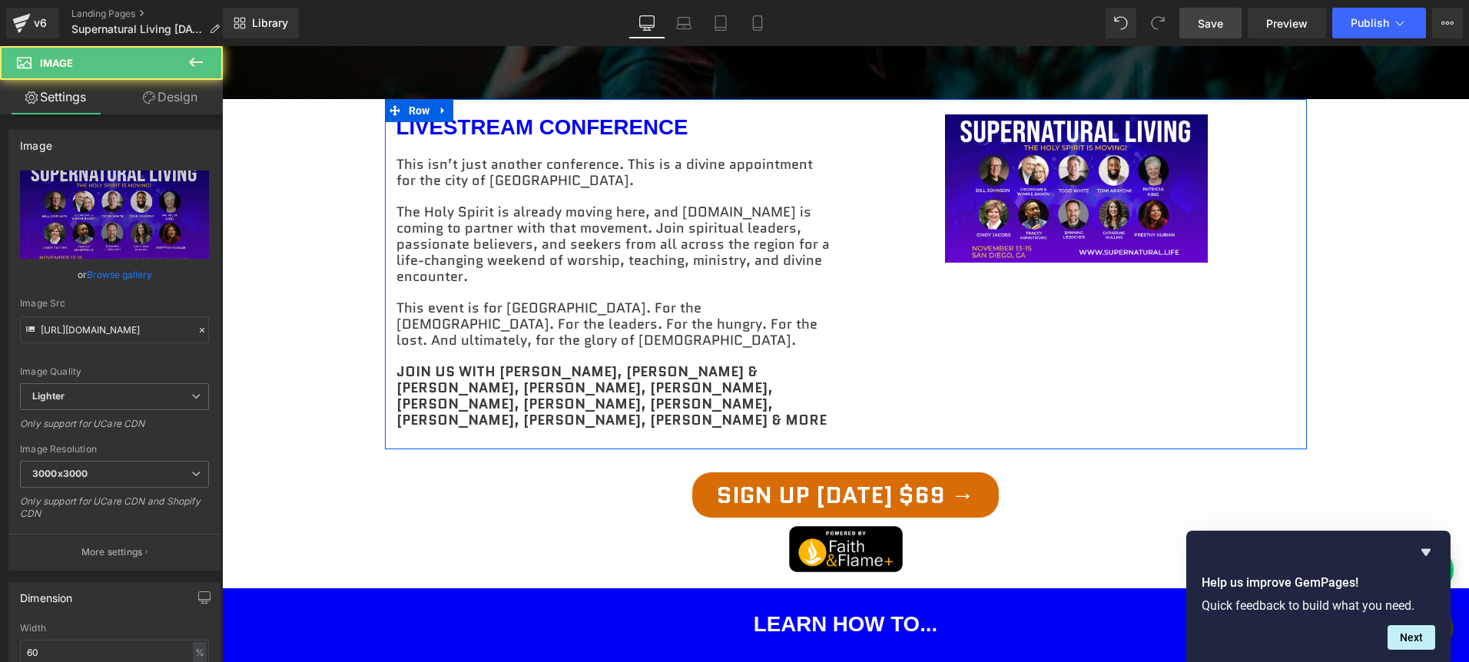
click at [1186, 318] on div "LIVESTREAM CONFERENCE Heading This isn’t just another conference. This is a div…" at bounding box center [846, 274] width 922 height 350
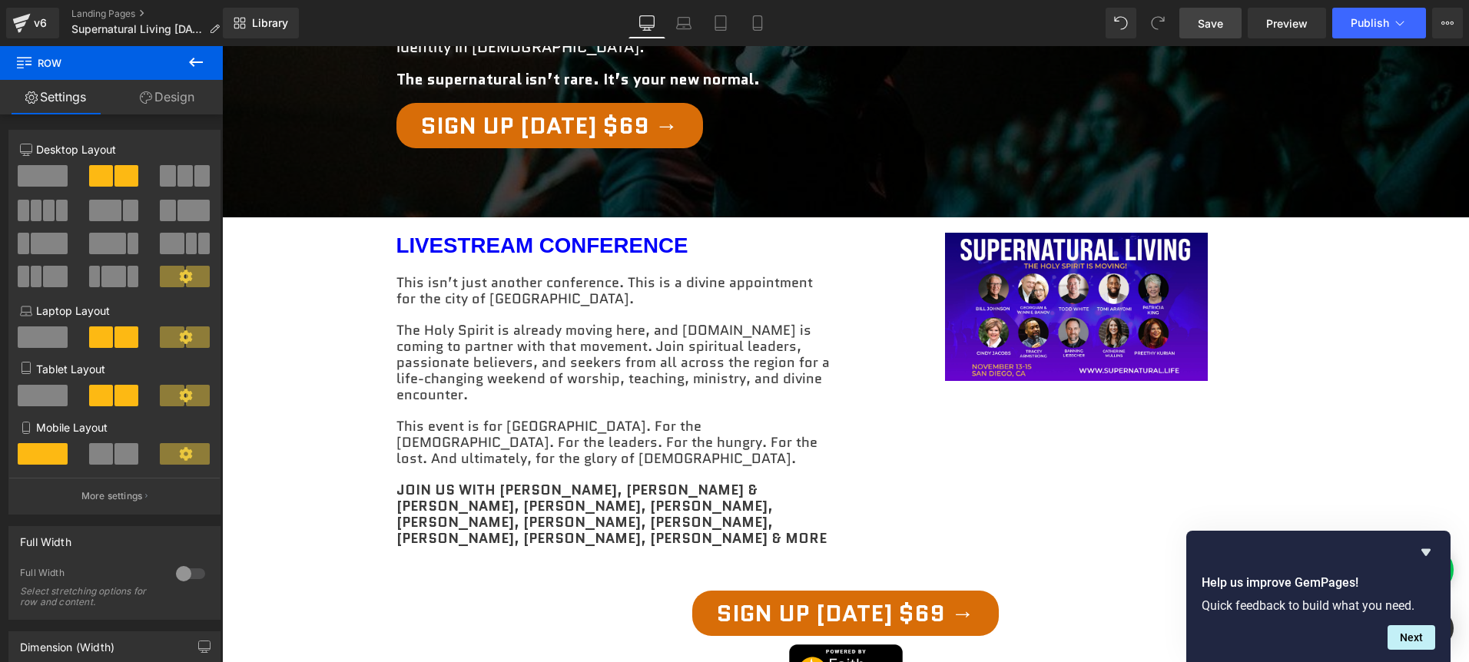
scroll to position [629, 0]
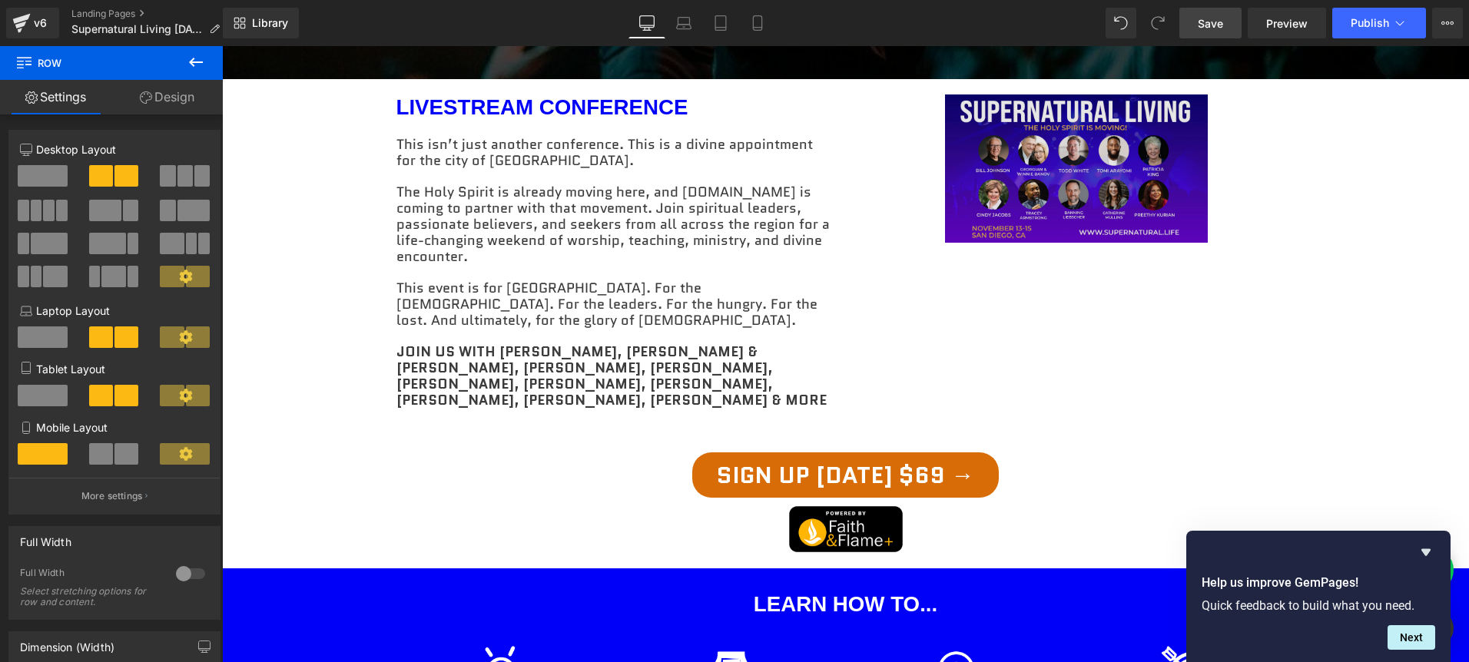
click at [1127, 194] on img at bounding box center [1076, 169] width 263 height 148
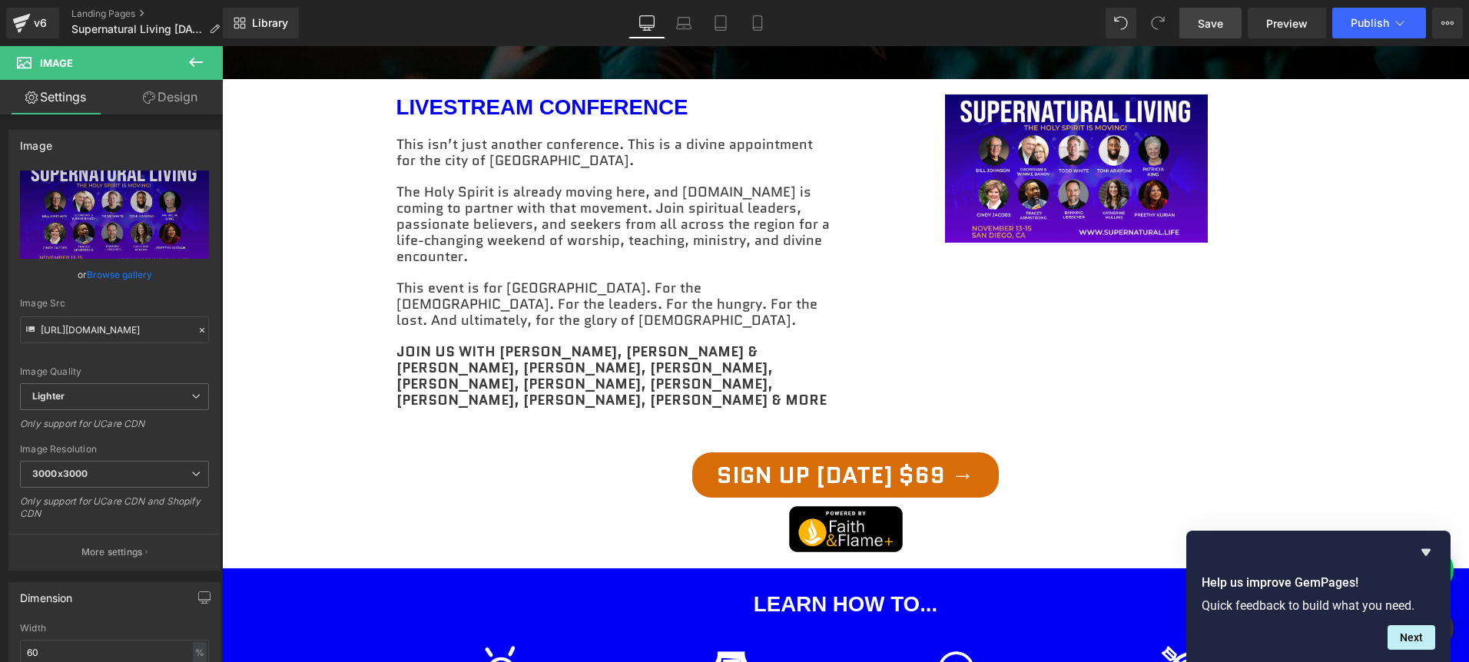
drag, startPoint x: 1198, startPoint y: 23, endPoint x: 1019, endPoint y: 177, distance: 236.0
click at [1198, 23] on link "Save" at bounding box center [1211, 23] width 62 height 31
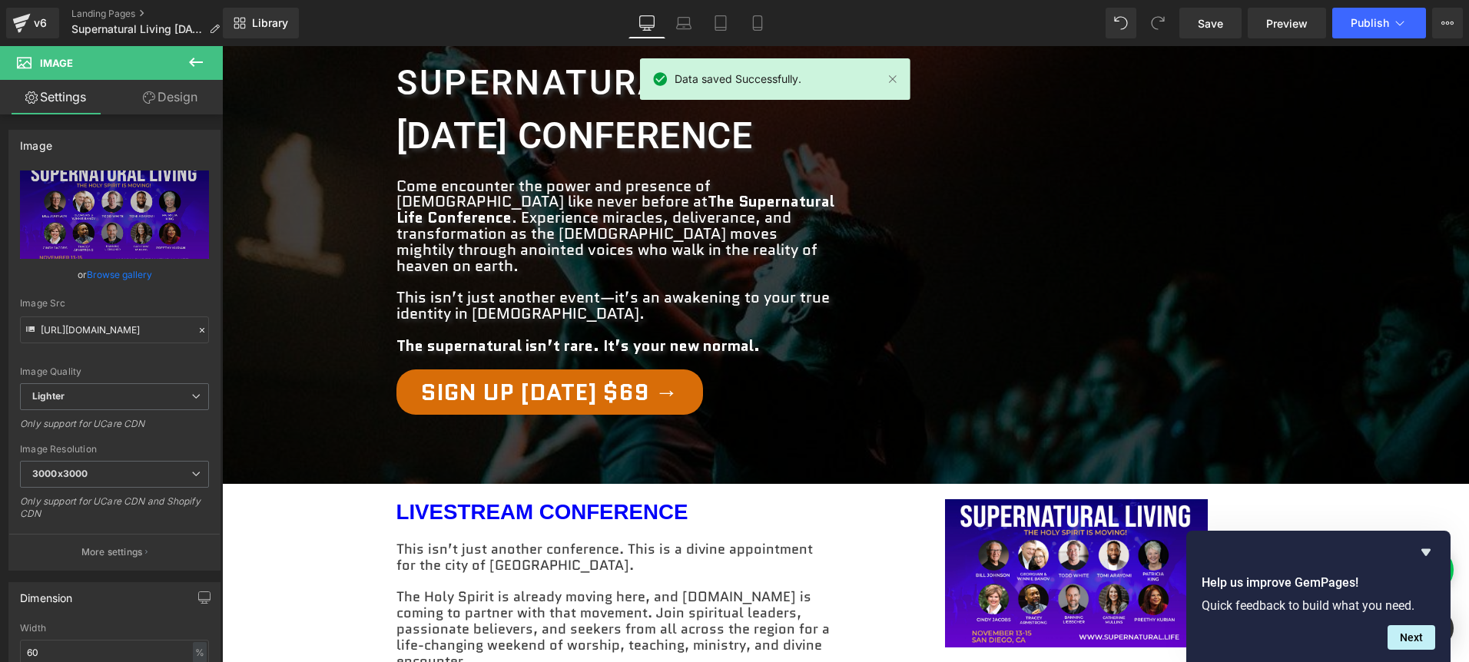
scroll to position [113, 0]
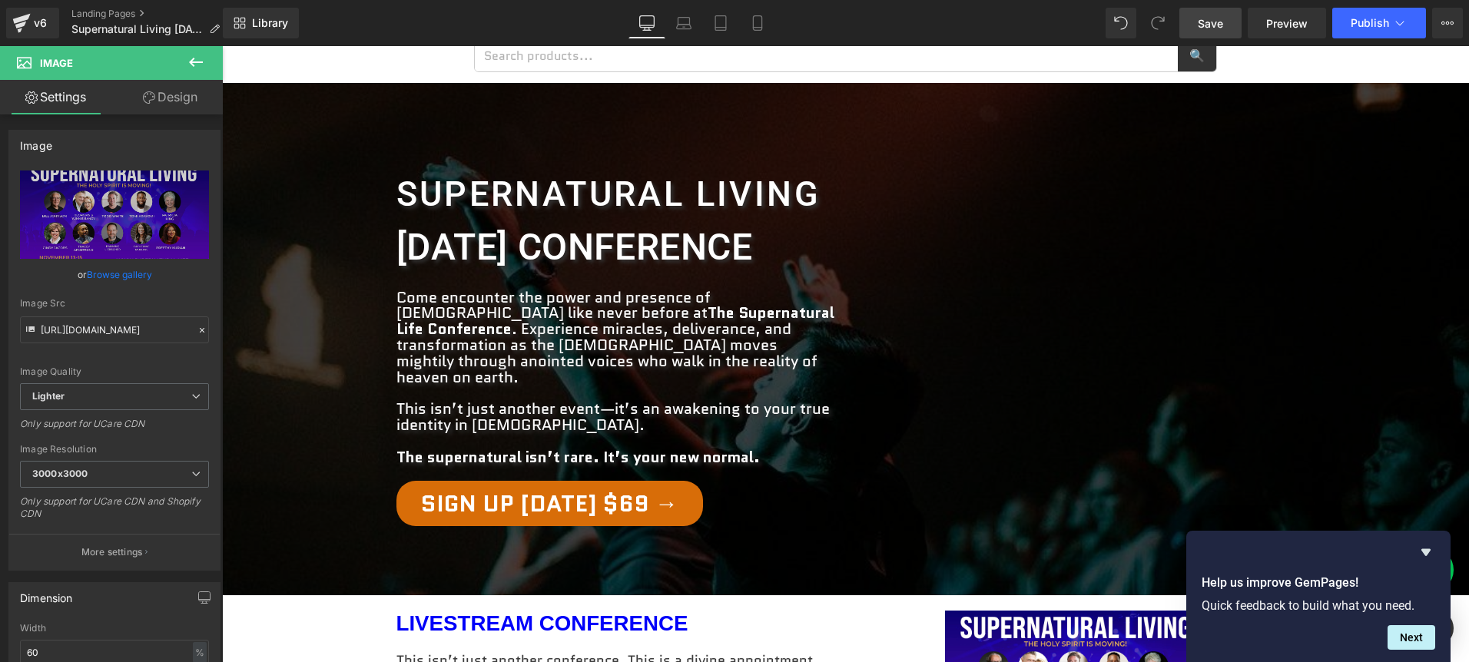
click at [1206, 22] on span "Save" at bounding box center [1210, 23] width 25 height 16
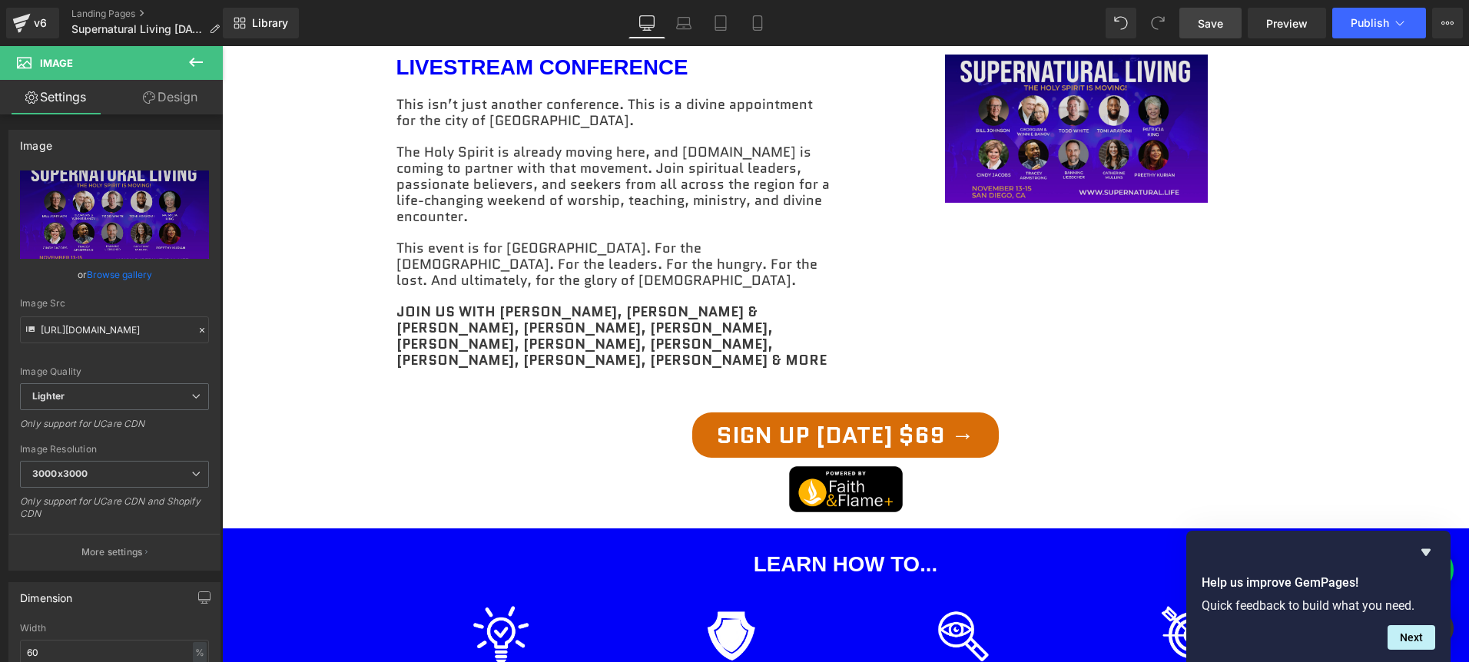
scroll to position [645, 0]
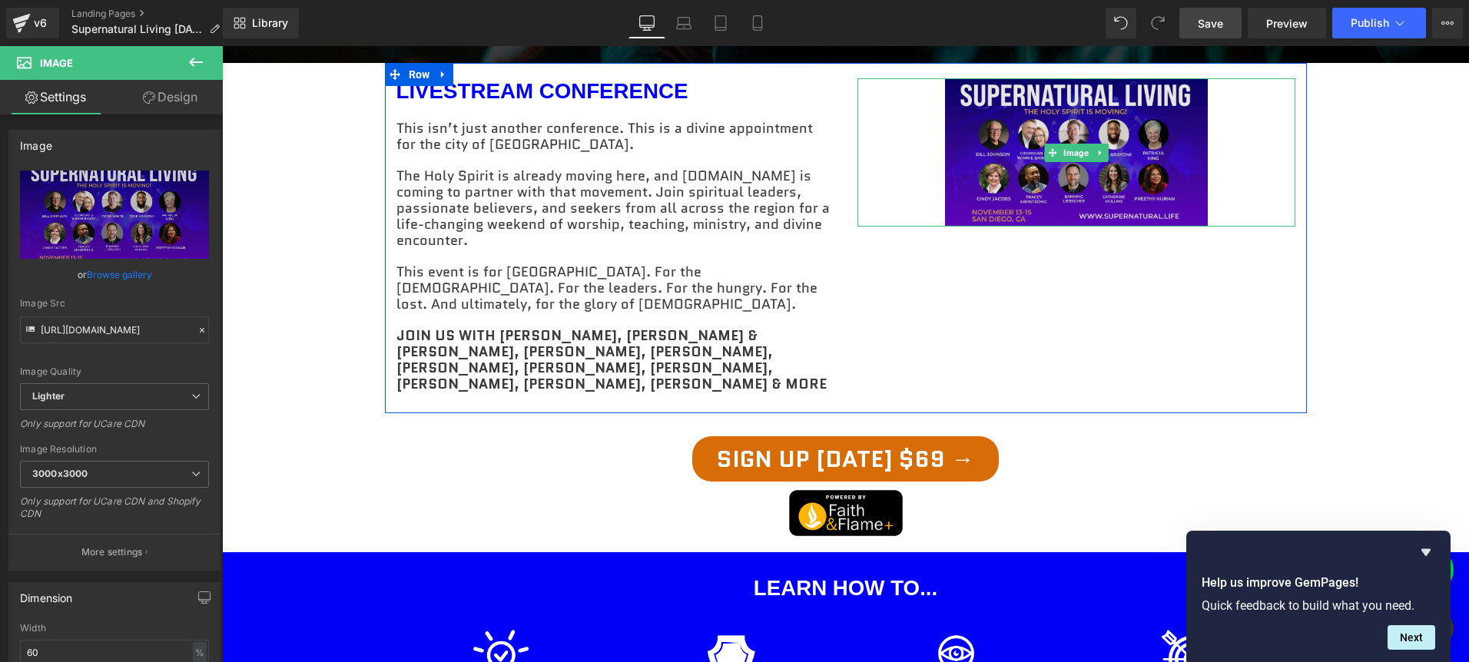
click at [1100, 150] on img at bounding box center [1076, 152] width 263 height 148
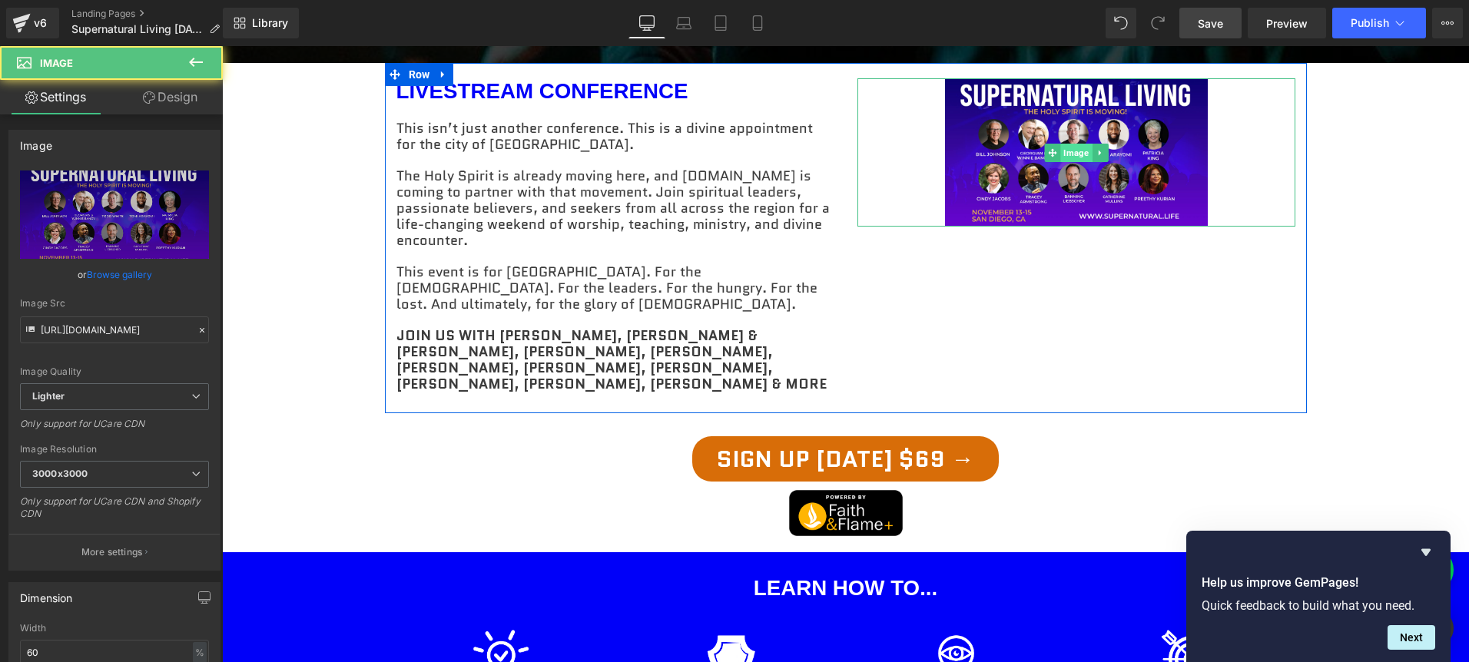
click at [1075, 144] on span "Image" at bounding box center [1076, 153] width 32 height 18
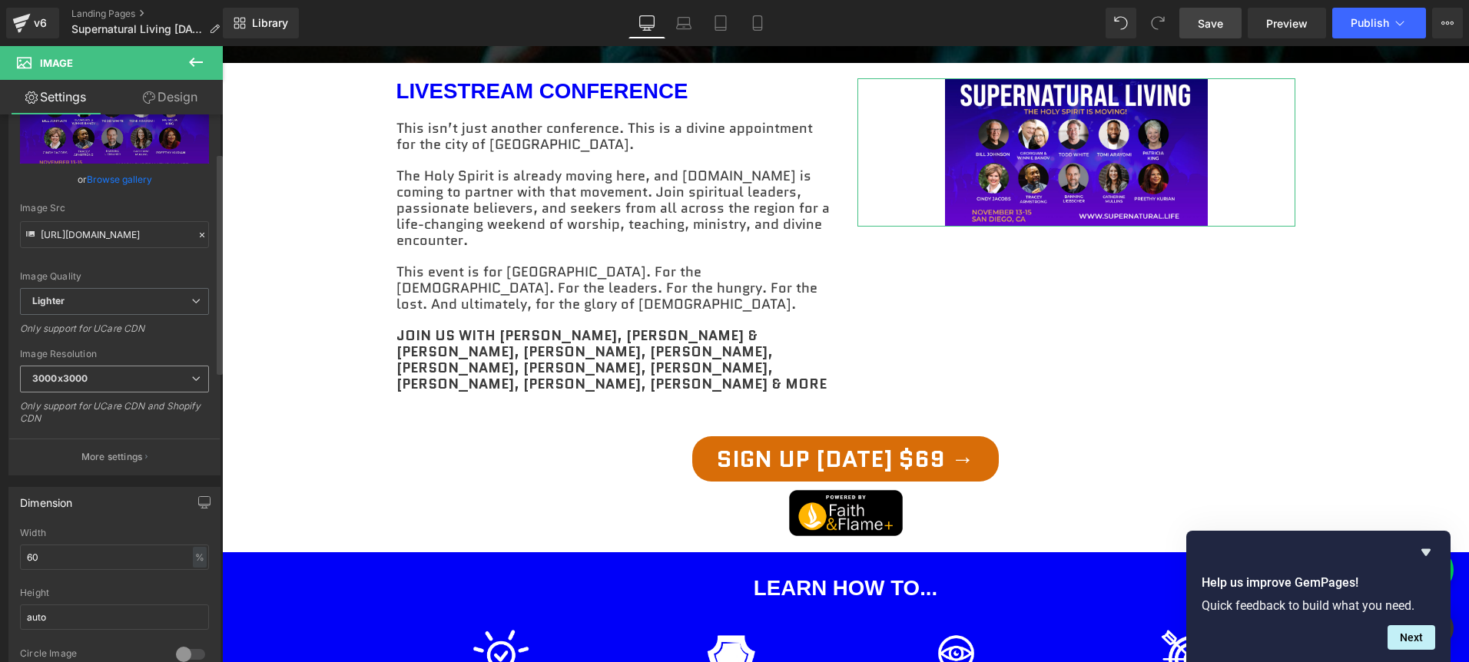
click at [109, 382] on span "3000x3000" at bounding box center [114, 379] width 189 height 27
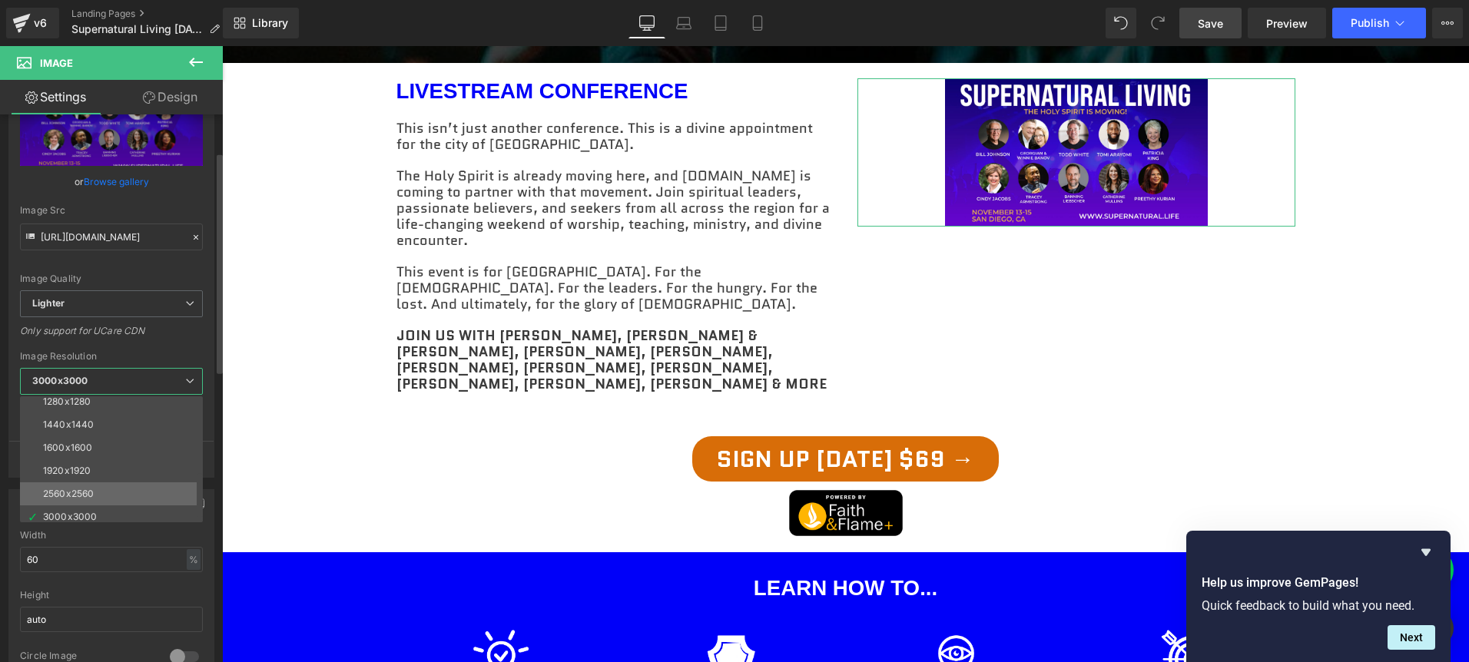
scroll to position [220, 0]
click at [118, 301] on span "Lighter" at bounding box center [111, 303] width 183 height 27
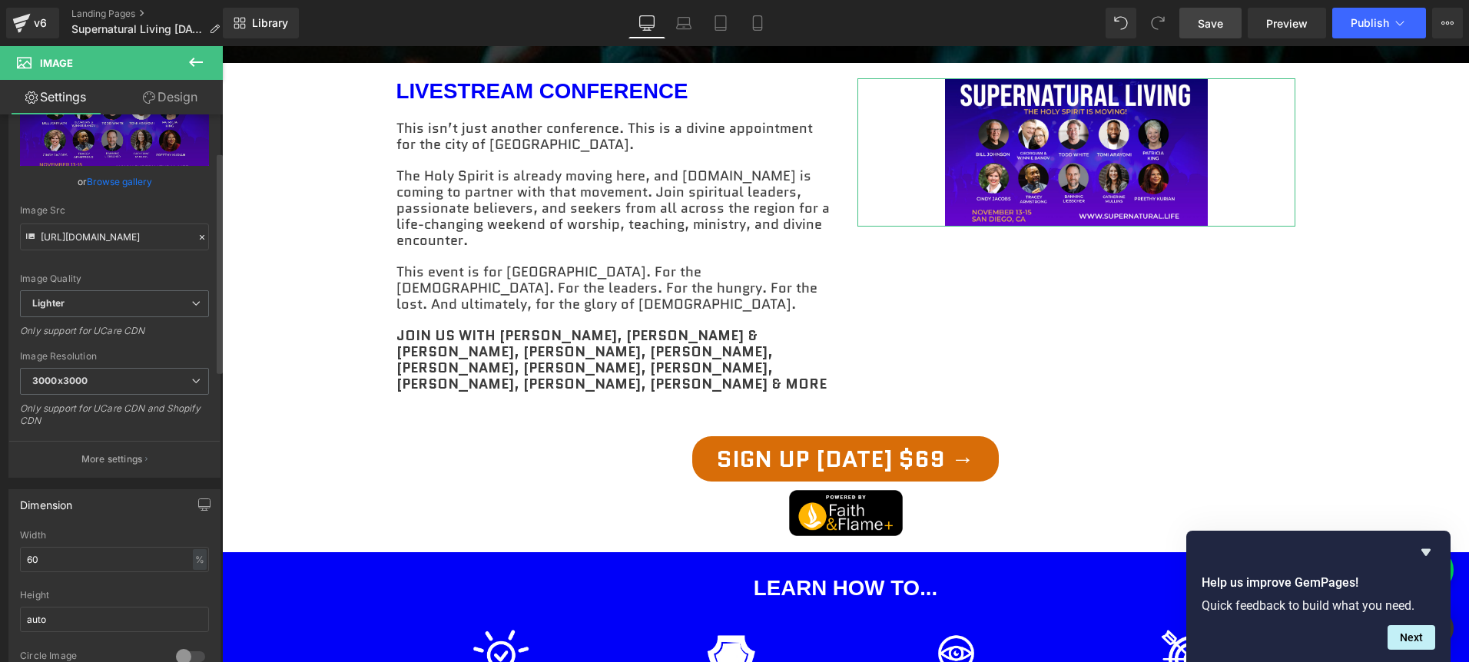
click at [114, 485] on div "Dimension 60% Width 60 % % px auto Height auto 0 Circle Image" at bounding box center [115, 581] width 230 height 207
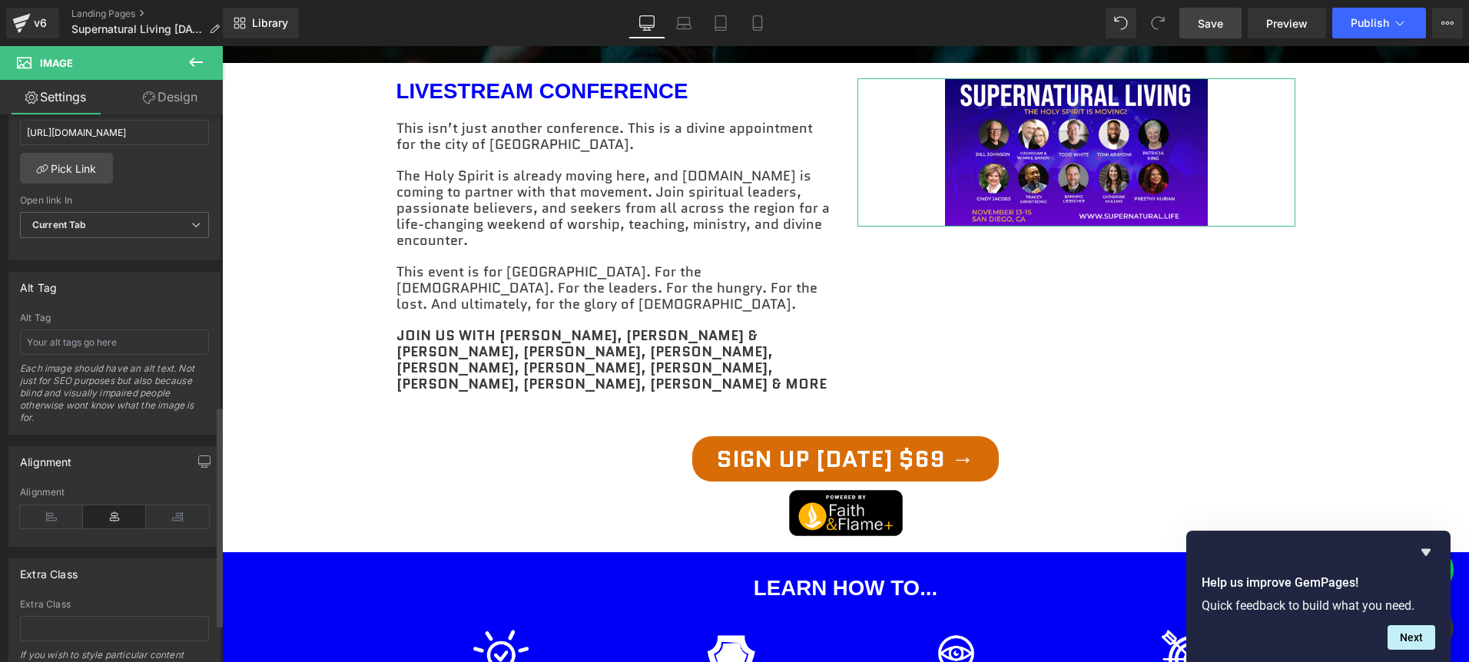
scroll to position [728, 0]
click at [41, 516] on icon at bounding box center [51, 515] width 63 height 23
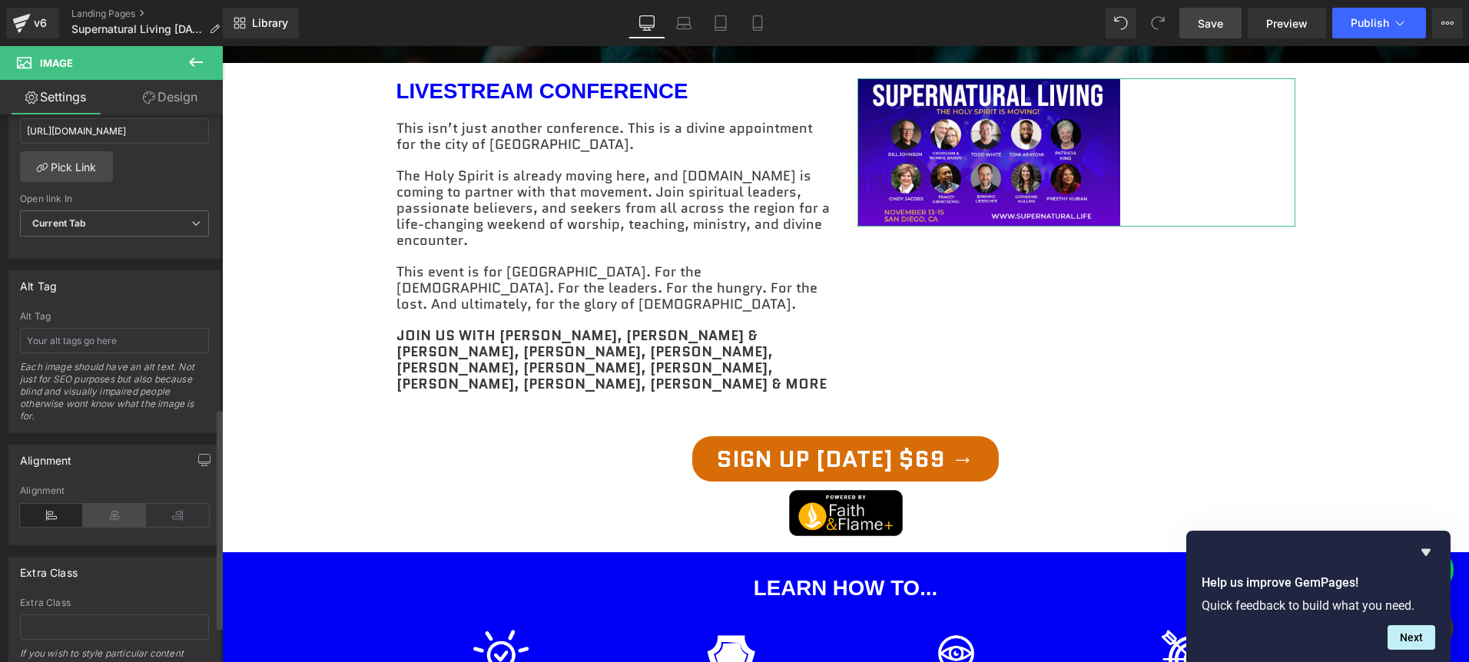
click at [95, 517] on icon at bounding box center [114, 515] width 63 height 23
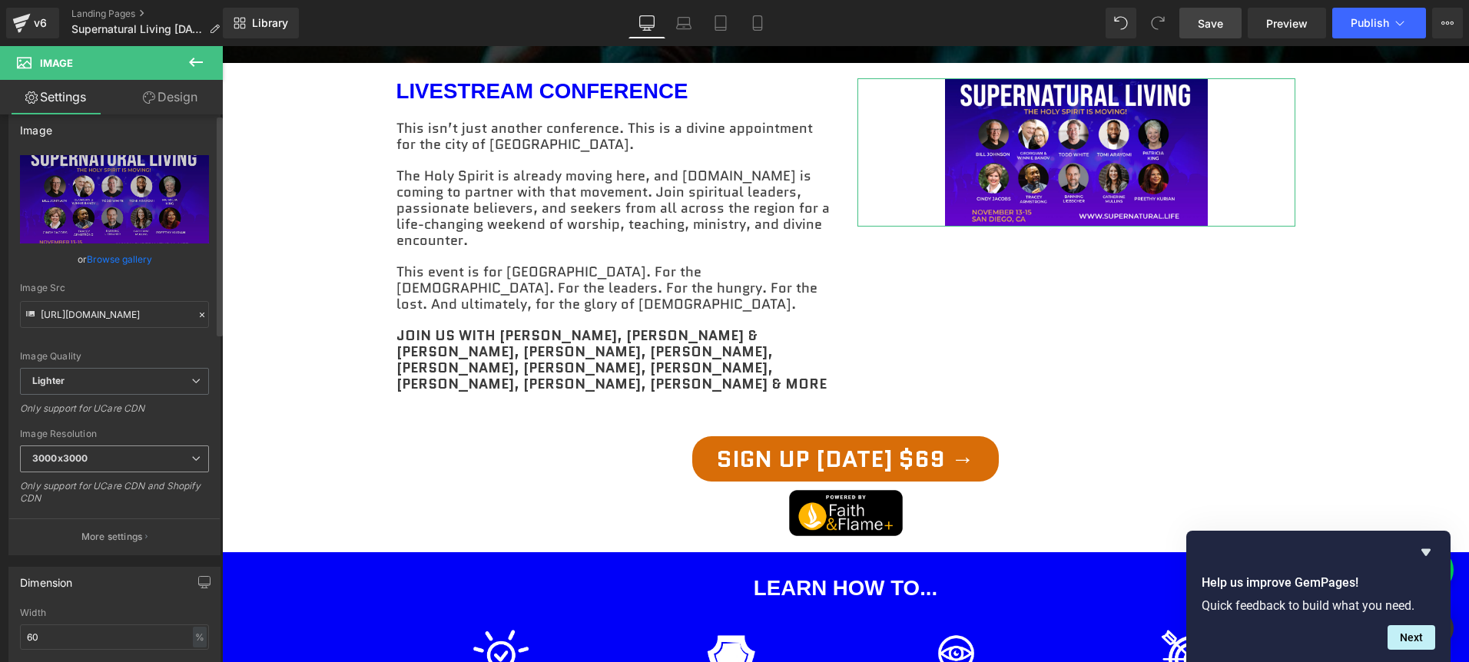
scroll to position [0, 0]
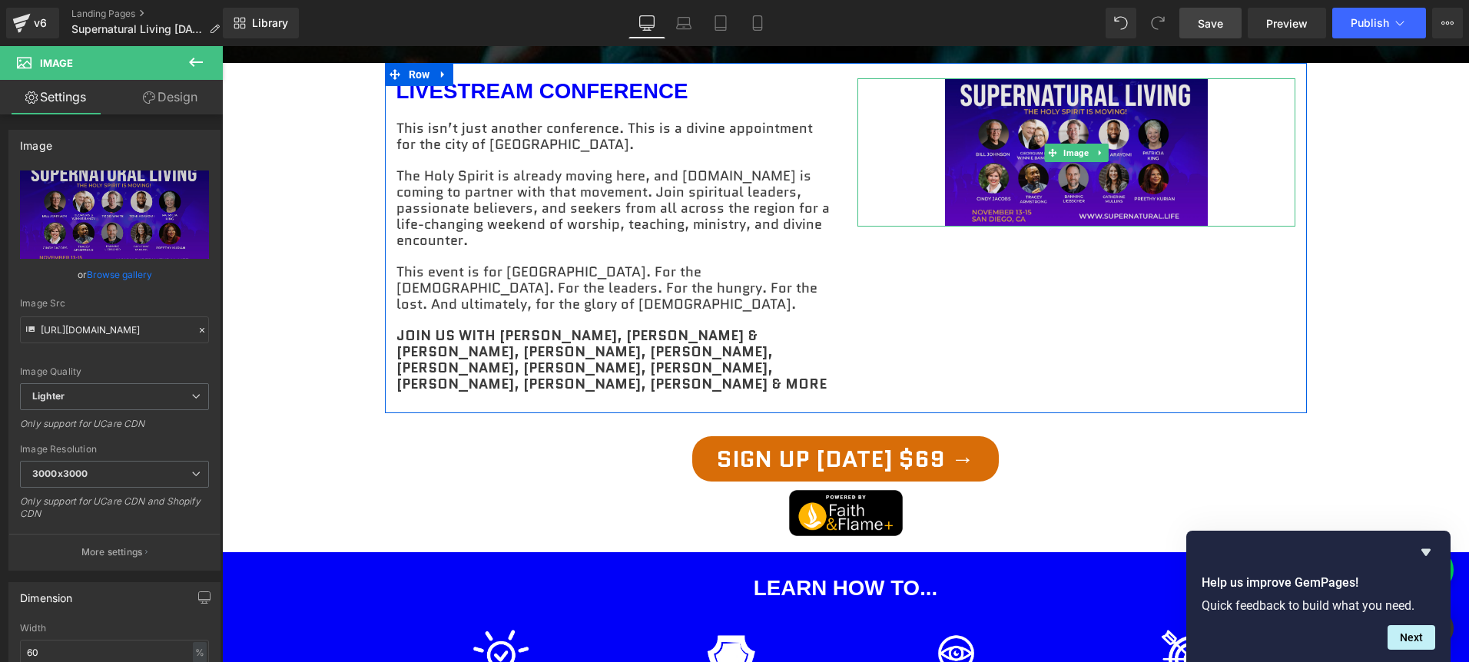
click at [1153, 108] on img at bounding box center [1076, 152] width 263 height 148
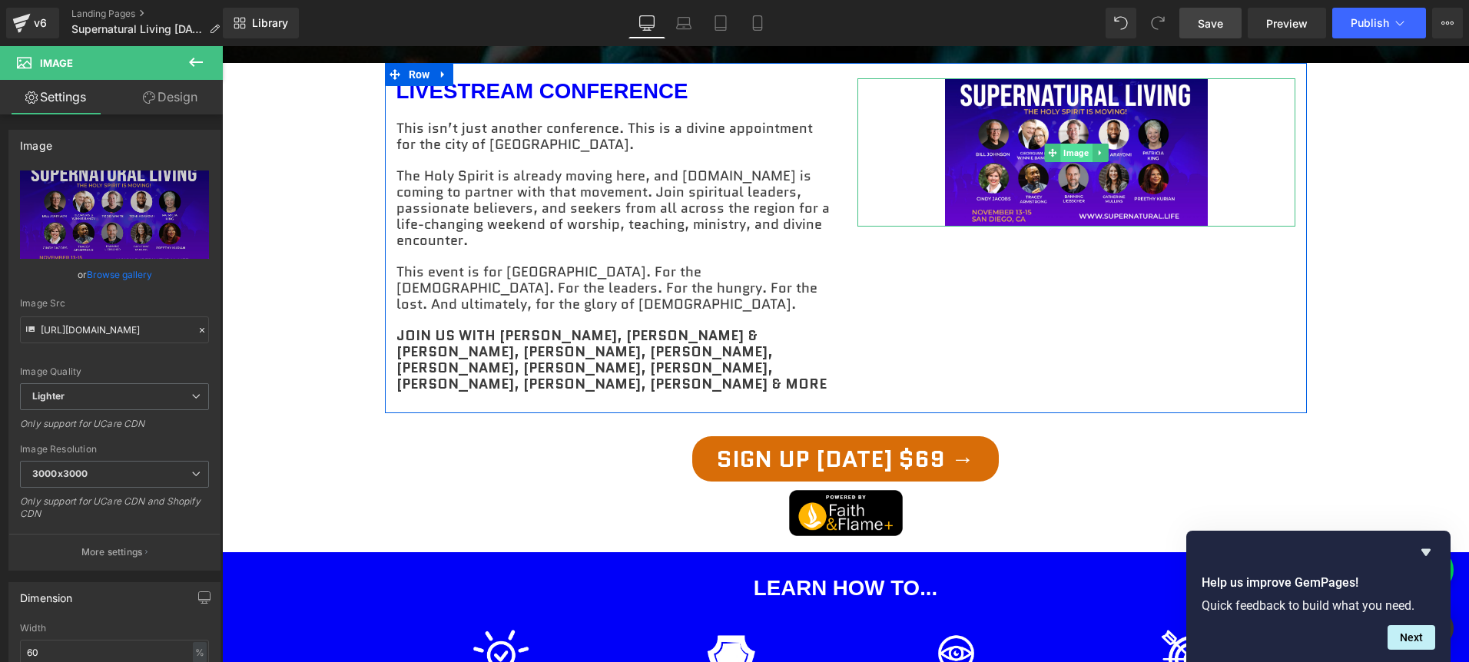
click at [1075, 144] on span "Image" at bounding box center [1076, 153] width 32 height 18
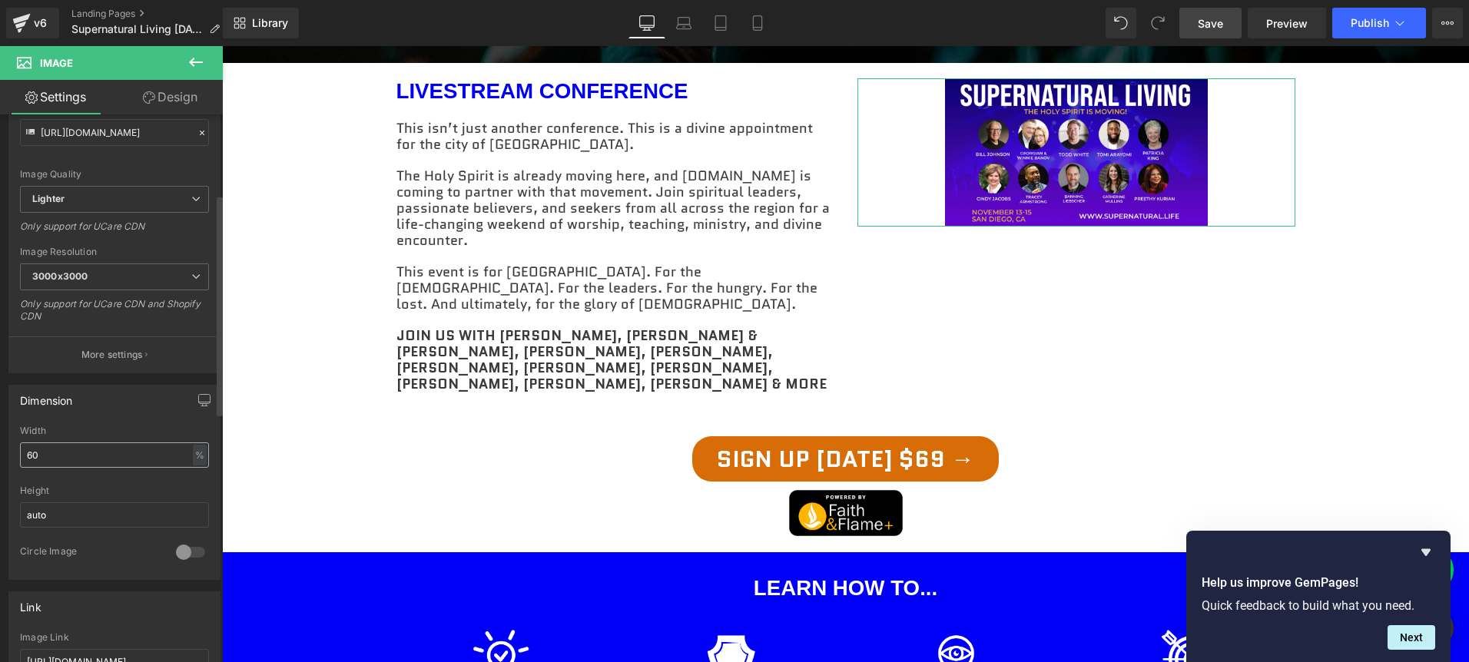
scroll to position [204, 0]
click at [104, 339] on button "More settings" at bounding box center [114, 348] width 211 height 36
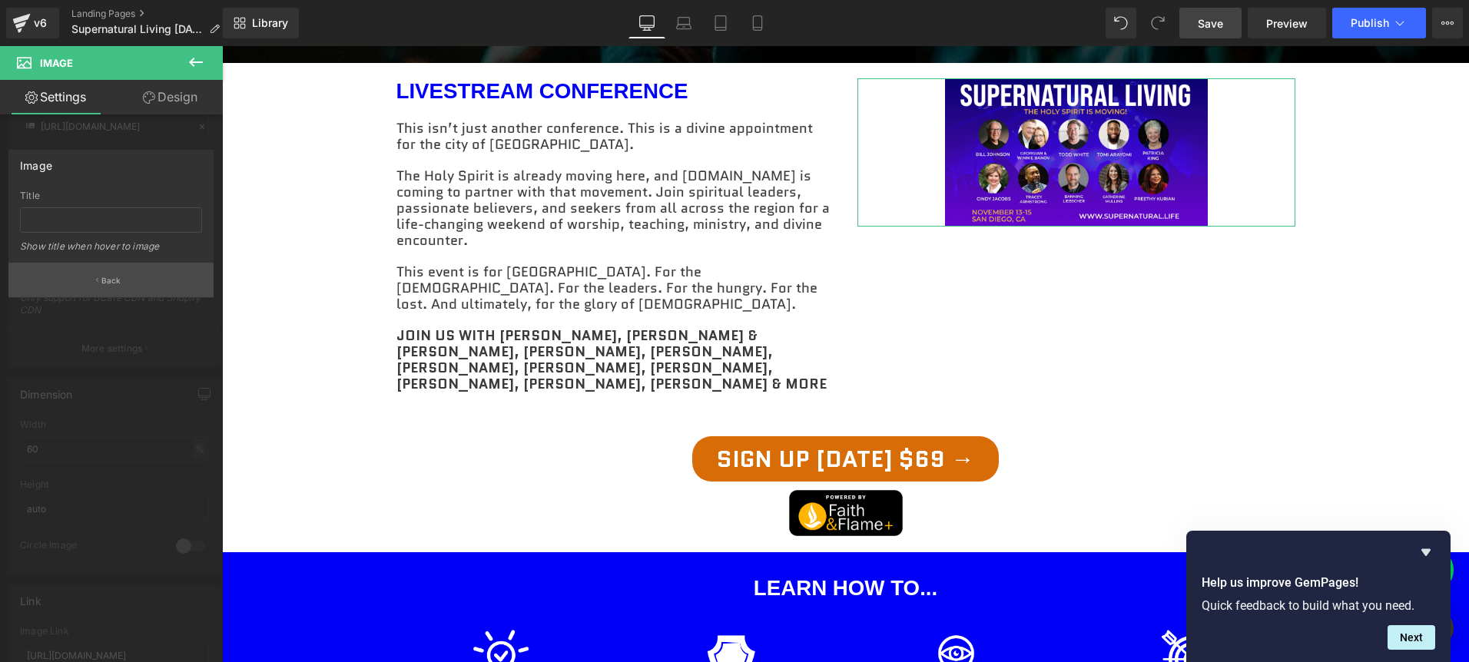
click at [103, 281] on p "Back" at bounding box center [111, 281] width 20 height 12
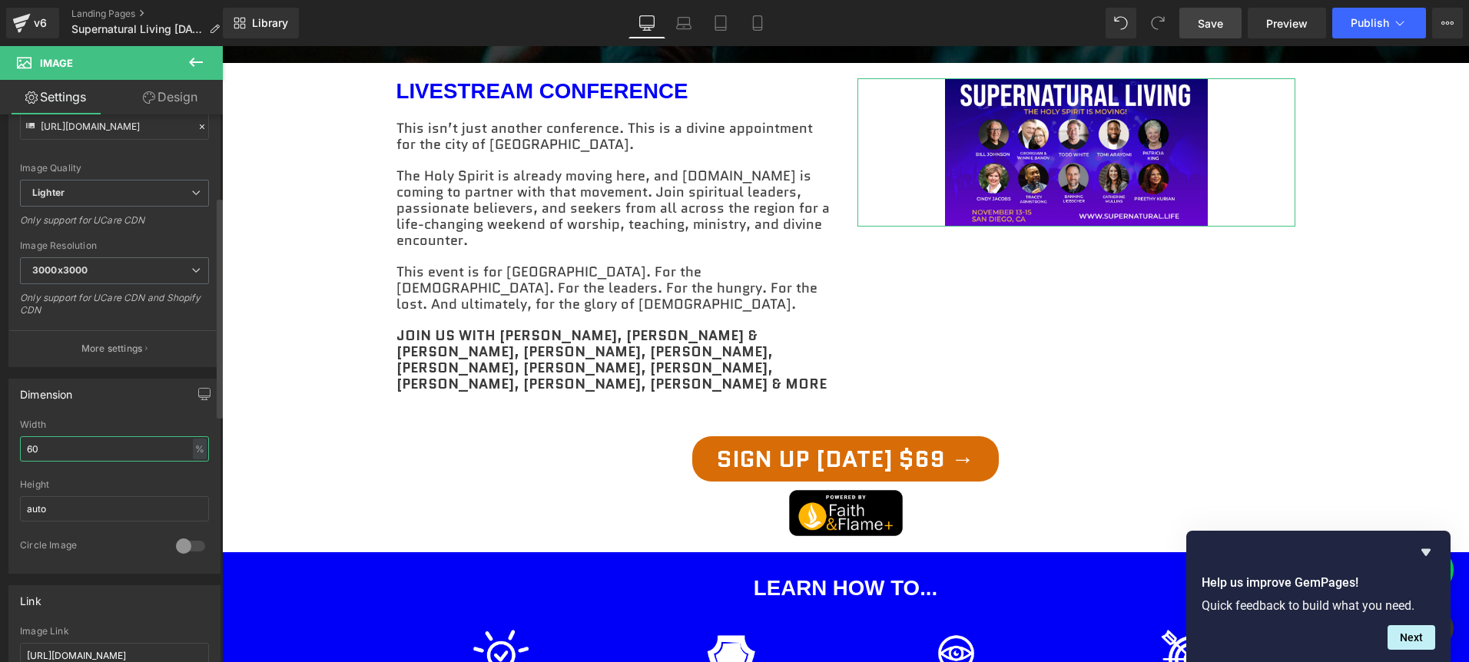
click at [65, 449] on input "60" at bounding box center [114, 448] width 189 height 25
drag, startPoint x: 129, startPoint y: 450, endPoint x: -6, endPoint y: 440, distance: 135.6
click at [0, 440] on html "Image You are previewing how the will restyle your page. You can not edit Eleme…" at bounding box center [734, 331] width 1469 height 662
click at [97, 516] on input "auto" at bounding box center [114, 508] width 189 height 25
click at [179, 546] on div at bounding box center [190, 546] width 37 height 25
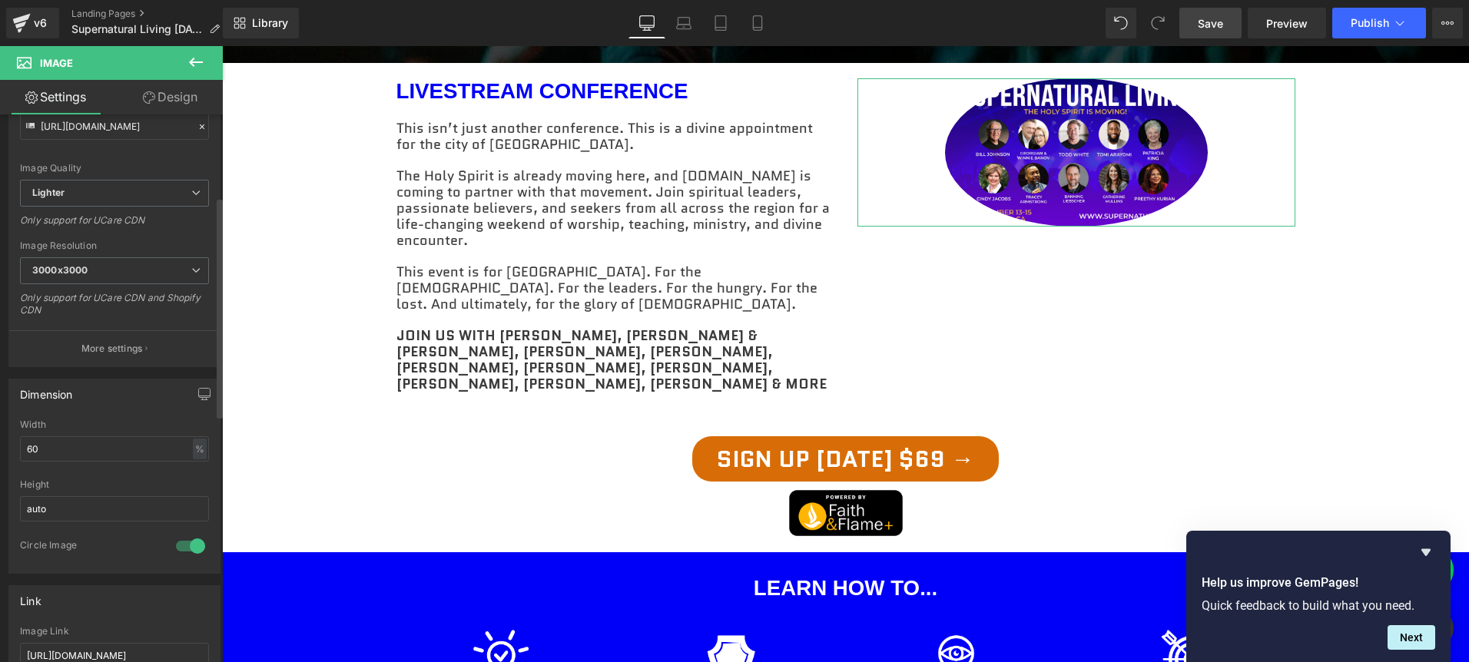
click at [179, 546] on div at bounding box center [190, 546] width 37 height 25
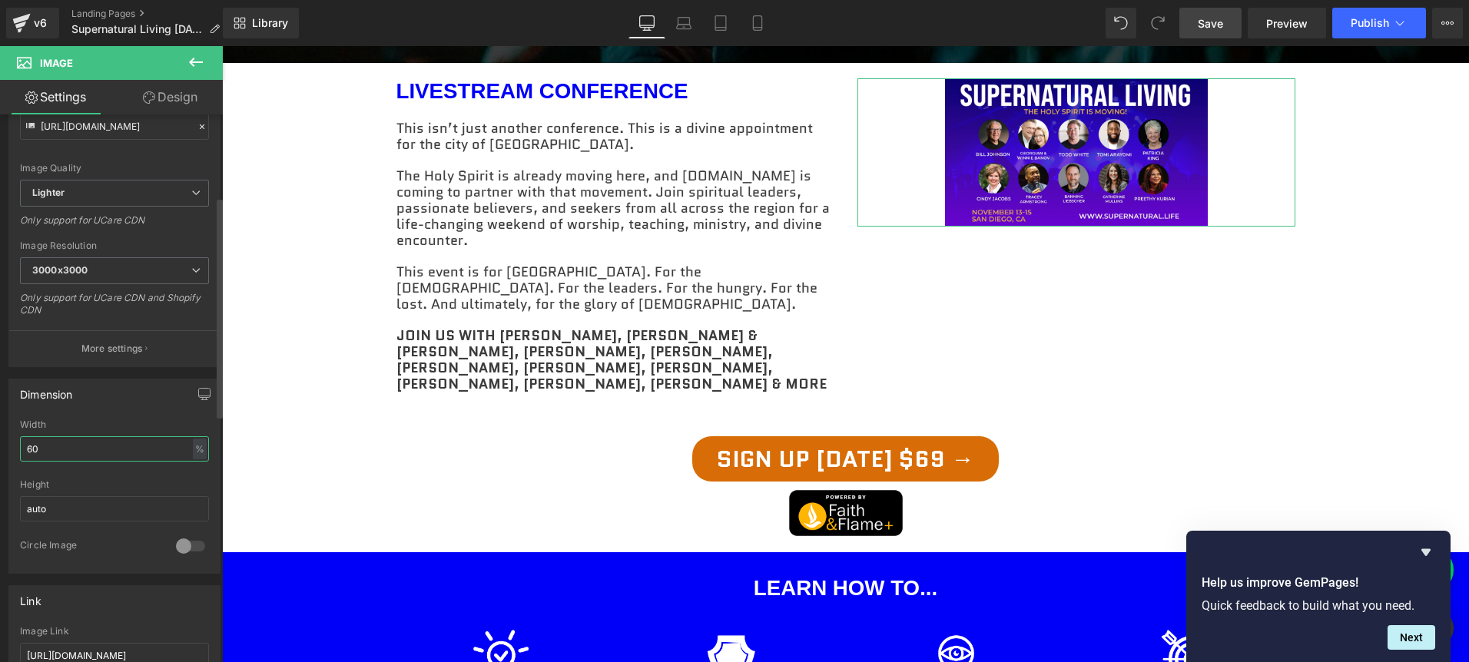
drag, startPoint x: 41, startPoint y: 451, endPoint x: 25, endPoint y: 450, distance: 17.0
click at [26, 450] on input "60" at bounding box center [114, 448] width 189 height 25
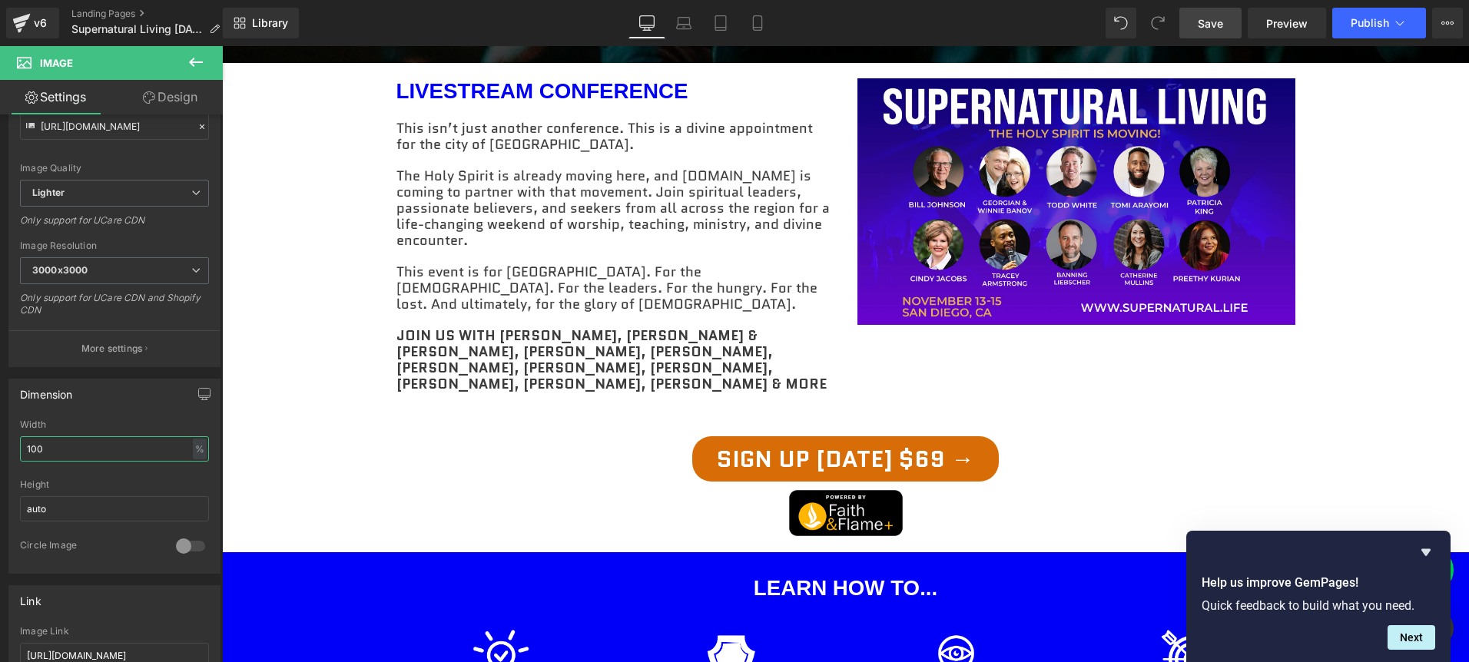
type input "100"
click at [1193, 25] on link "Save" at bounding box center [1211, 23] width 62 height 31
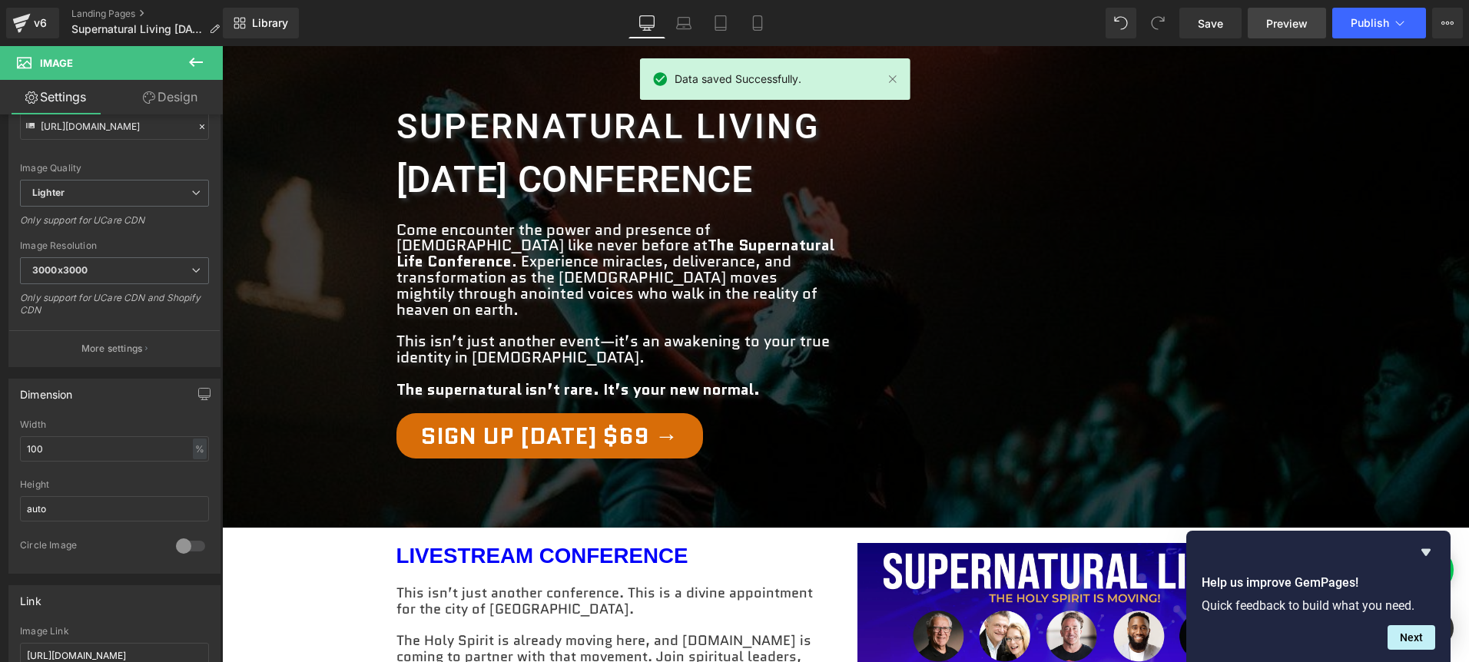
scroll to position [12, 0]
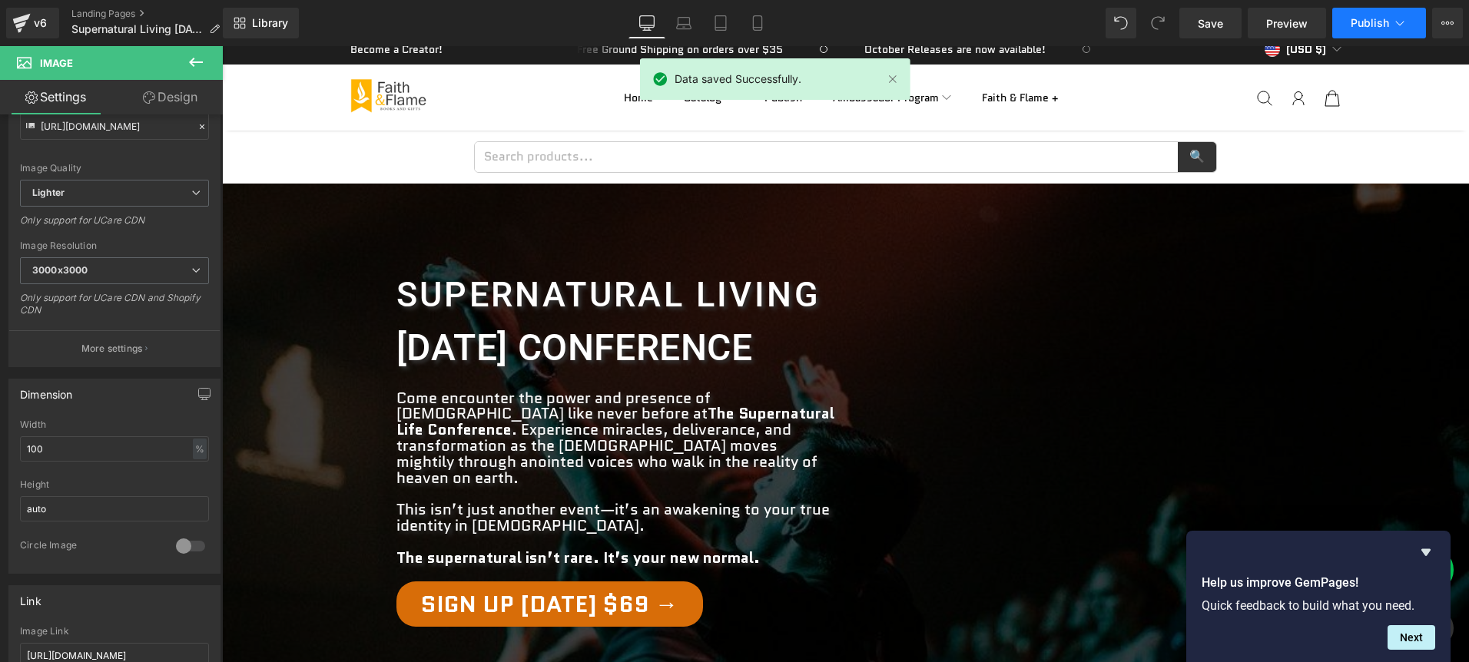
click at [1362, 20] on span "Publish" at bounding box center [1370, 23] width 38 height 12
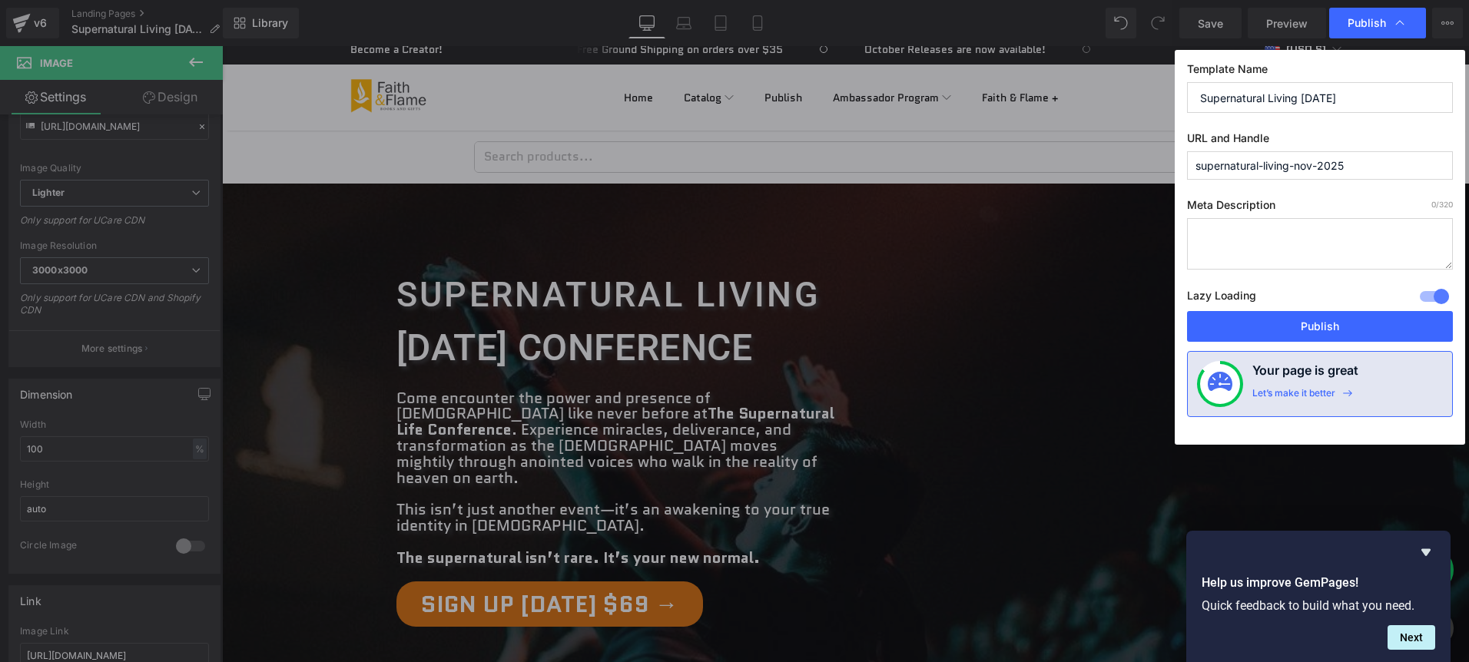
click at [1361, 95] on input "Supernatural Living [DATE]" at bounding box center [1320, 97] width 266 height 31
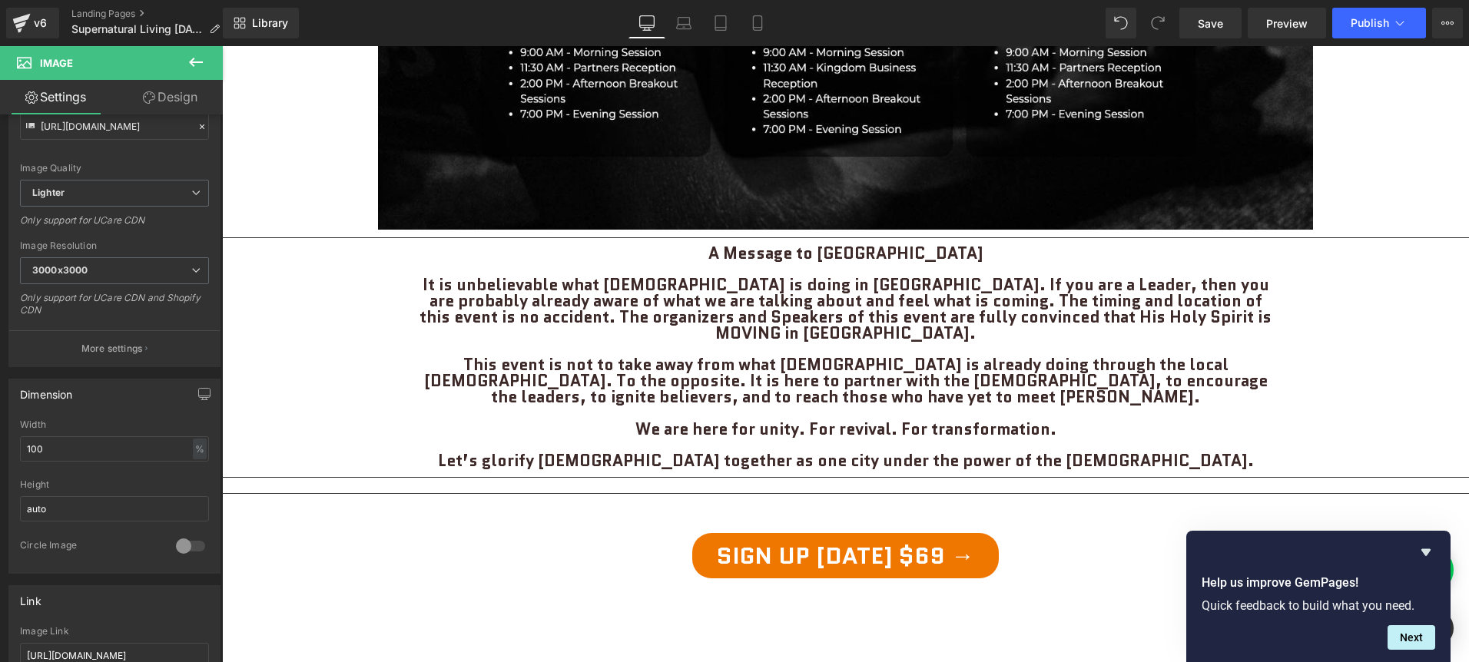
scroll to position [2708, 0]
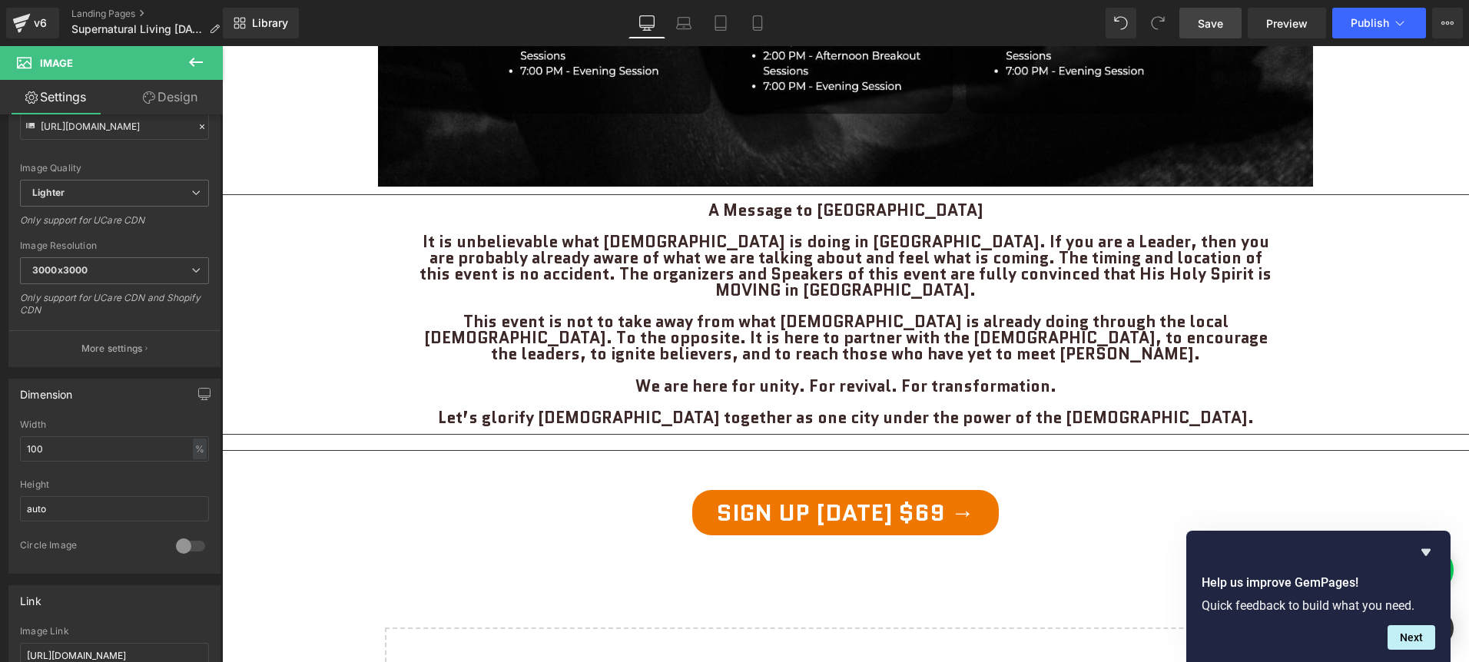
click at [1200, 27] on span "Save" at bounding box center [1210, 23] width 25 height 16
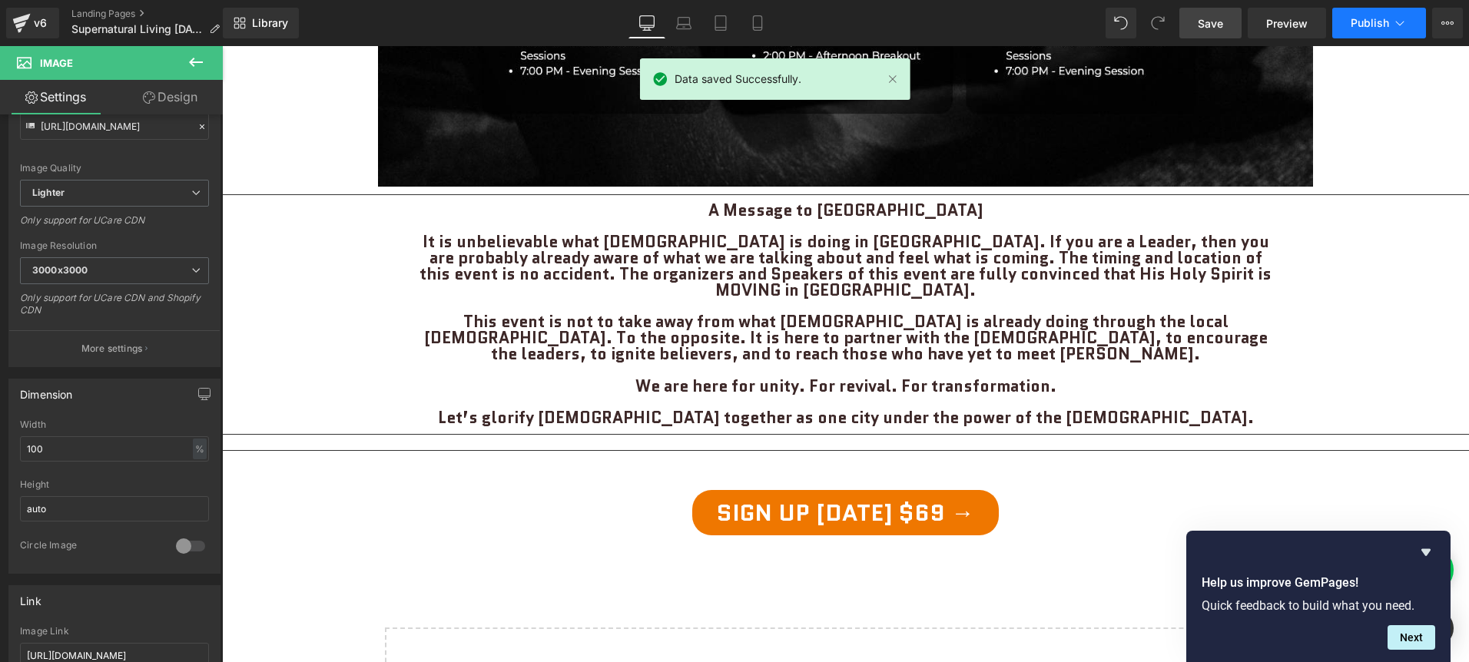
click at [1371, 19] on span "Publish" at bounding box center [1370, 23] width 38 height 12
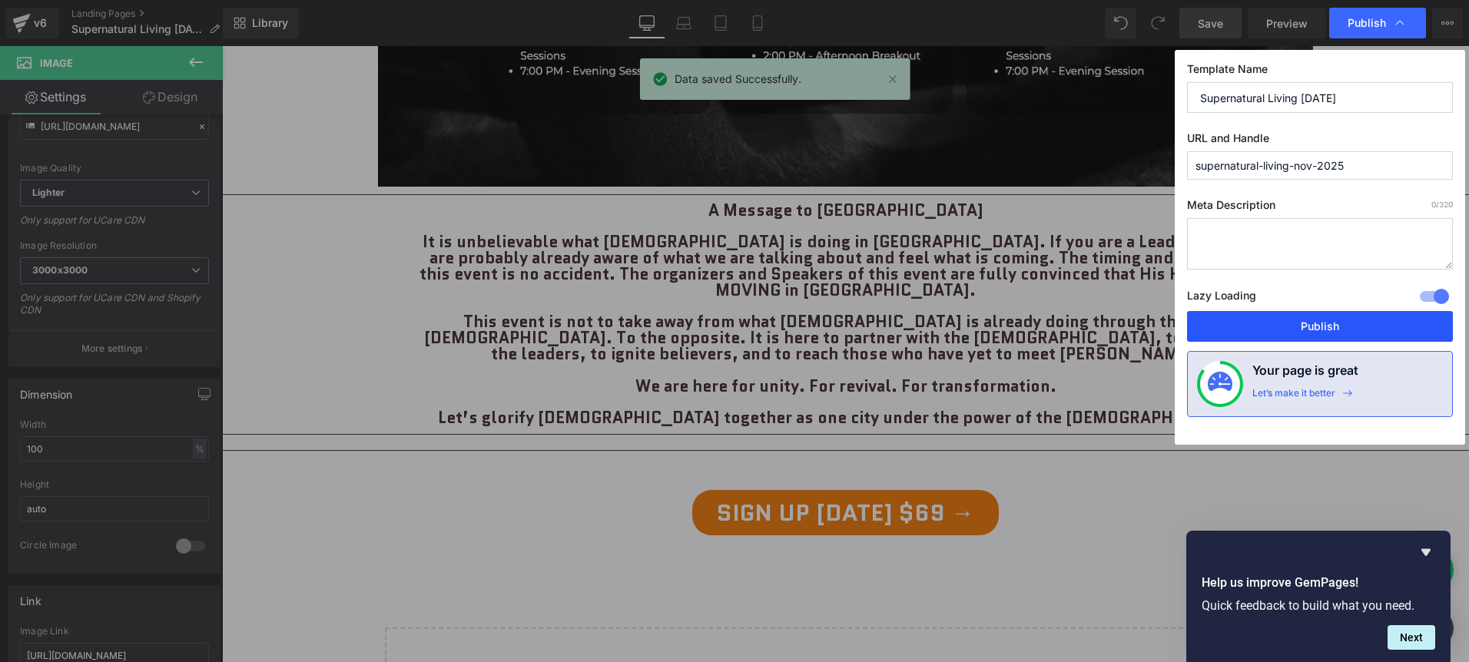
click at [1322, 320] on button "Publish" at bounding box center [1320, 326] width 266 height 31
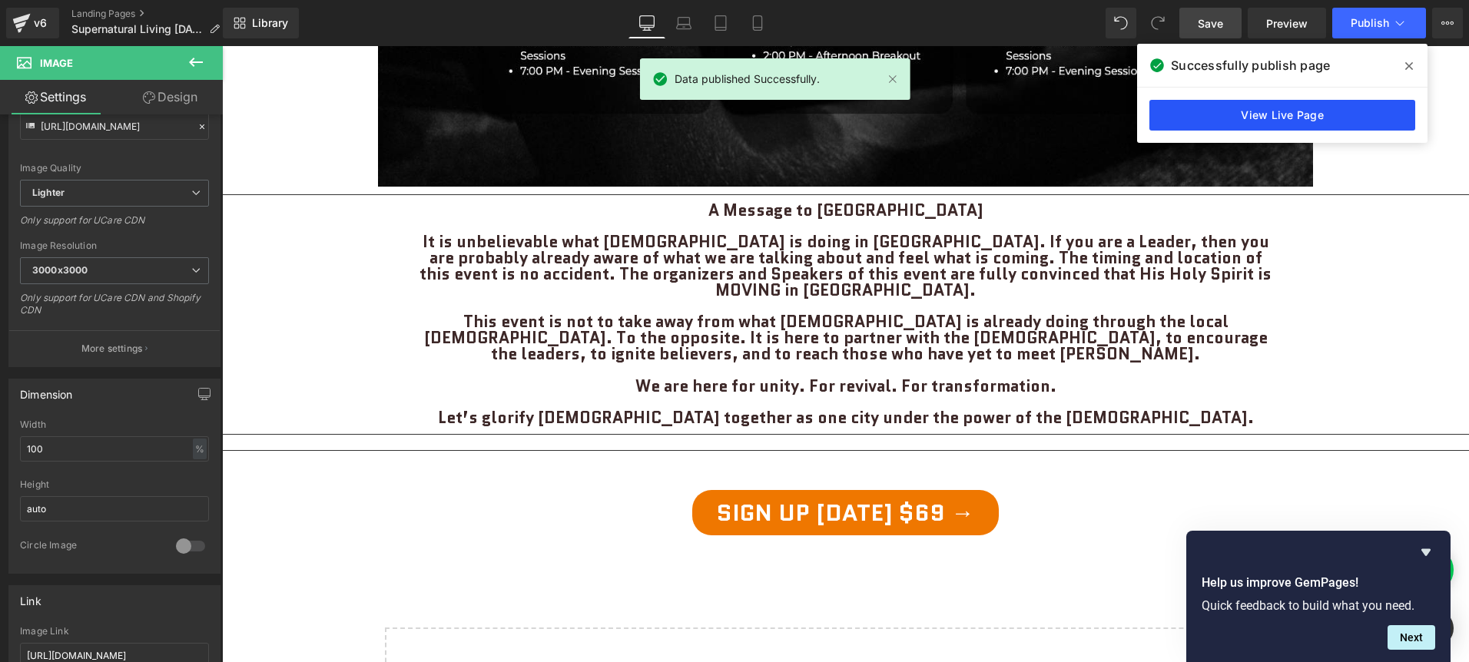
click at [1308, 112] on link "View Live Page" at bounding box center [1283, 115] width 266 height 31
